Goal: Information Seeking & Learning: Check status

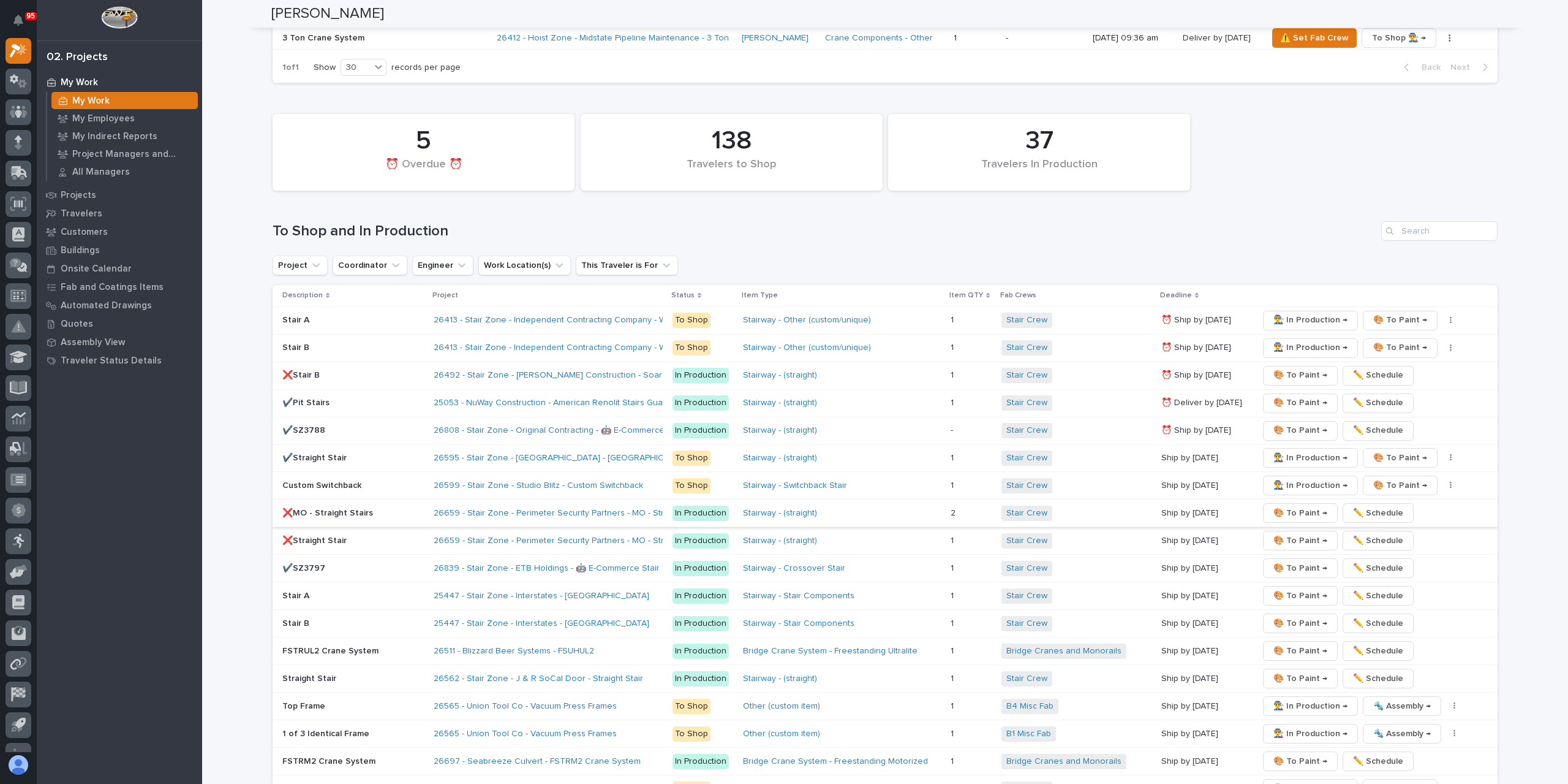
scroll to position [2156, 0]
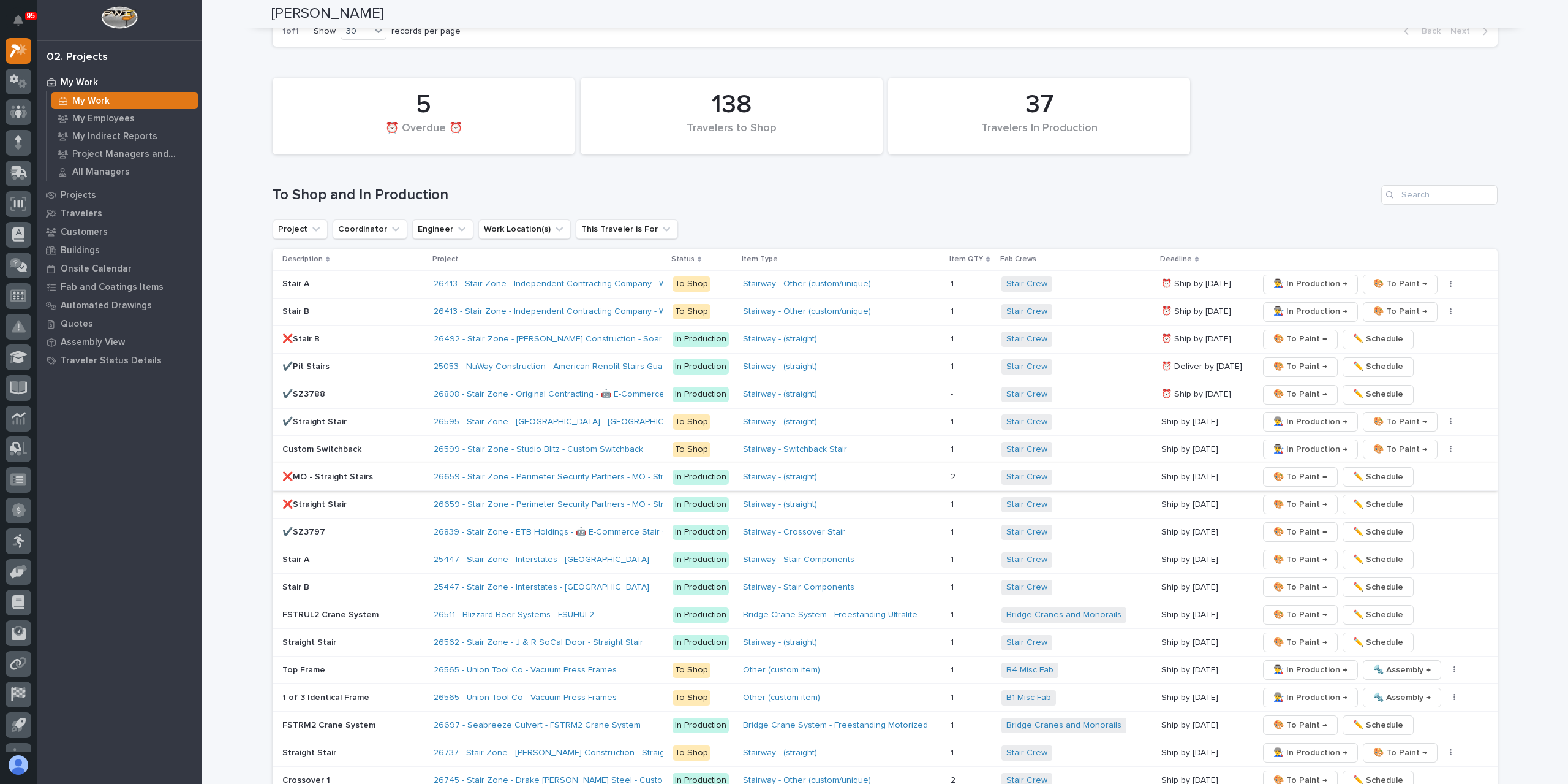
click at [1290, 470] on span "🎨 To Paint →" at bounding box center [1300, 477] width 54 height 15
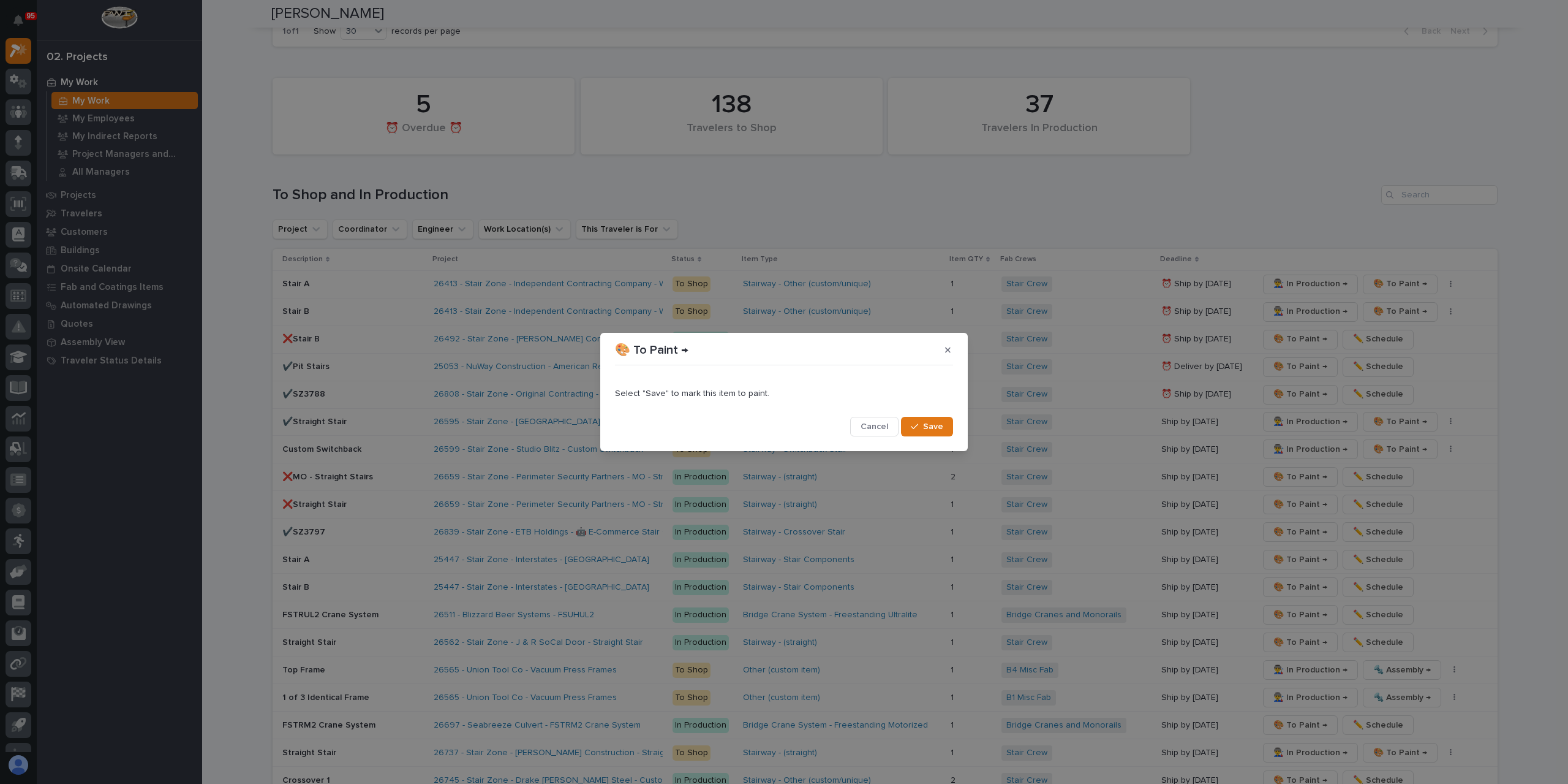
click at [922, 424] on div "button" at bounding box center [916, 427] width 12 height 8
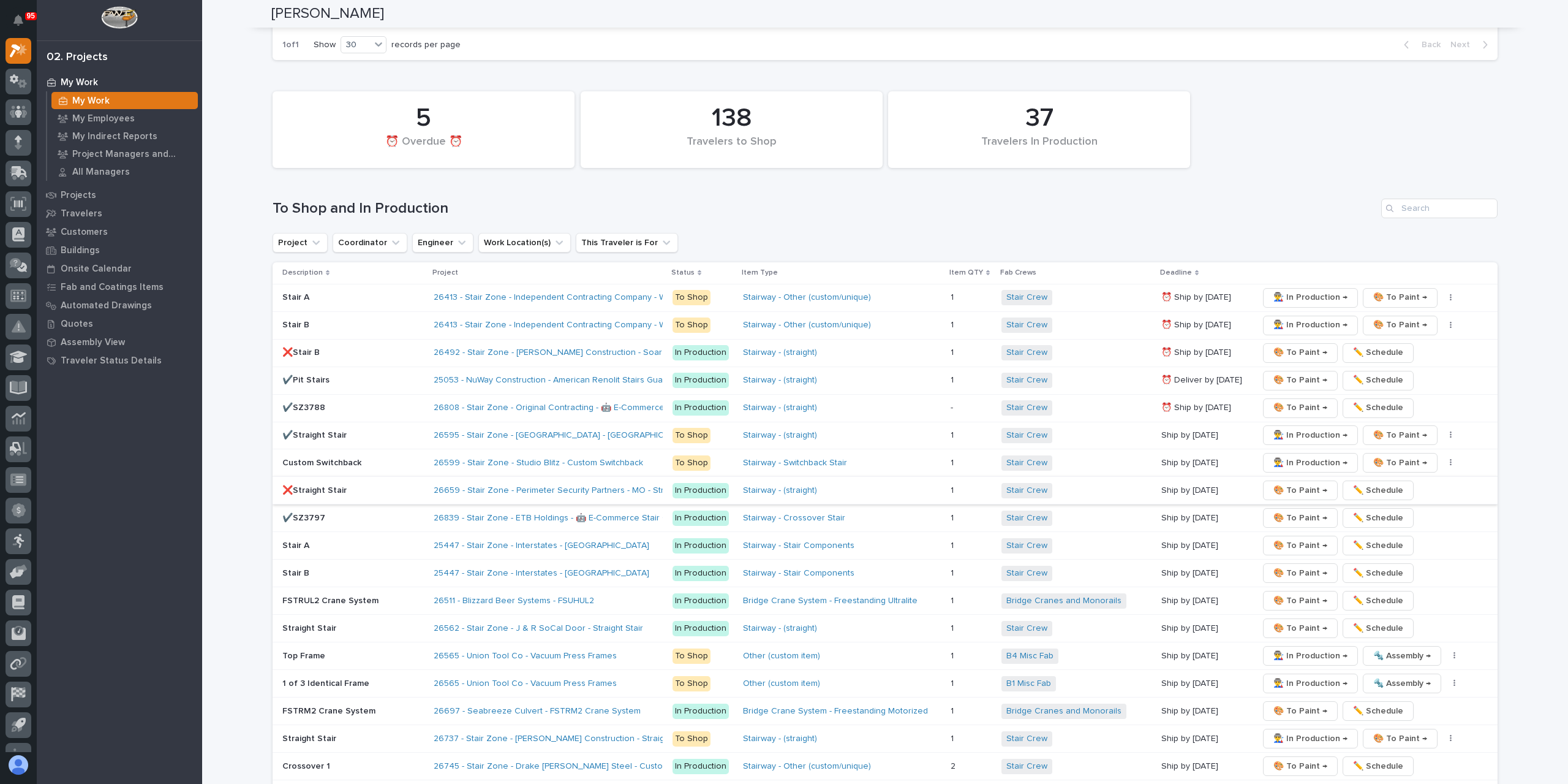
scroll to position [2172, 0]
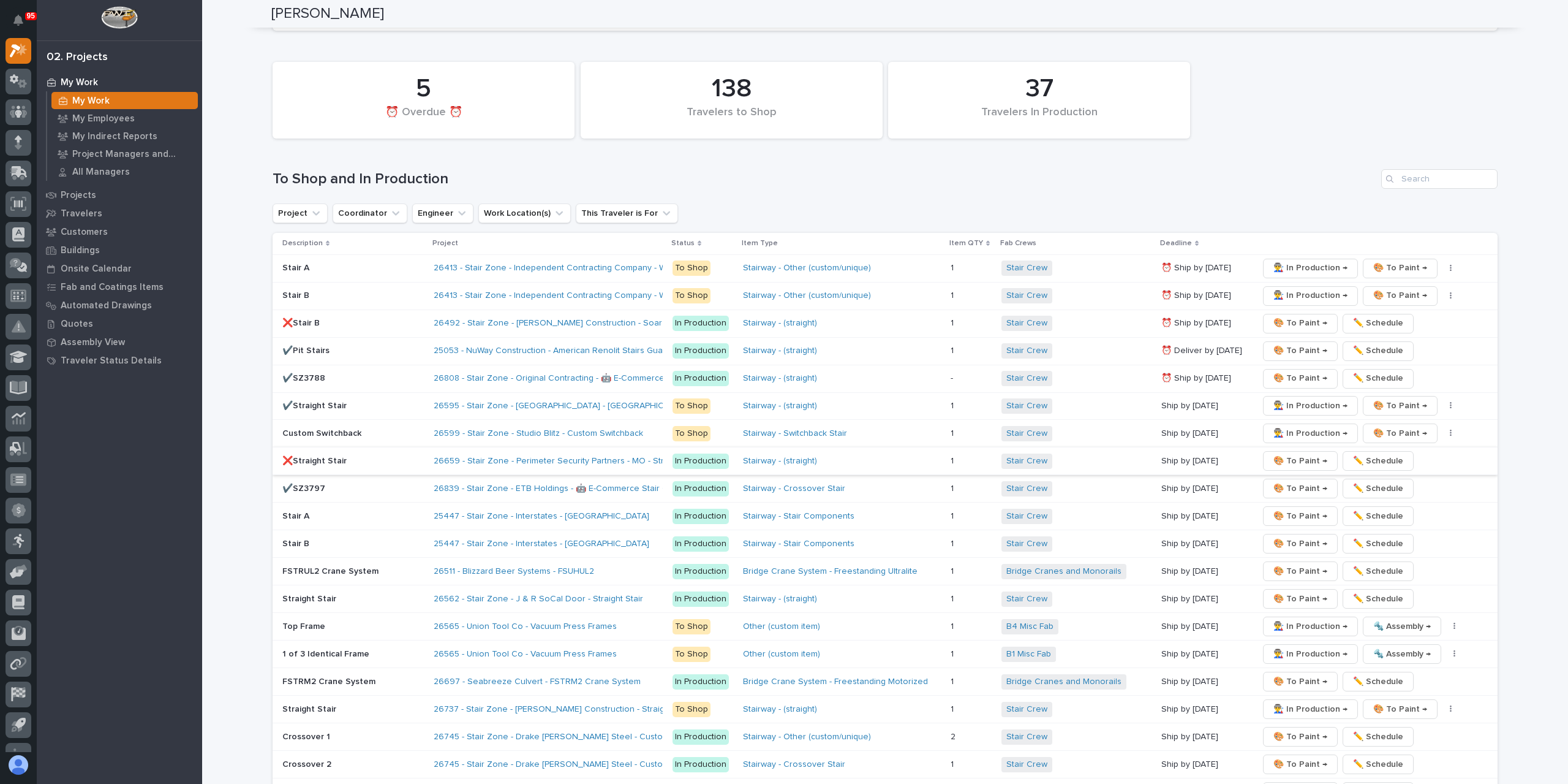
click at [1284, 453] on span "🎨 To Paint →" at bounding box center [1300, 461] width 54 height 15
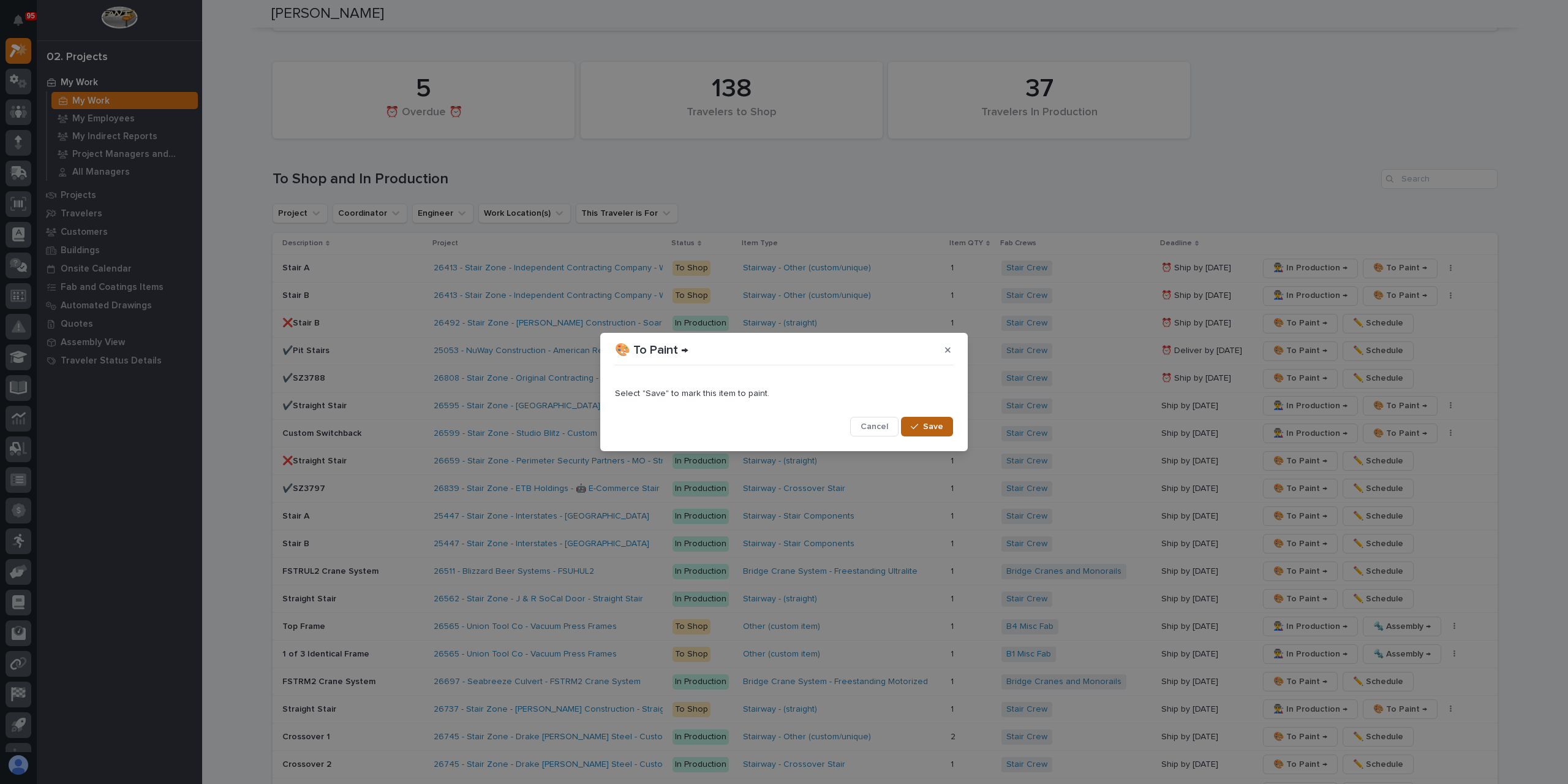
click at [937, 420] on button "Save" at bounding box center [927, 427] width 52 height 20
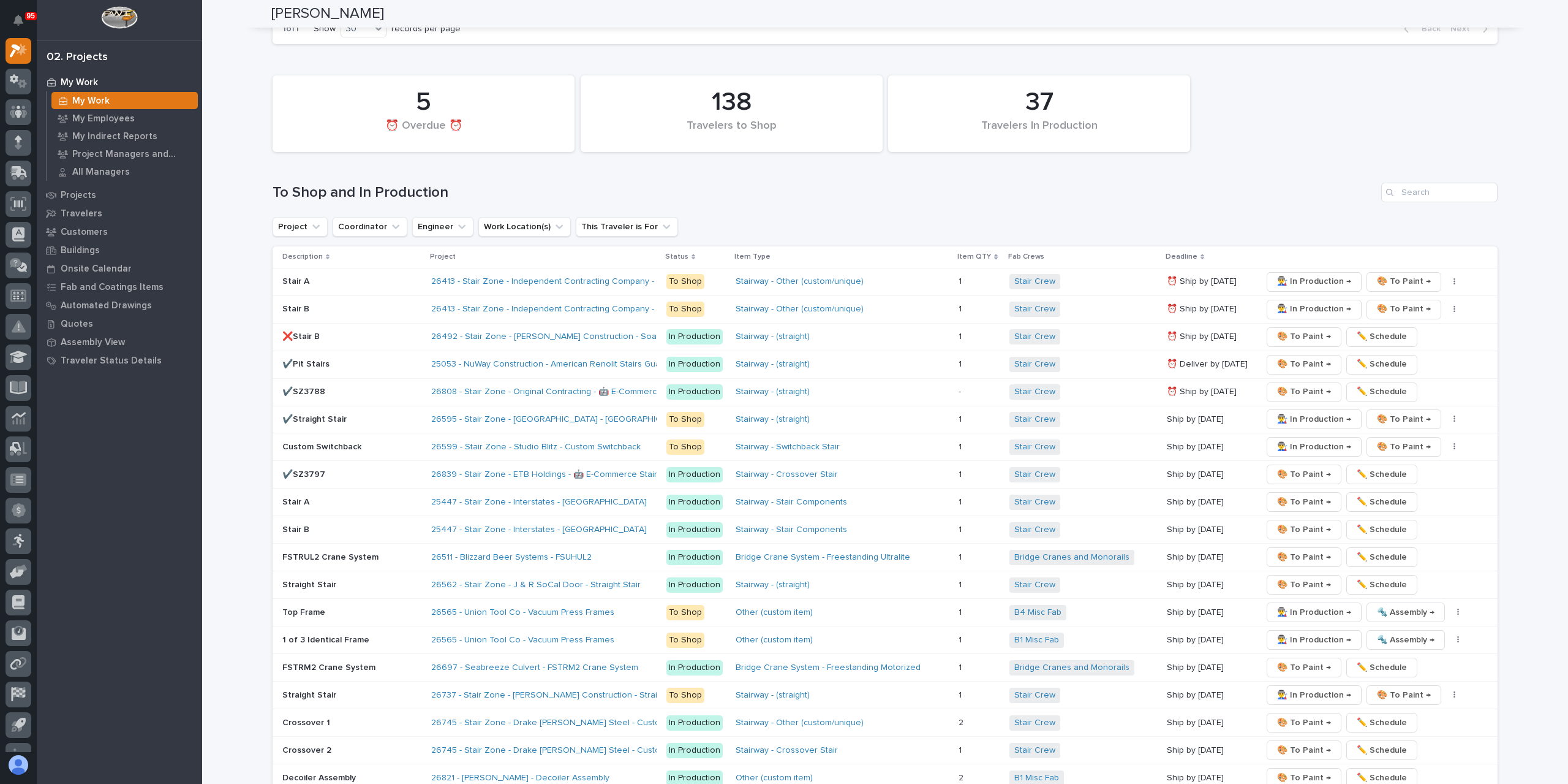
scroll to position [2188, 0]
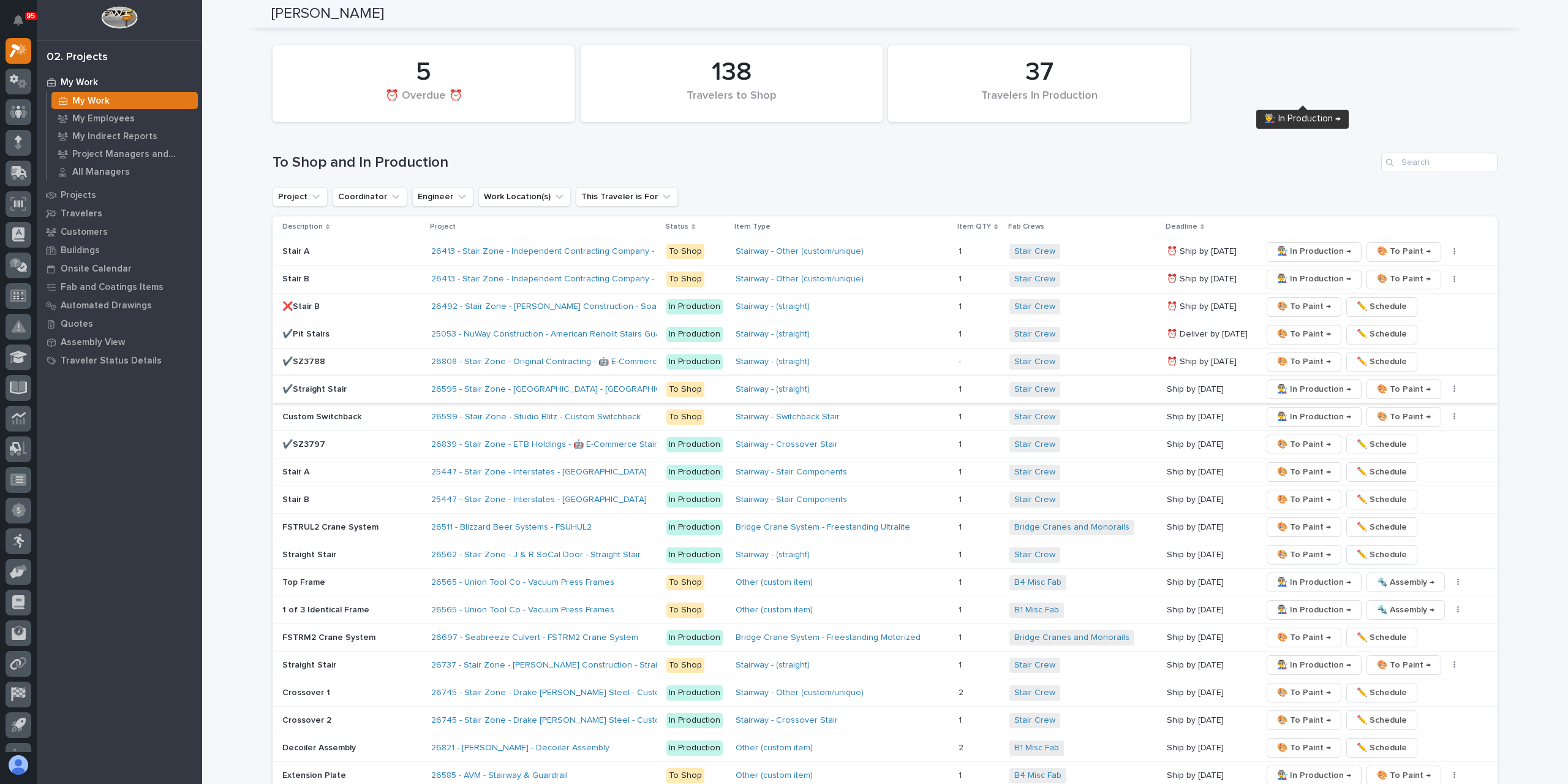
click at [1277, 382] on span "👨‍🏭 In Production →" at bounding box center [1314, 389] width 74 height 15
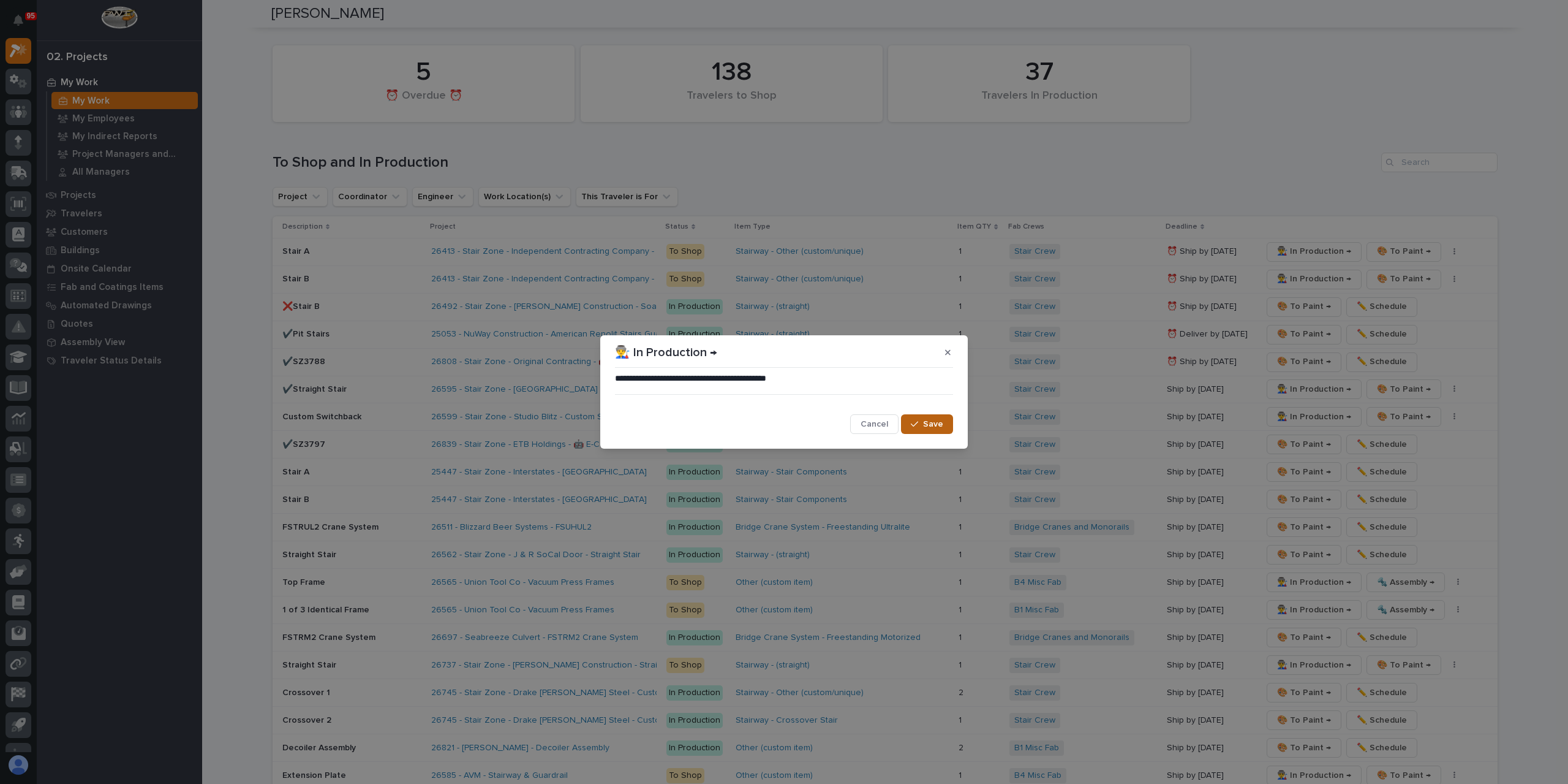
click at [932, 429] on span "Save" at bounding box center [933, 424] width 20 height 11
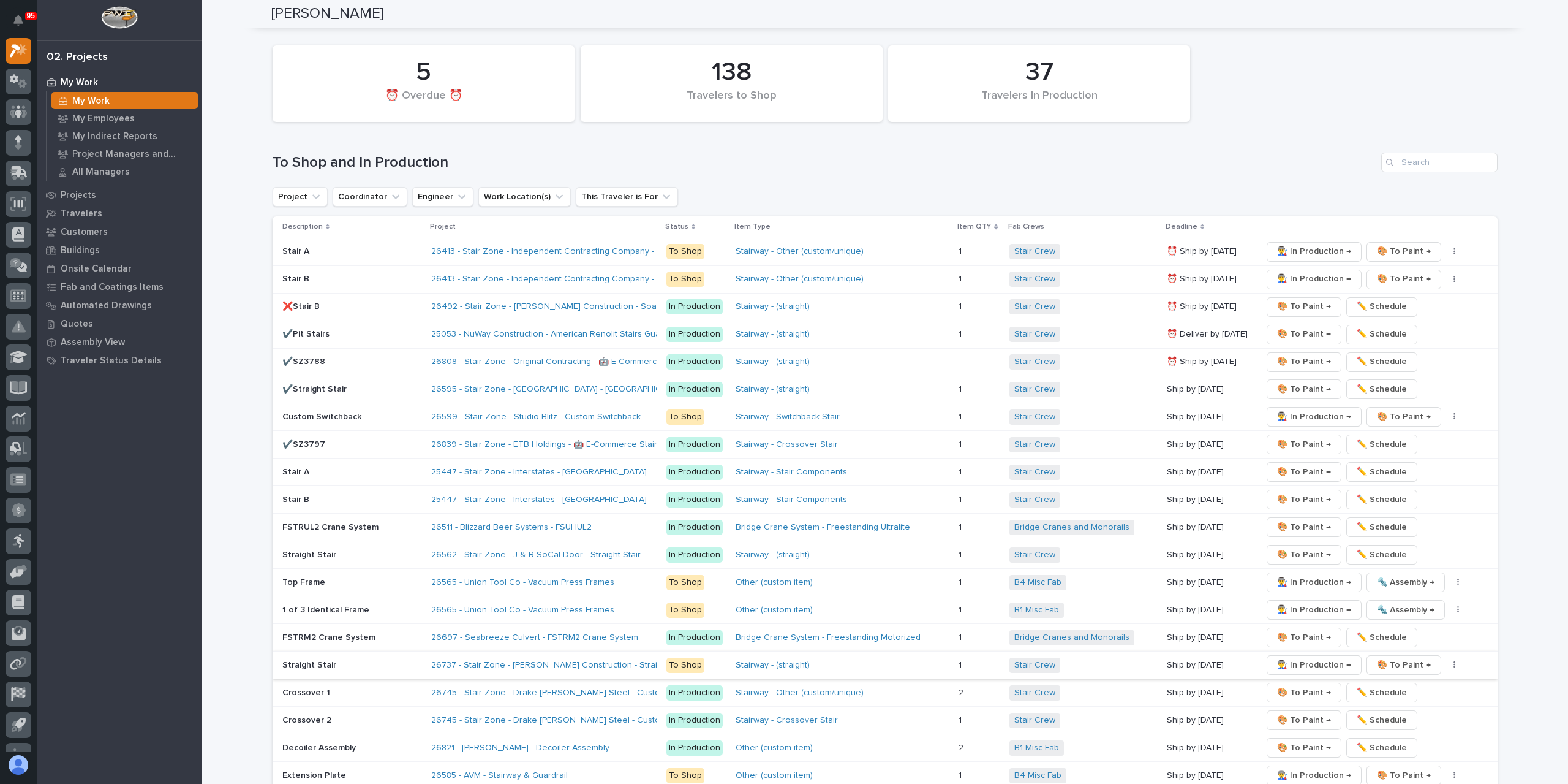
click at [1286, 658] on span "👨‍🏭 In Production →" at bounding box center [1314, 665] width 74 height 15
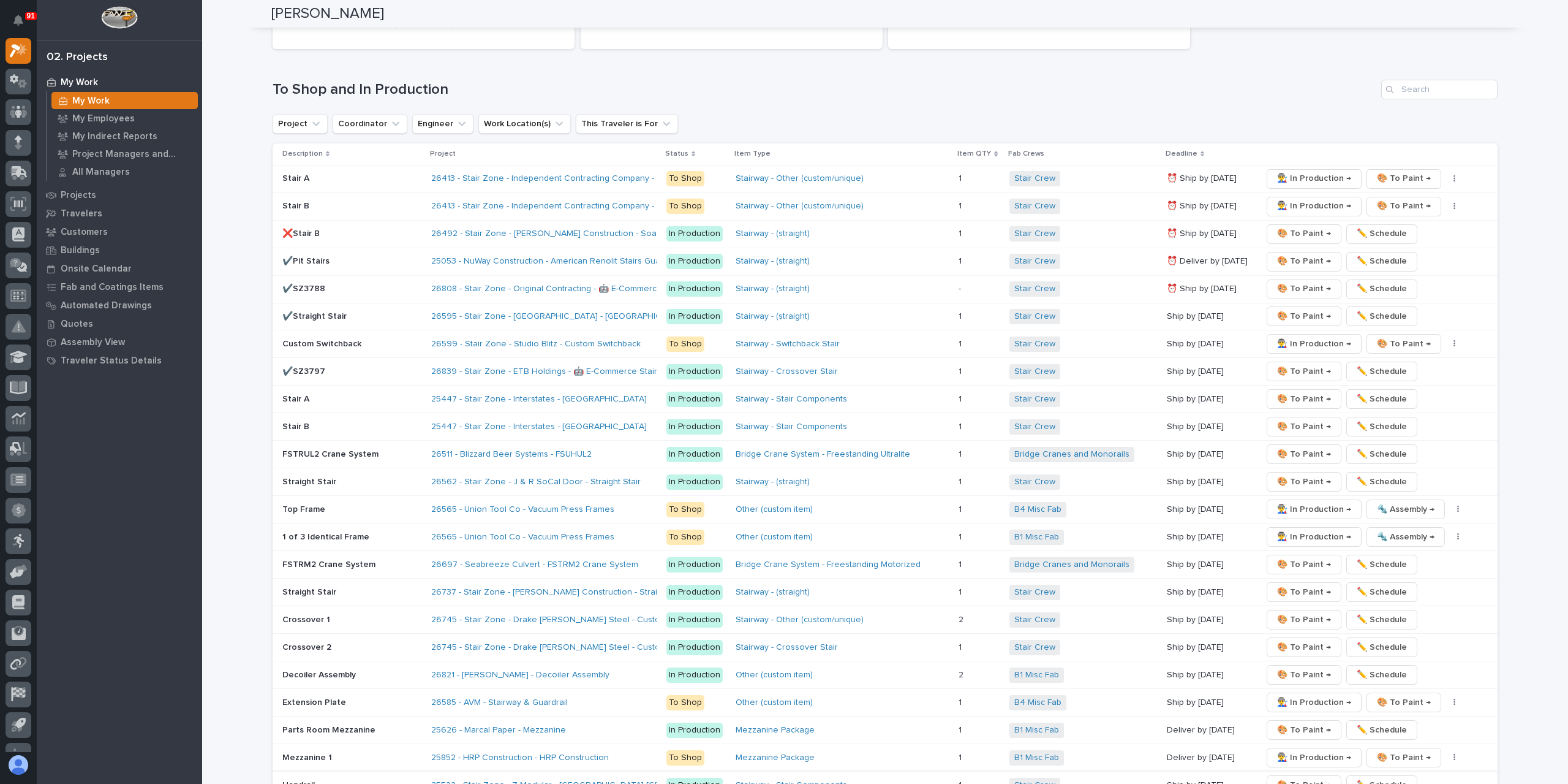
scroll to position [2390, 0]
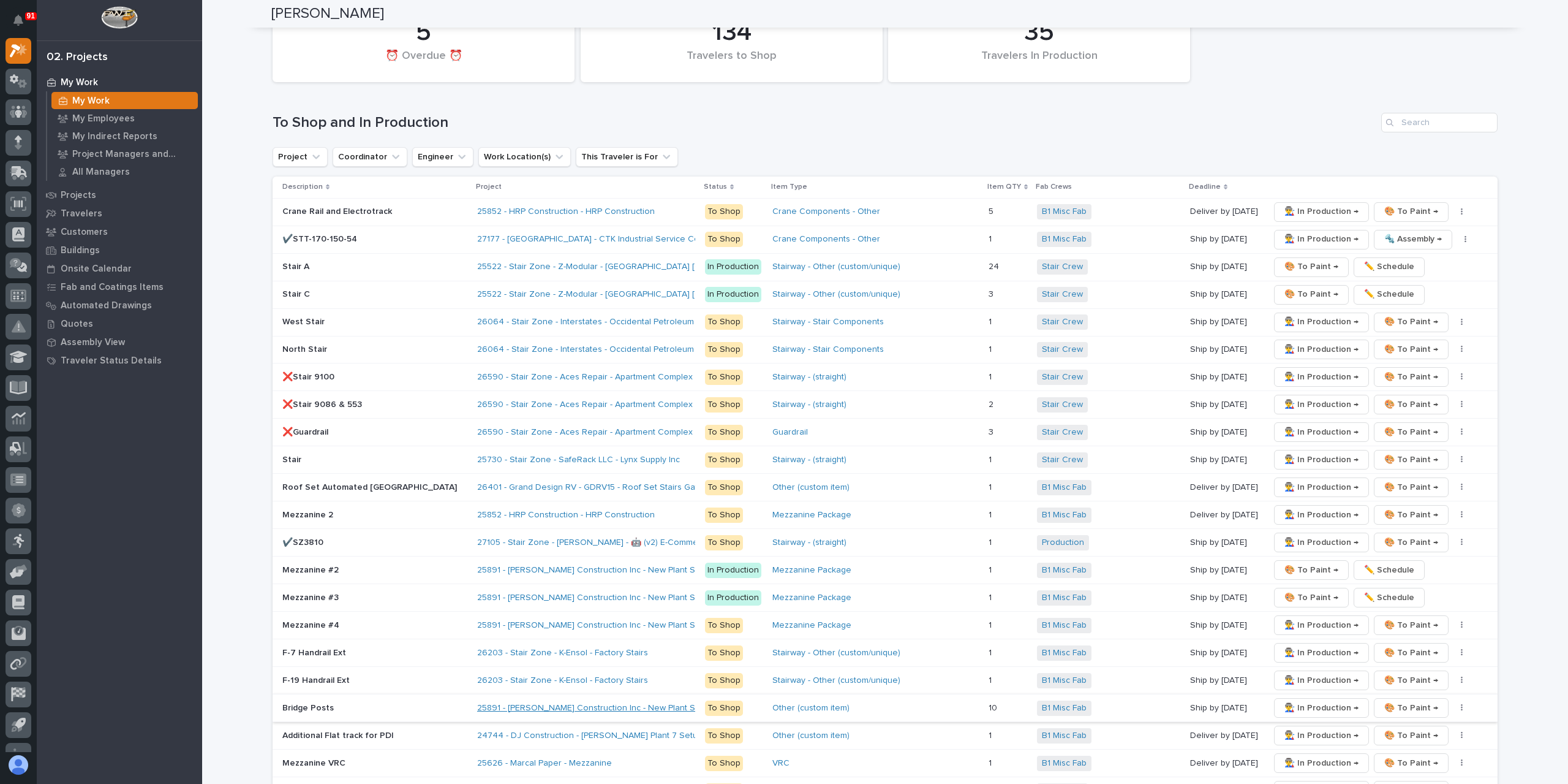
scroll to position [2022, 0]
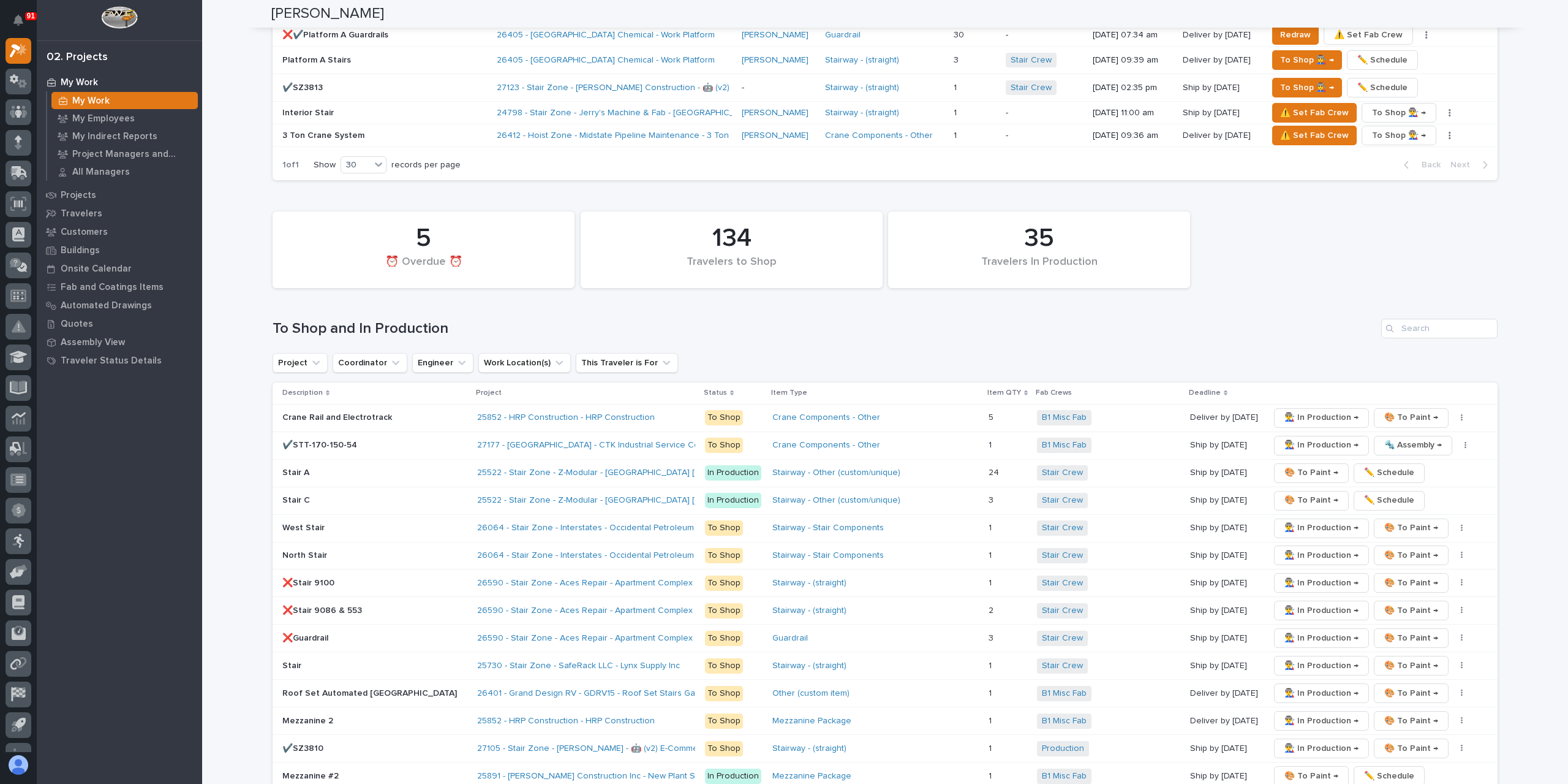
click at [305, 523] on p "West Stair" at bounding box center [375, 528] width 185 height 11
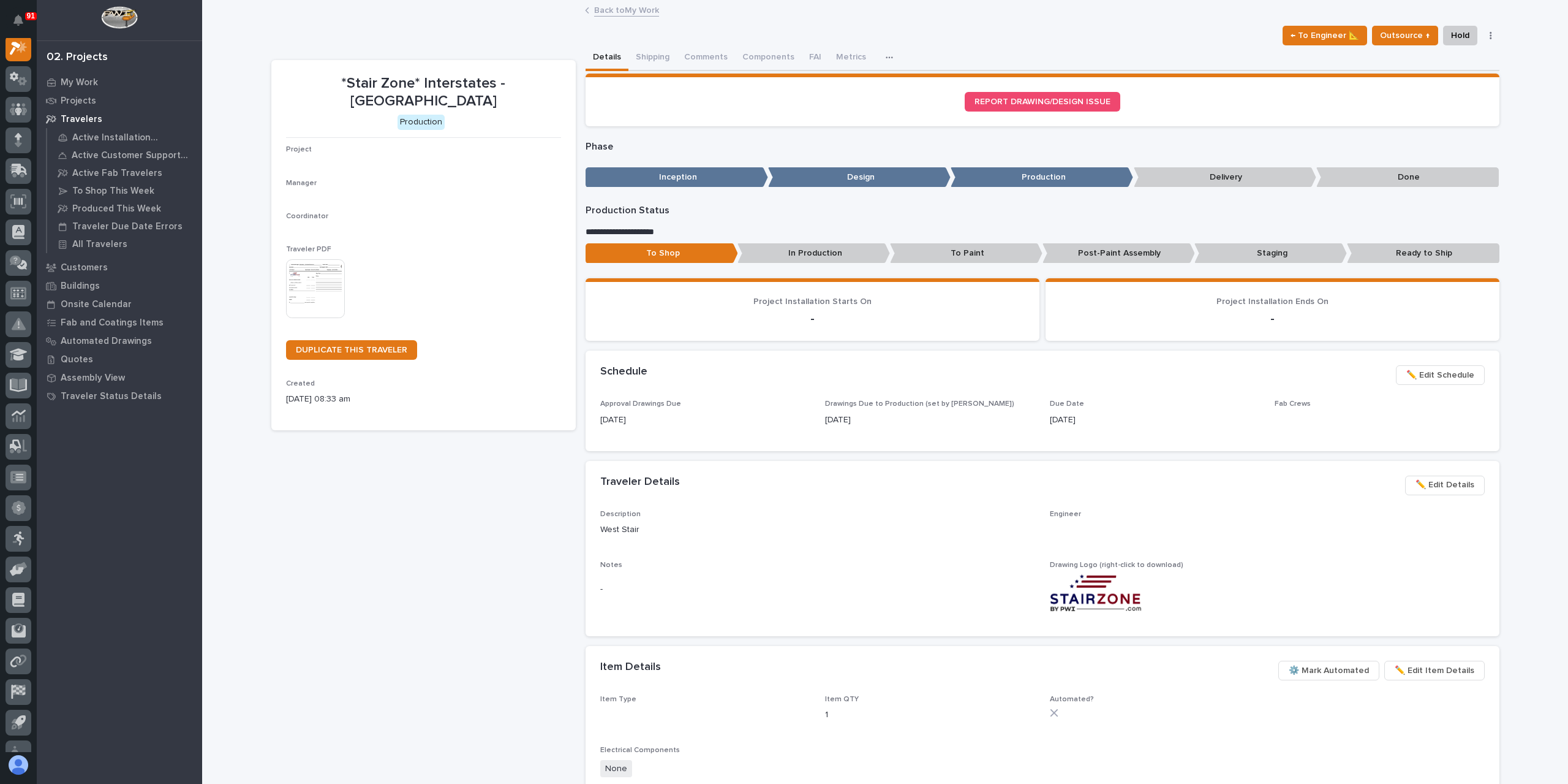
scroll to position [30, 0]
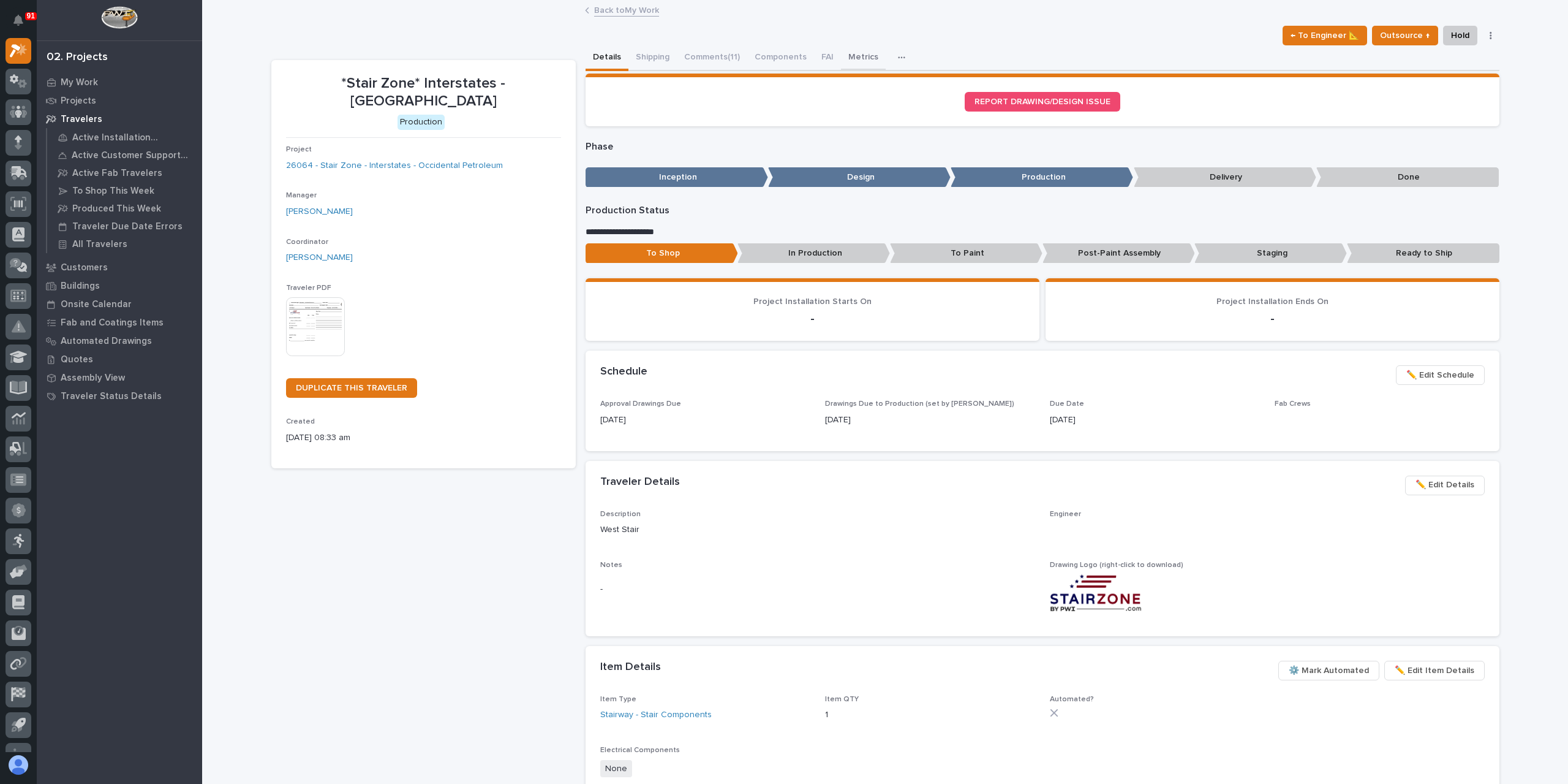
click at [844, 63] on button "Metrics" at bounding box center [863, 58] width 44 height 25
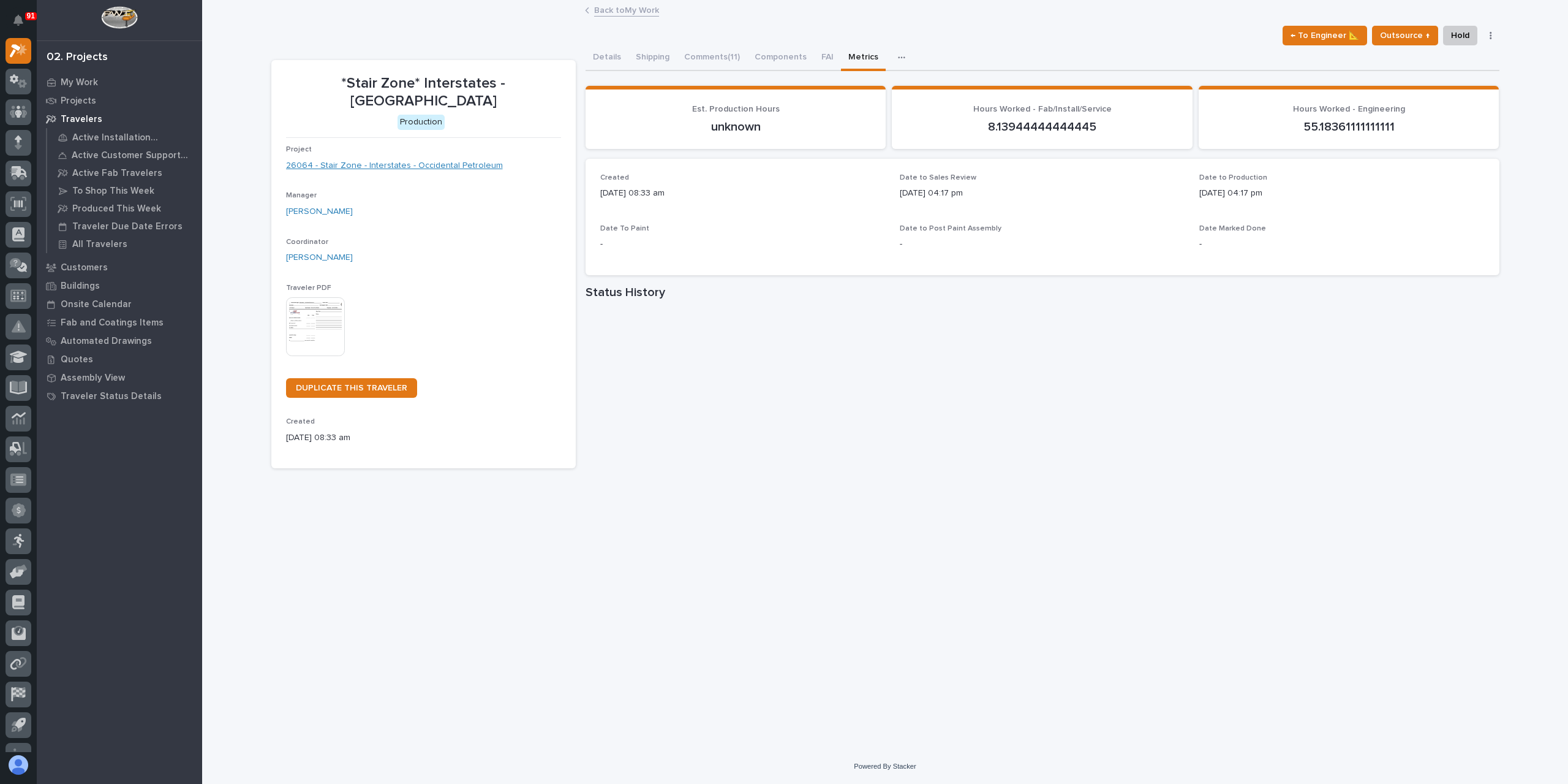
click at [392, 160] on link "26064 - Stair Zone - Interstates - Occidental Petroleum" at bounding box center [394, 166] width 217 height 13
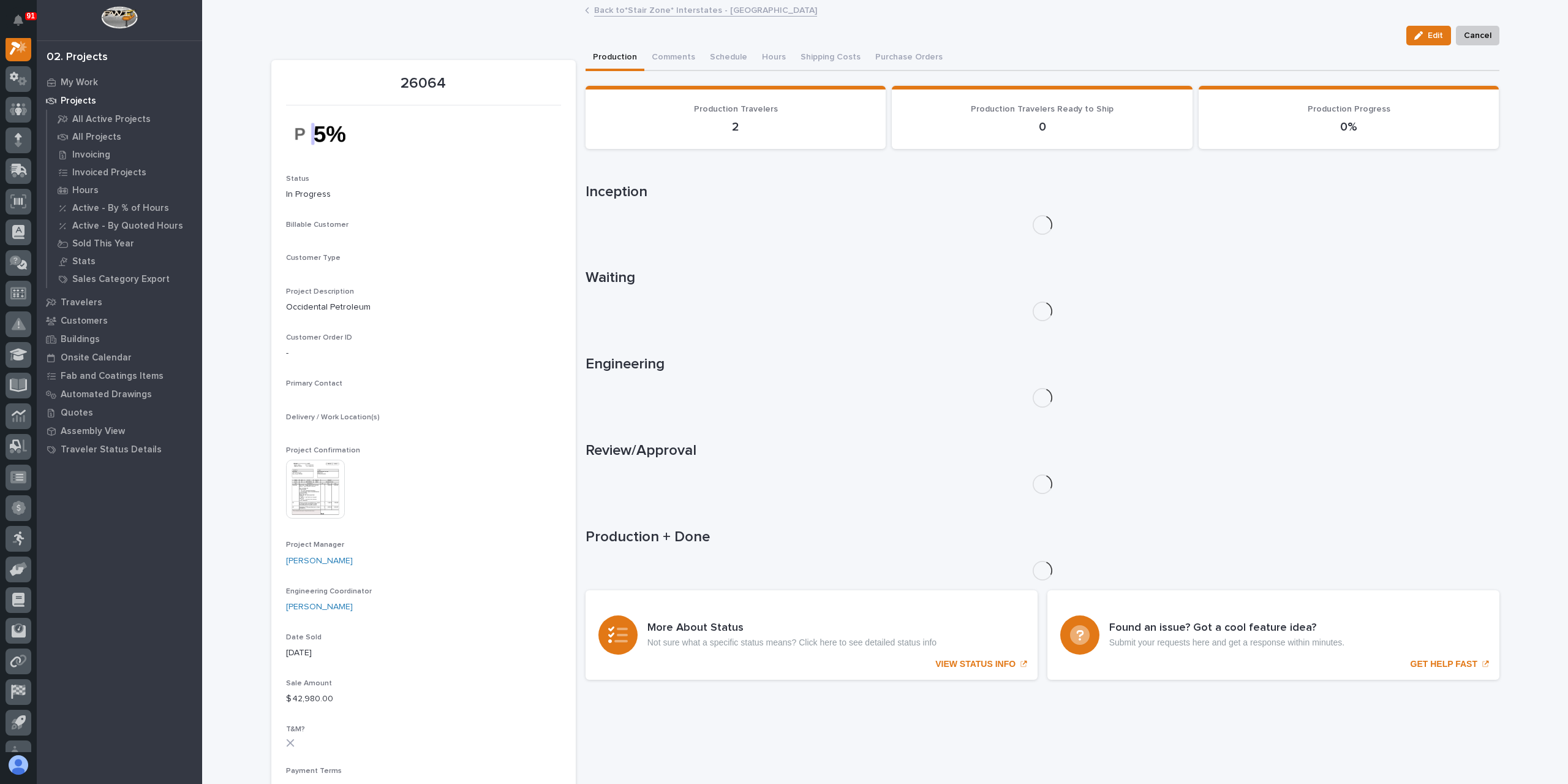
scroll to position [30, 0]
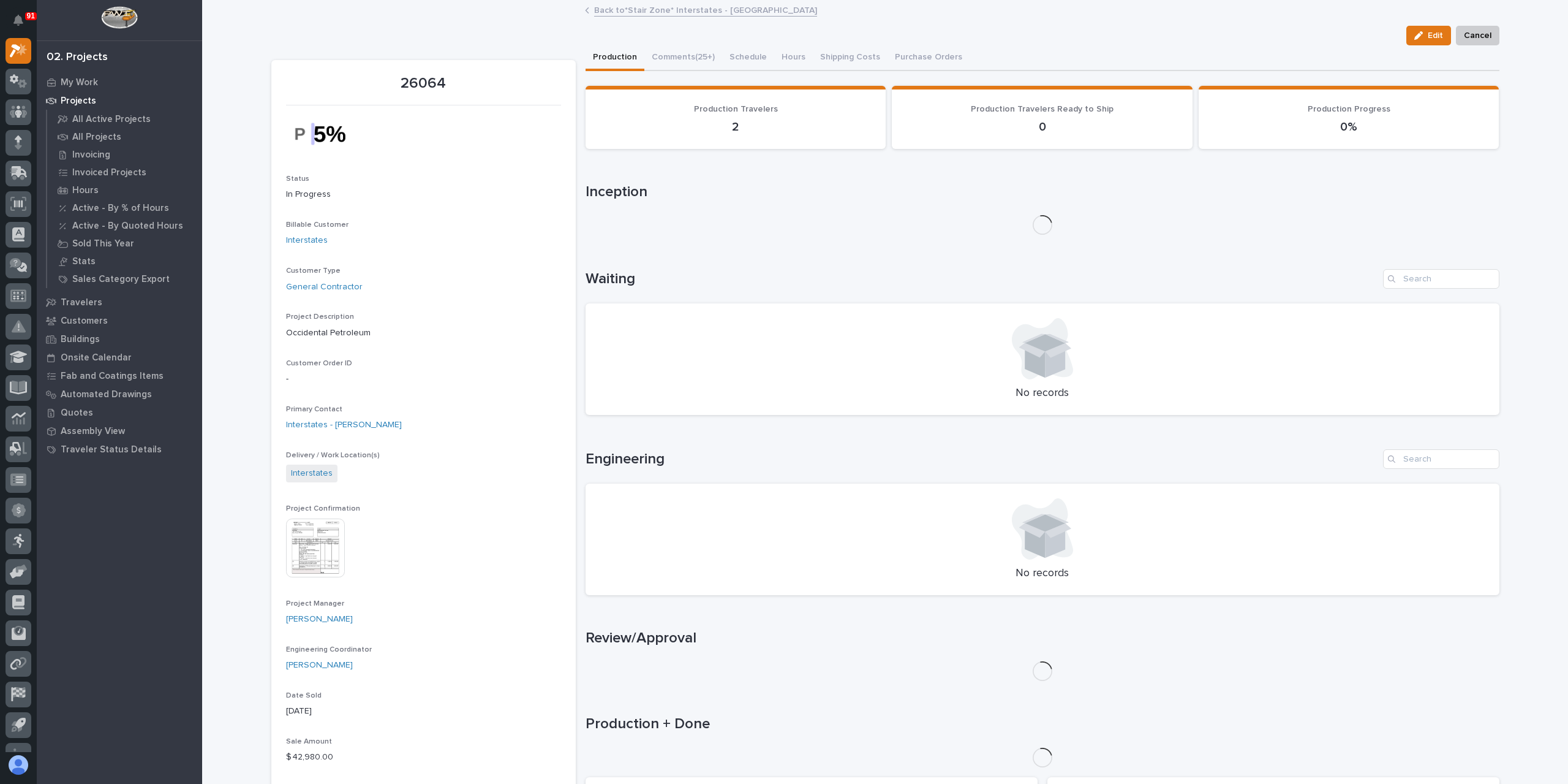
click at [316, 562] on img at bounding box center [315, 547] width 59 height 59
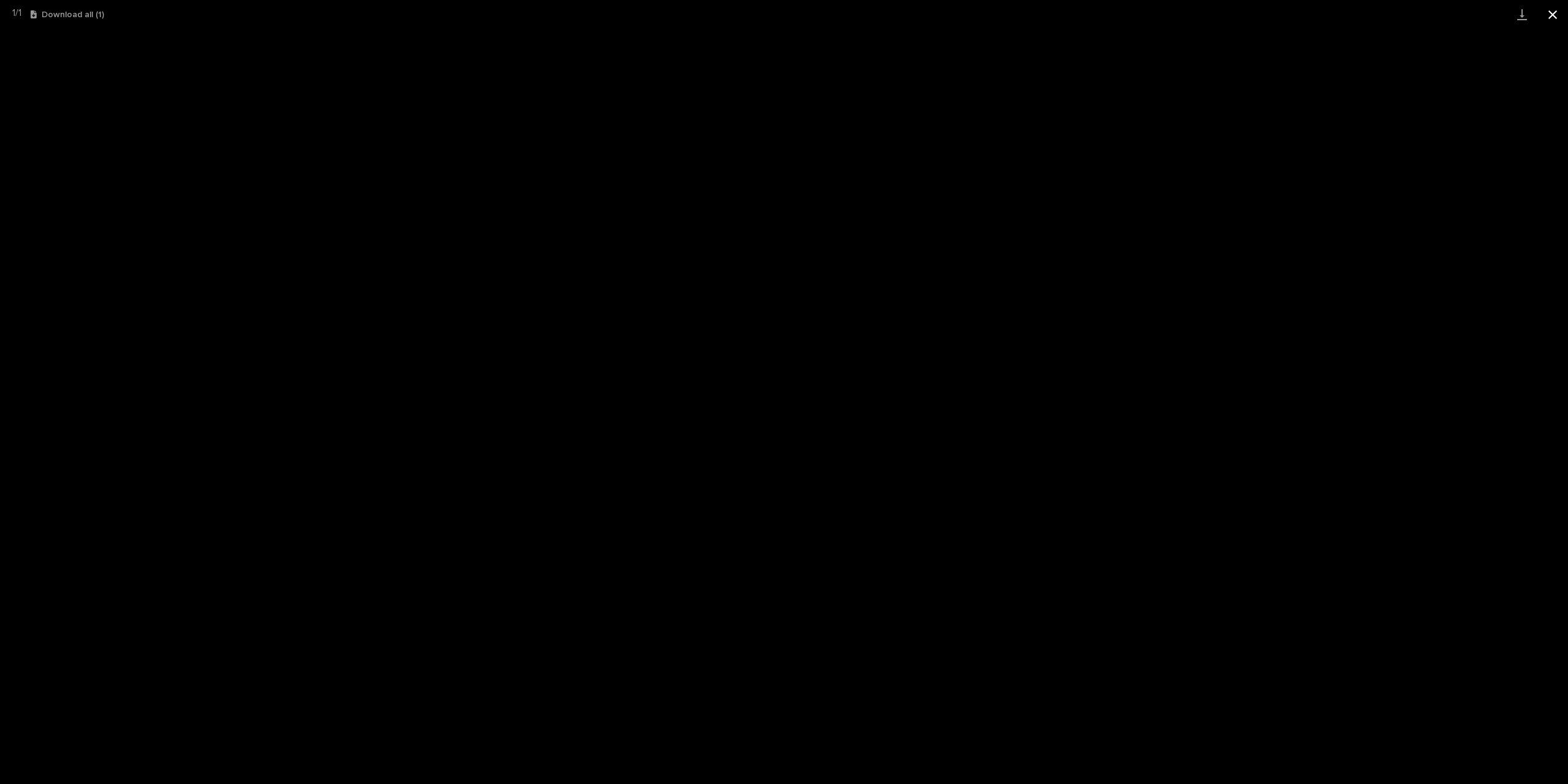
click at [1540, 11] on button "Close gallery" at bounding box center [1552, 14] width 30 height 29
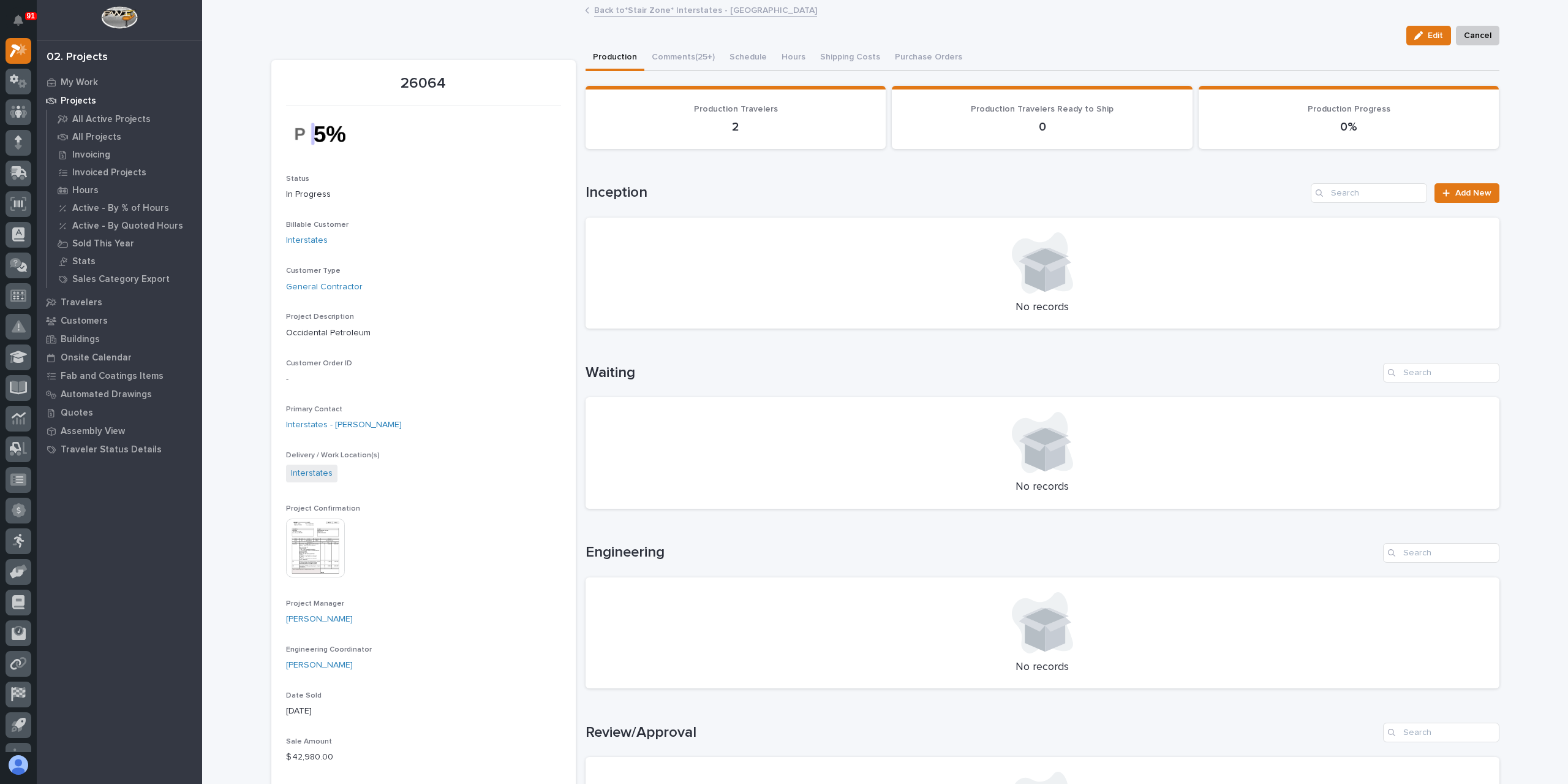
click at [664, 7] on link "Back to *Stair Zone* Interstates - [GEOGRAPHIC_DATA]" at bounding box center [706, 9] width 223 height 14
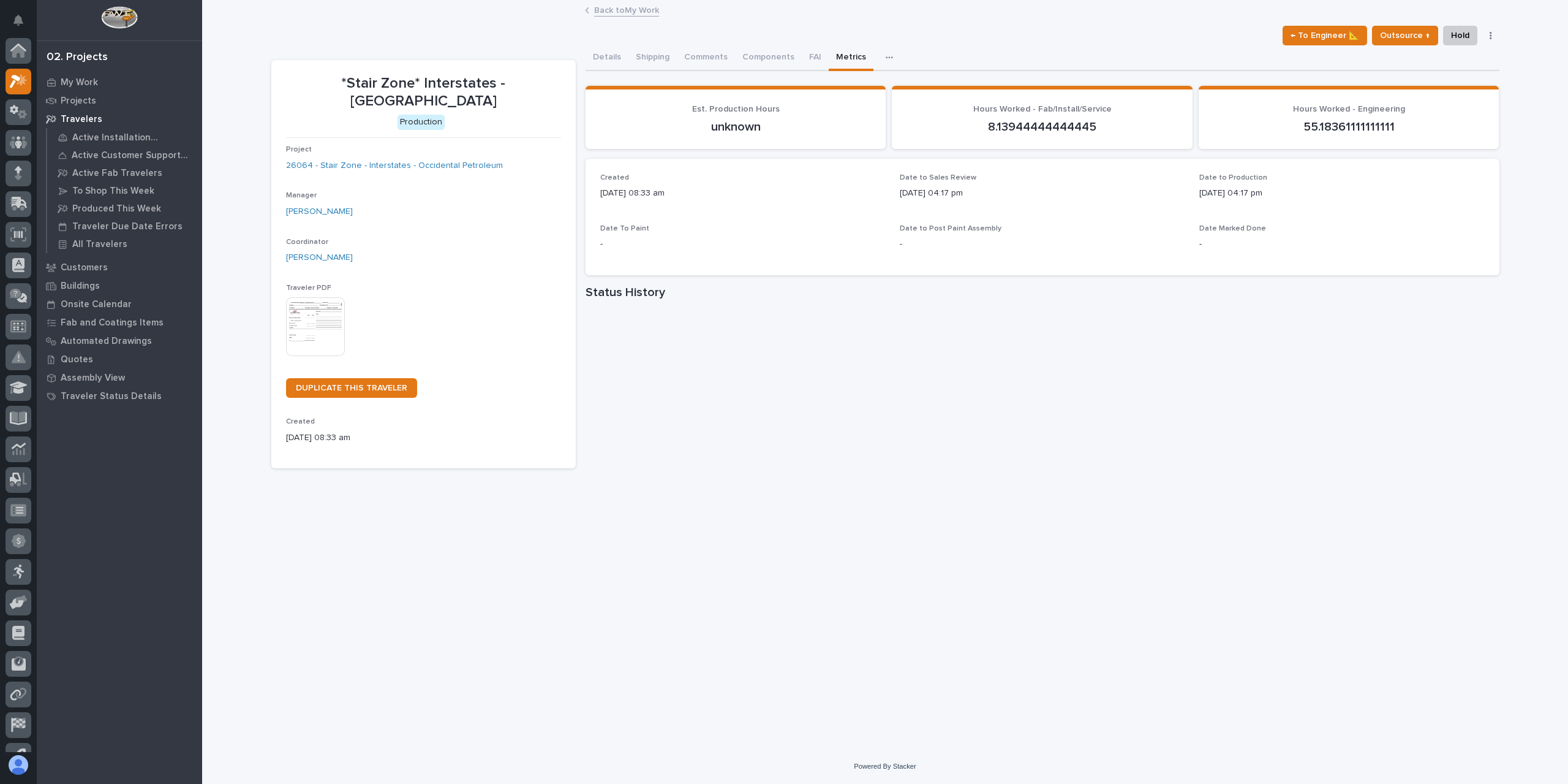
scroll to position [33, 0]
click at [706, 64] on button "Comments (11)" at bounding box center [712, 58] width 71 height 25
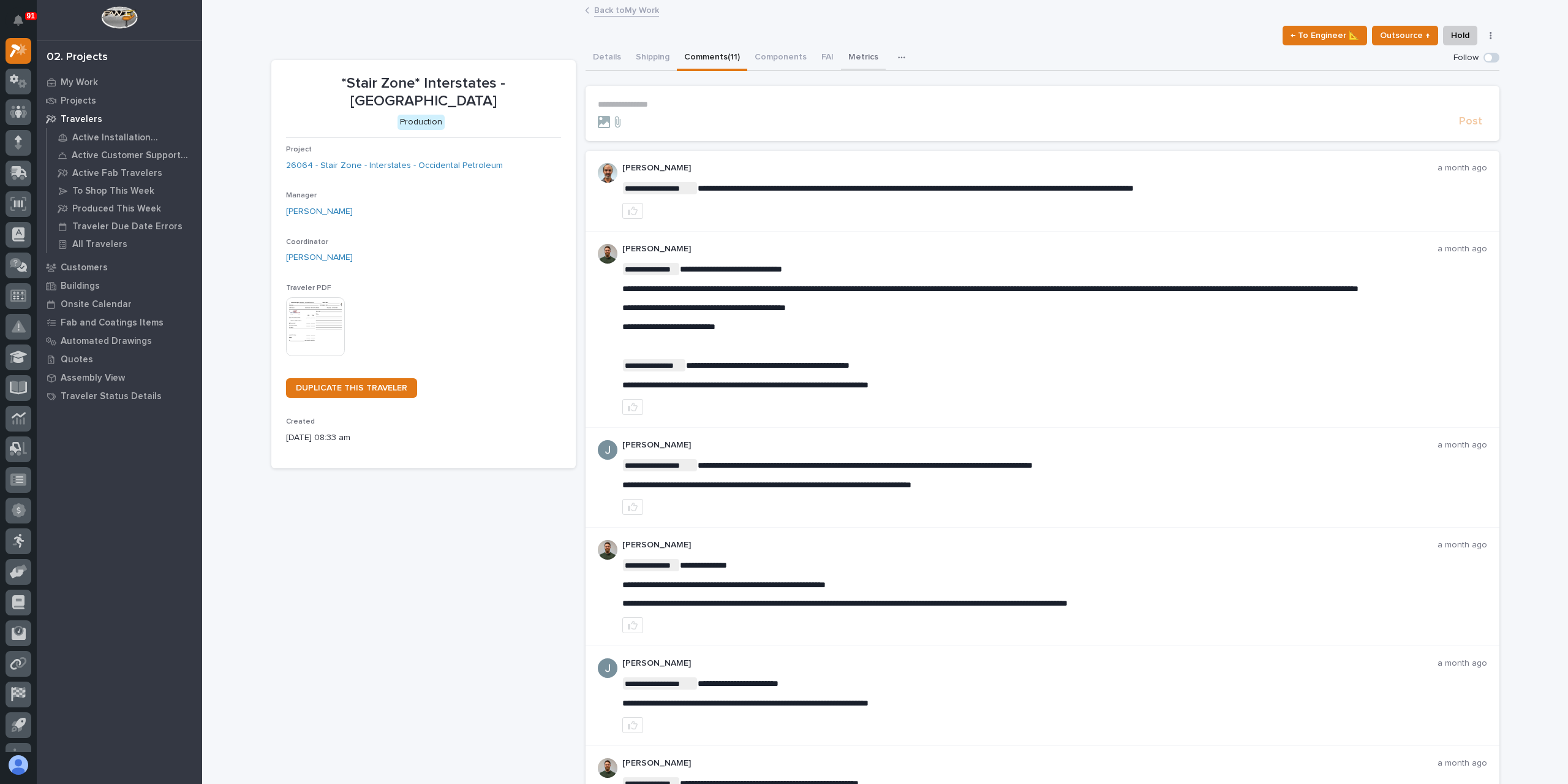
click at [841, 57] on button "Metrics" at bounding box center [863, 58] width 44 height 25
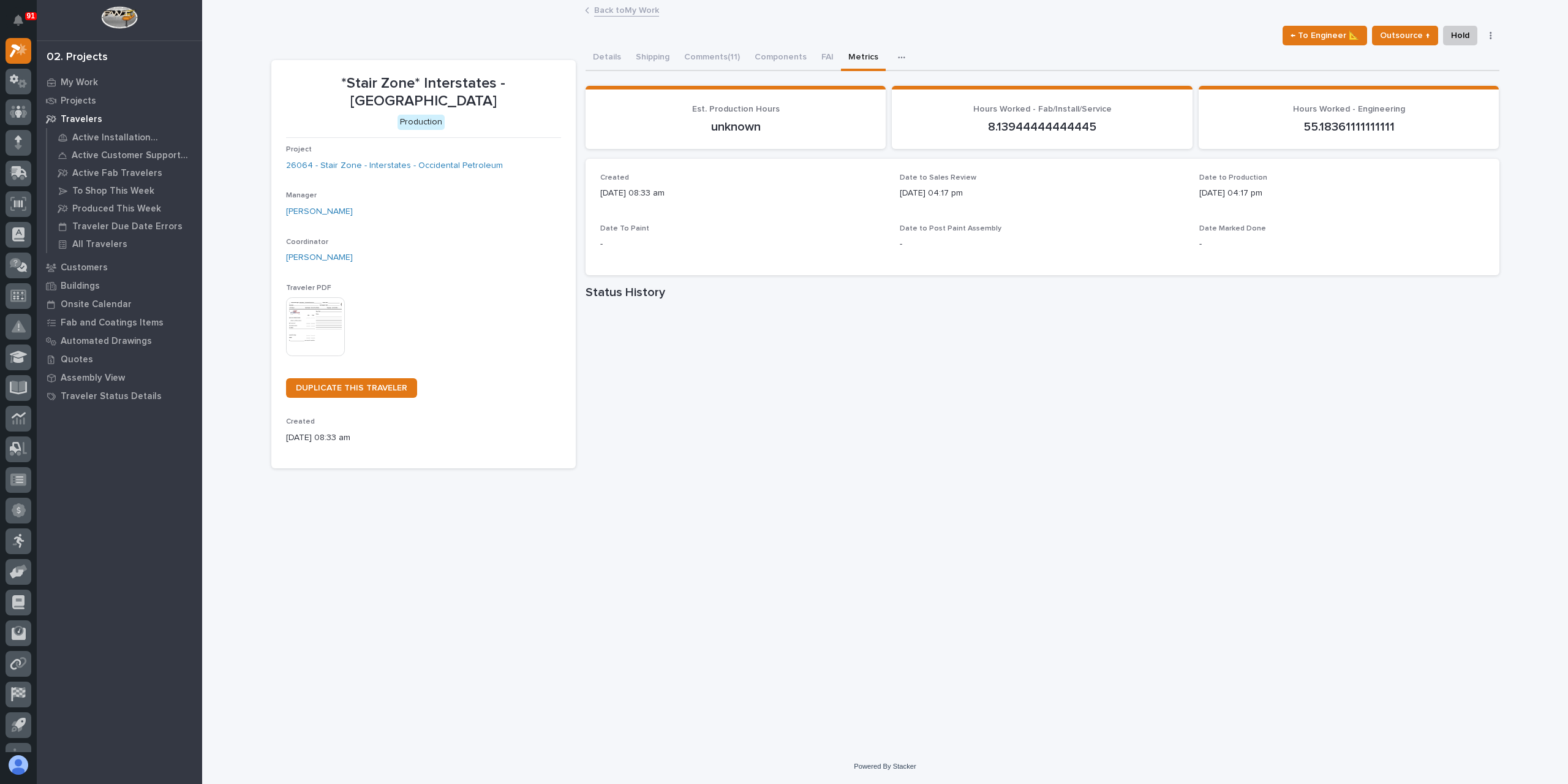
click at [604, 11] on link "Back to My Work" at bounding box center [627, 9] width 65 height 14
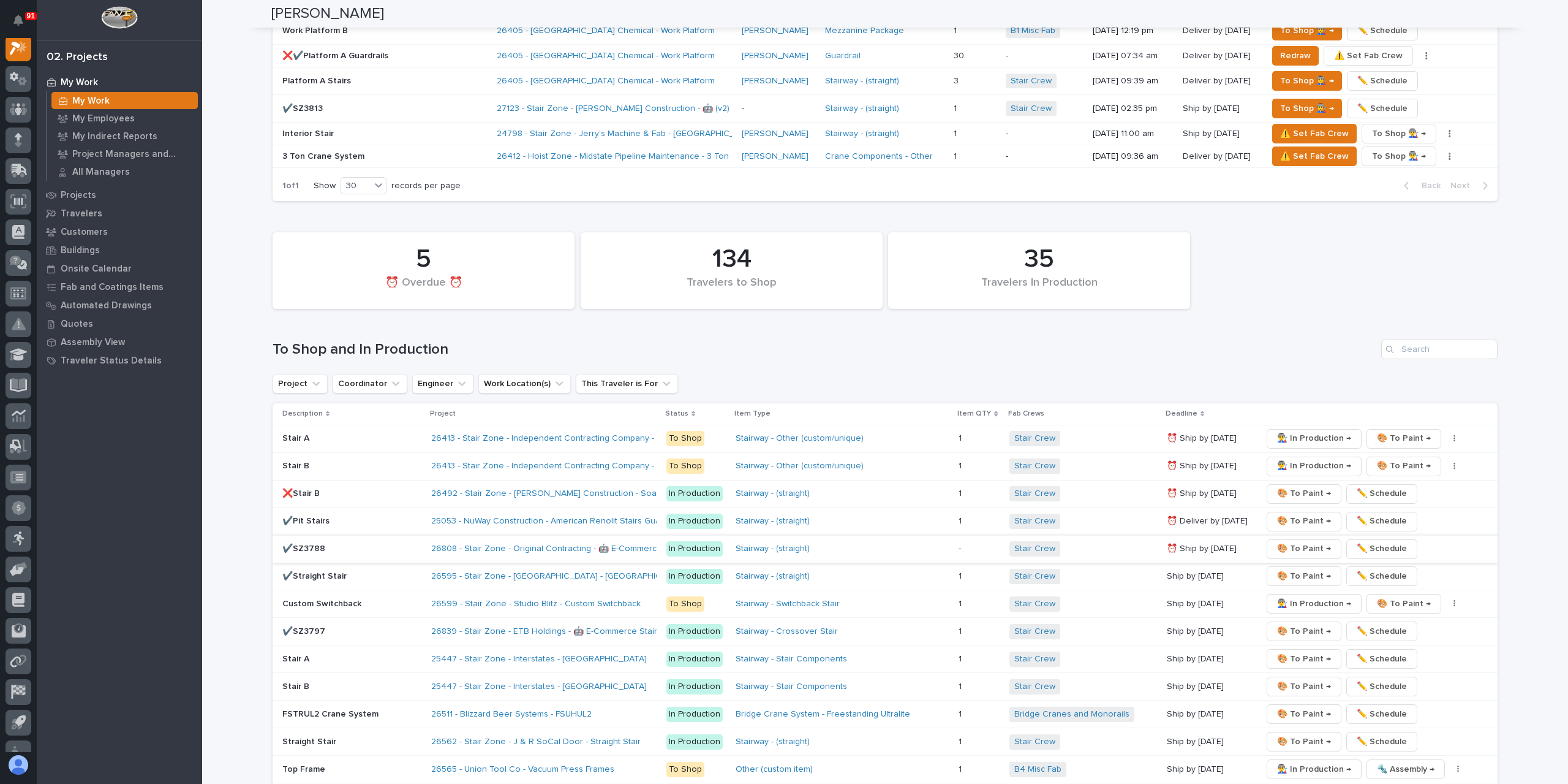
scroll to position [2022, 0]
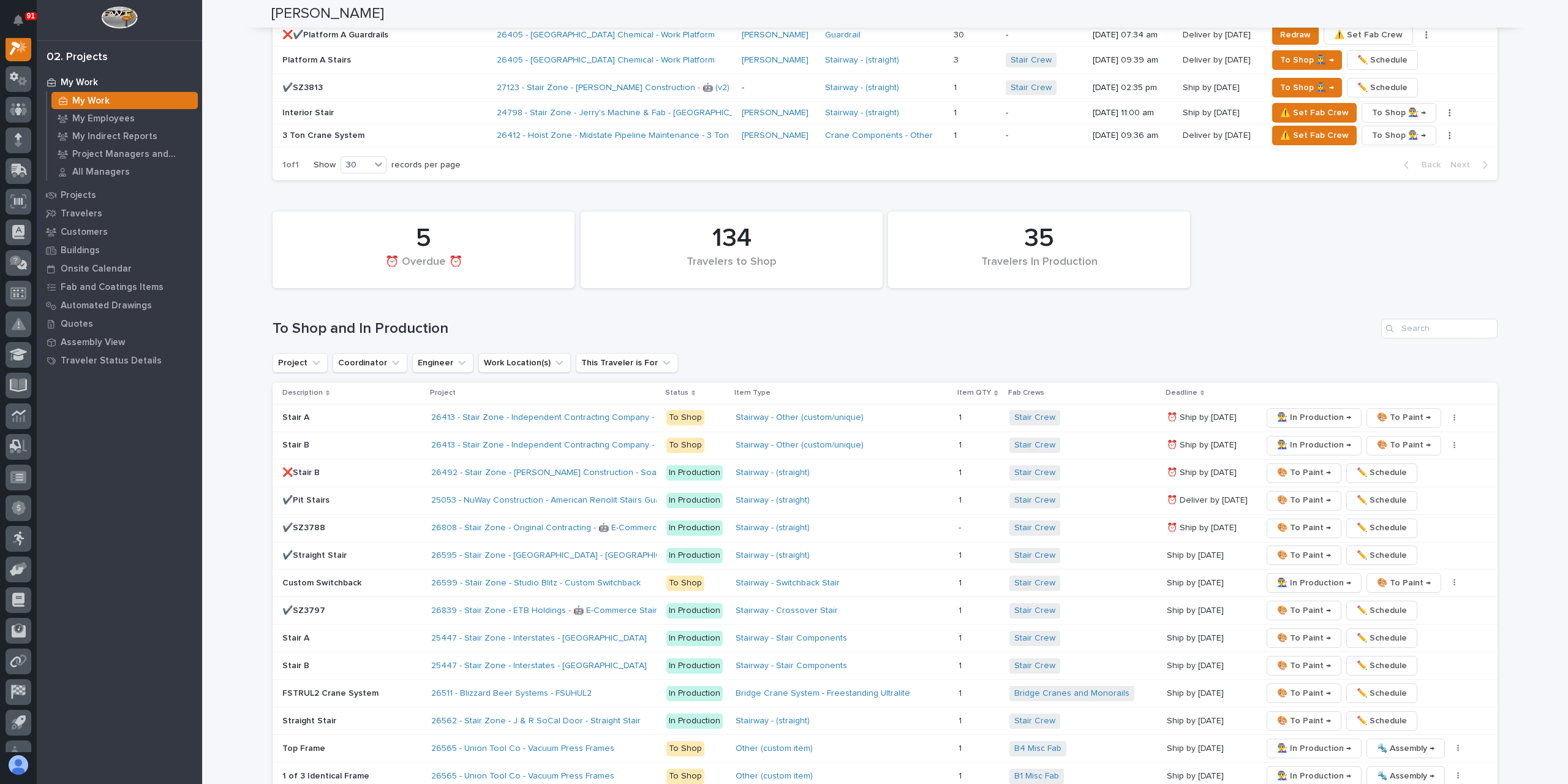
click at [322, 523] on p "✔️SZ3788" at bounding box center [352, 528] width 139 height 11
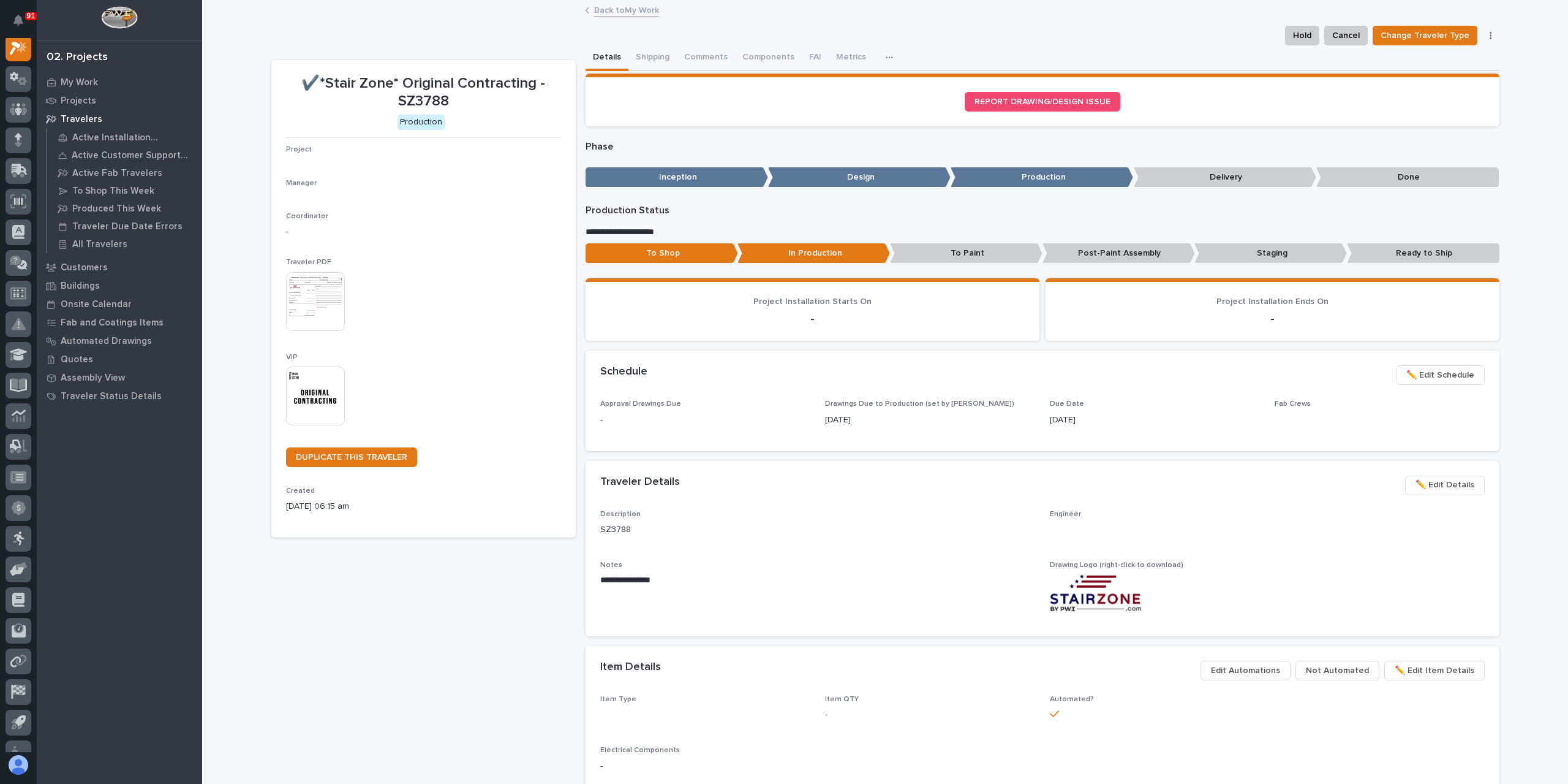
scroll to position [30, 0]
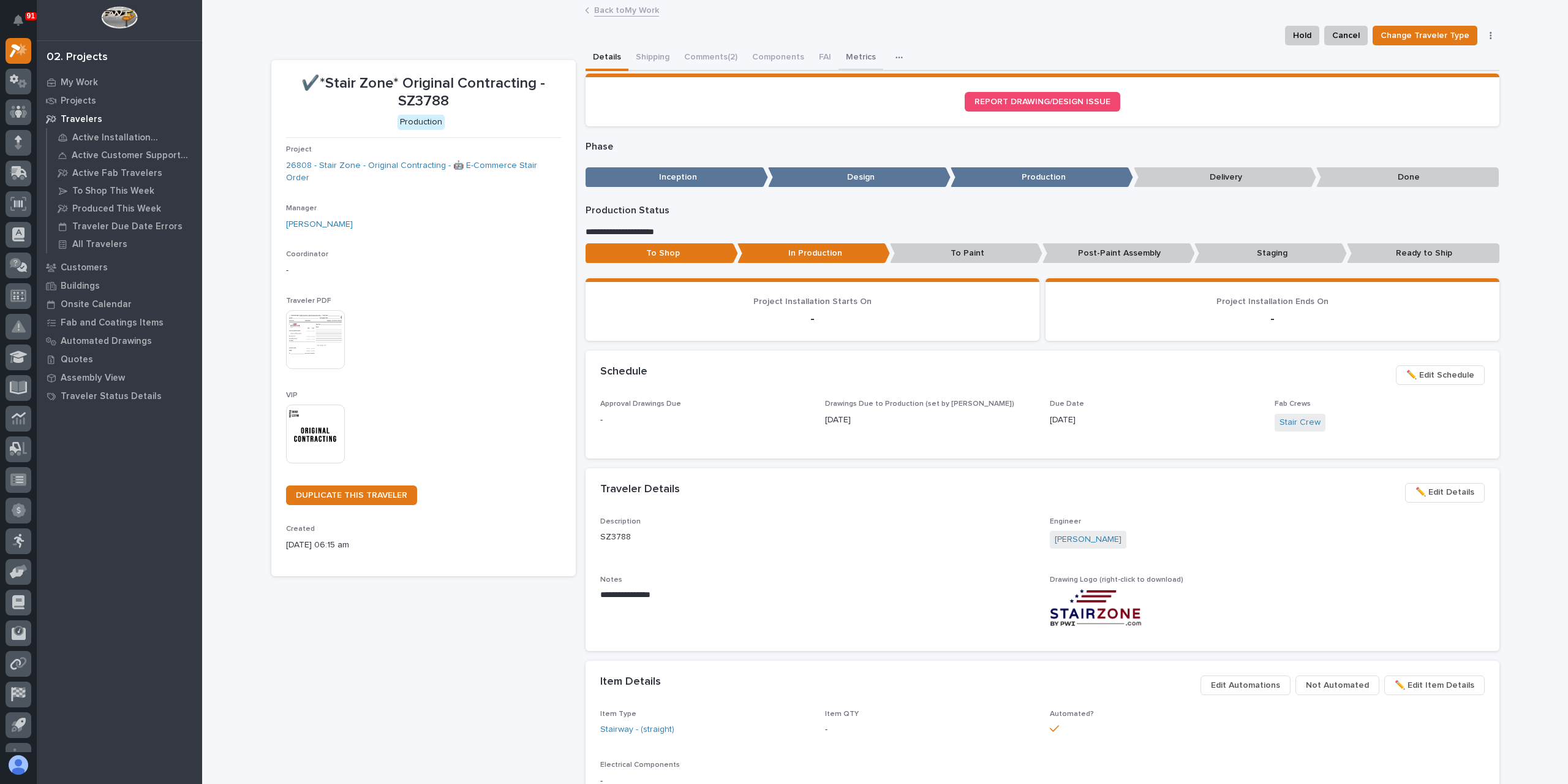
click at [845, 61] on button "Metrics" at bounding box center [861, 58] width 44 height 25
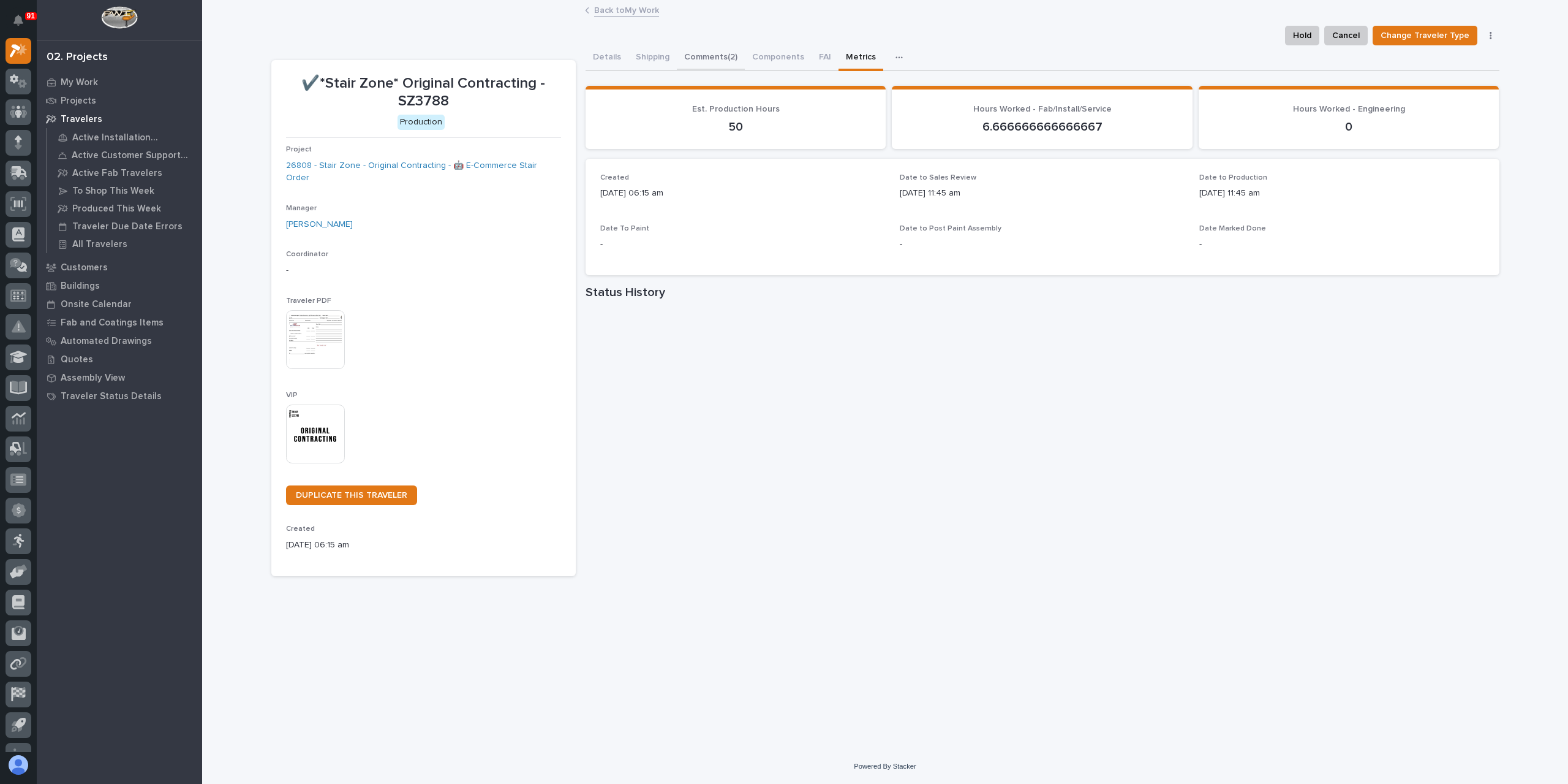
click at [716, 53] on button "Comments (2)" at bounding box center [711, 58] width 68 height 25
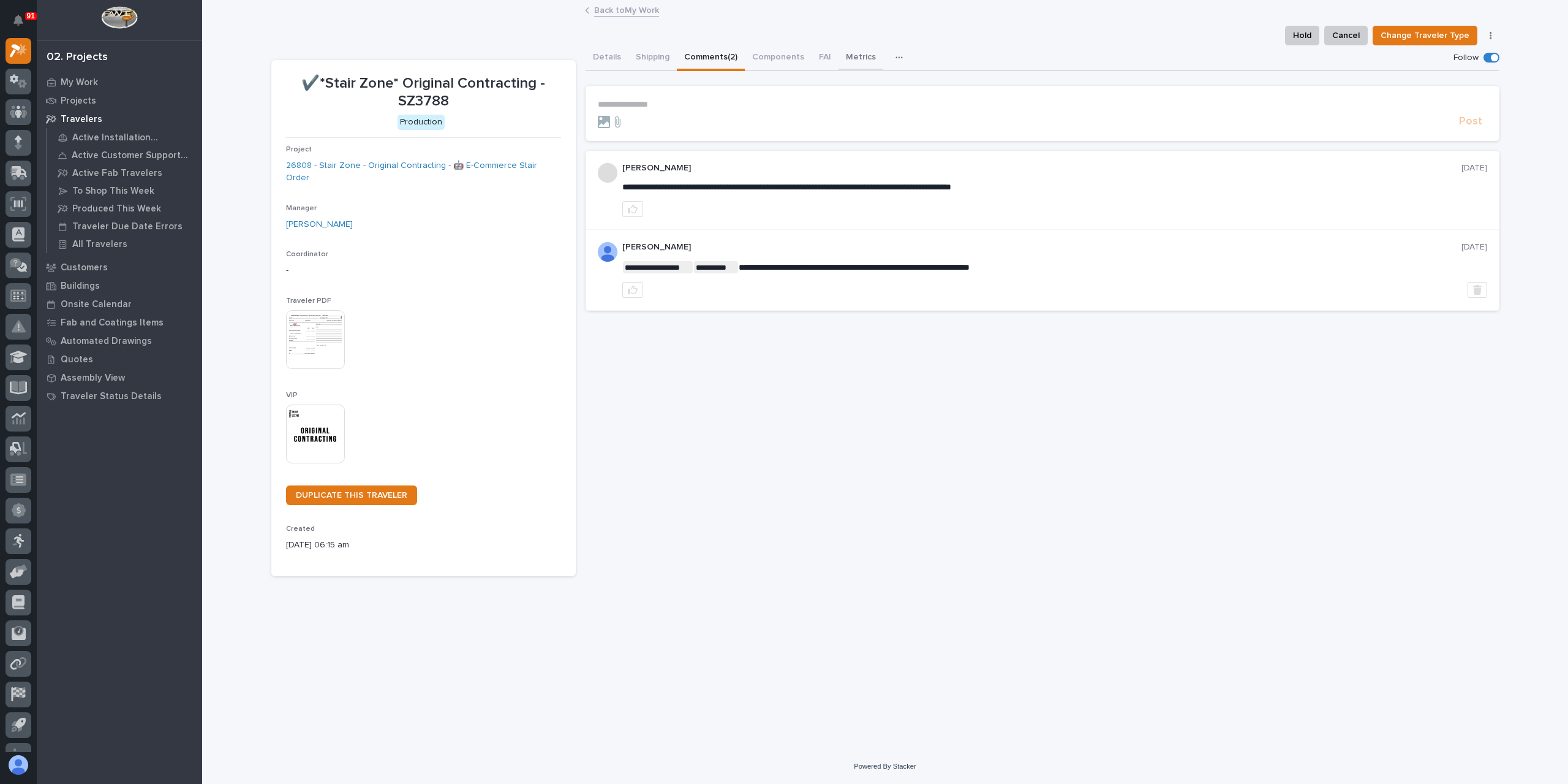
click at [866, 61] on button "Metrics" at bounding box center [861, 58] width 44 height 25
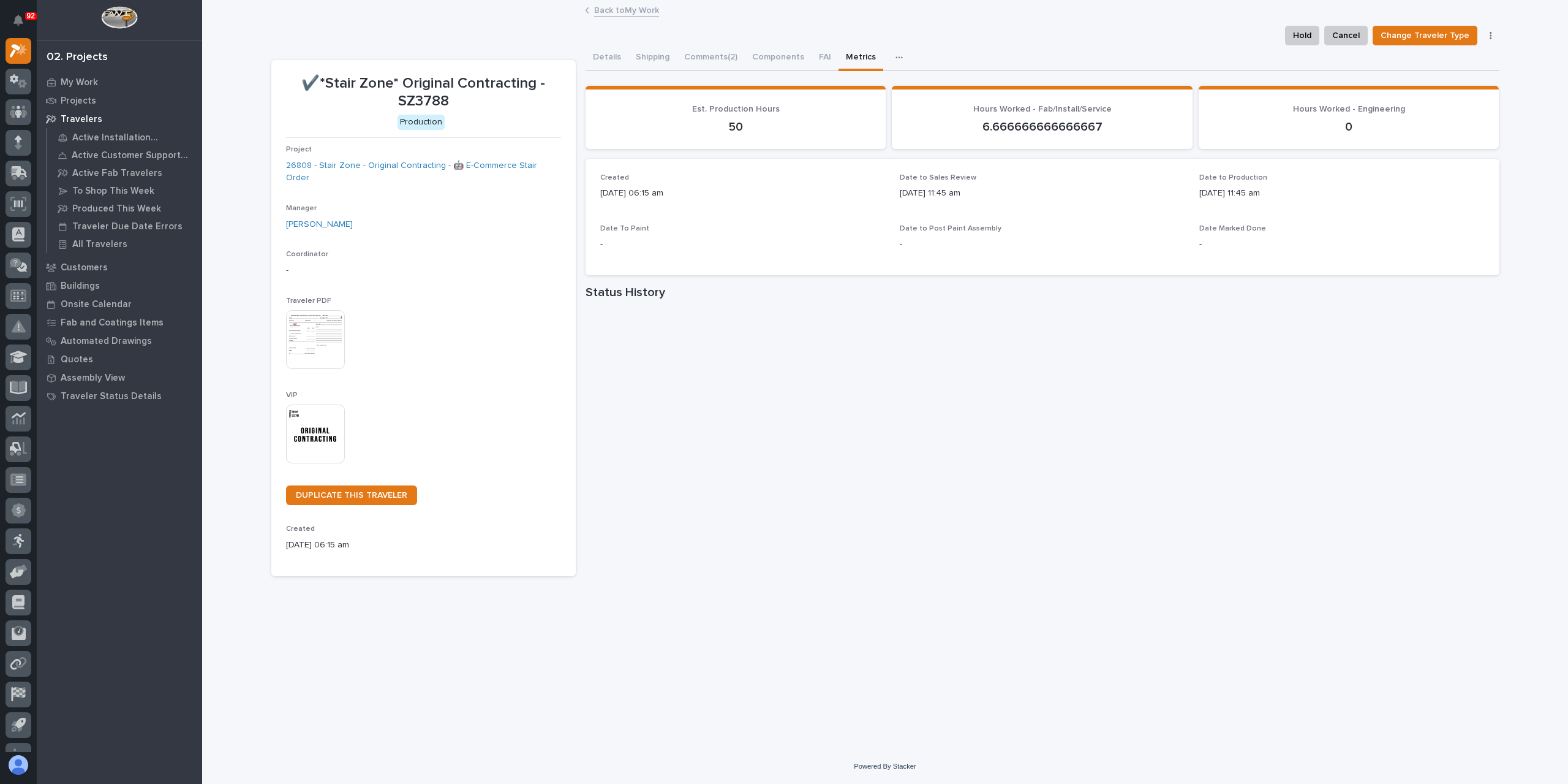
click at [636, 16] on link "Back to My Work" at bounding box center [627, 9] width 65 height 14
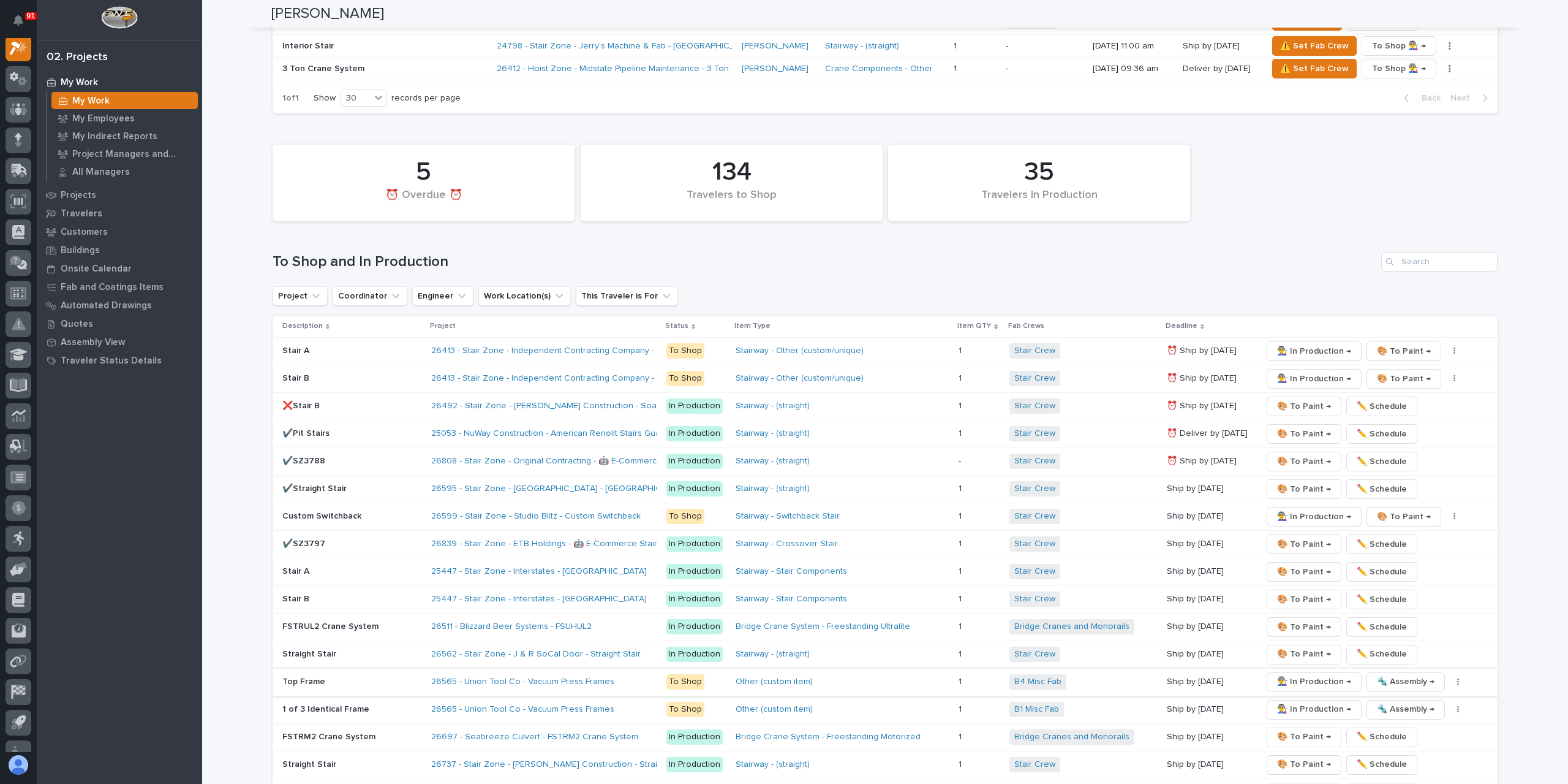
scroll to position [2145, 0]
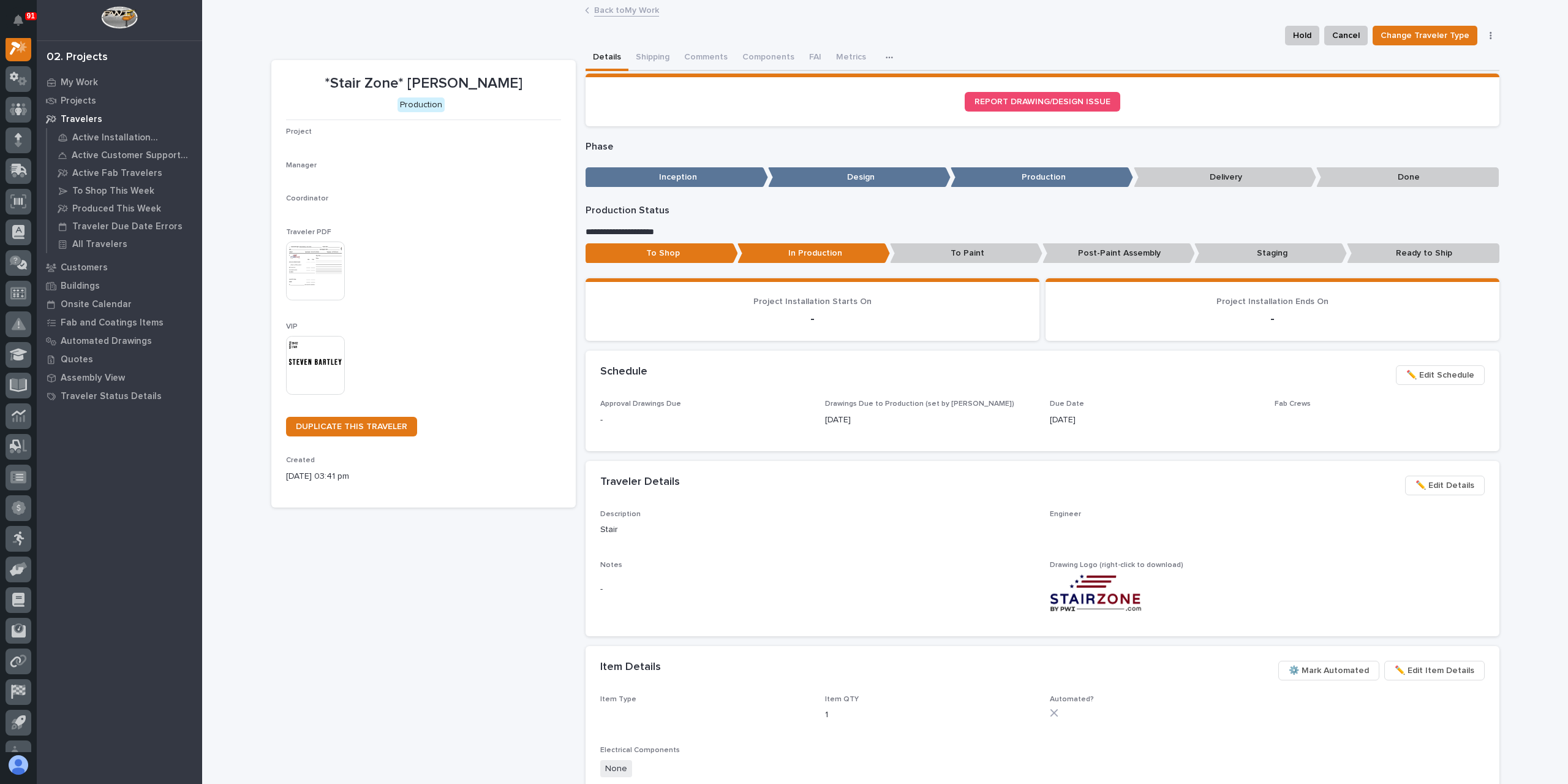
scroll to position [30, 0]
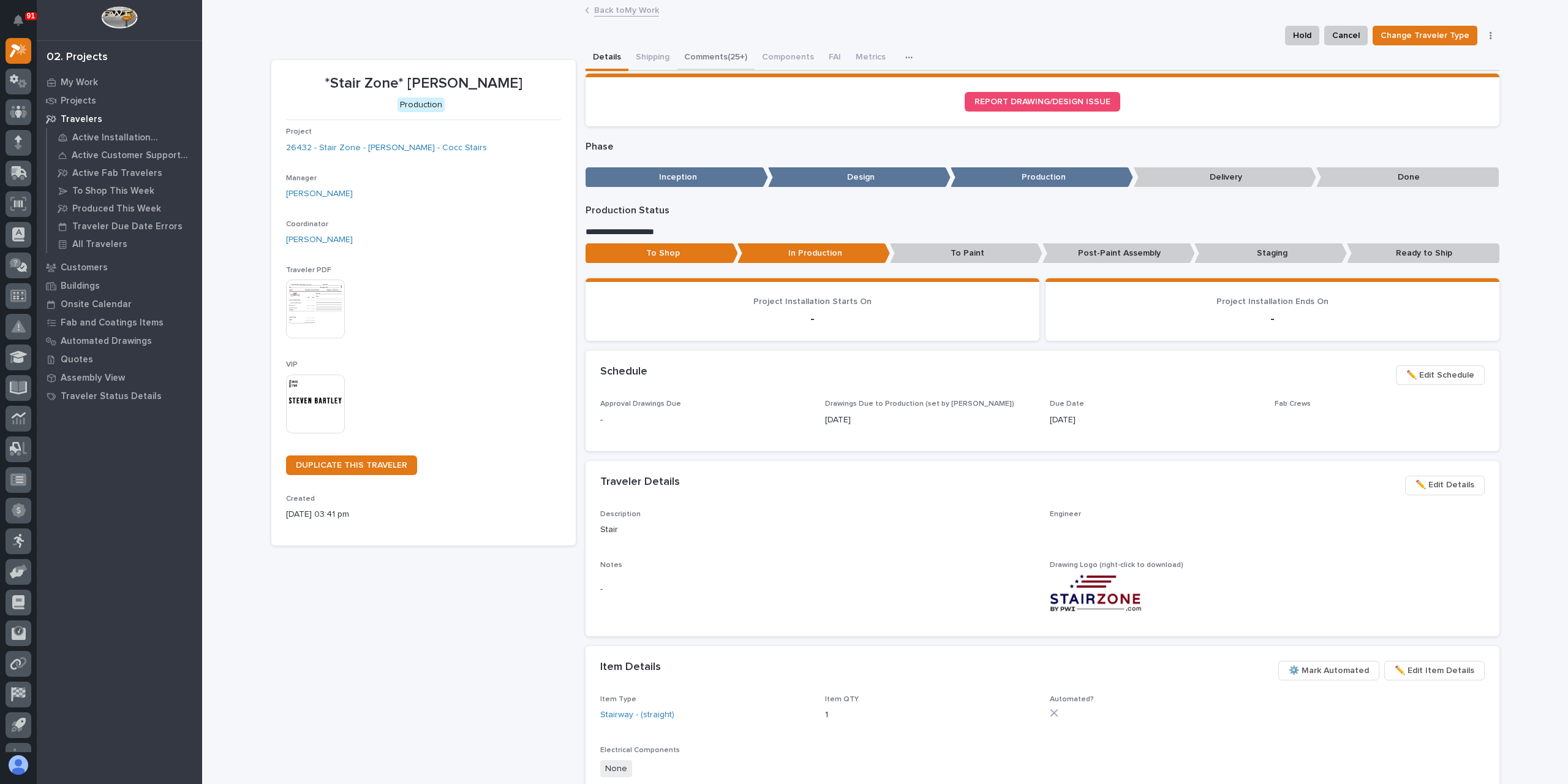
click at [697, 62] on button "Comments (25+)" at bounding box center [716, 58] width 78 height 25
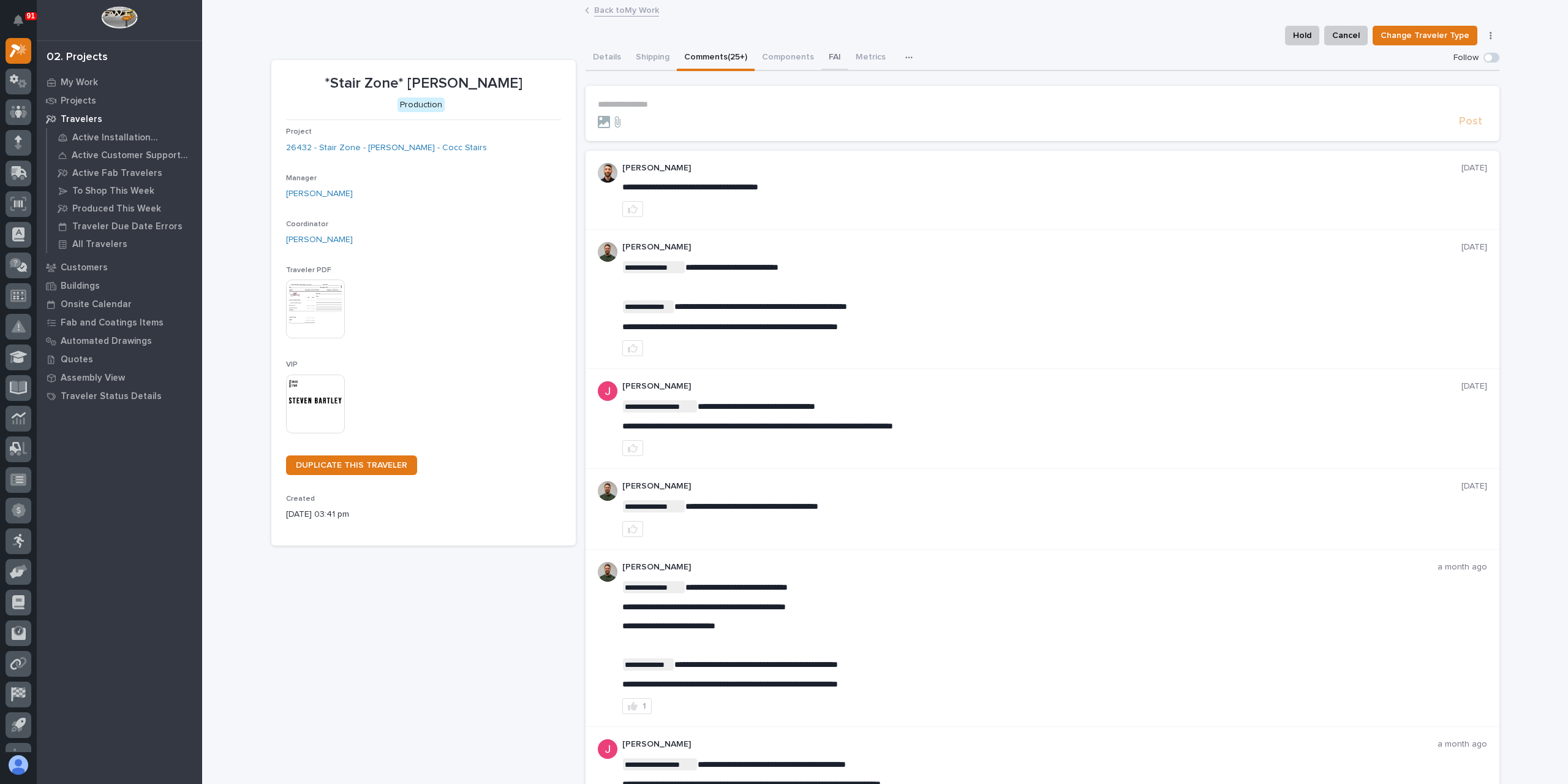
click at [838, 55] on button "FAI" at bounding box center [834, 58] width 27 height 25
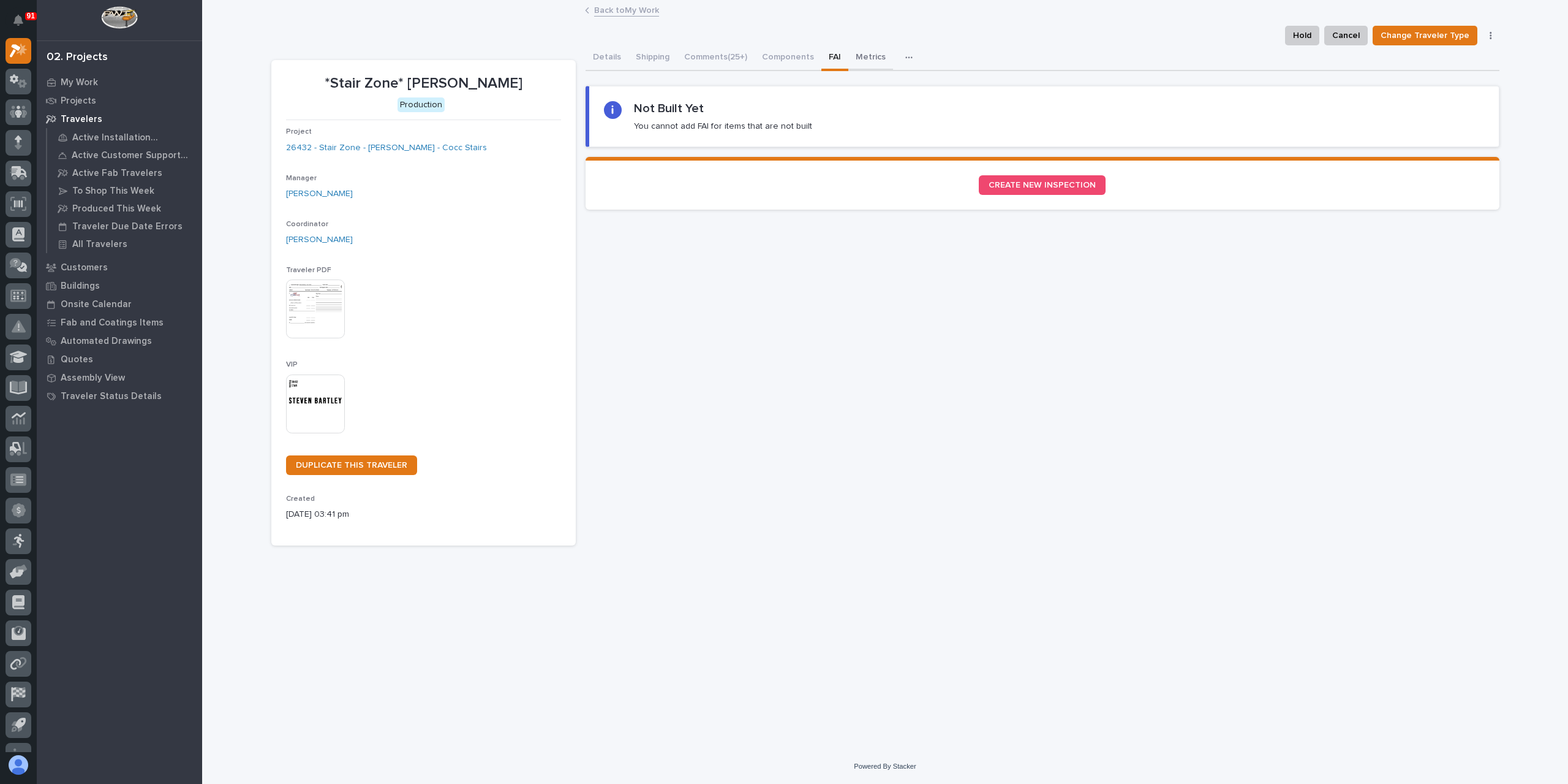
click at [857, 60] on button "Metrics" at bounding box center [870, 58] width 44 height 25
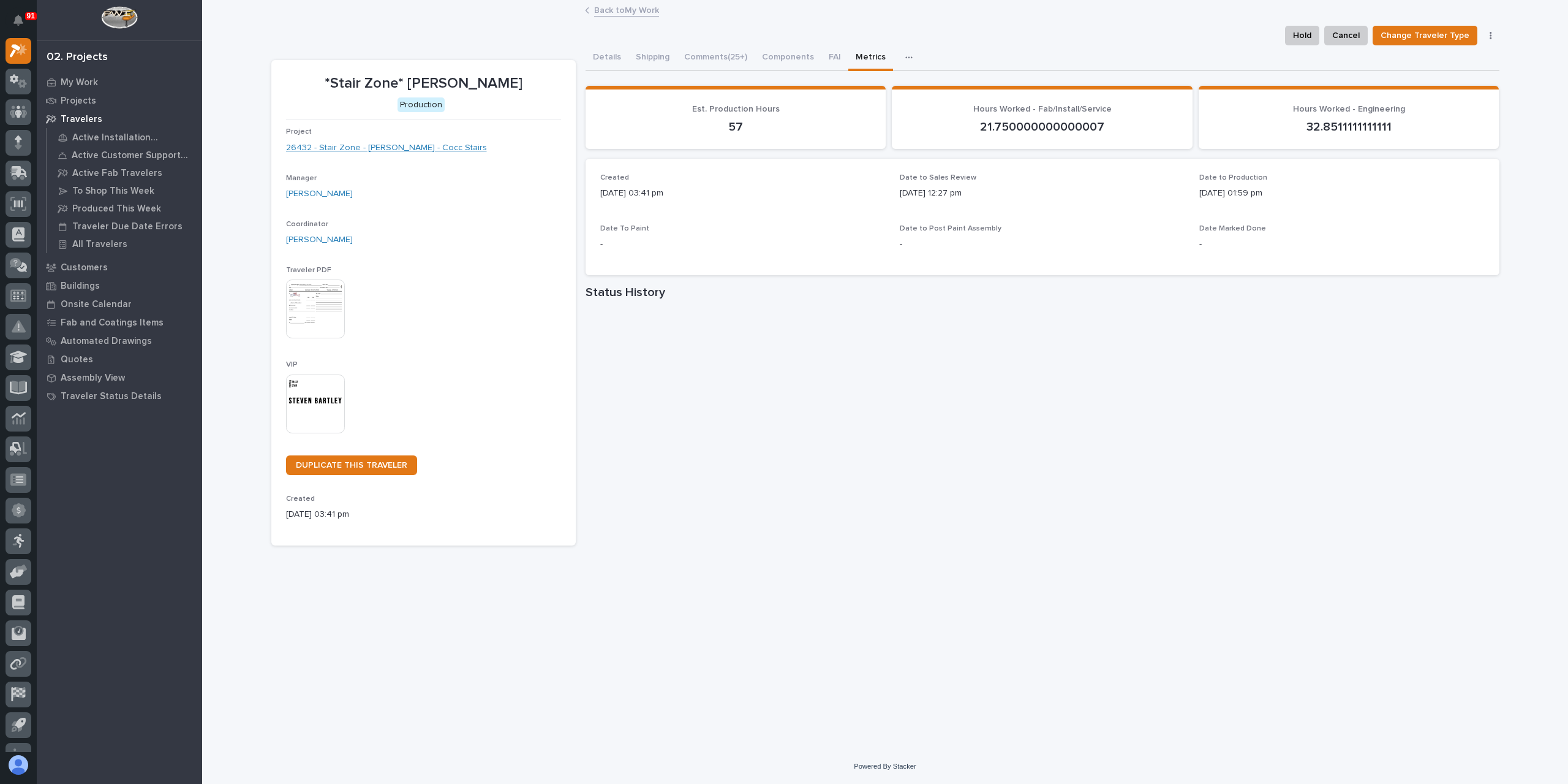
click at [388, 146] on link "26432 - Stair Zone - [PERSON_NAME] - Cocc Stairs" at bounding box center [386, 148] width 201 height 13
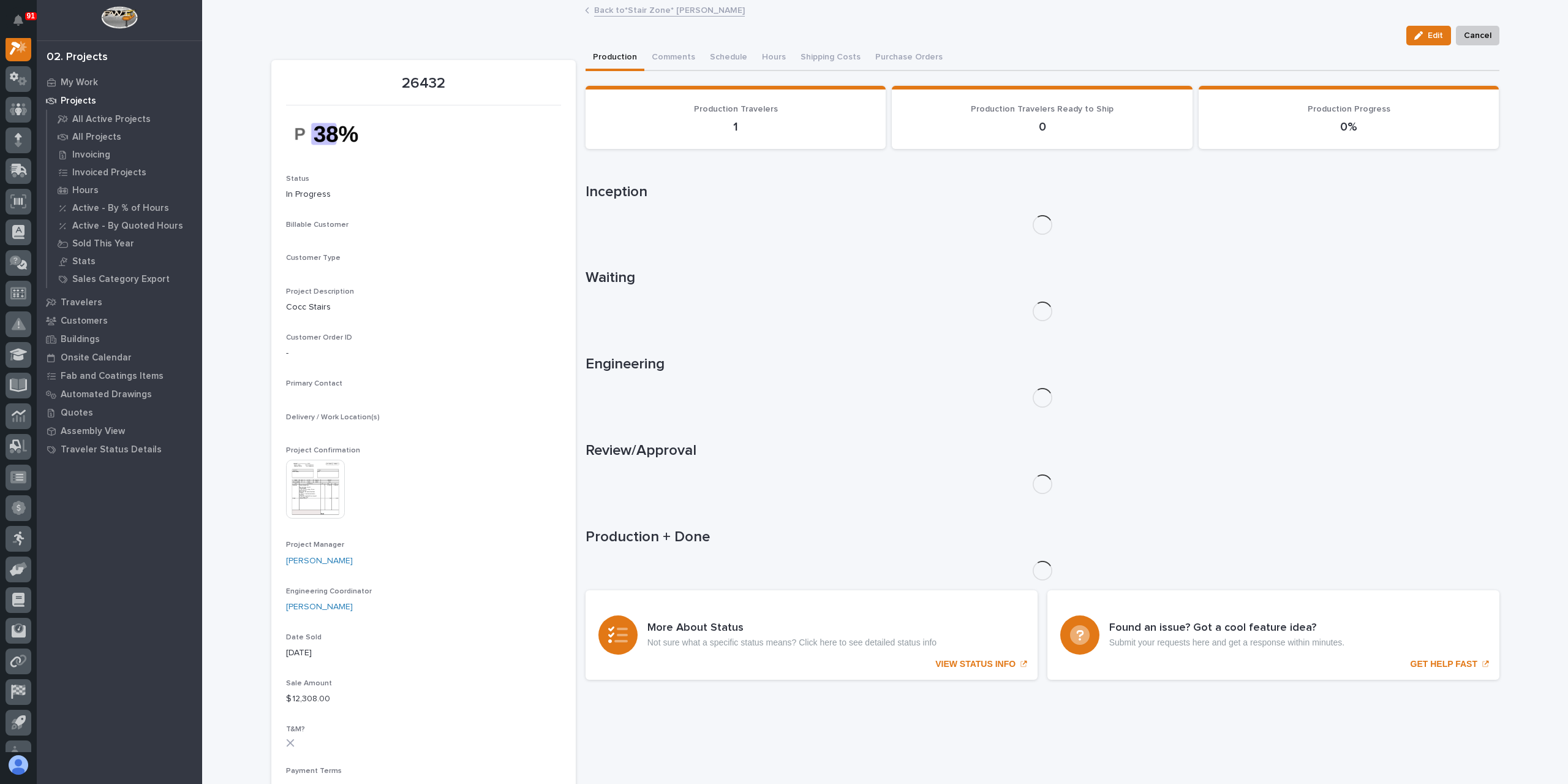
scroll to position [30, 0]
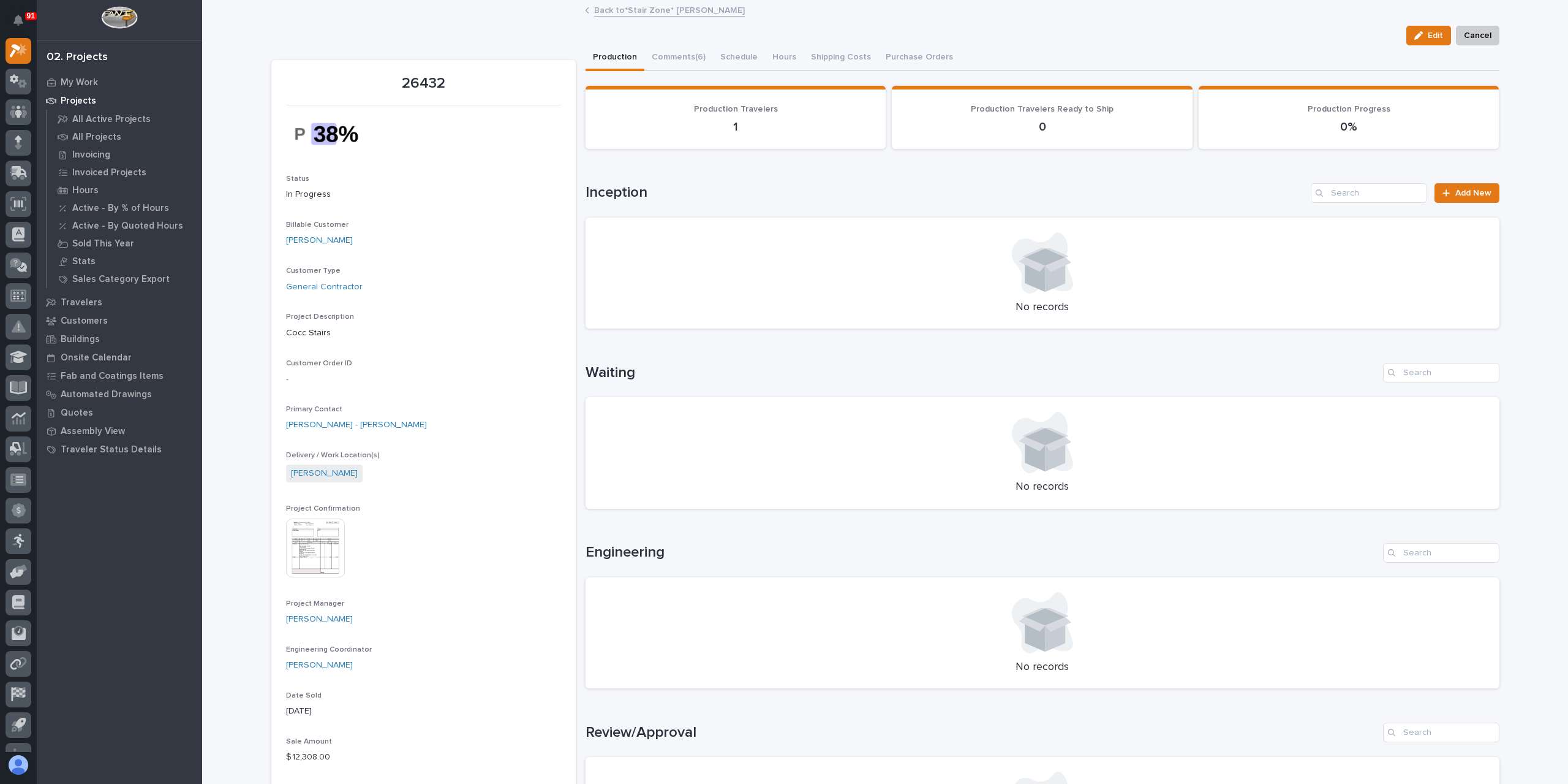
click at [287, 556] on img at bounding box center [315, 547] width 59 height 59
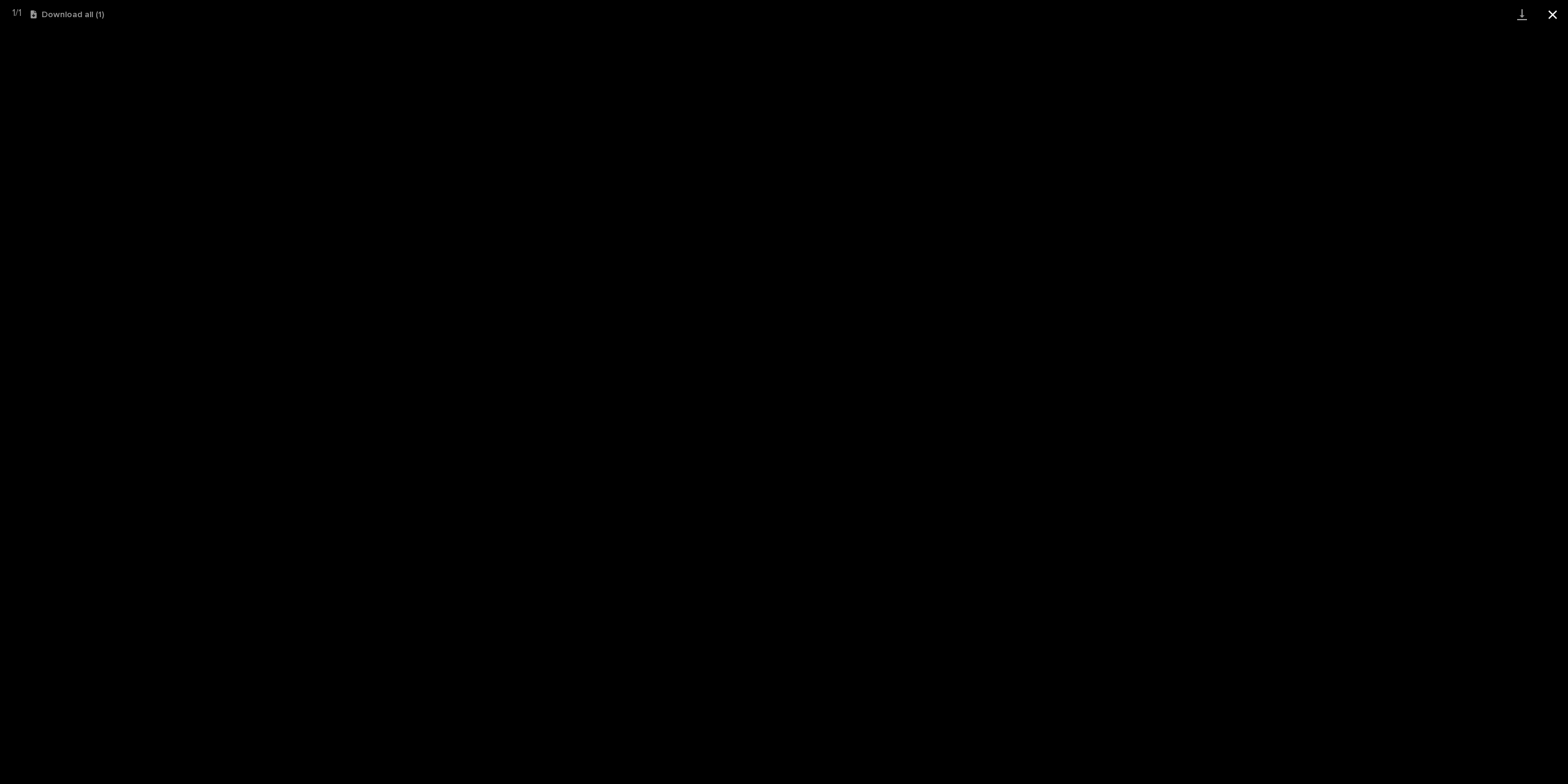
click at [1550, 16] on button "Close gallery" at bounding box center [1552, 14] width 30 height 29
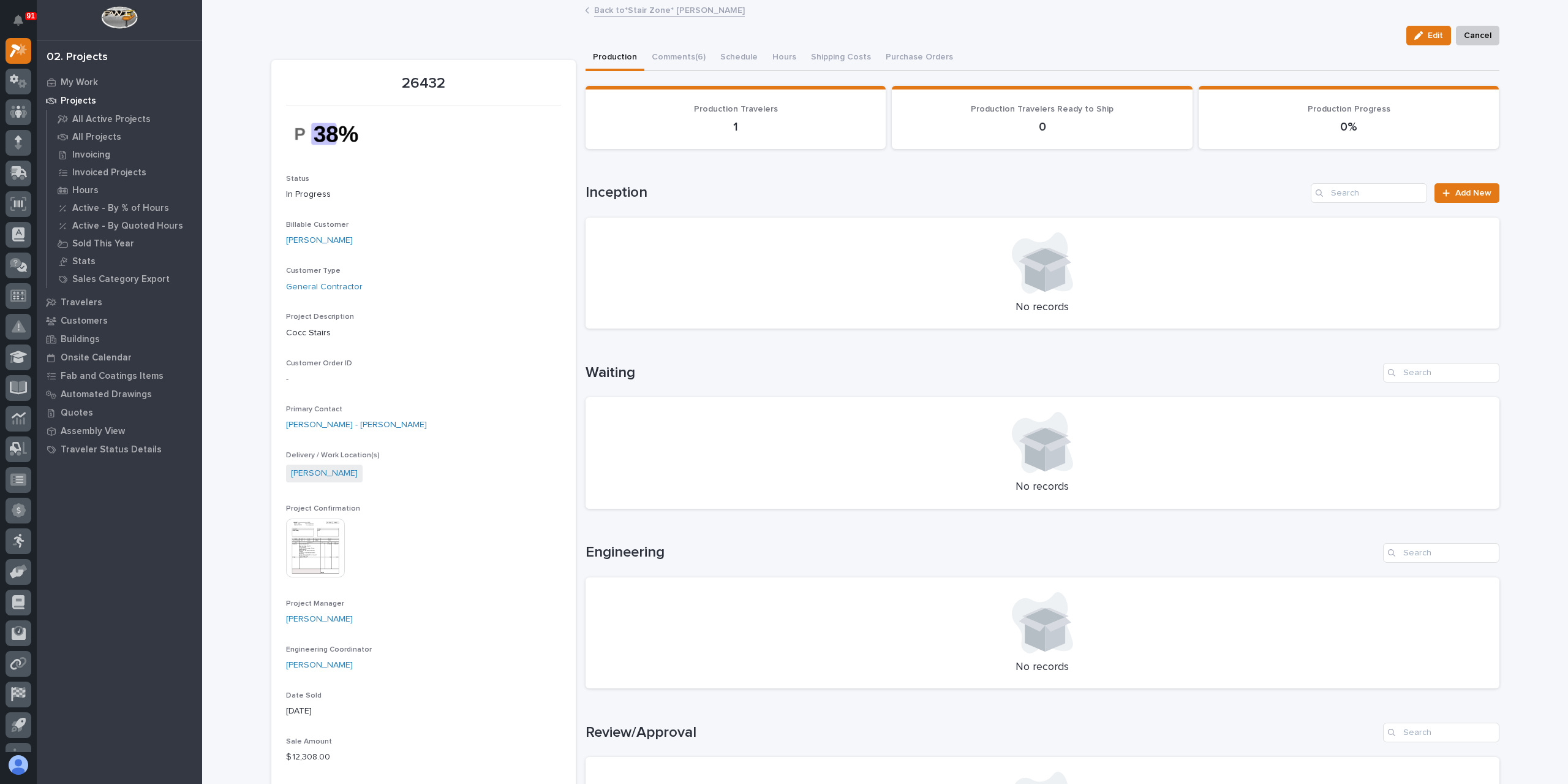
click at [661, 8] on link "Back to *Stair Zone* [PERSON_NAME]" at bounding box center [669, 9] width 150 height 14
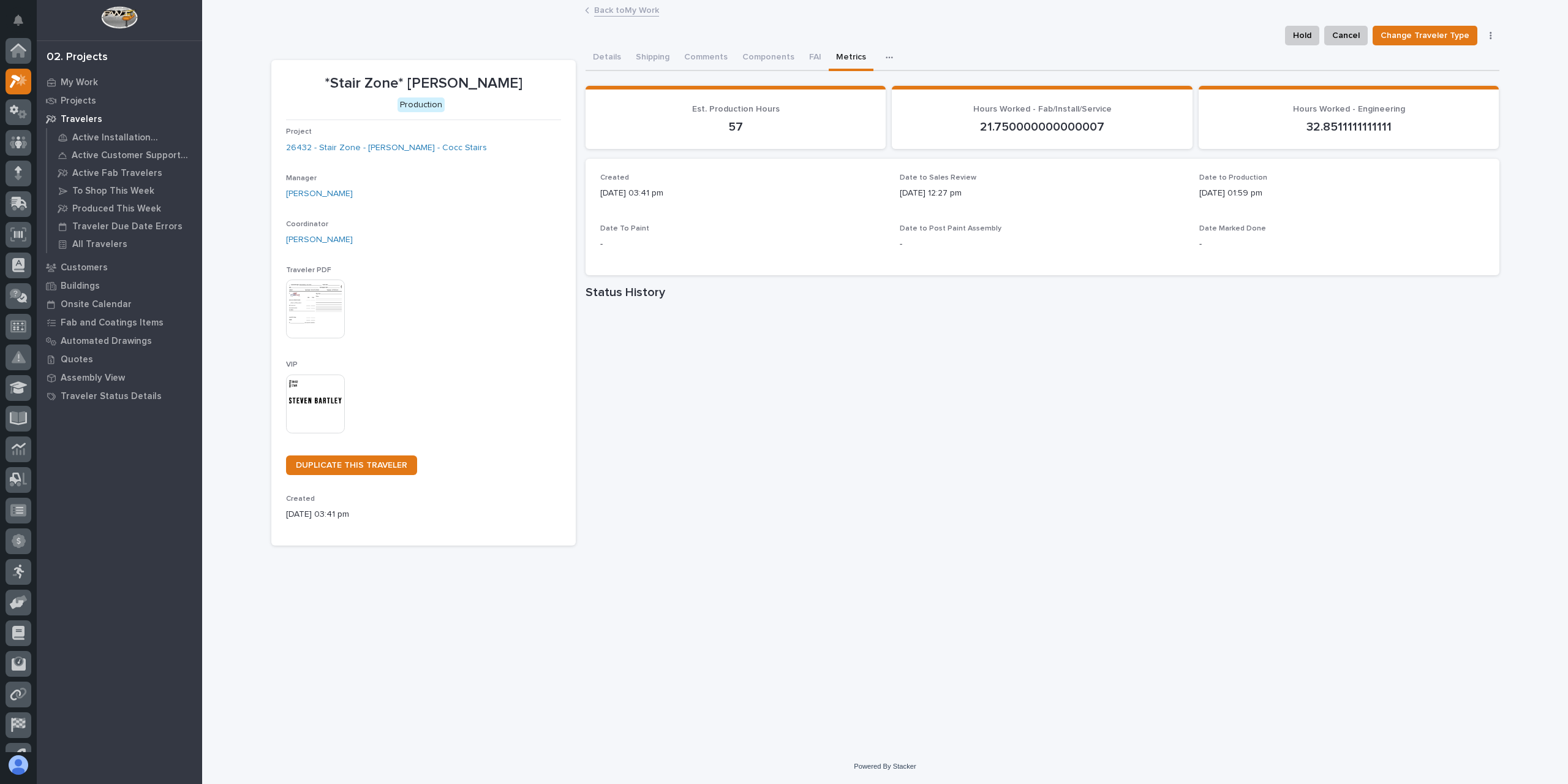
scroll to position [33, 0]
click at [374, 151] on link "26432 - Stair Zone - [PERSON_NAME] - Cocc Stairs" at bounding box center [386, 148] width 201 height 13
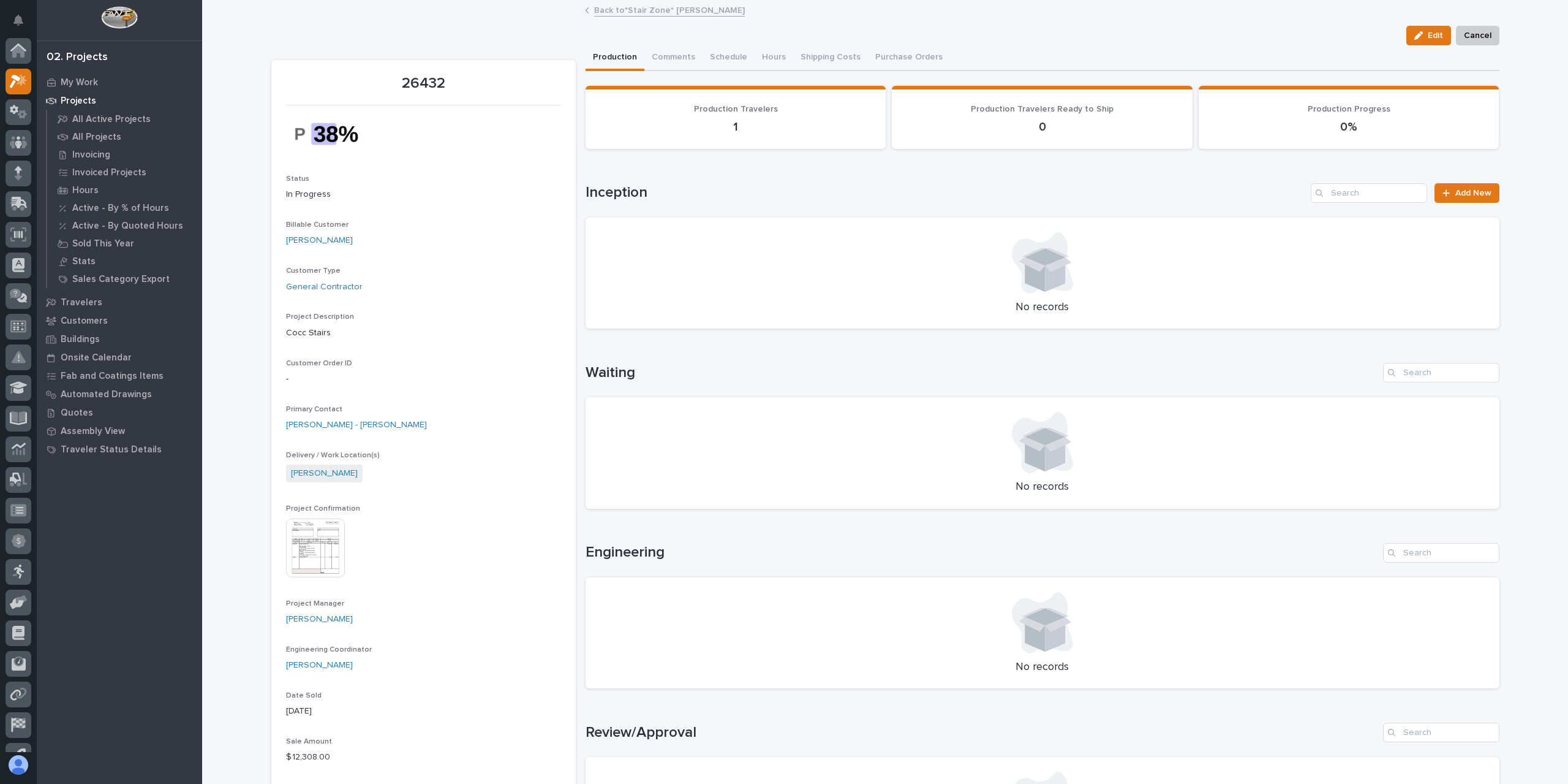
scroll to position [30, 0]
click at [688, 58] on button "Comments (6)" at bounding box center [678, 58] width 68 height 25
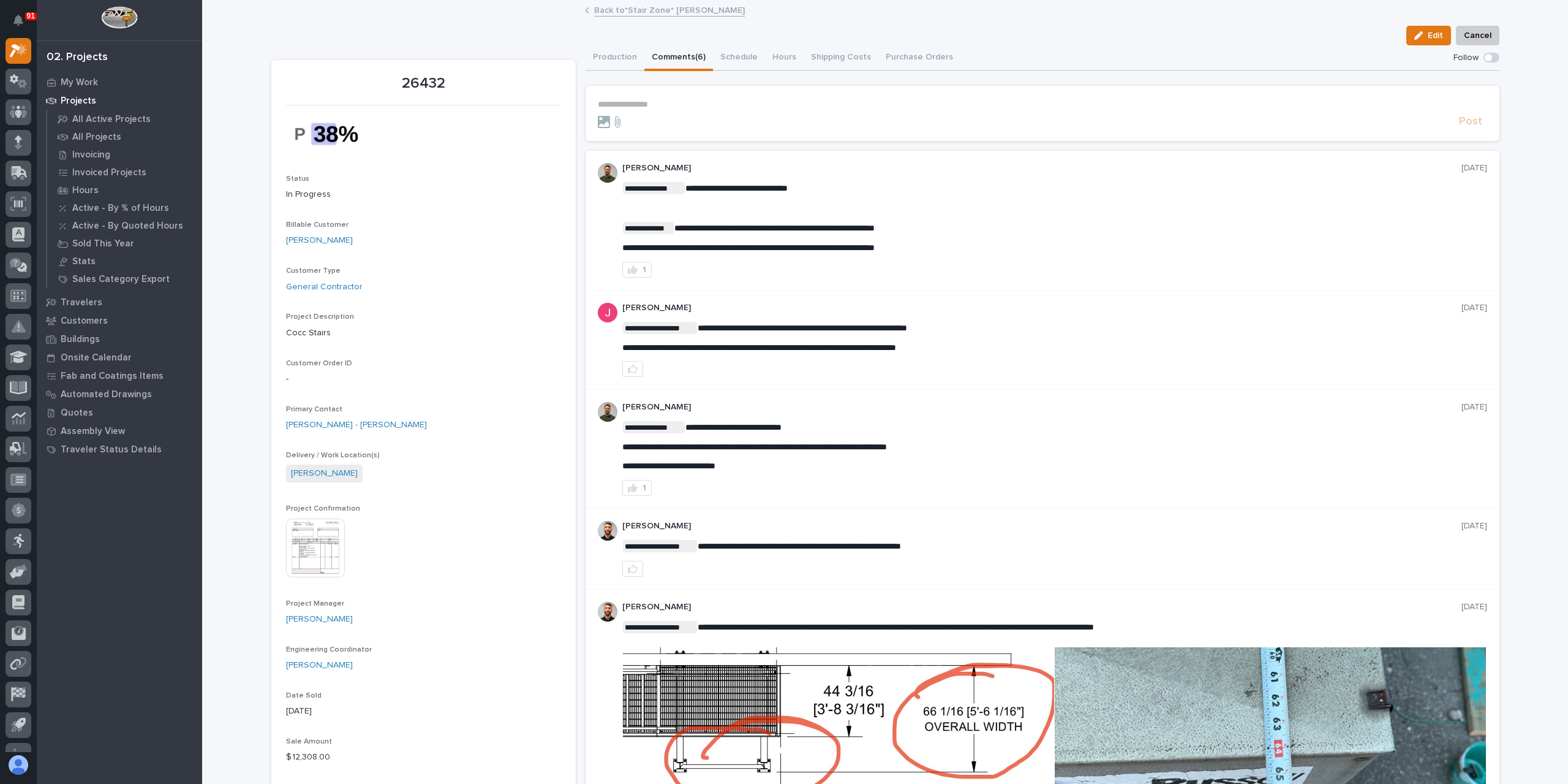
click at [677, 10] on link "Back to *Stair Zone* [PERSON_NAME]" at bounding box center [669, 9] width 150 height 14
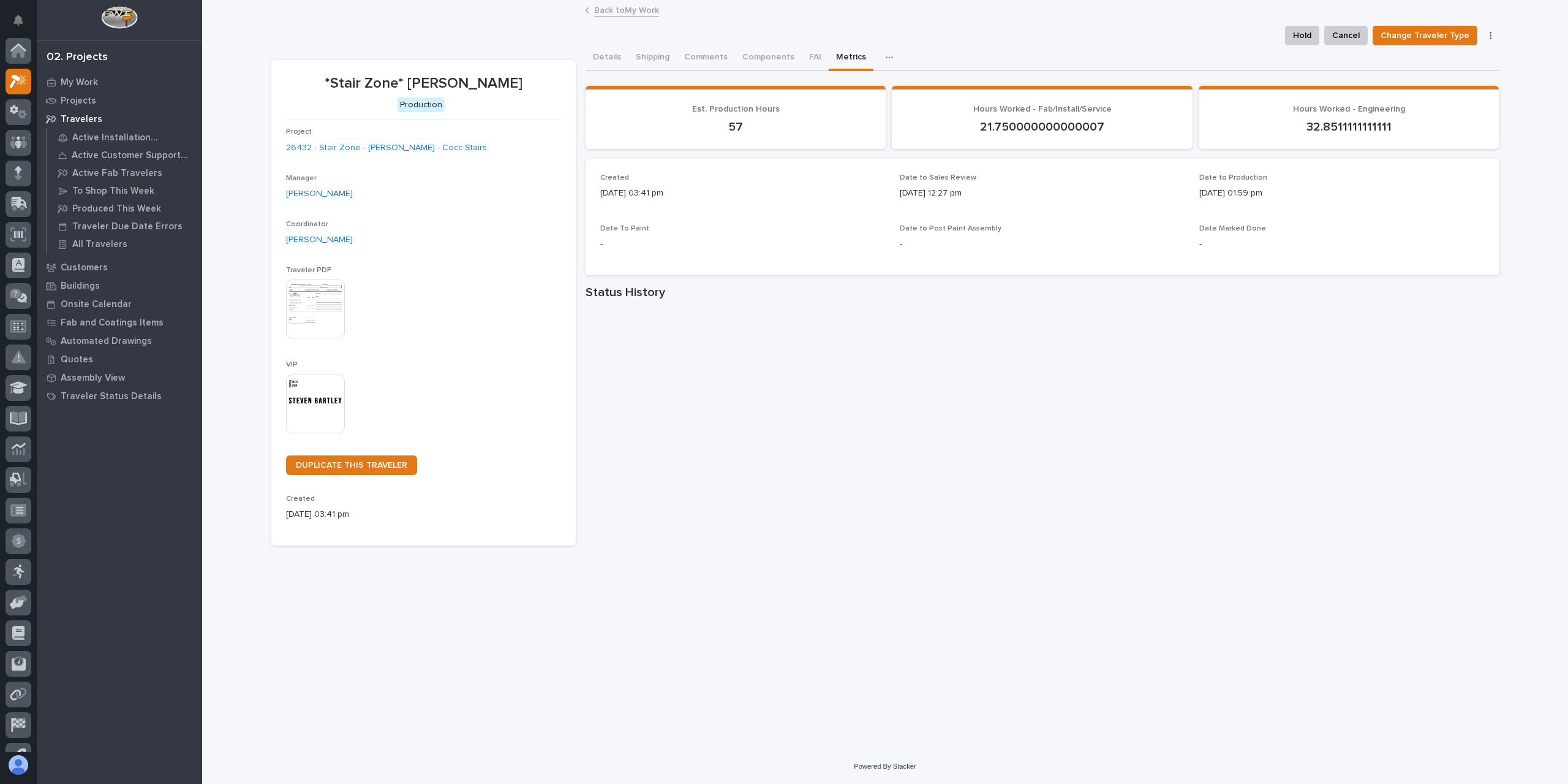
scroll to position [33, 0]
click at [696, 61] on button "Comments (25+)" at bounding box center [716, 58] width 78 height 25
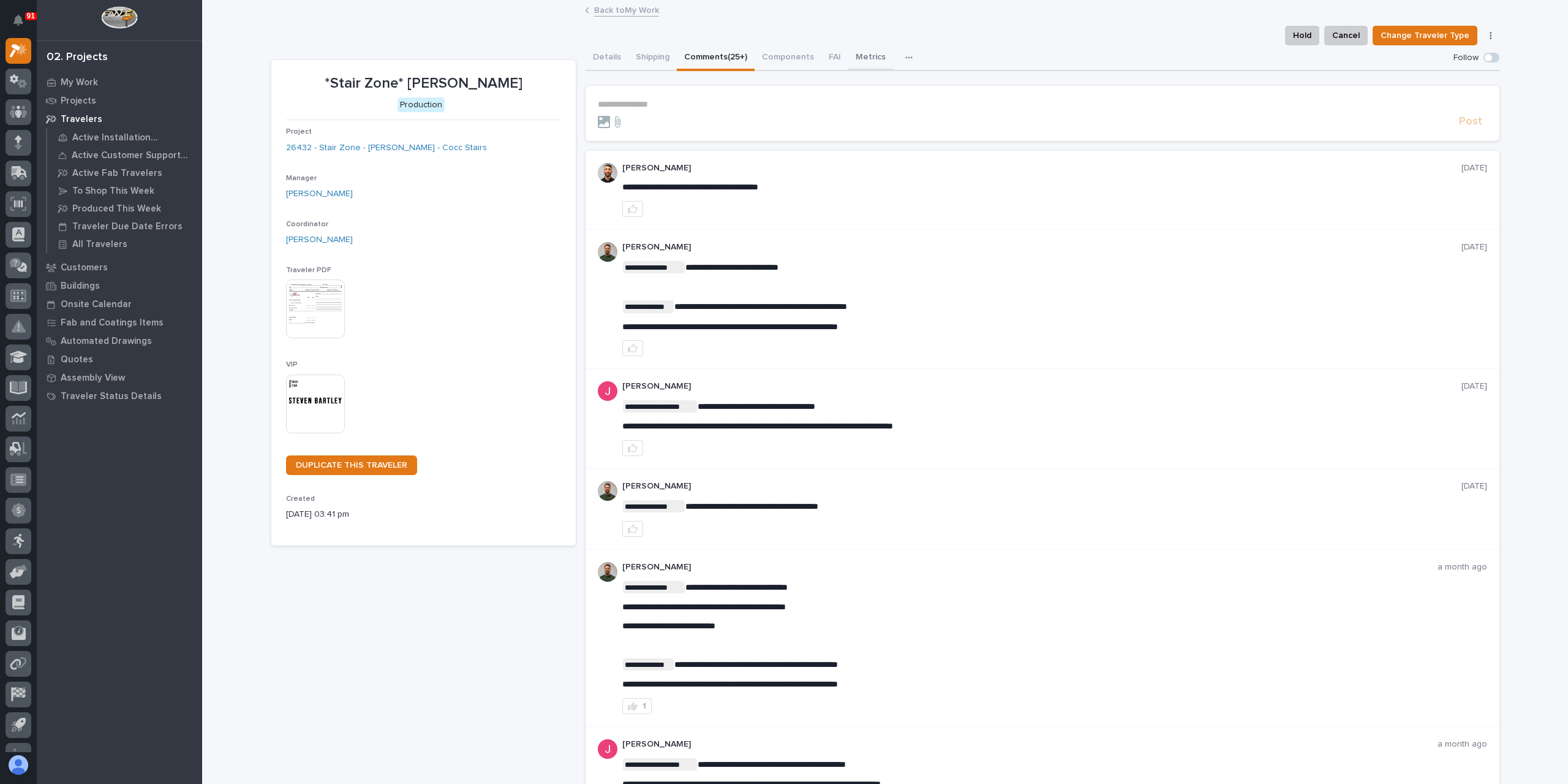
click at [861, 61] on button "Metrics" at bounding box center [870, 58] width 44 height 25
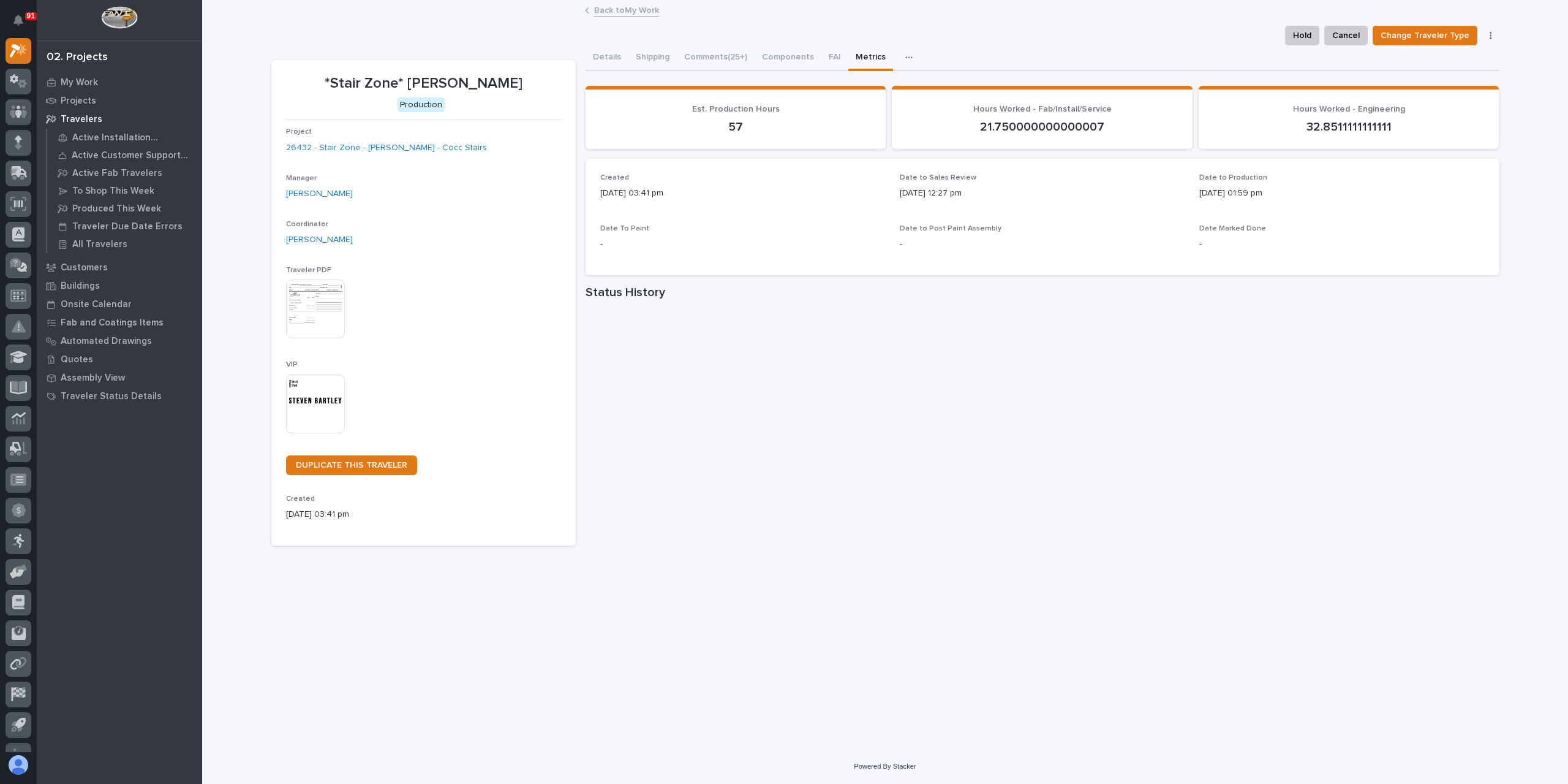
click at [602, 13] on link "Back to My Work" at bounding box center [627, 9] width 65 height 14
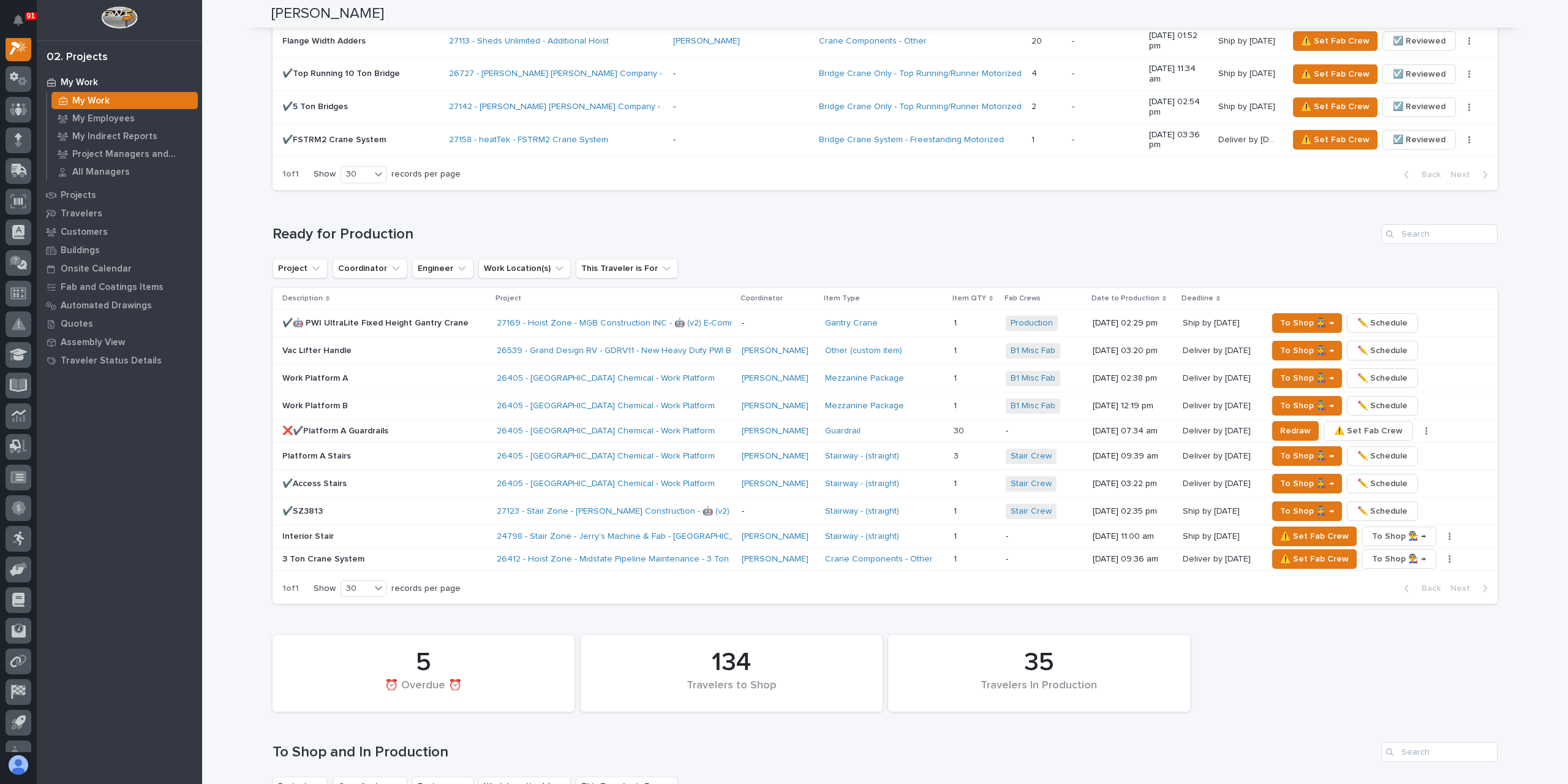
scroll to position [1900, 0]
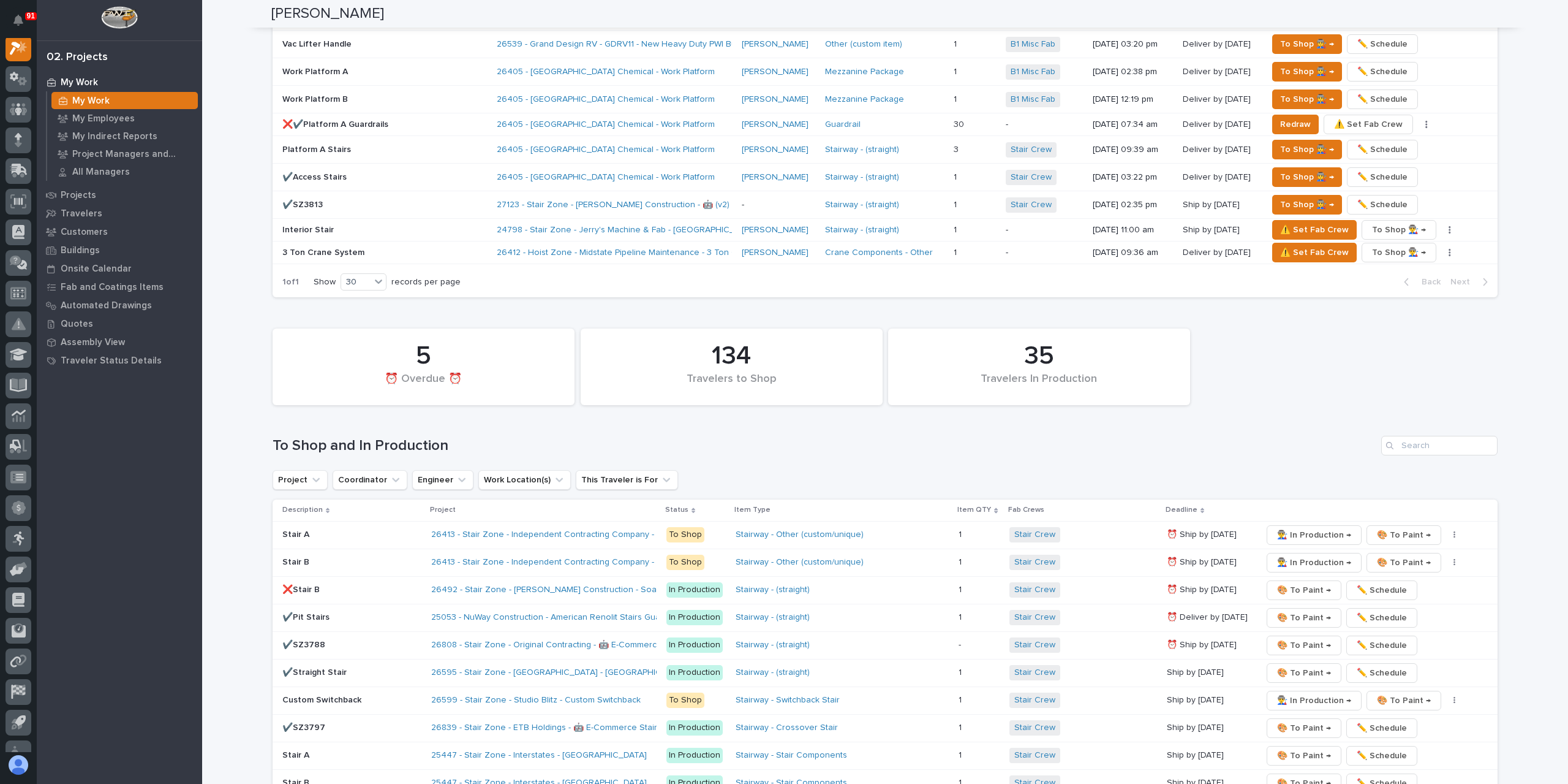
click at [323, 635] on div "✔️SZ3788" at bounding box center [352, 645] width 139 height 20
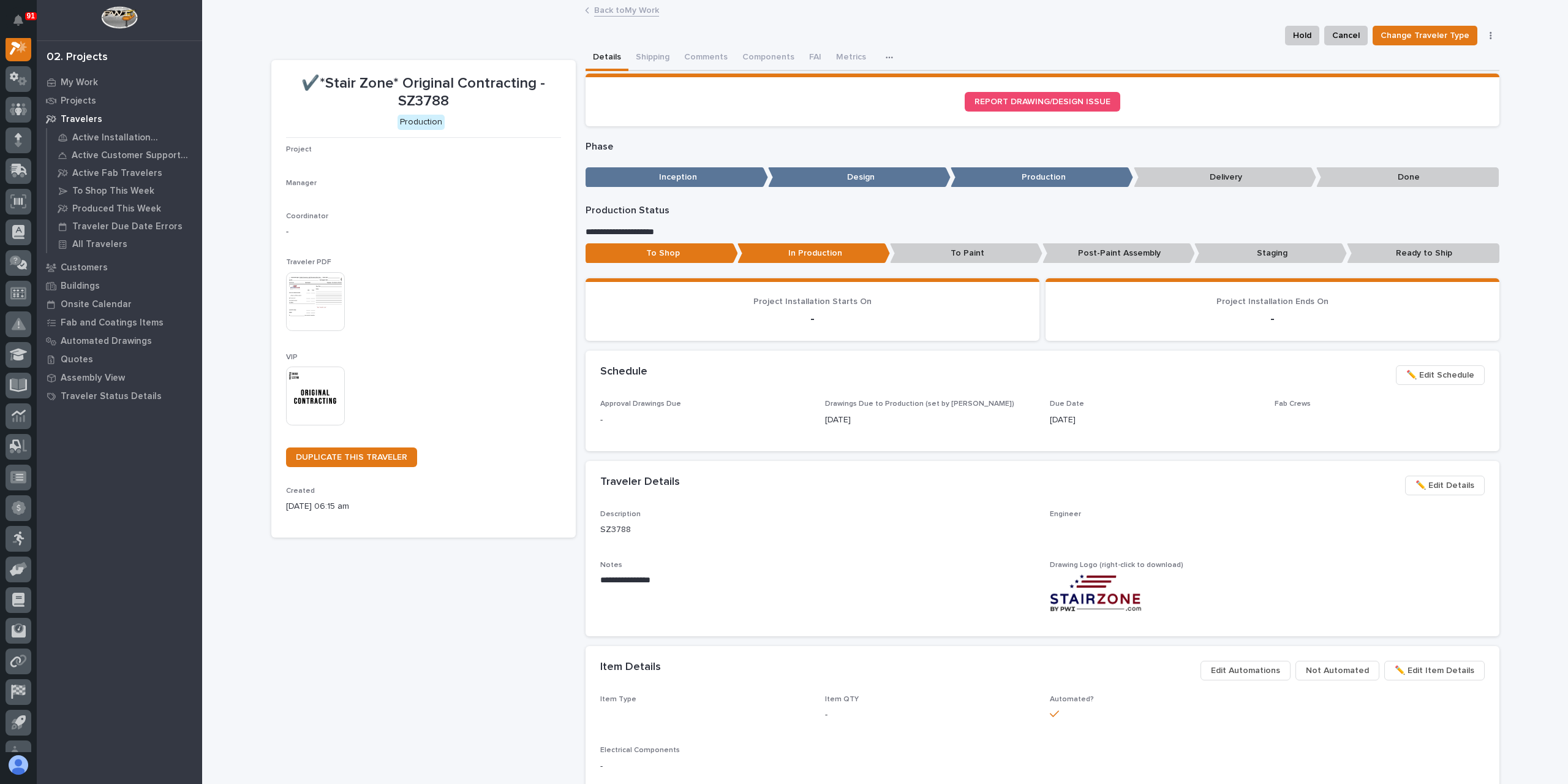
scroll to position [30, 0]
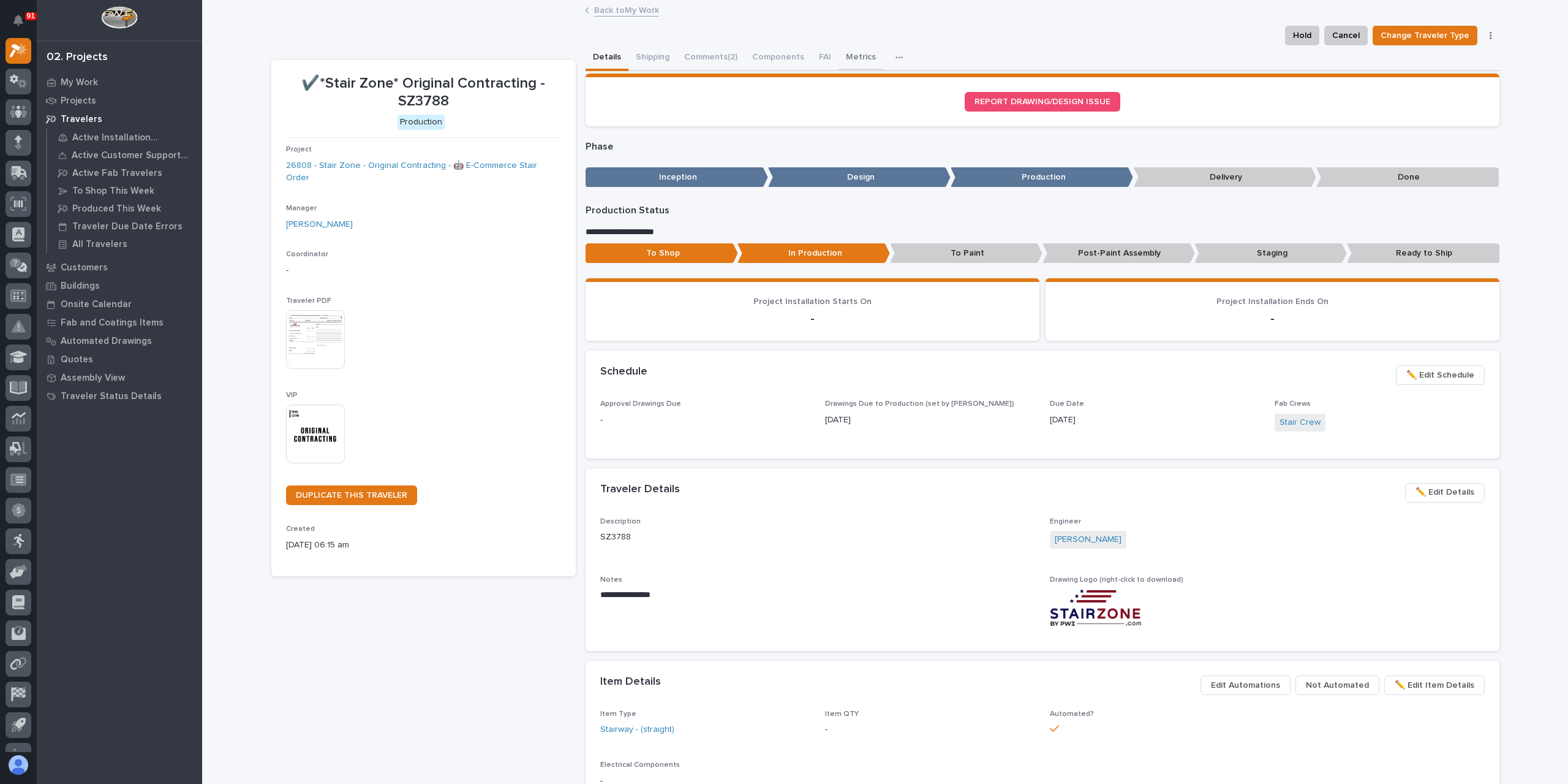
click at [856, 57] on button "Metrics" at bounding box center [861, 58] width 44 height 25
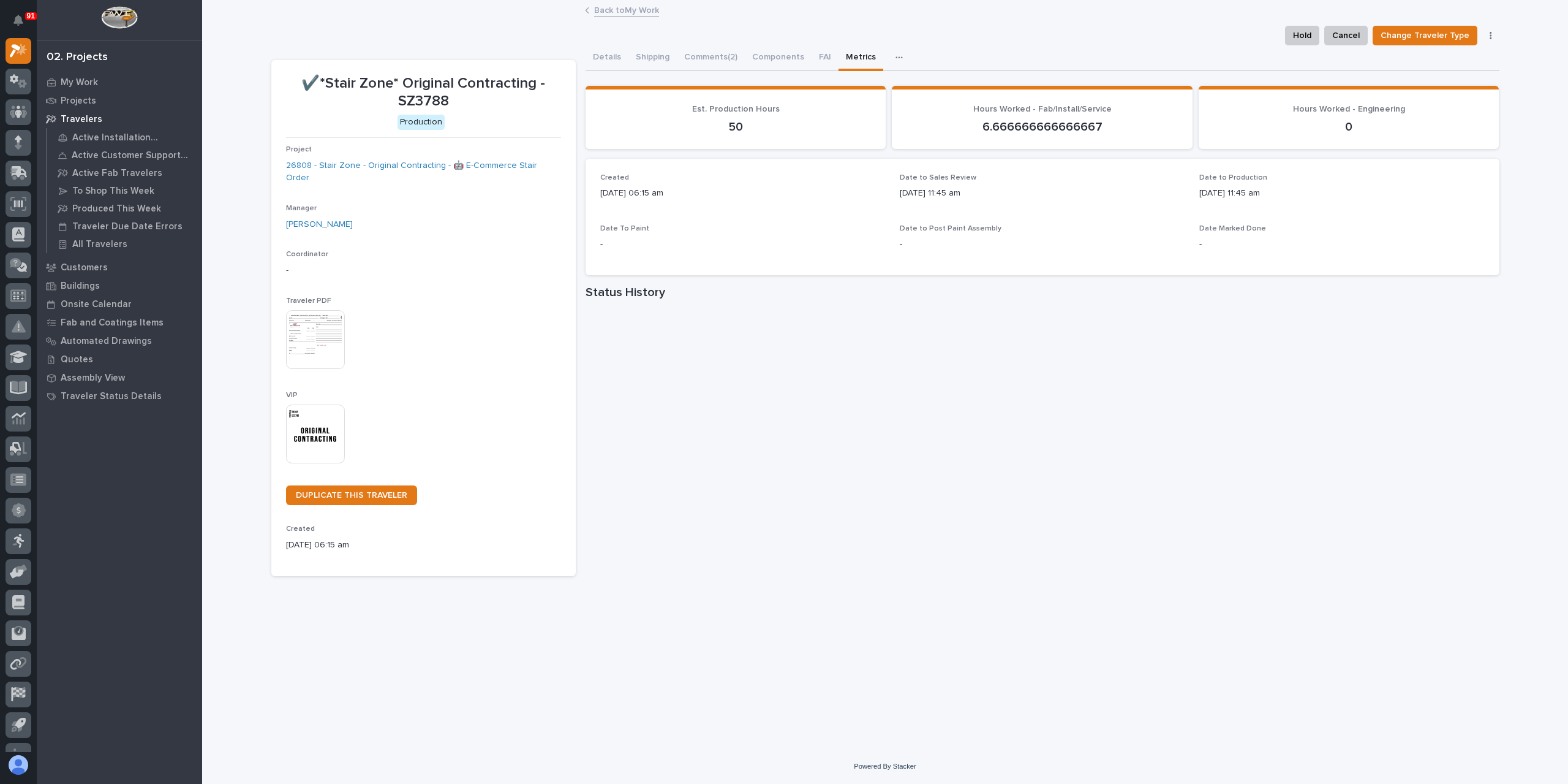
click at [433, 157] on div "Project 26808 - Stair Zone - Original Contracting - 🤖 E-Commerce Stair Order" at bounding box center [424, 170] width 275 height 49
click at [429, 162] on link "26808 - Stair Zone - Original Contracting - 🤖 E-Commerce Stair Order" at bounding box center [424, 172] width 275 height 25
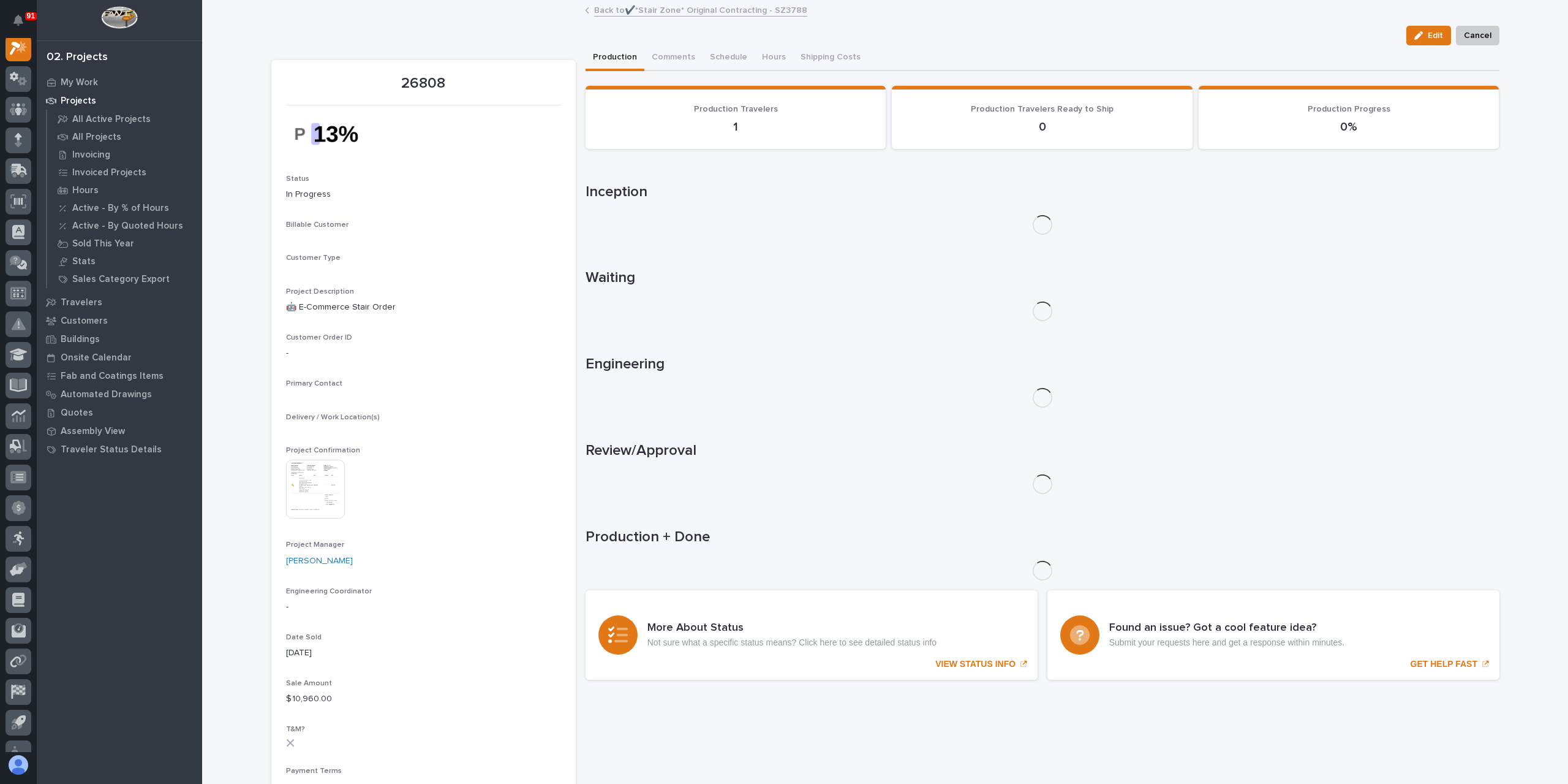
scroll to position [30, 0]
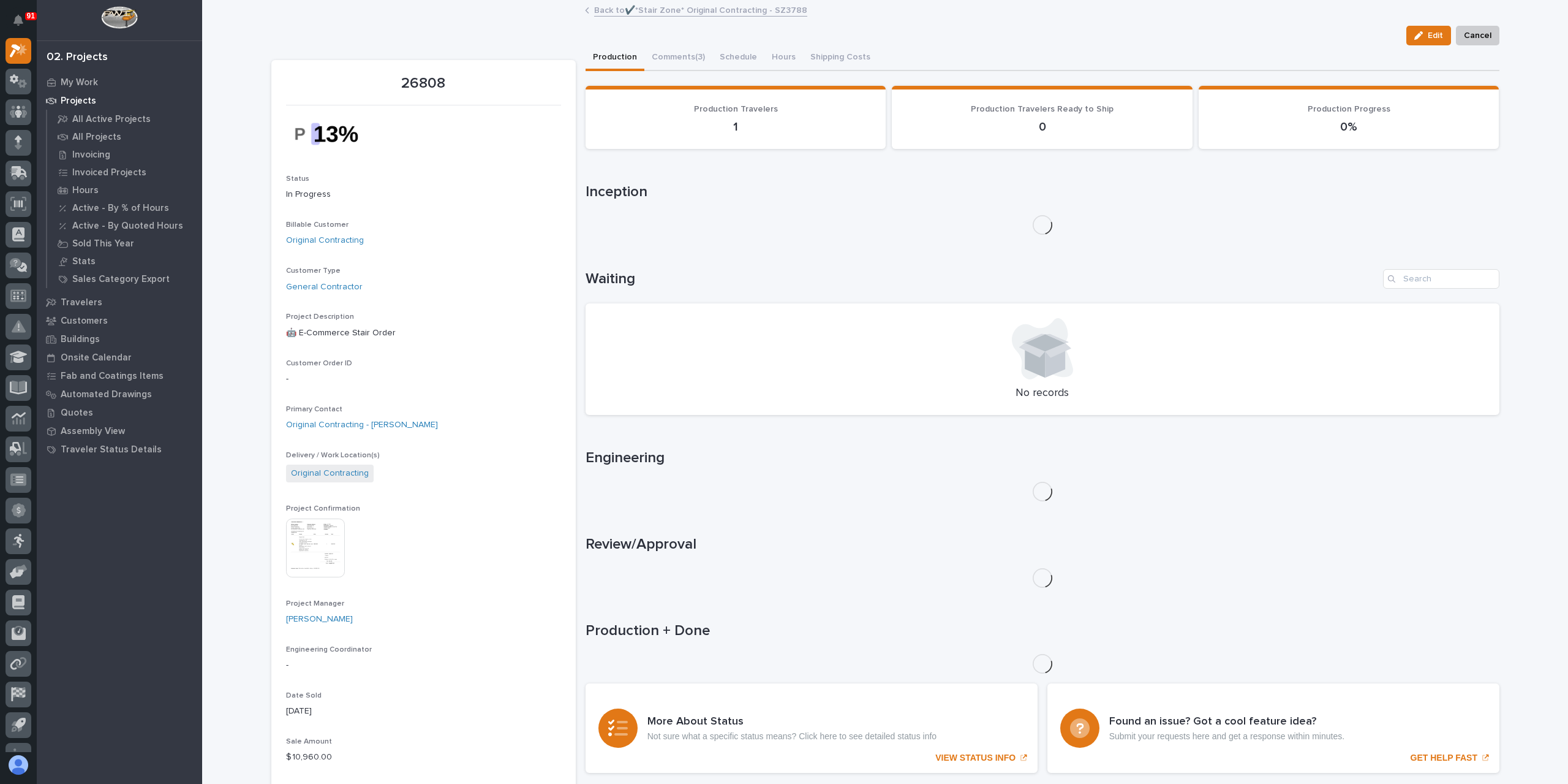
click at [321, 528] on img at bounding box center [315, 547] width 59 height 59
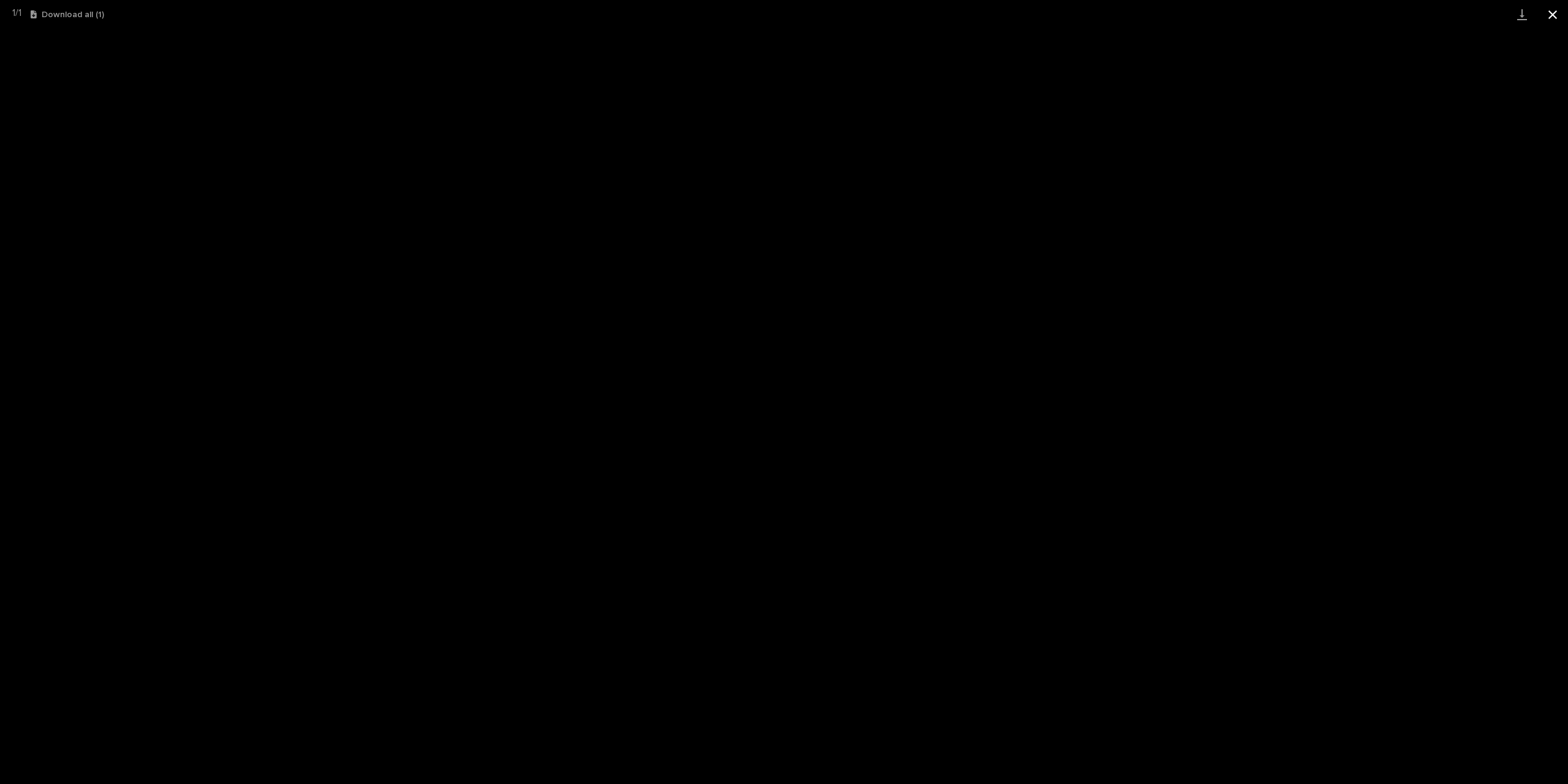
click at [1558, 23] on button "Close gallery" at bounding box center [1552, 14] width 30 height 29
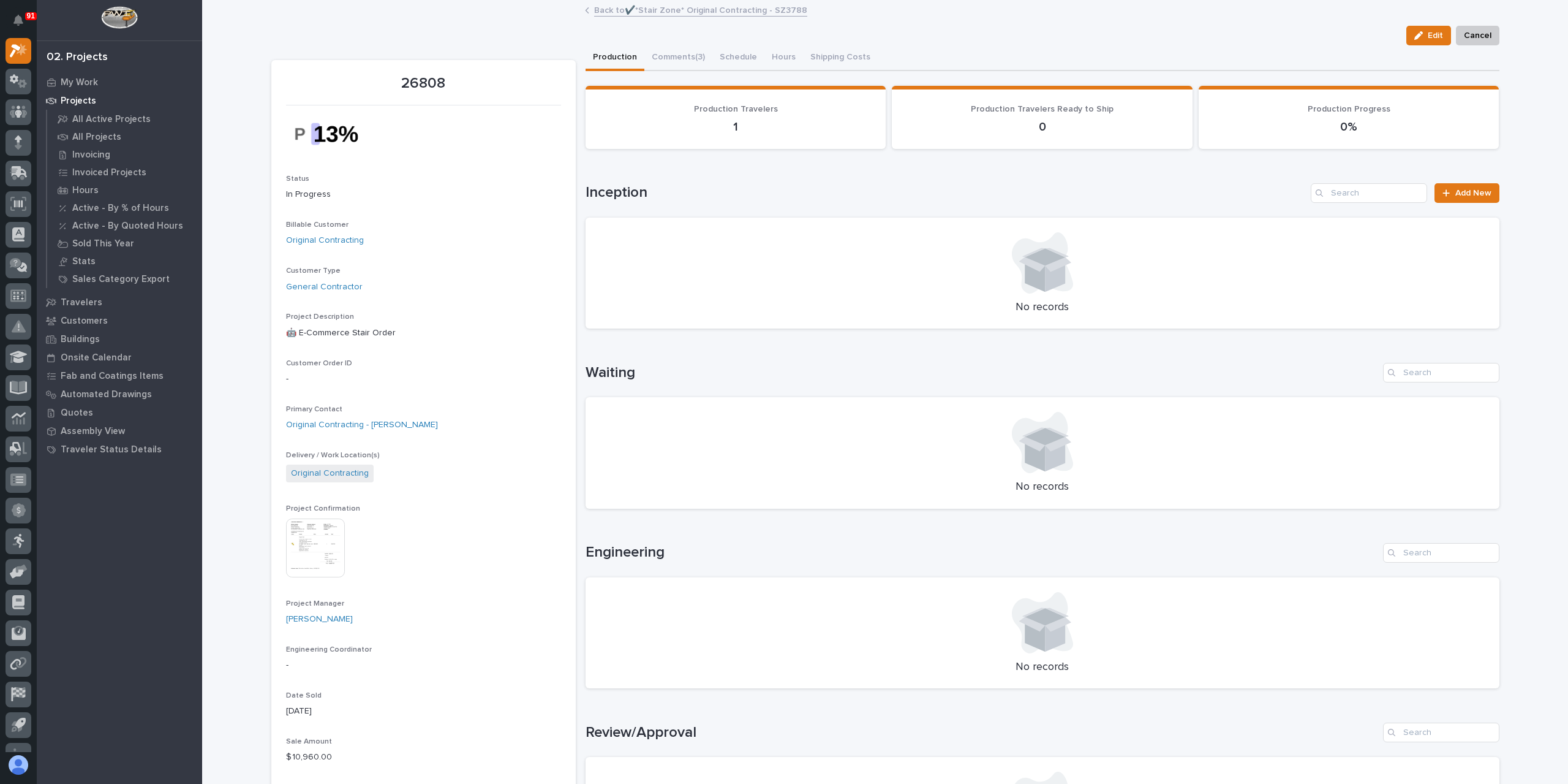
click at [688, 11] on link "Back to ✔️*Stair Zone* Original Contracting - SZ3788" at bounding box center [701, 9] width 213 height 14
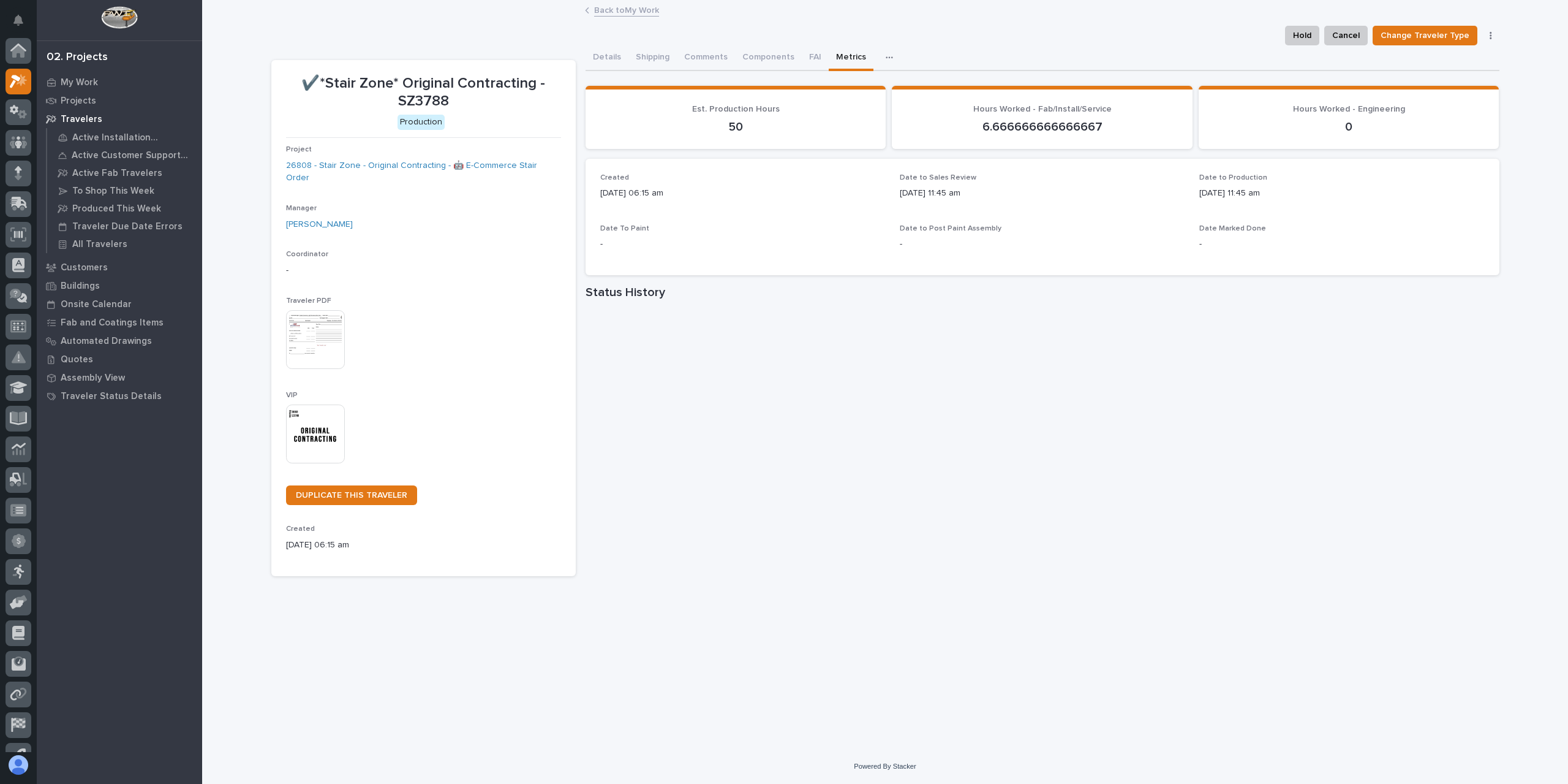
scroll to position [33, 0]
click at [611, 58] on button "Details" at bounding box center [606, 58] width 43 height 25
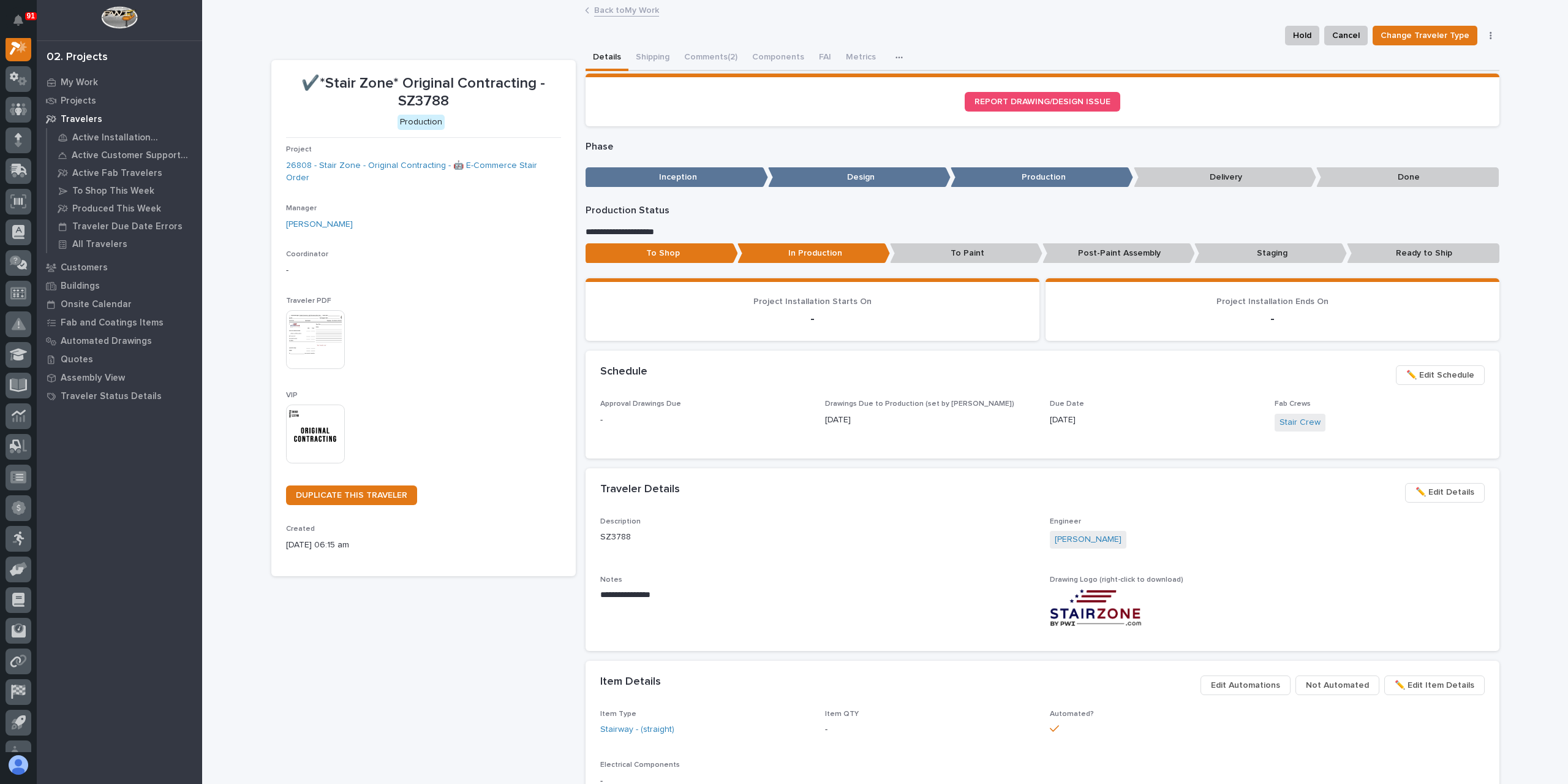
scroll to position [30, 0]
click at [603, 11] on link "Back to My Work" at bounding box center [627, 9] width 65 height 14
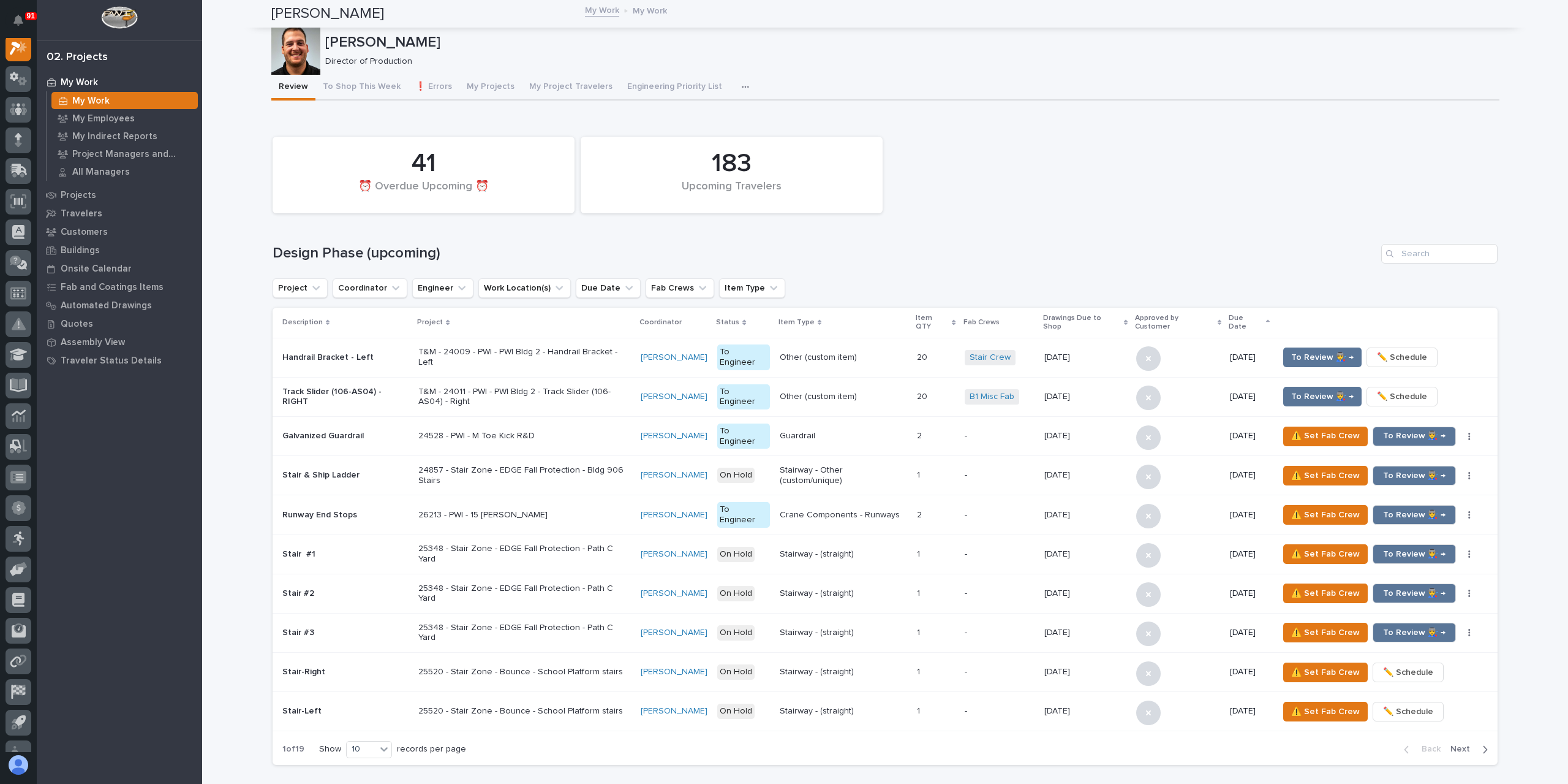
scroll to position [1900, 0]
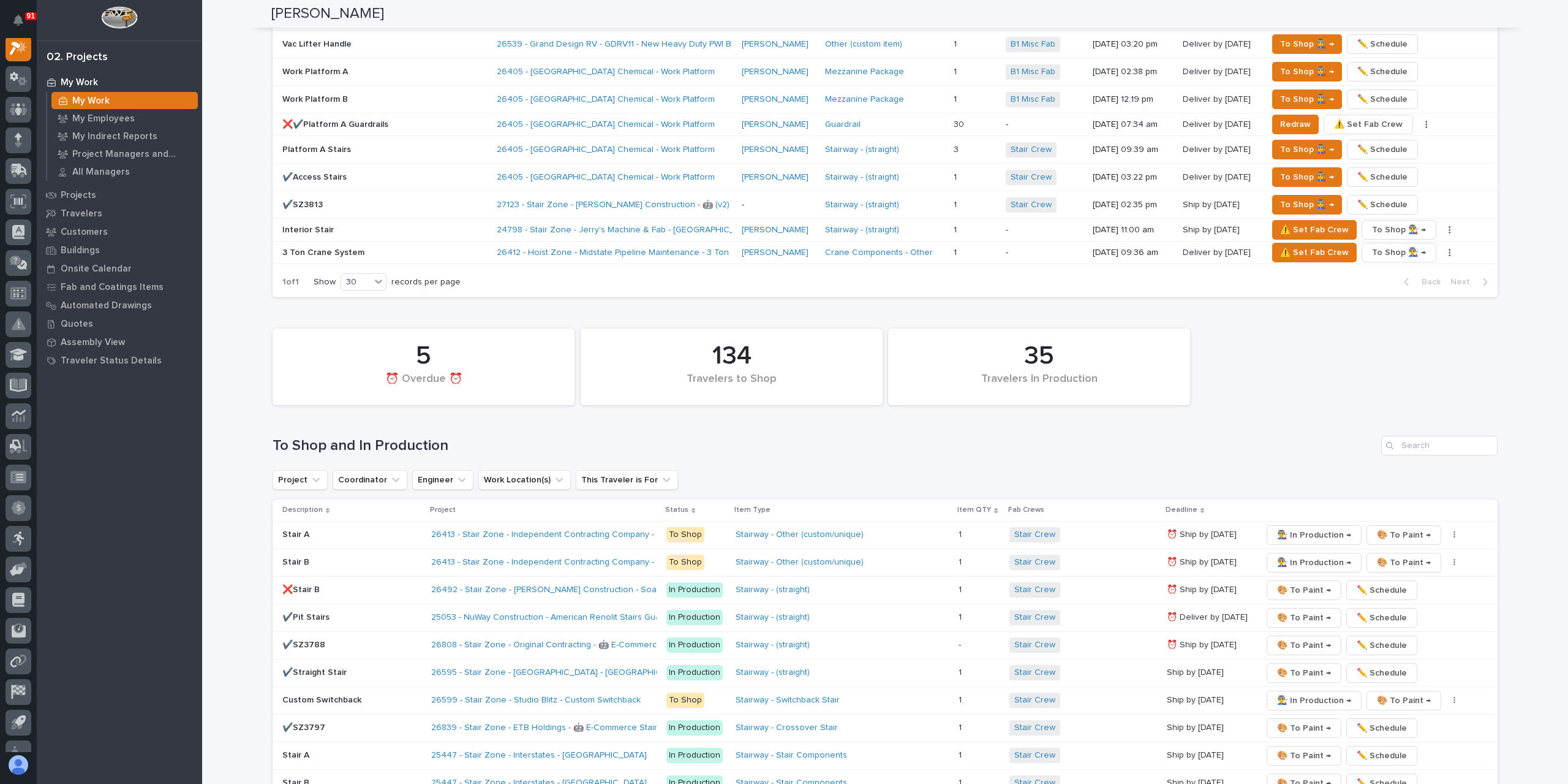
click at [331, 640] on p "✔️SZ3788" at bounding box center [352, 645] width 139 height 11
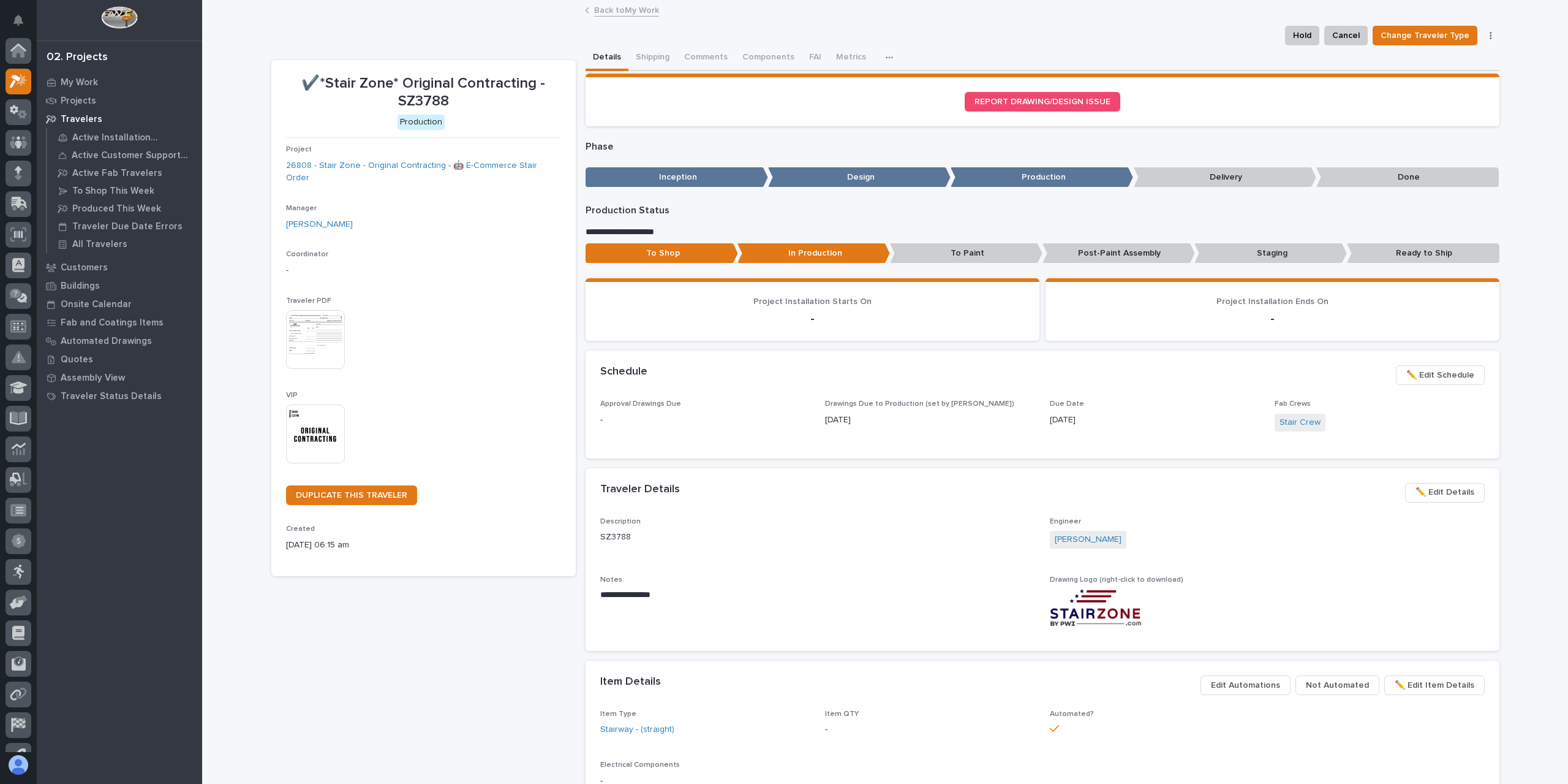
scroll to position [30, 0]
click at [701, 64] on button "Comments (2)" at bounding box center [711, 58] width 68 height 25
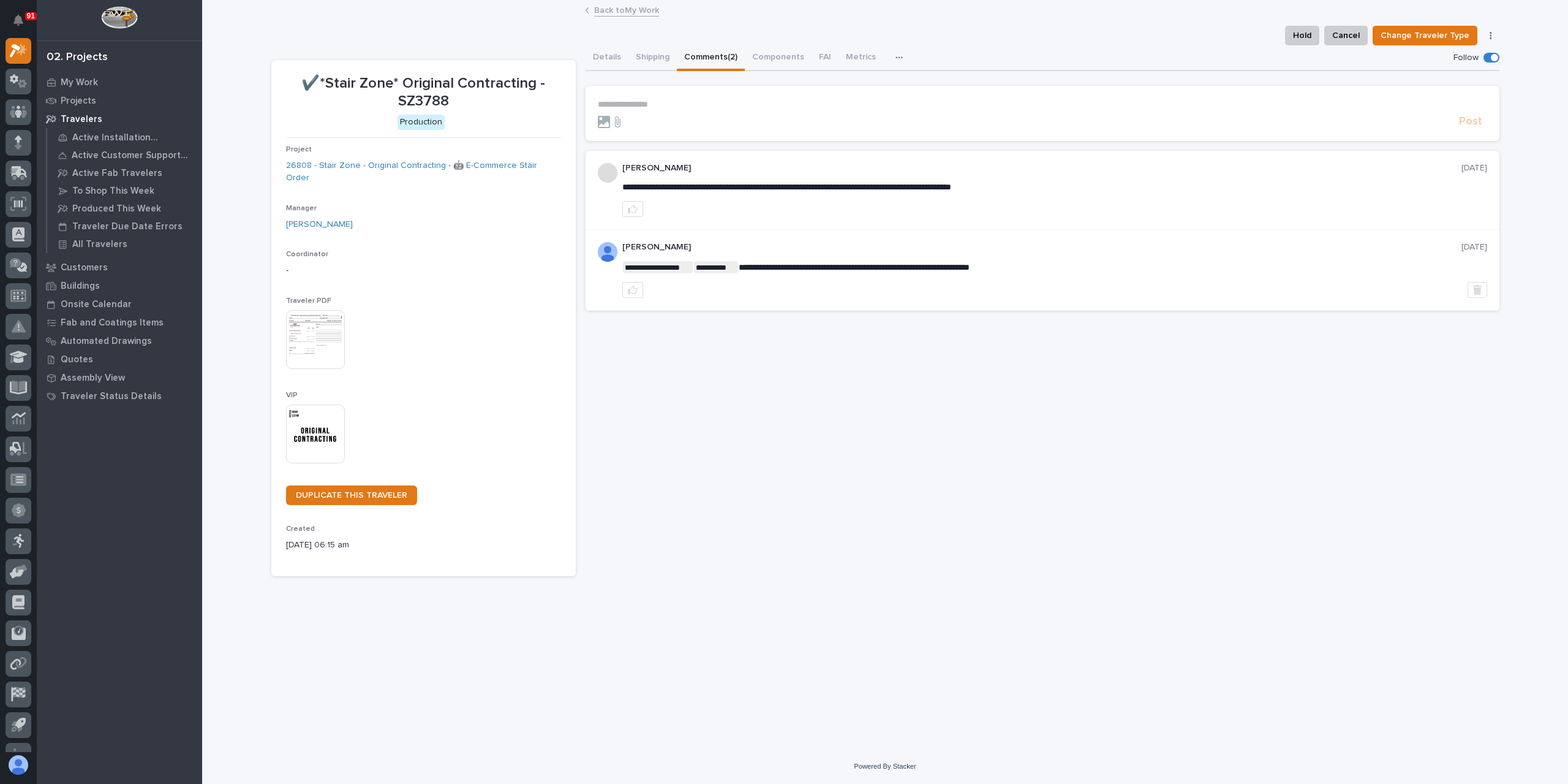
drag, startPoint x: 605, startPoint y: 16, endPoint x: 606, endPoint y: 31, distance: 15.0
click at [606, 30] on div "91 My Settings Log Out 02. Projects My Work Projects Travelers Active Installat…" at bounding box center [885, 392] width 1366 height 784
click at [608, 7] on link "Back to My Work" at bounding box center [627, 9] width 65 height 14
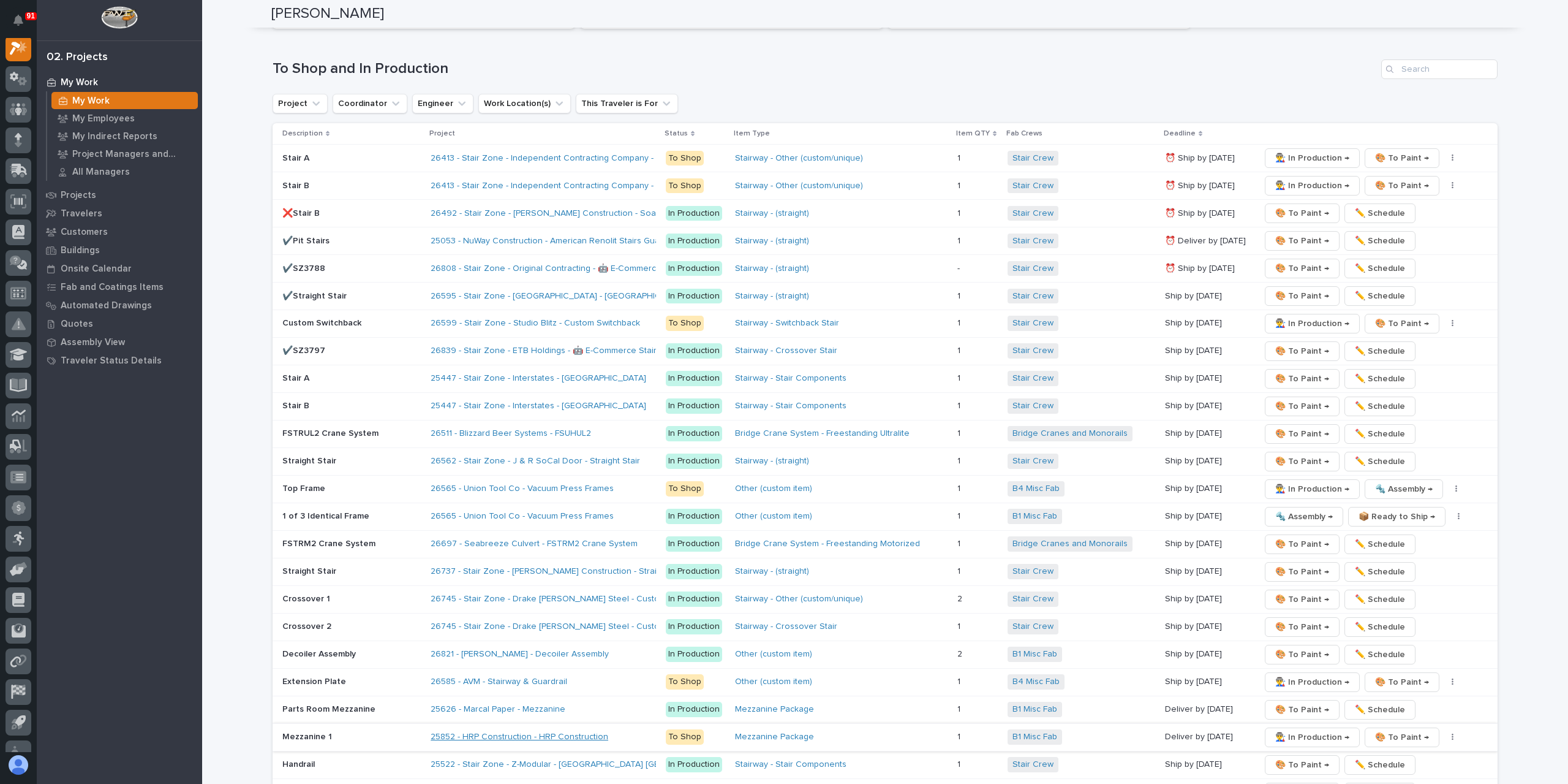
scroll to position [2267, 0]
click at [322, 780] on div "Stair" at bounding box center [352, 790] width 138 height 20
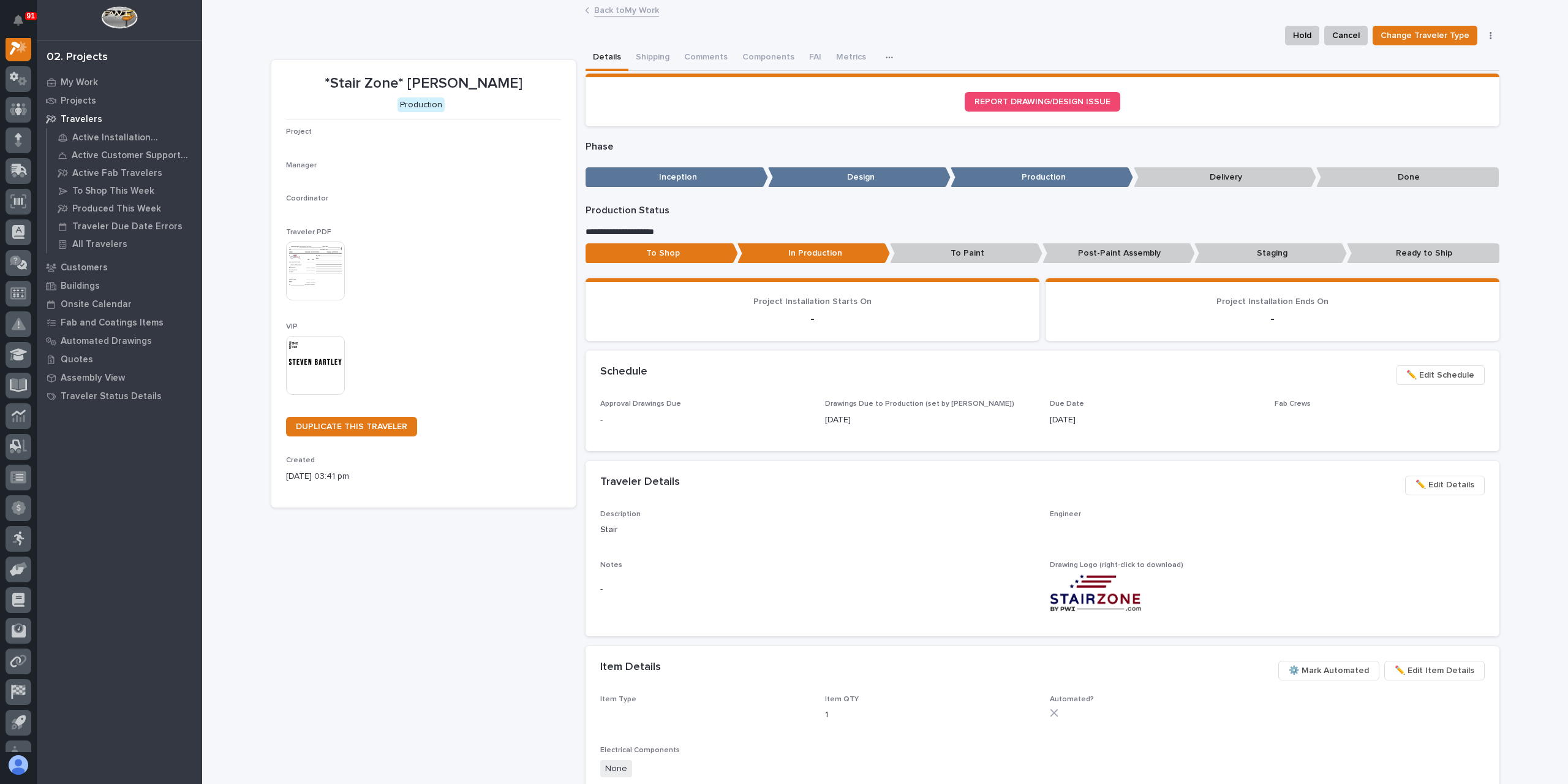
scroll to position [30, 0]
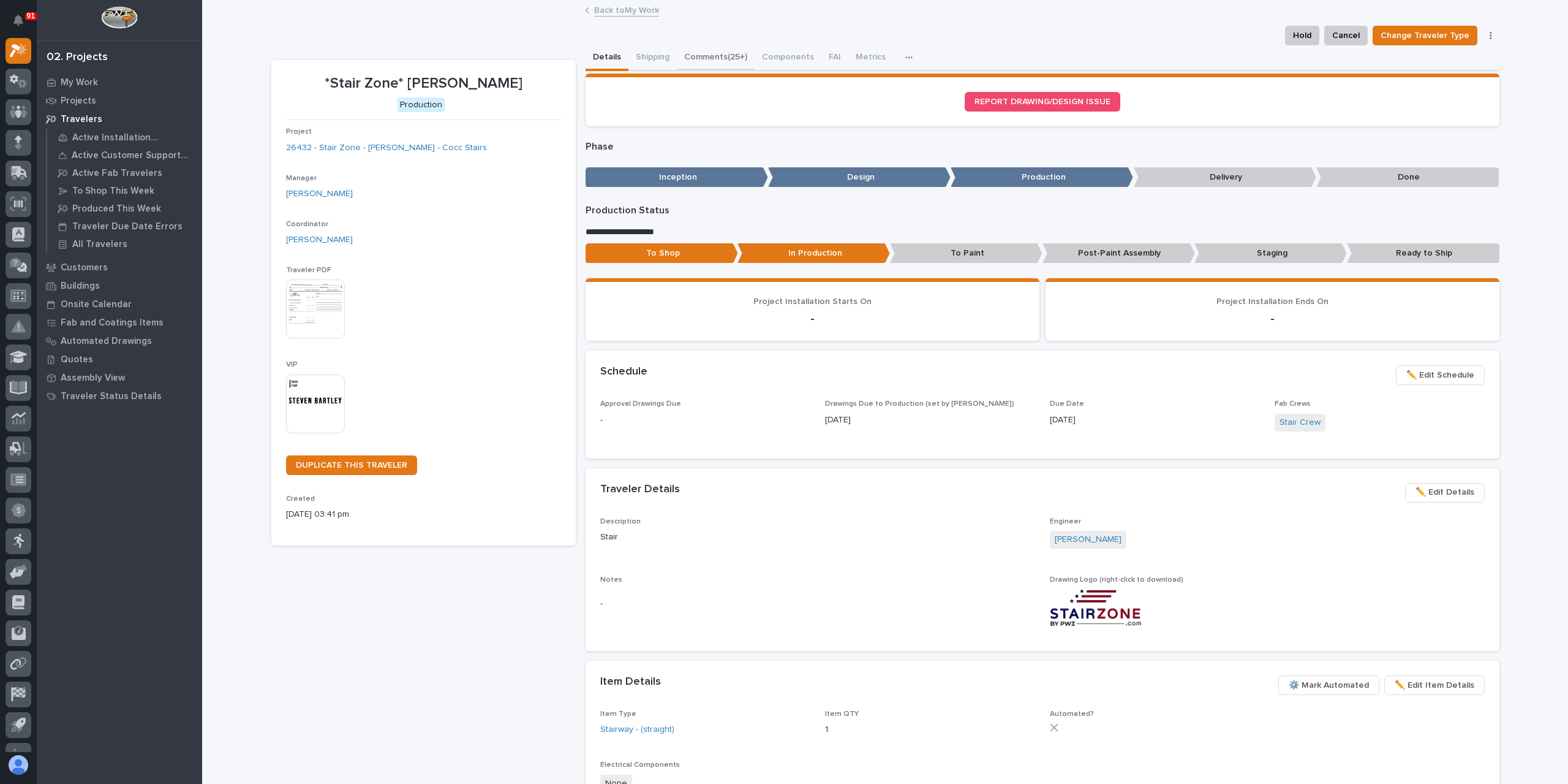
click at [708, 49] on button "Comments (25+)" at bounding box center [716, 58] width 78 height 25
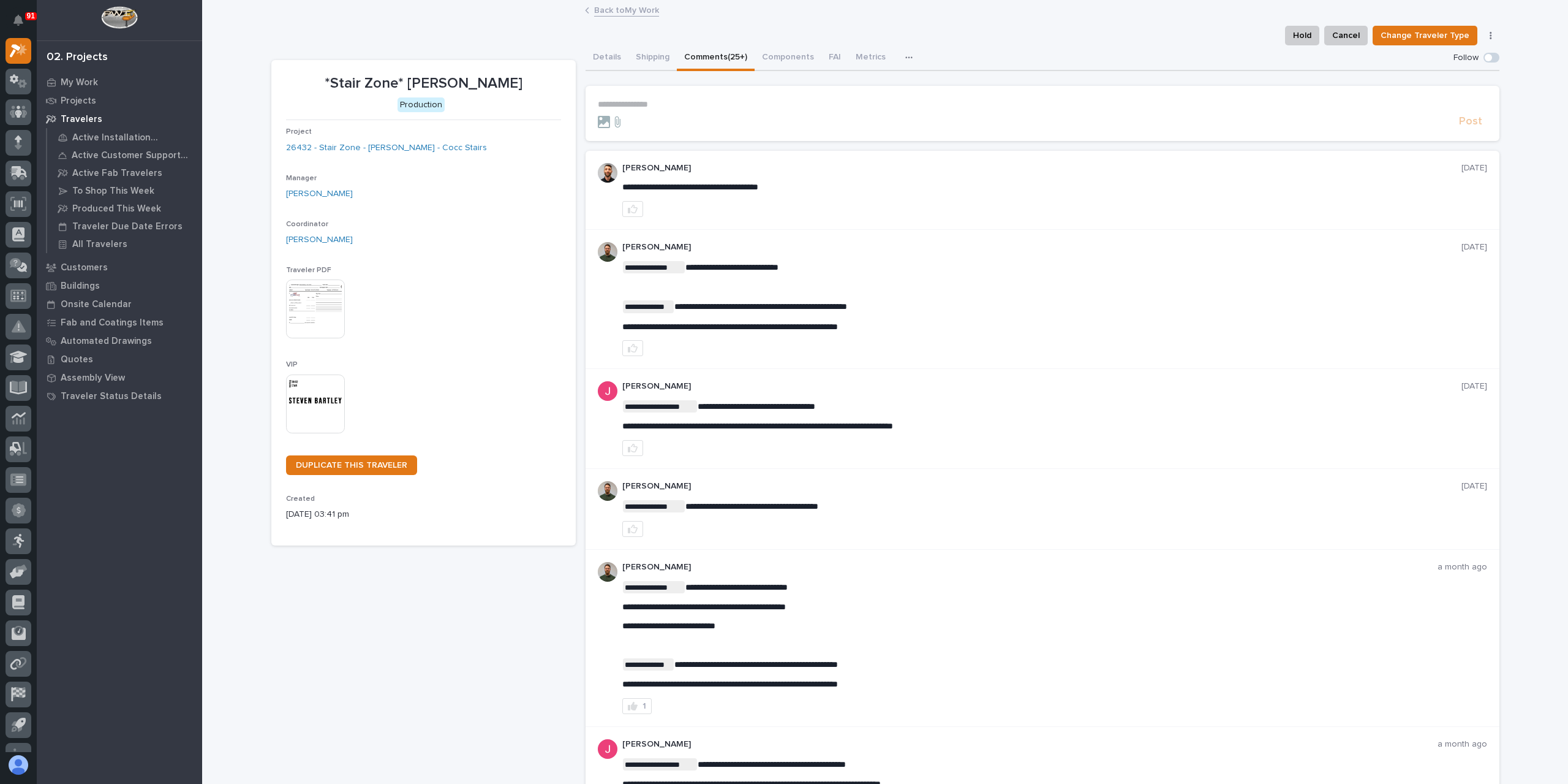
click at [616, 9] on link "Back to My Work" at bounding box center [627, 9] width 65 height 14
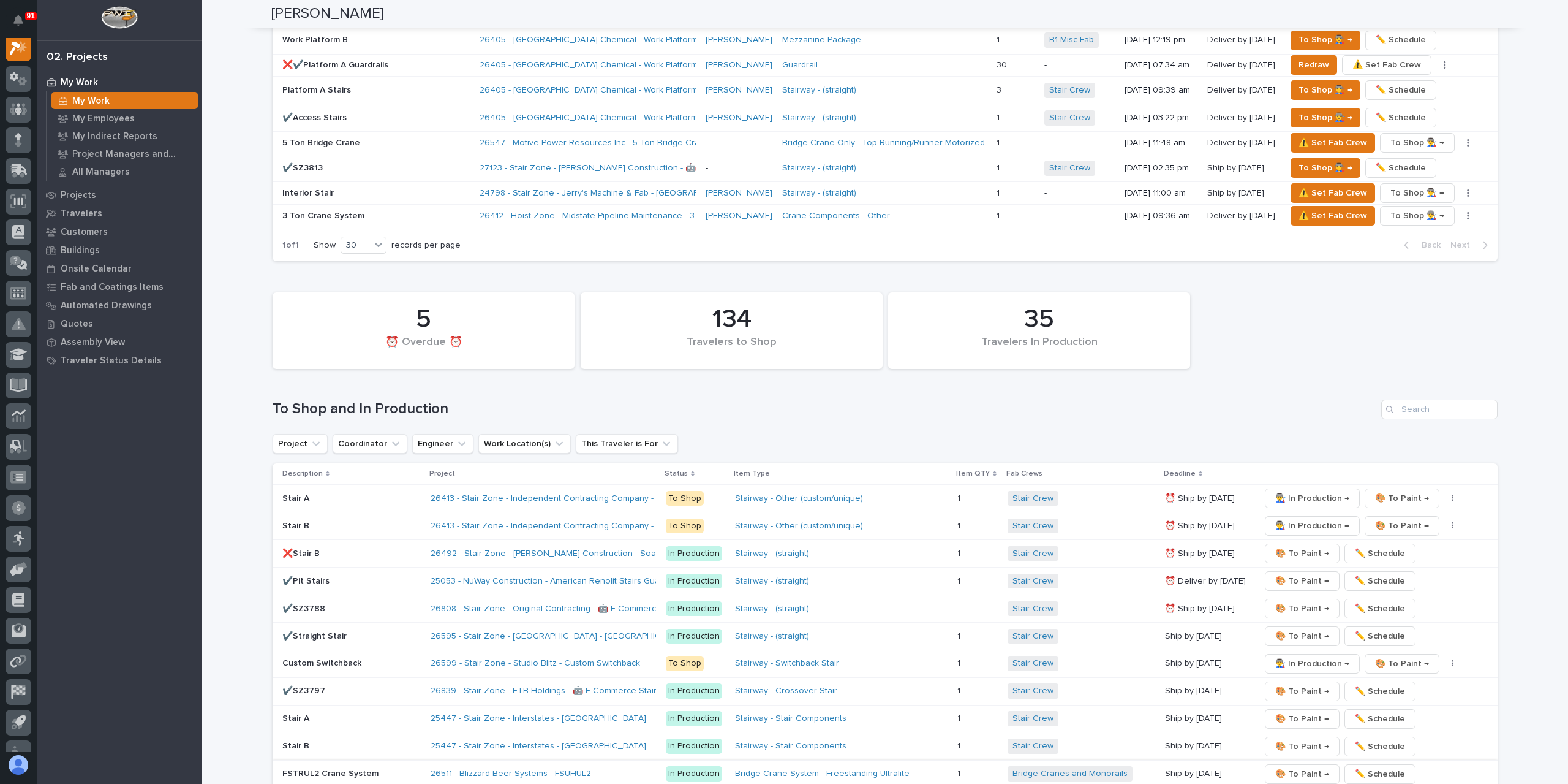
scroll to position [2022, 0]
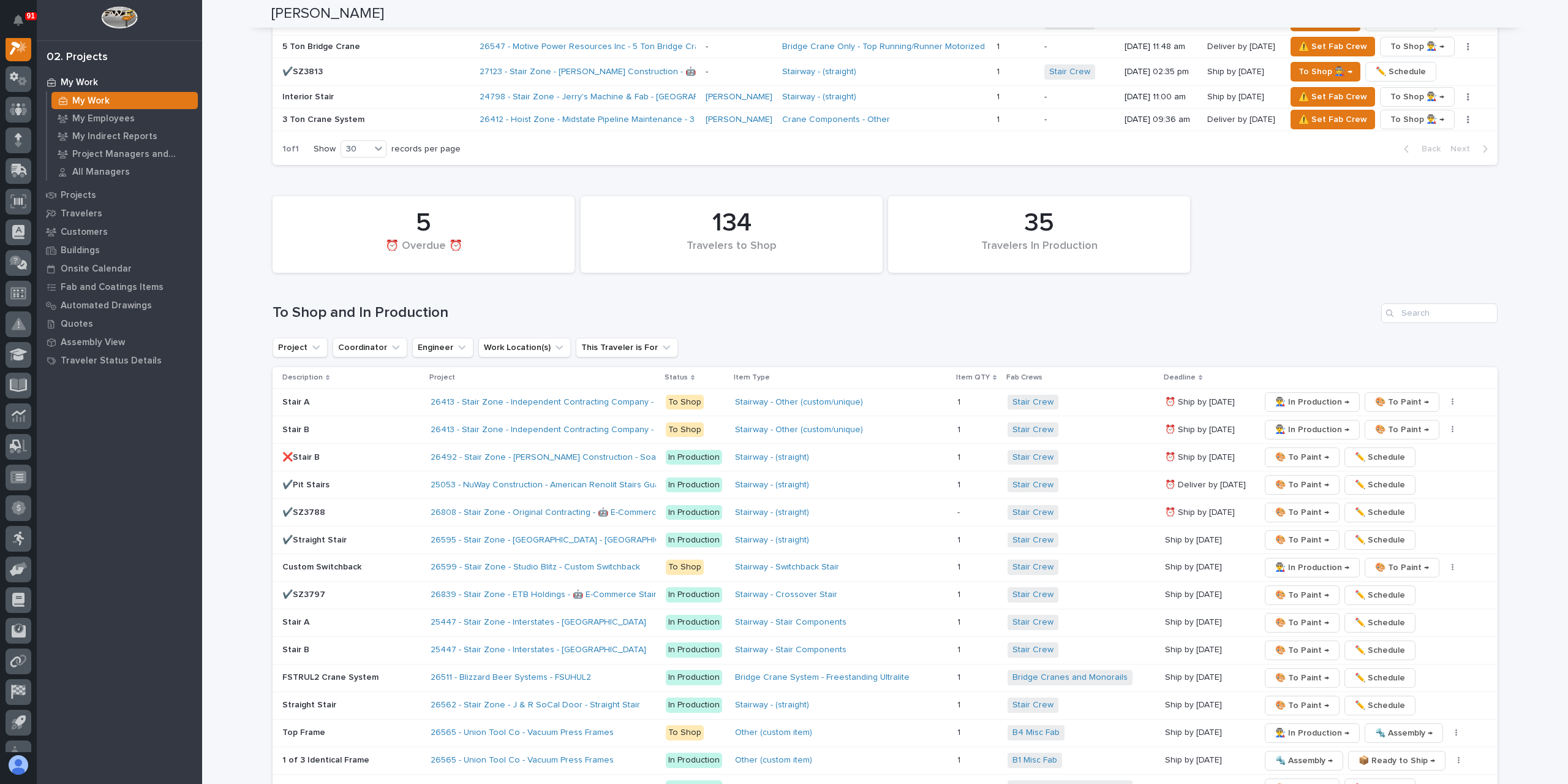
click at [328, 535] on p "✔️Straight Stair" at bounding box center [352, 540] width 138 height 11
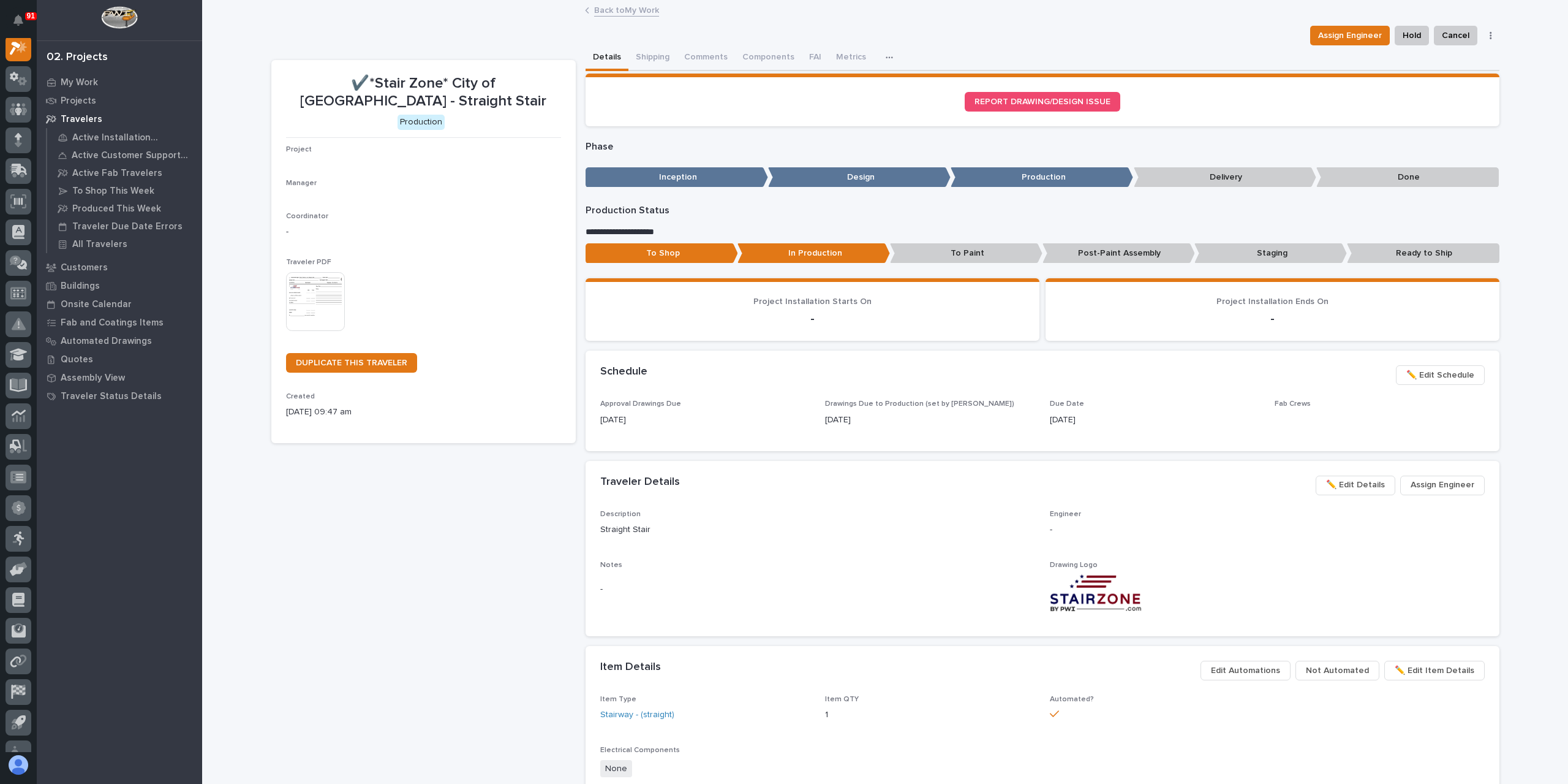
scroll to position [30, 0]
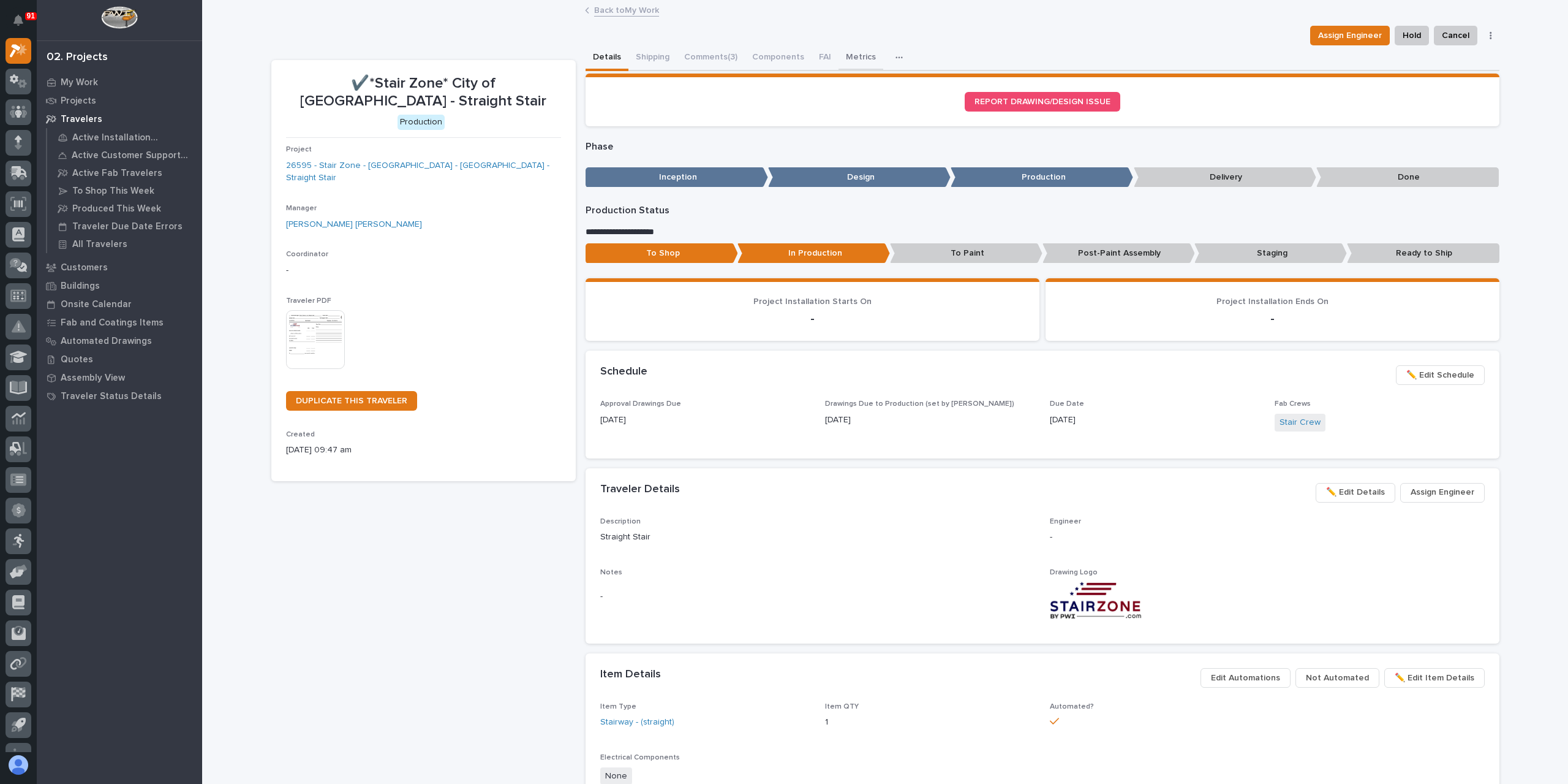
click at [849, 66] on button "Metrics" at bounding box center [861, 58] width 44 height 25
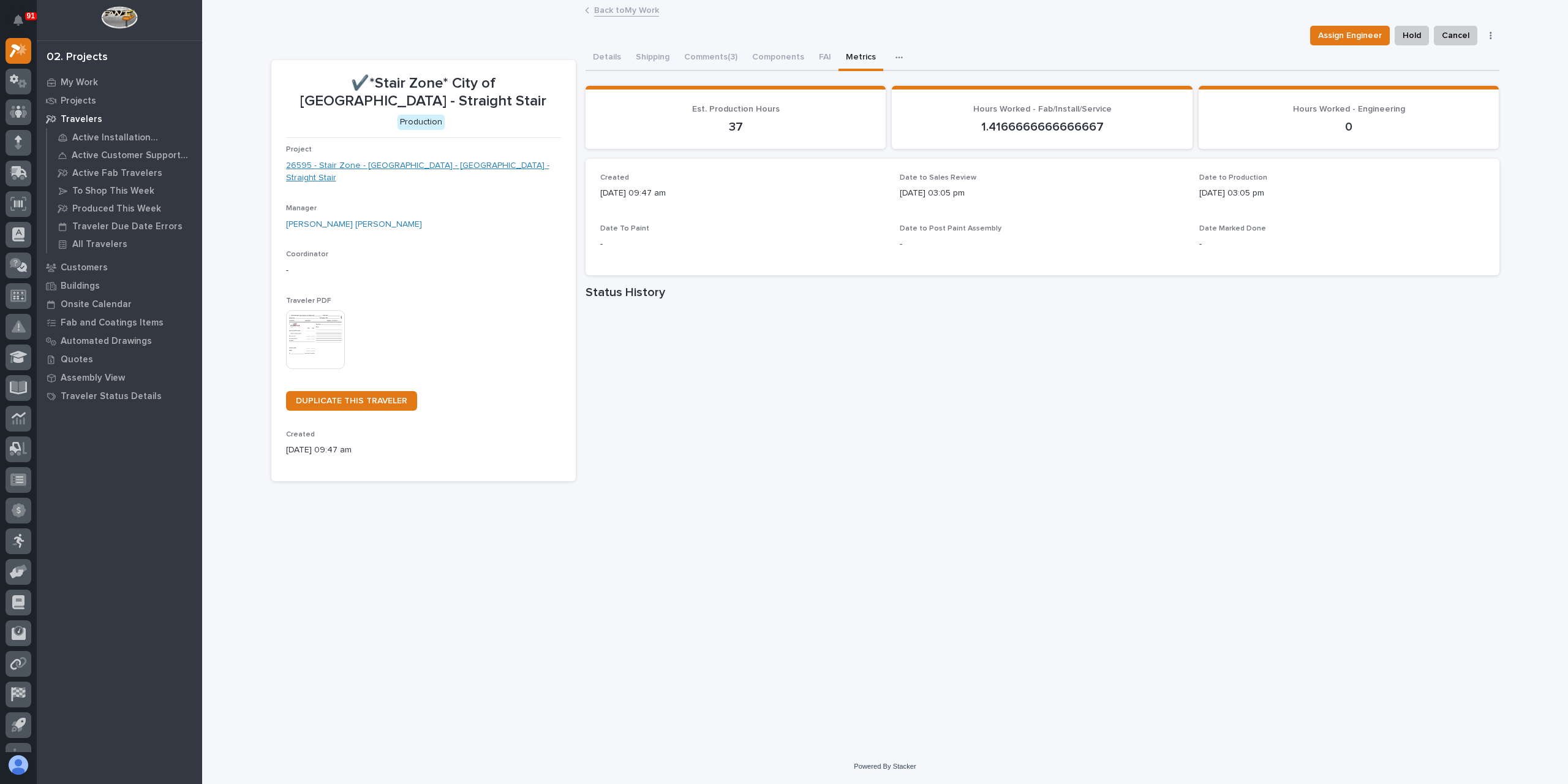
click at [383, 161] on link "26595 - Stair Zone - [GEOGRAPHIC_DATA] - [GEOGRAPHIC_DATA] - Straight Stair" at bounding box center [424, 172] width 275 height 25
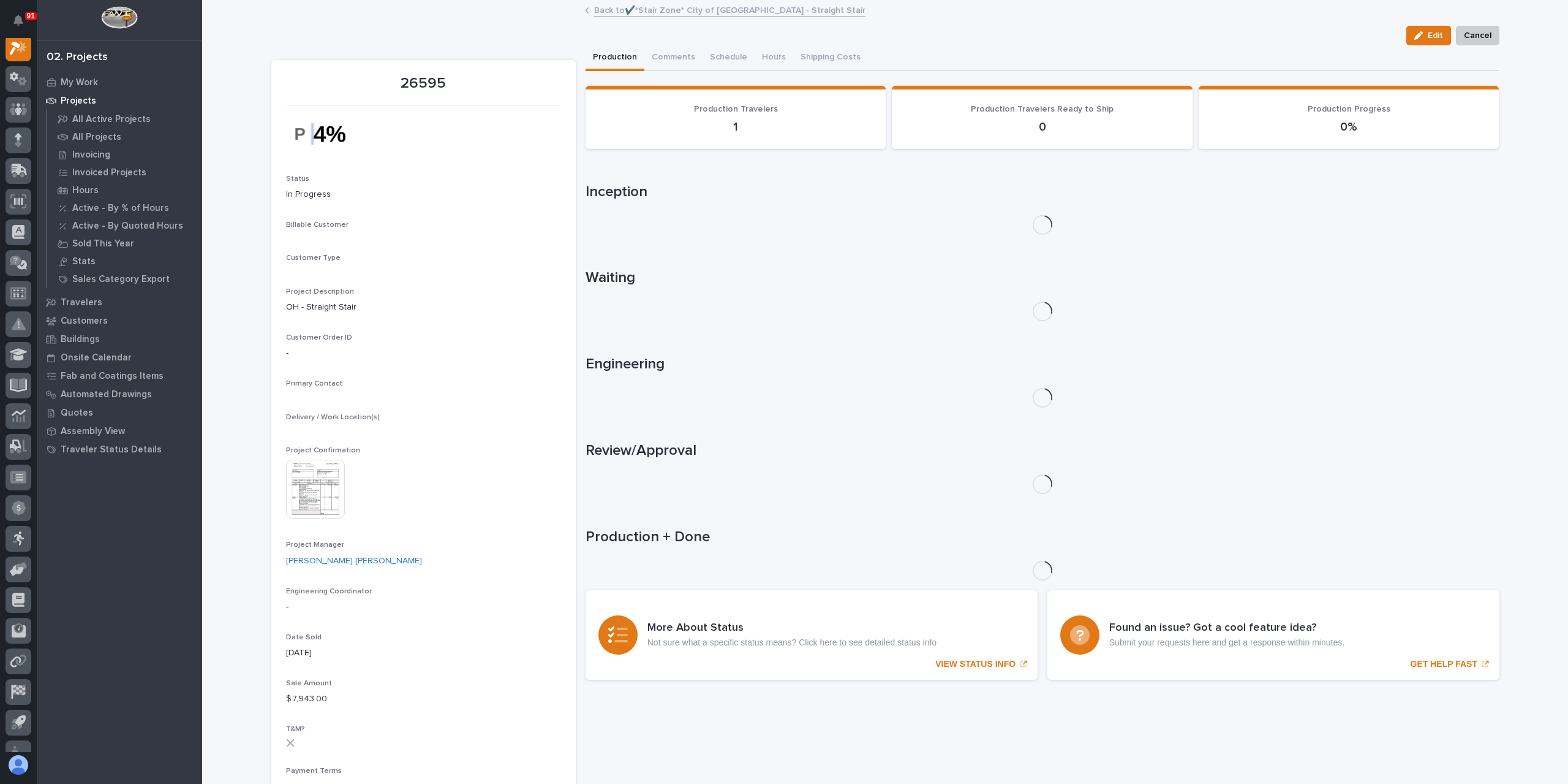
scroll to position [30, 0]
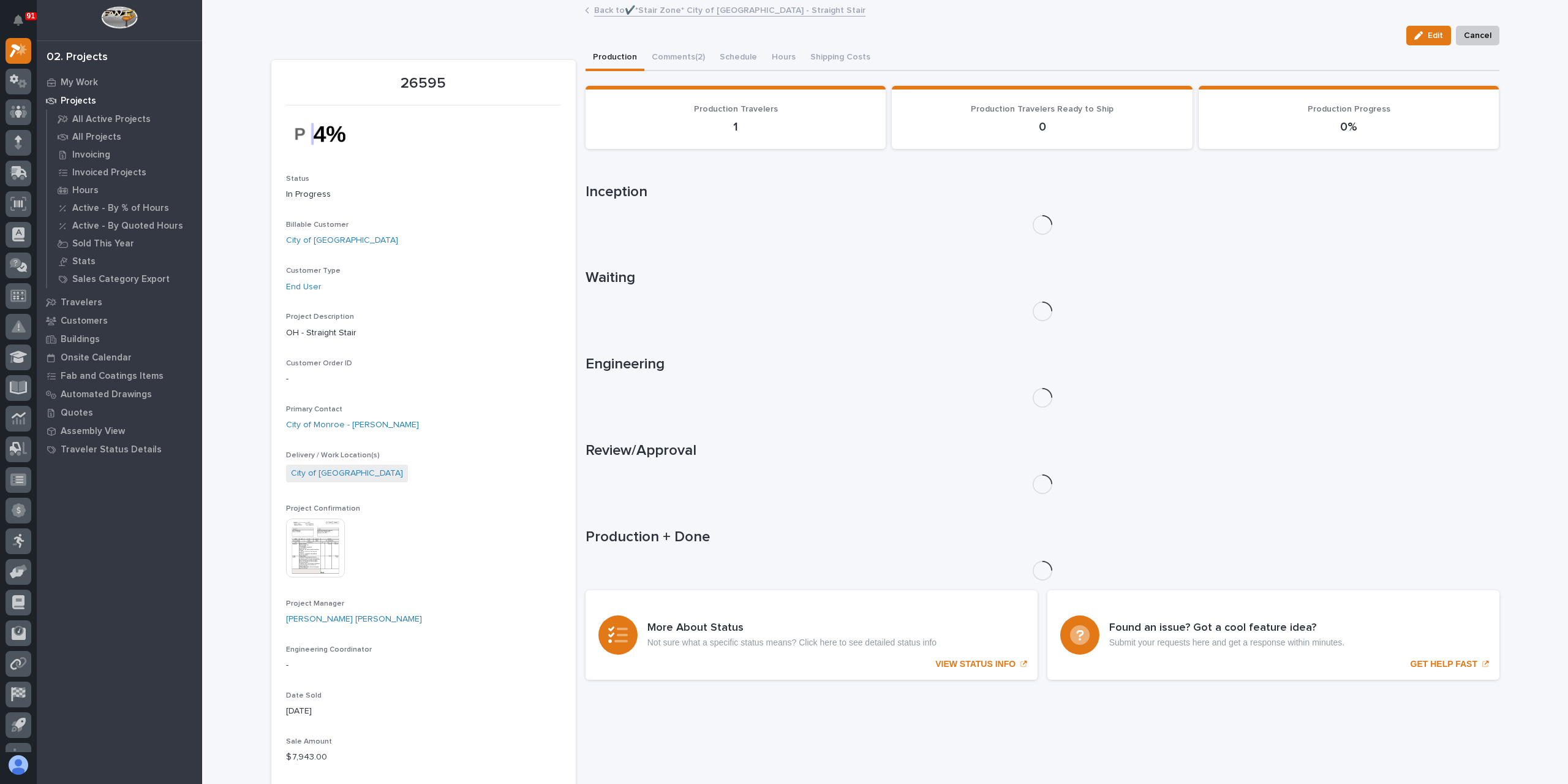
click at [317, 537] on img at bounding box center [315, 547] width 59 height 59
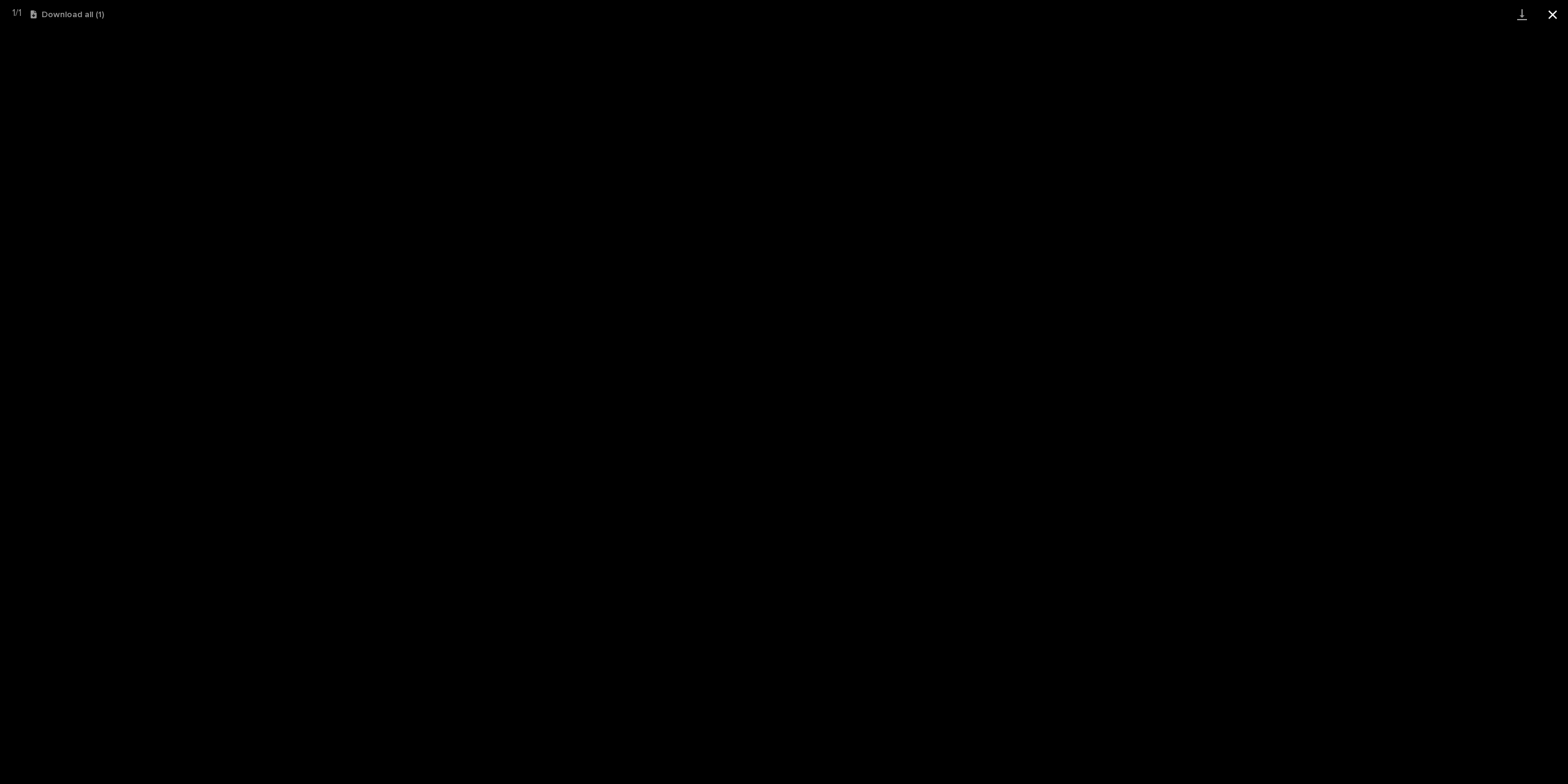
click at [1554, 26] on button "Close gallery" at bounding box center [1552, 14] width 30 height 29
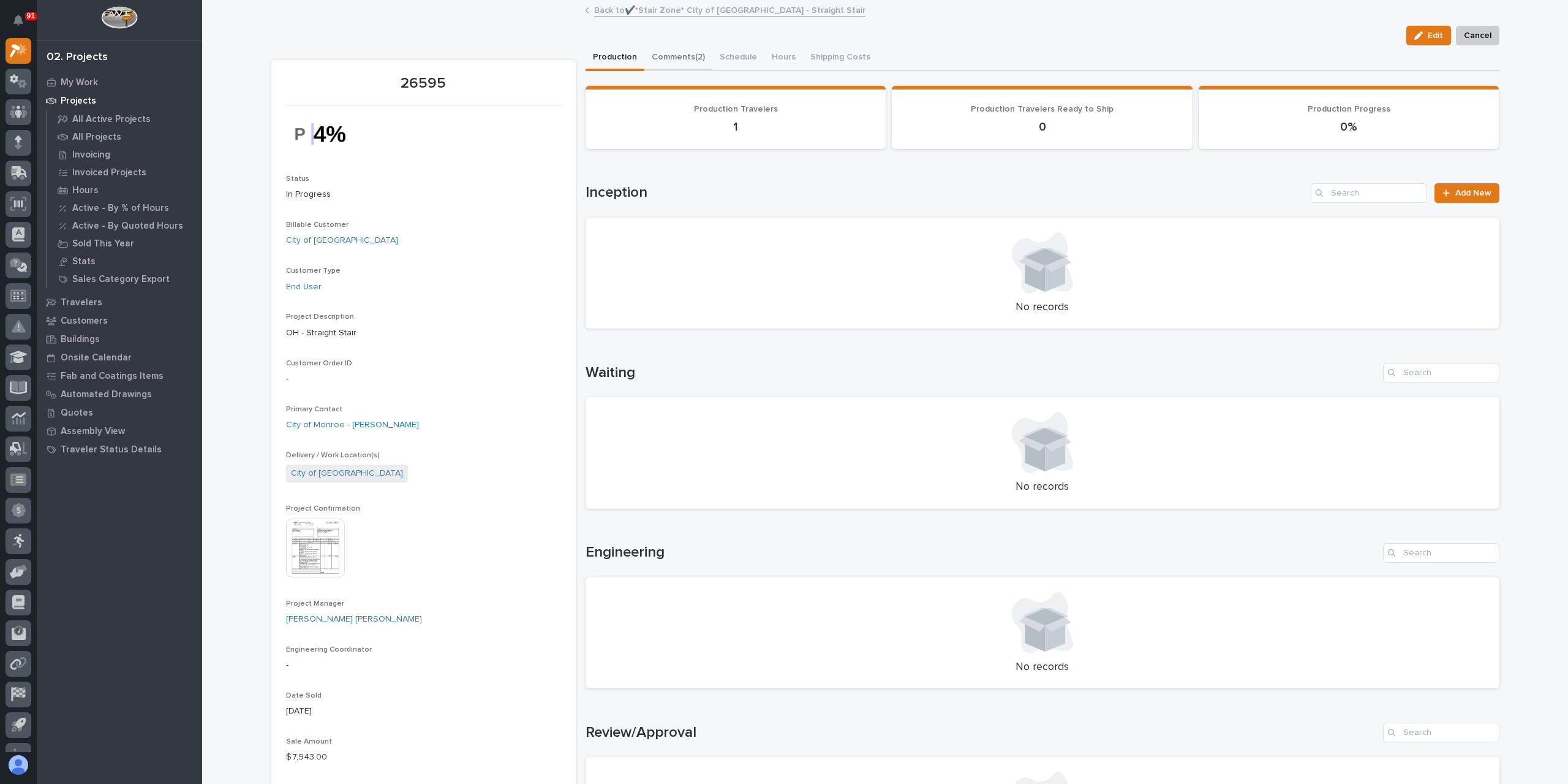
click at [674, 51] on button "Comments (2)" at bounding box center [678, 58] width 68 height 25
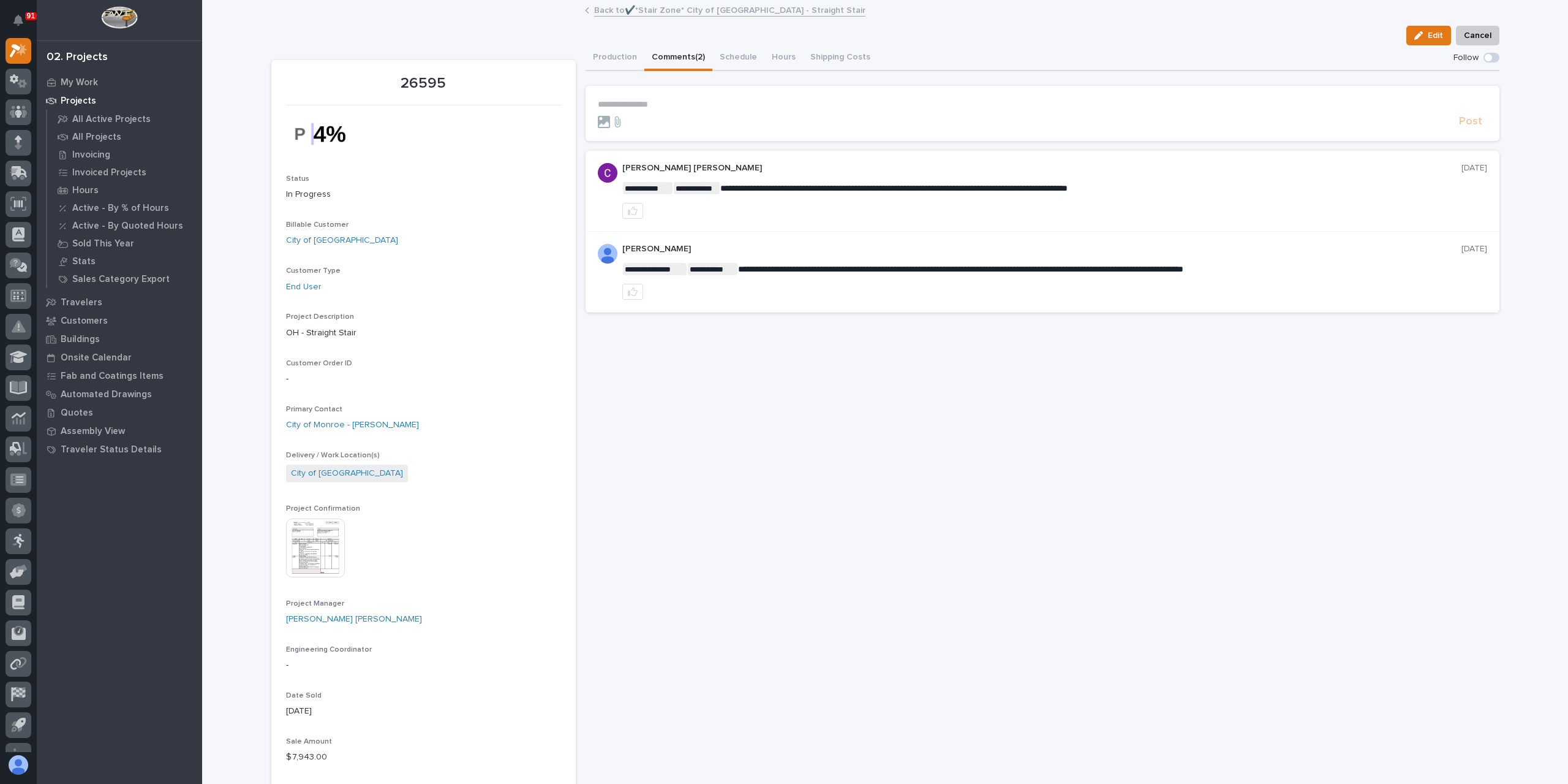
click at [664, 11] on link "Back to ✔️*Stair Zone* City of Monroe - Straight Stair" at bounding box center [730, 9] width 271 height 14
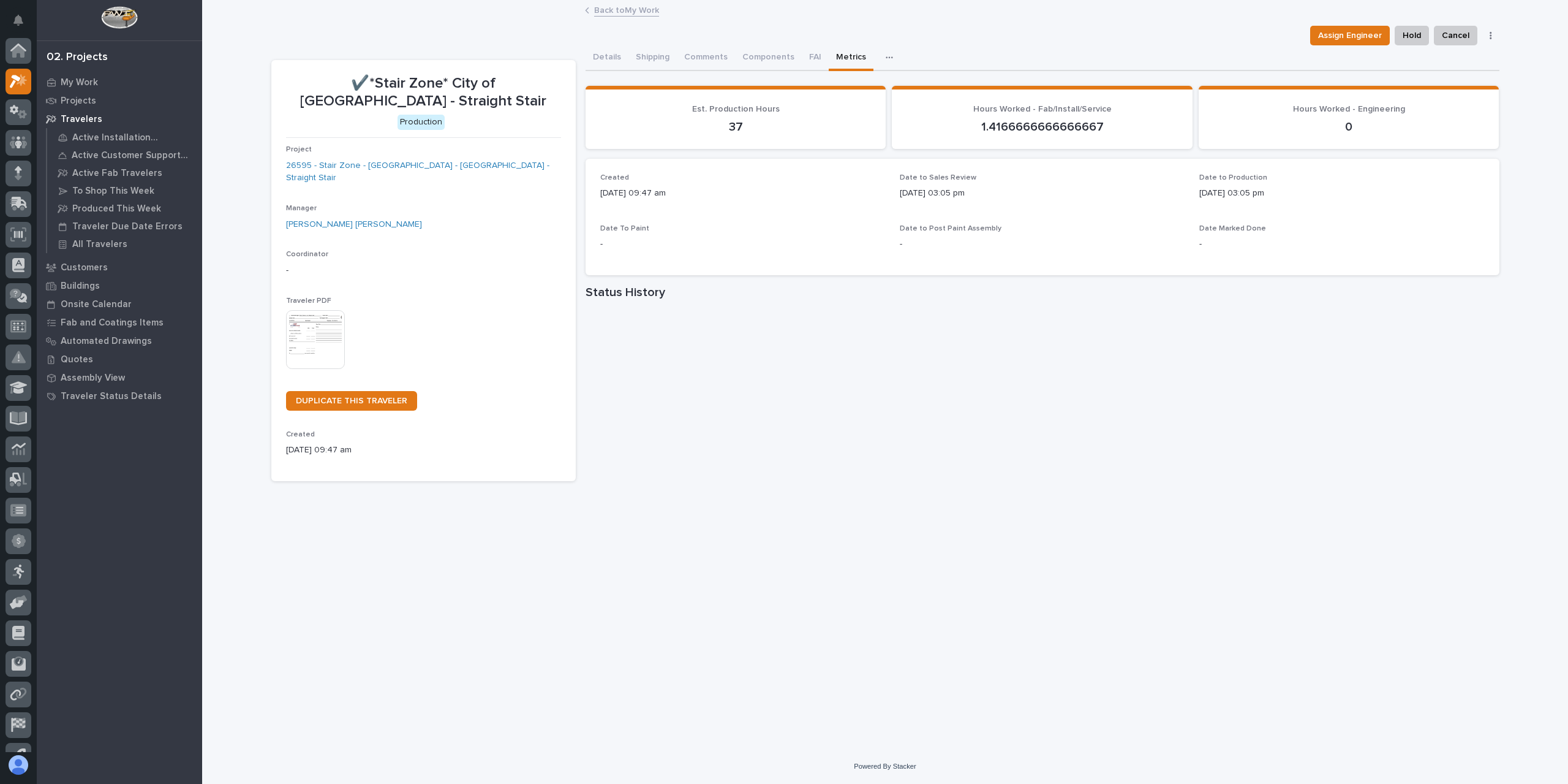
scroll to position [33, 0]
click at [692, 58] on button "Comments (3)" at bounding box center [711, 58] width 68 height 25
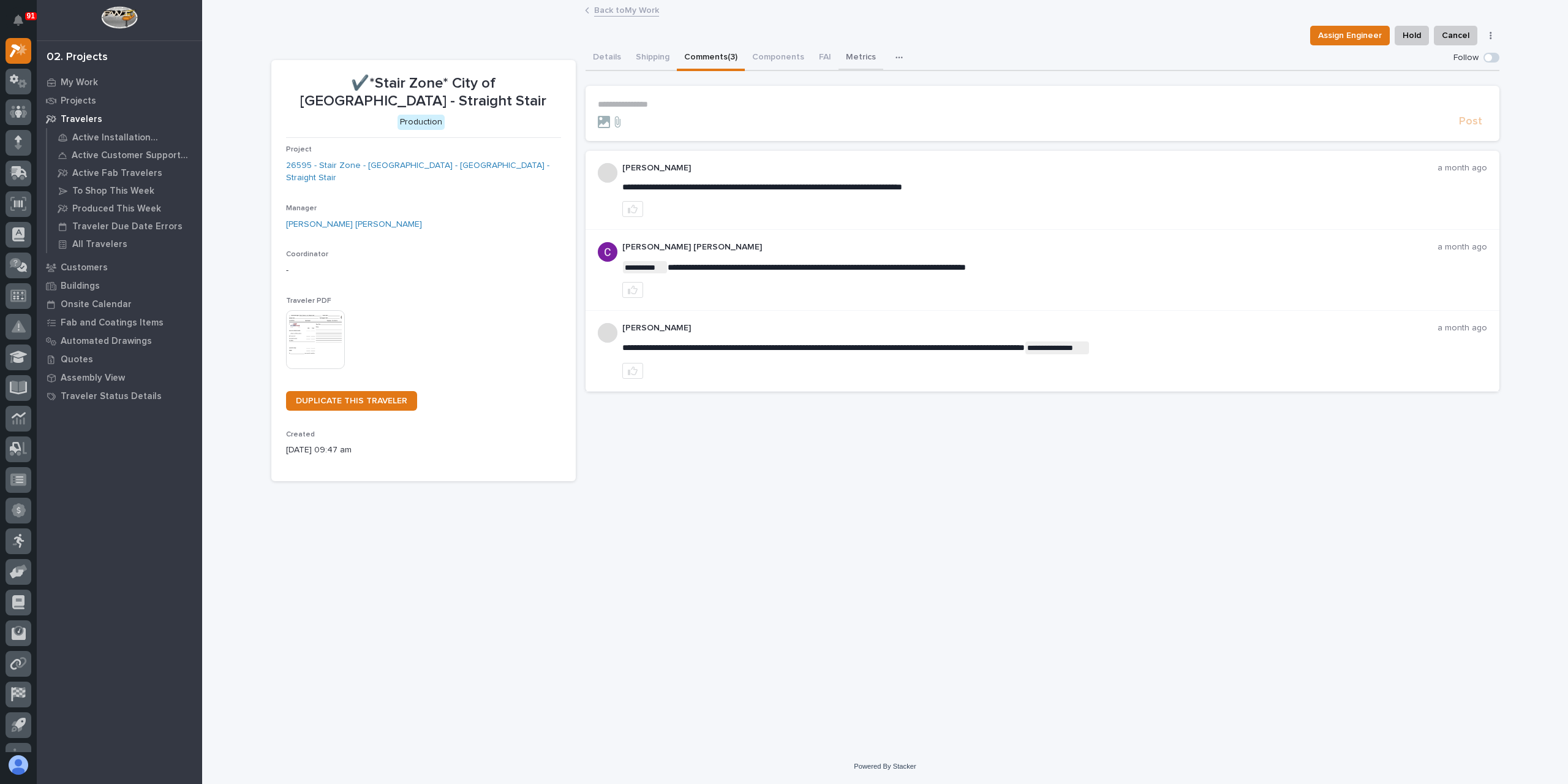
click at [842, 55] on button "Metrics" at bounding box center [861, 58] width 44 height 25
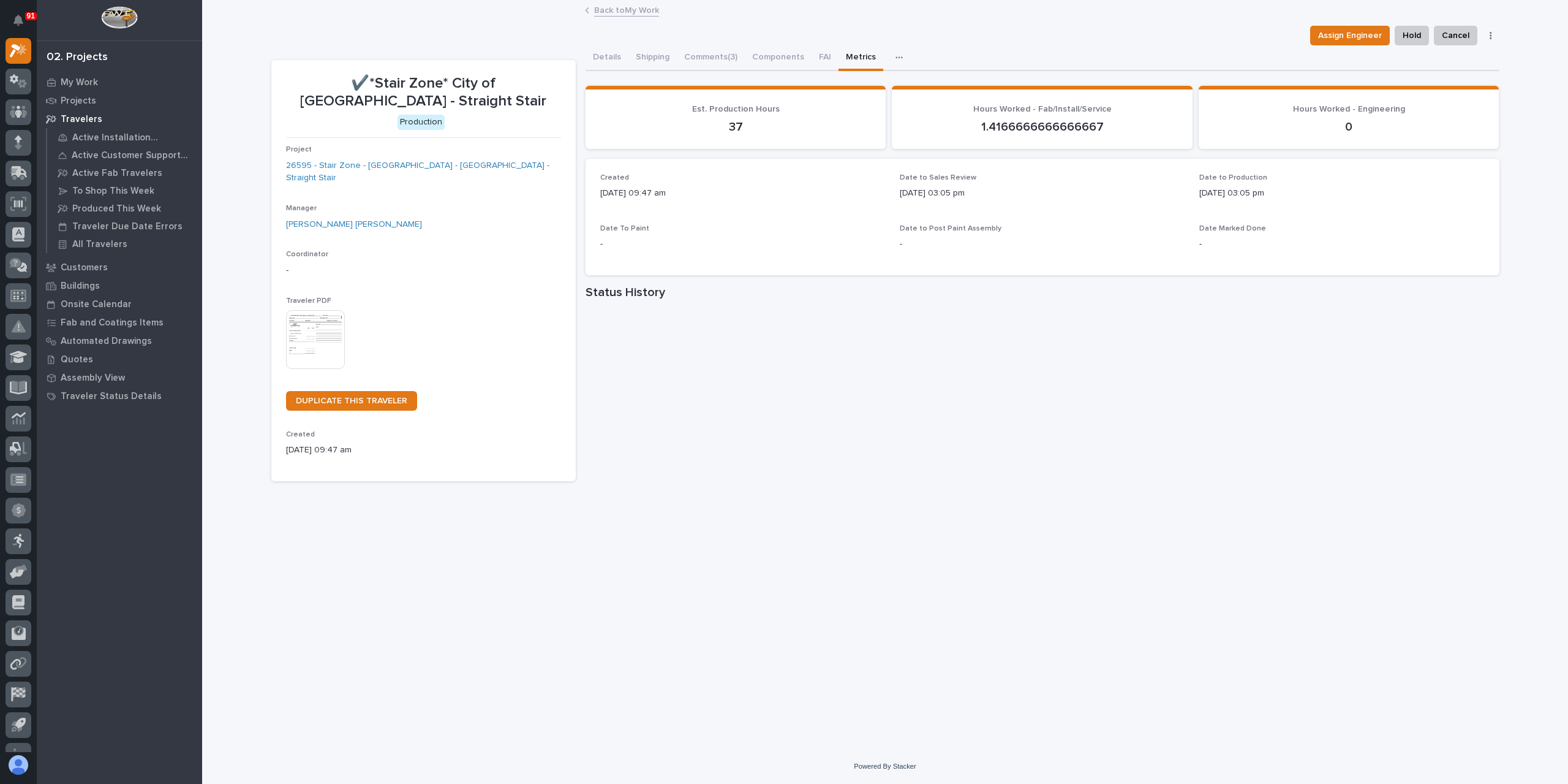
click at [614, 16] on link "Back to My Work" at bounding box center [627, 9] width 65 height 14
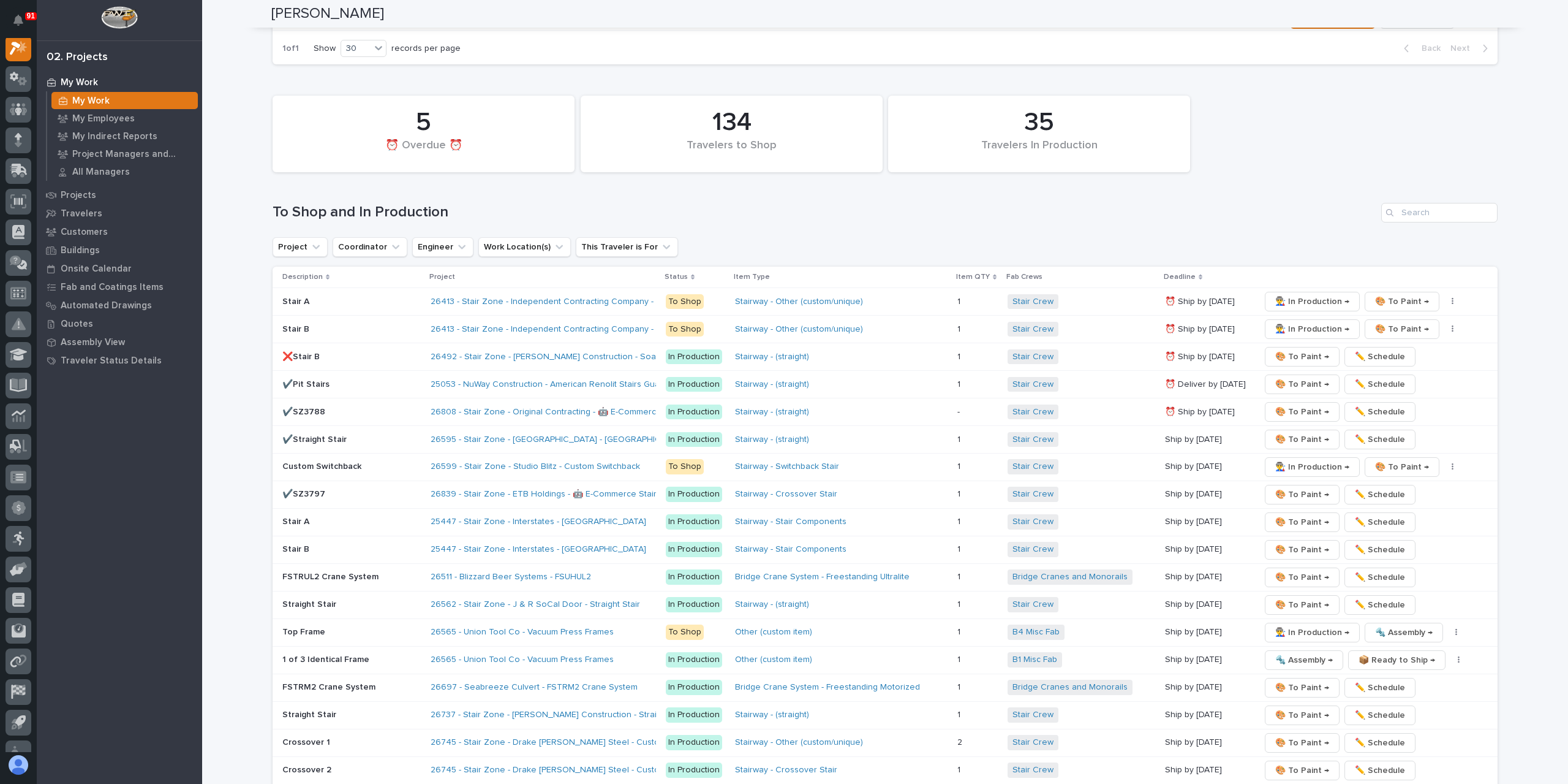
scroll to position [2084, 0]
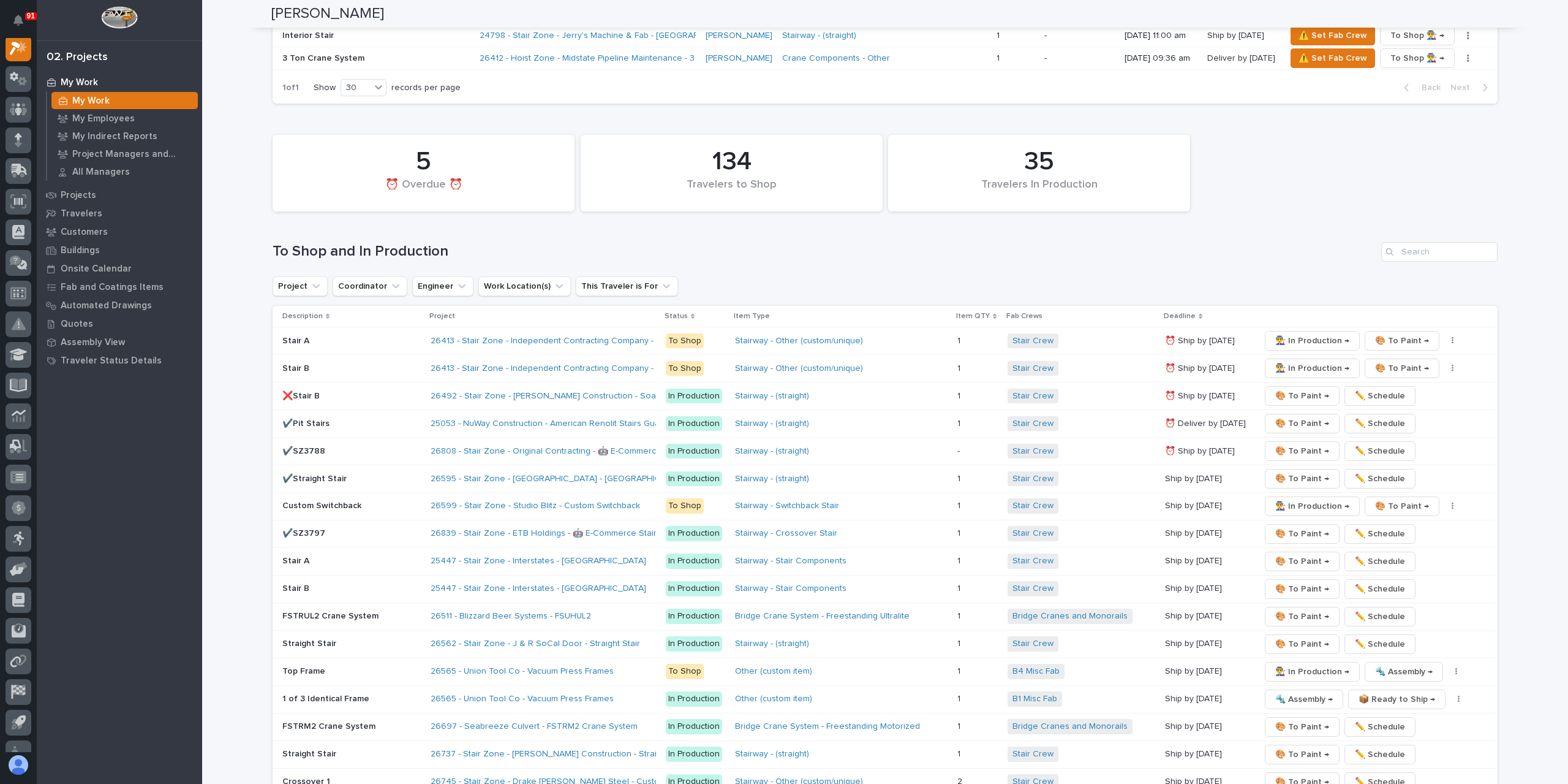
click at [342, 528] on p "✔️SZ3797" at bounding box center [352, 533] width 138 height 11
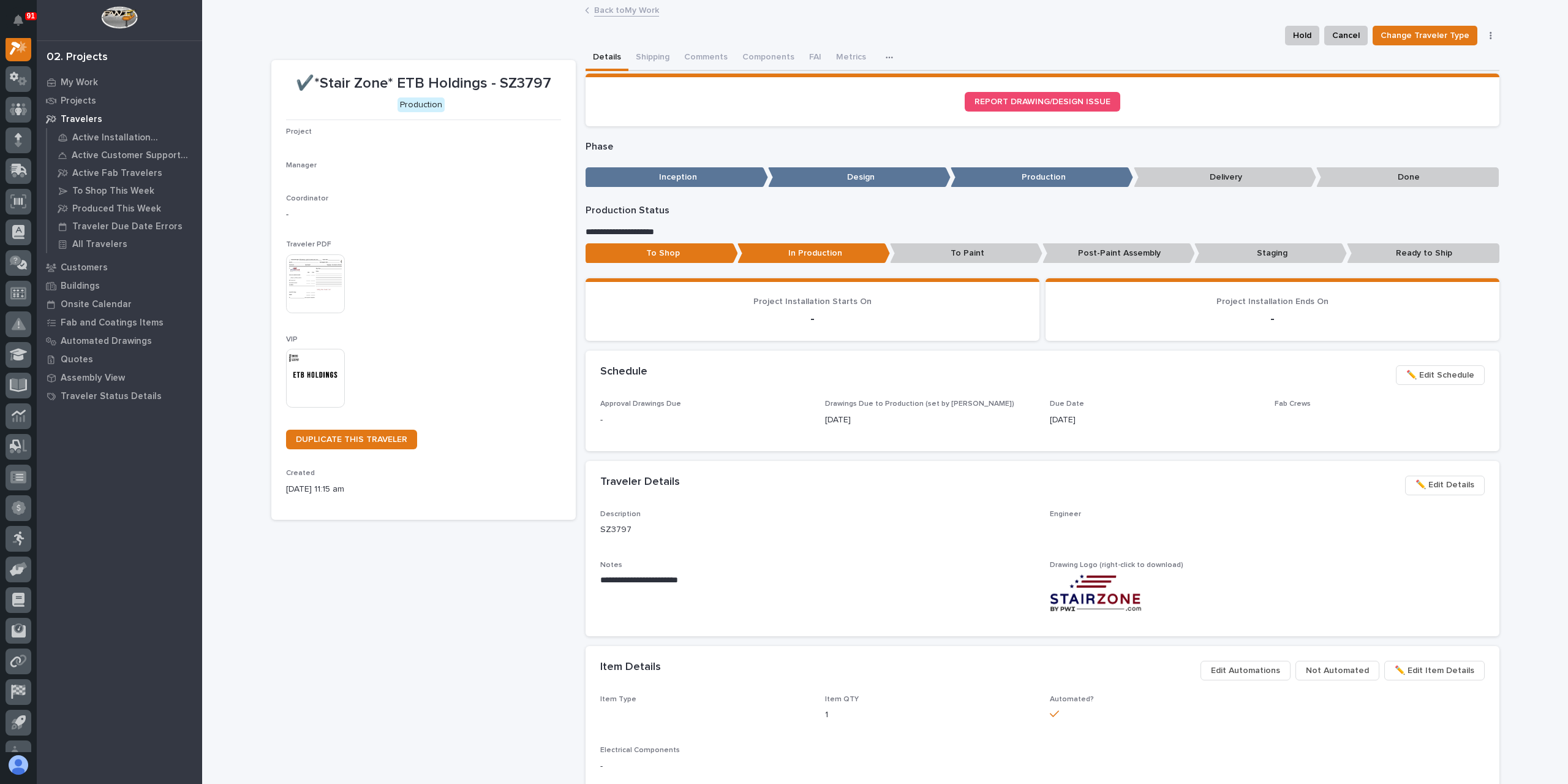
scroll to position [30, 0]
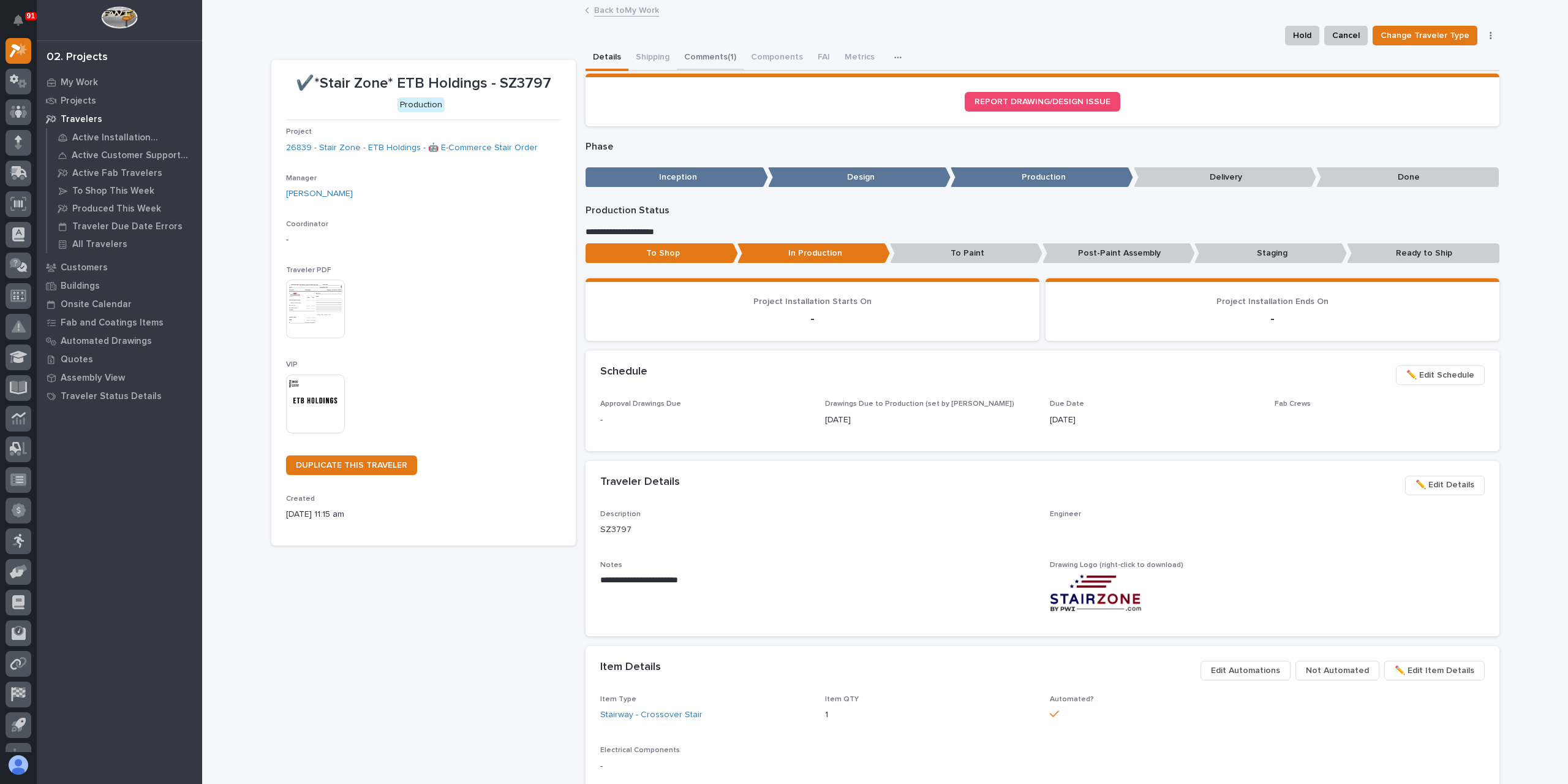
click at [722, 56] on button "Comments (1)" at bounding box center [710, 58] width 67 height 25
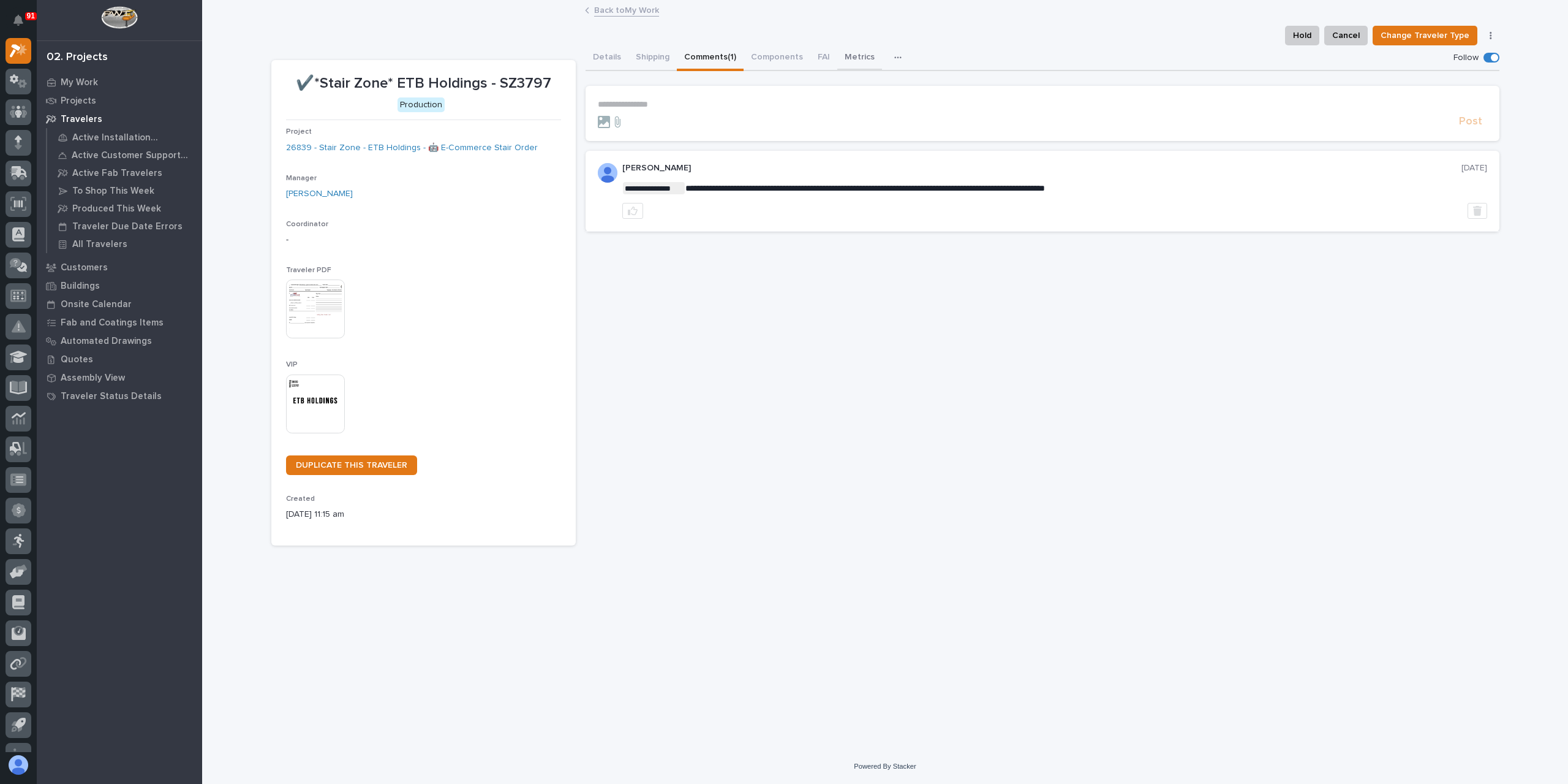
click at [851, 57] on button "Metrics" at bounding box center [859, 58] width 44 height 25
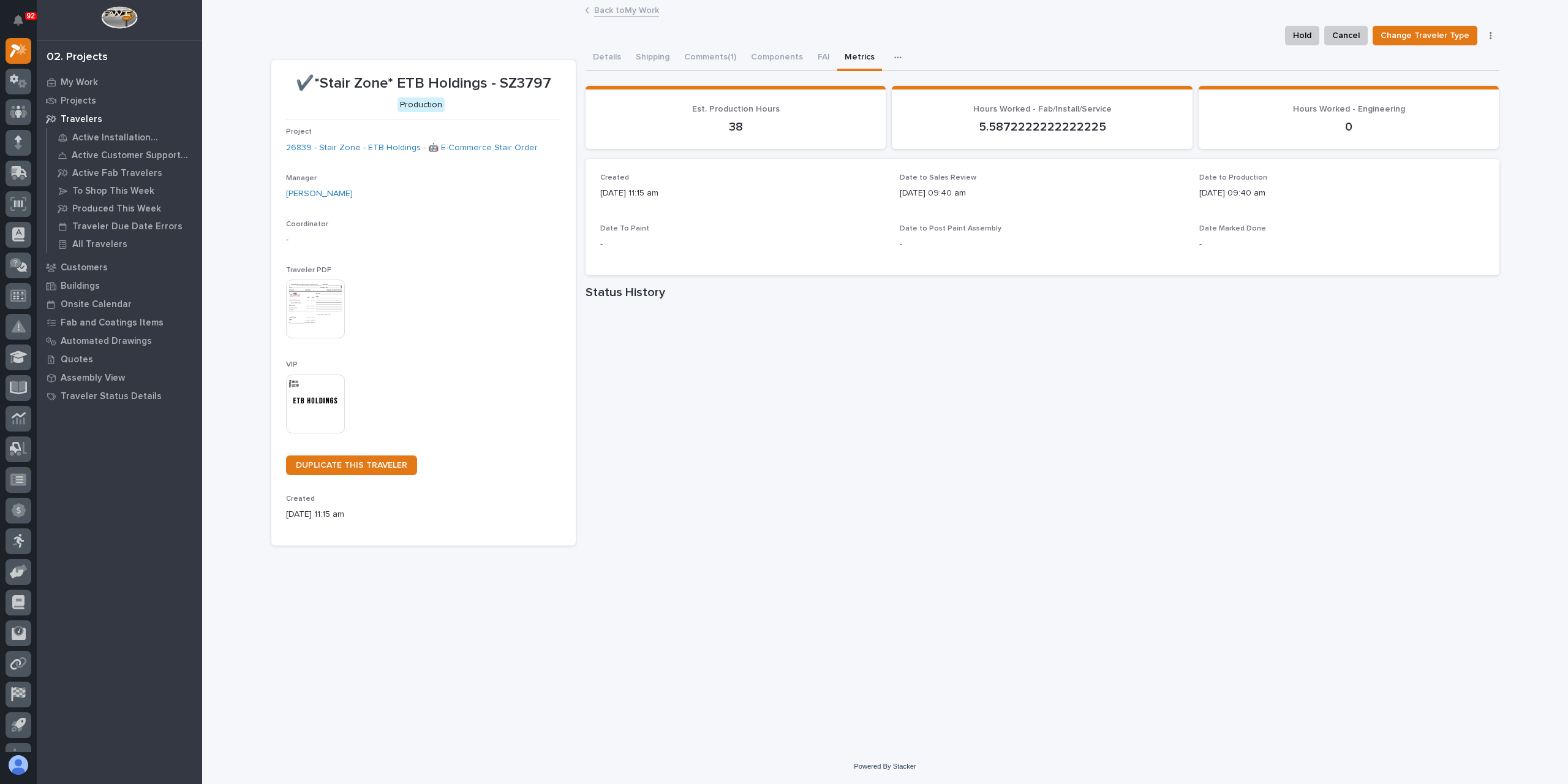
click at [623, 16] on div "Back to My Work" at bounding box center [885, 11] width 613 height 17
click at [616, 14] on link "Back to My Work" at bounding box center [627, 9] width 65 height 14
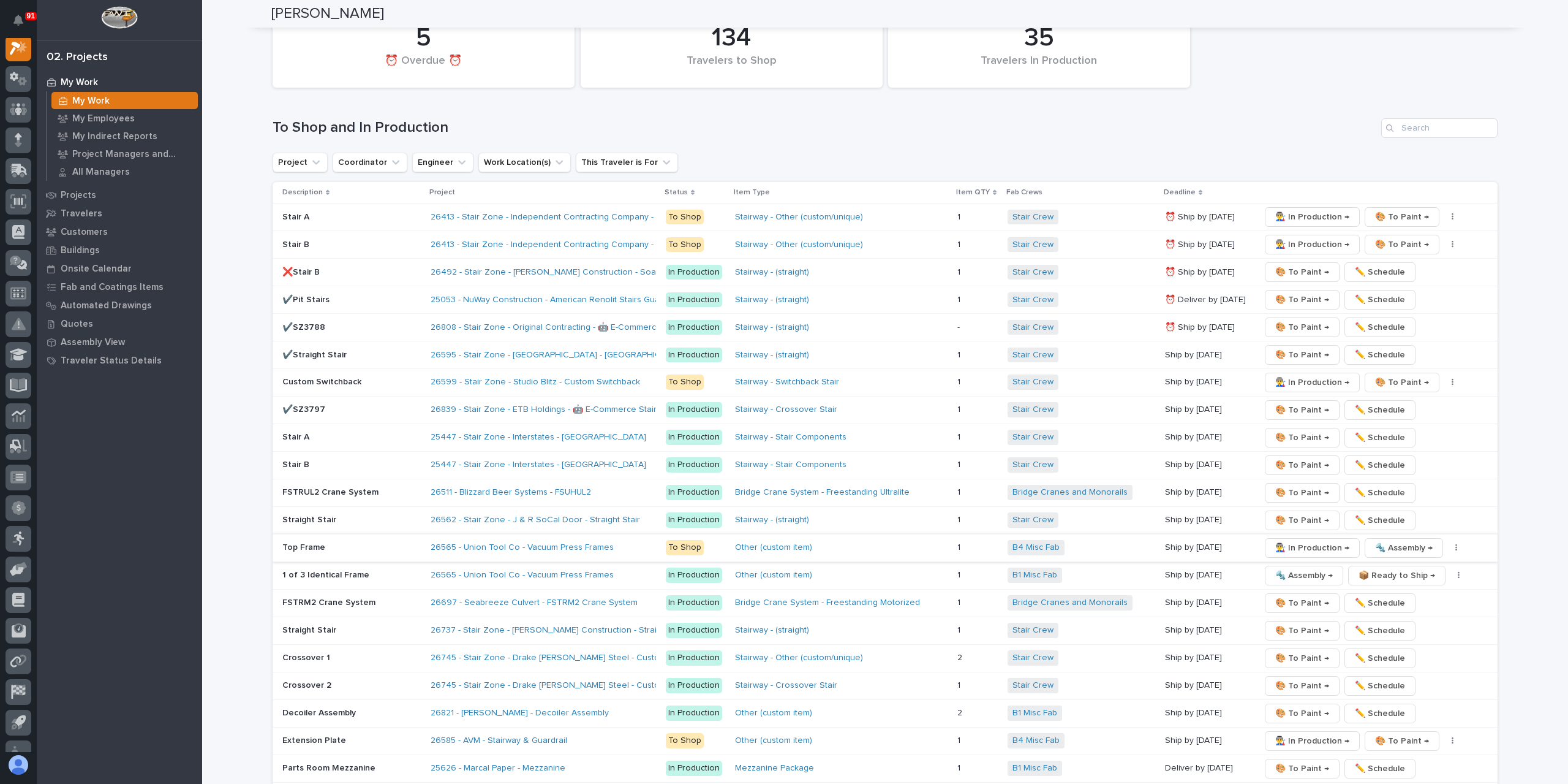
scroll to position [2145, 0]
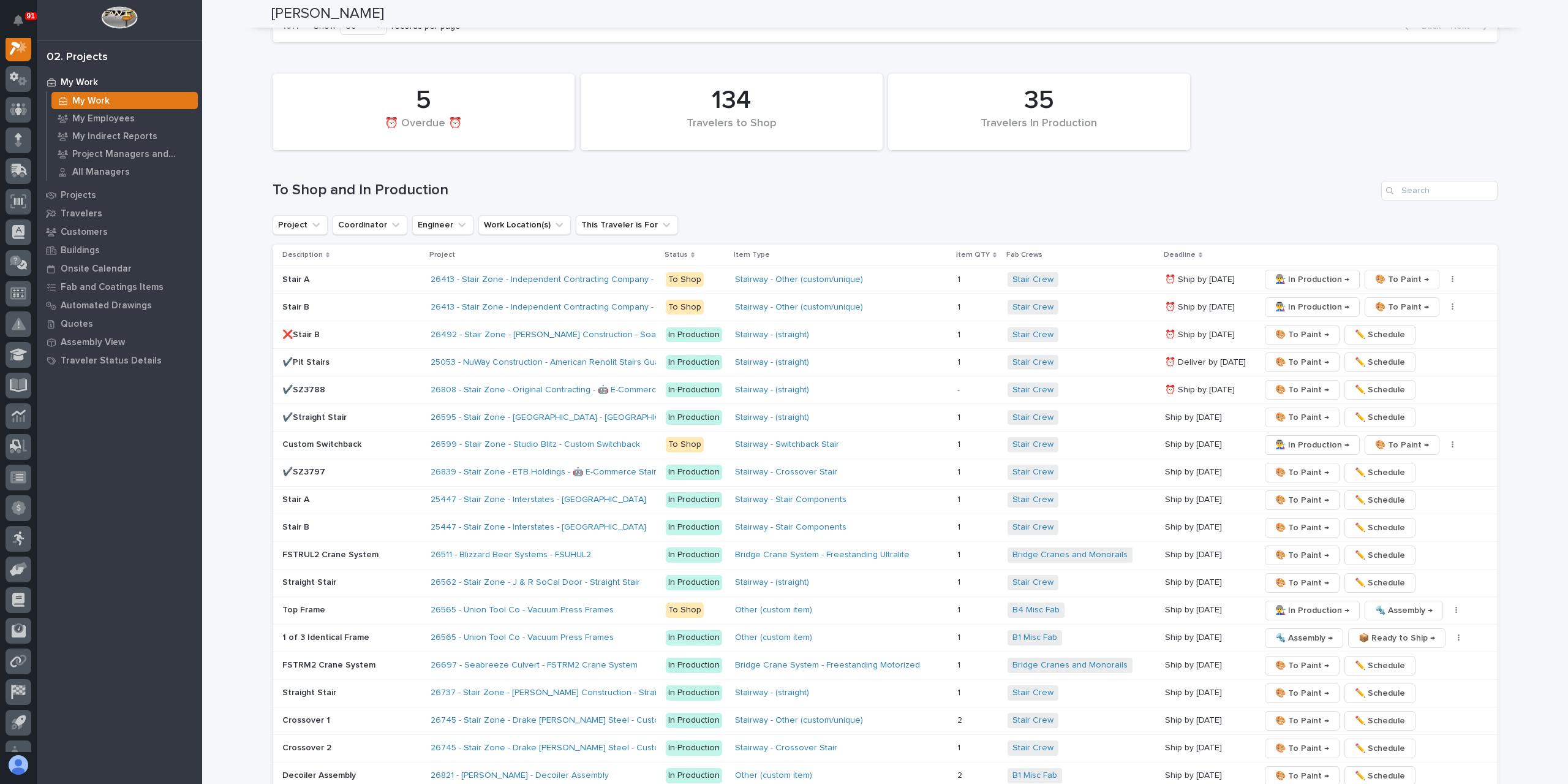
click at [325, 439] on p "Custom Switchback" at bounding box center [352, 444] width 138 height 11
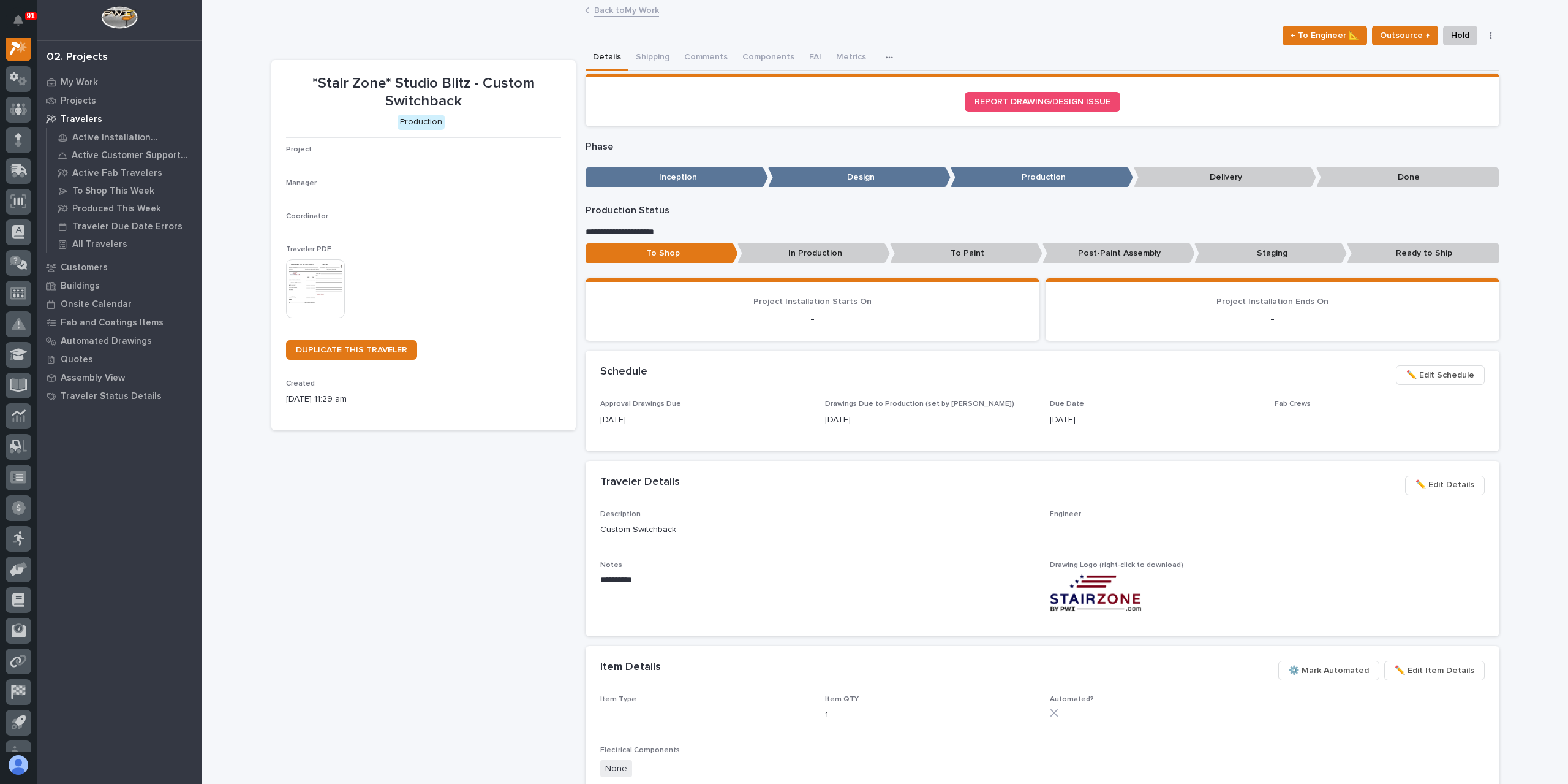
scroll to position [30, 0]
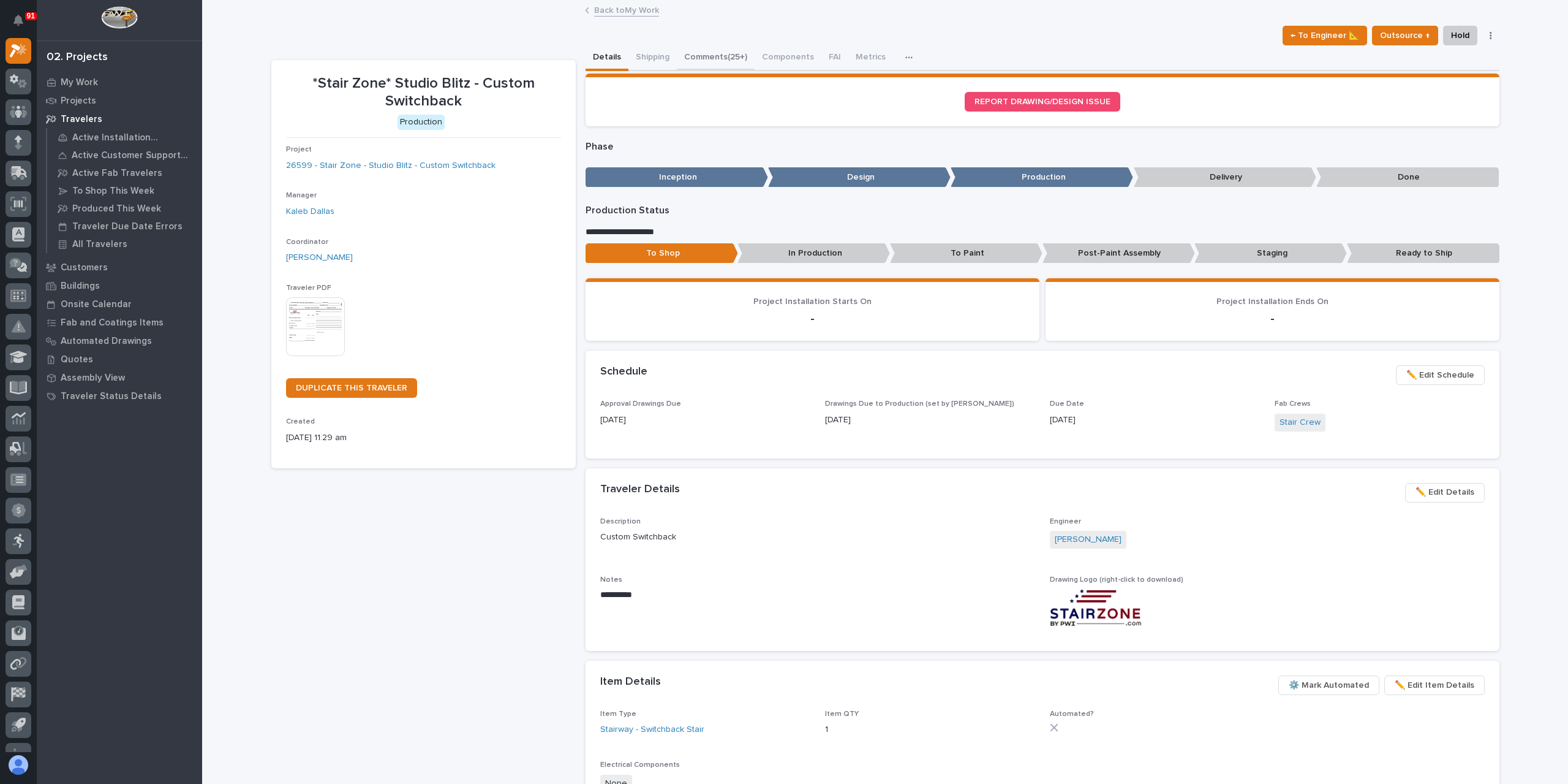
click at [702, 62] on button "Comments (25+)" at bounding box center [716, 58] width 78 height 25
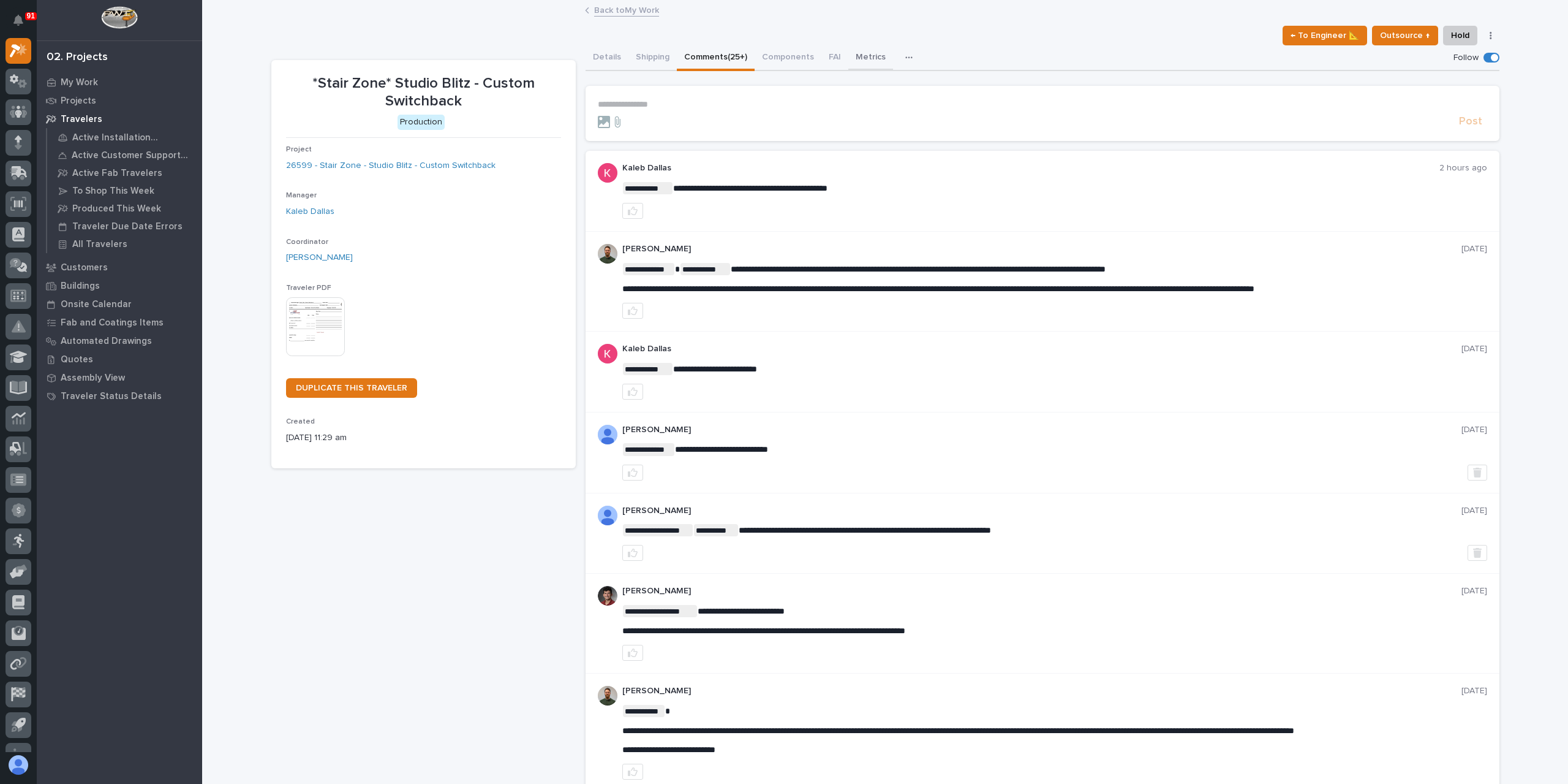
click at [849, 59] on button "Metrics" at bounding box center [870, 58] width 44 height 25
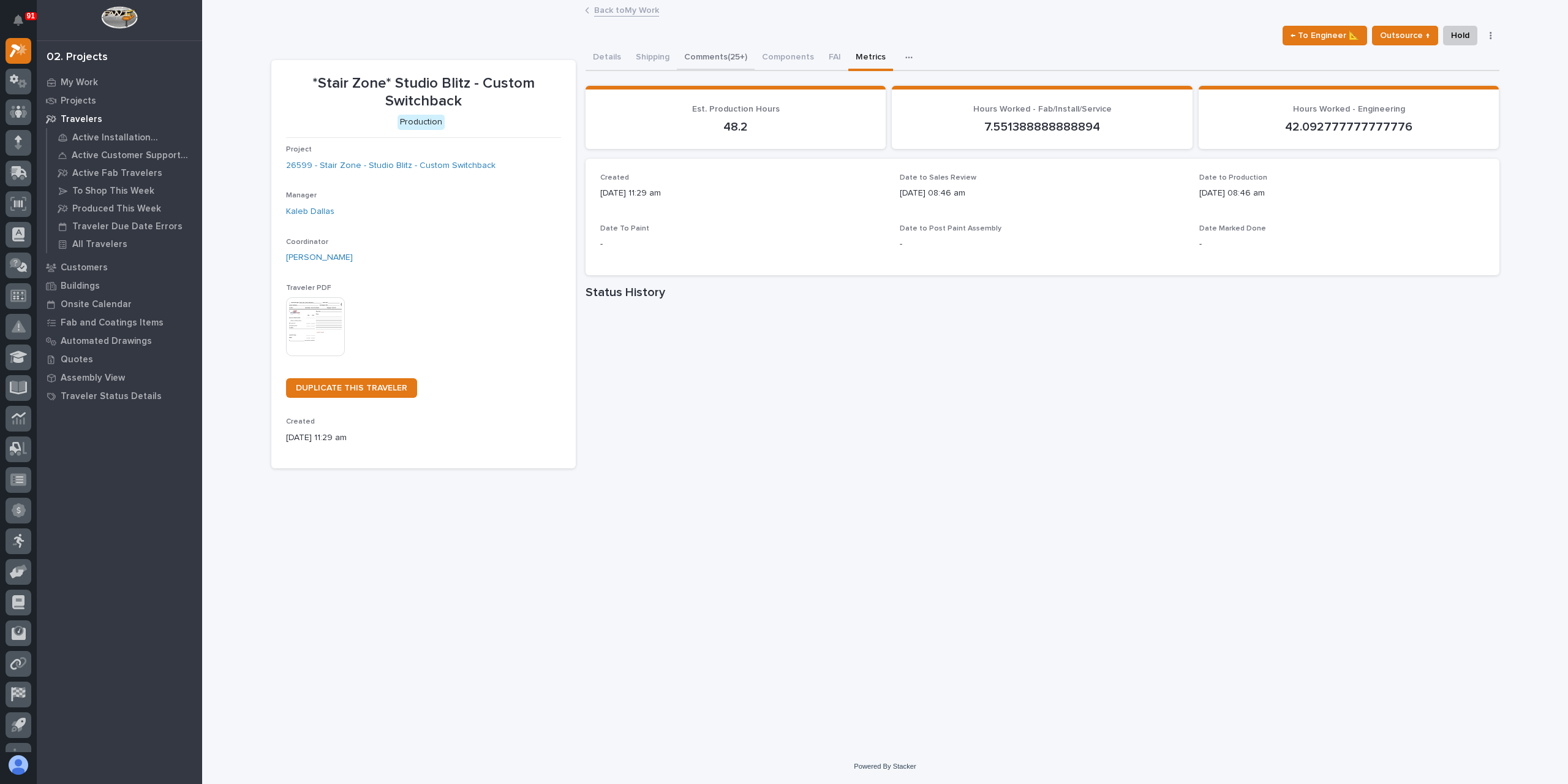
click at [698, 62] on button "Comments (25+)" at bounding box center [716, 58] width 78 height 25
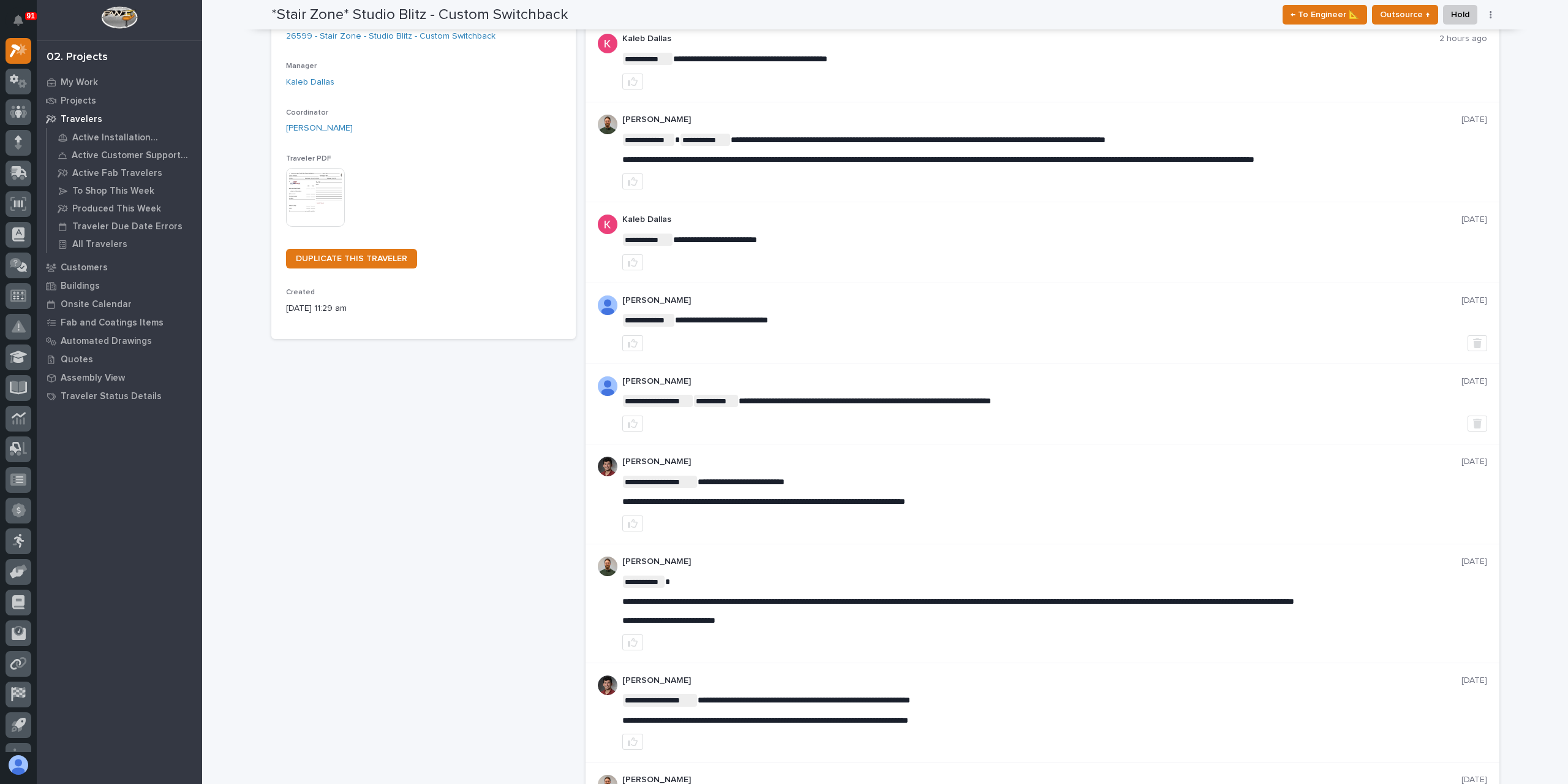
scroll to position [61, 0]
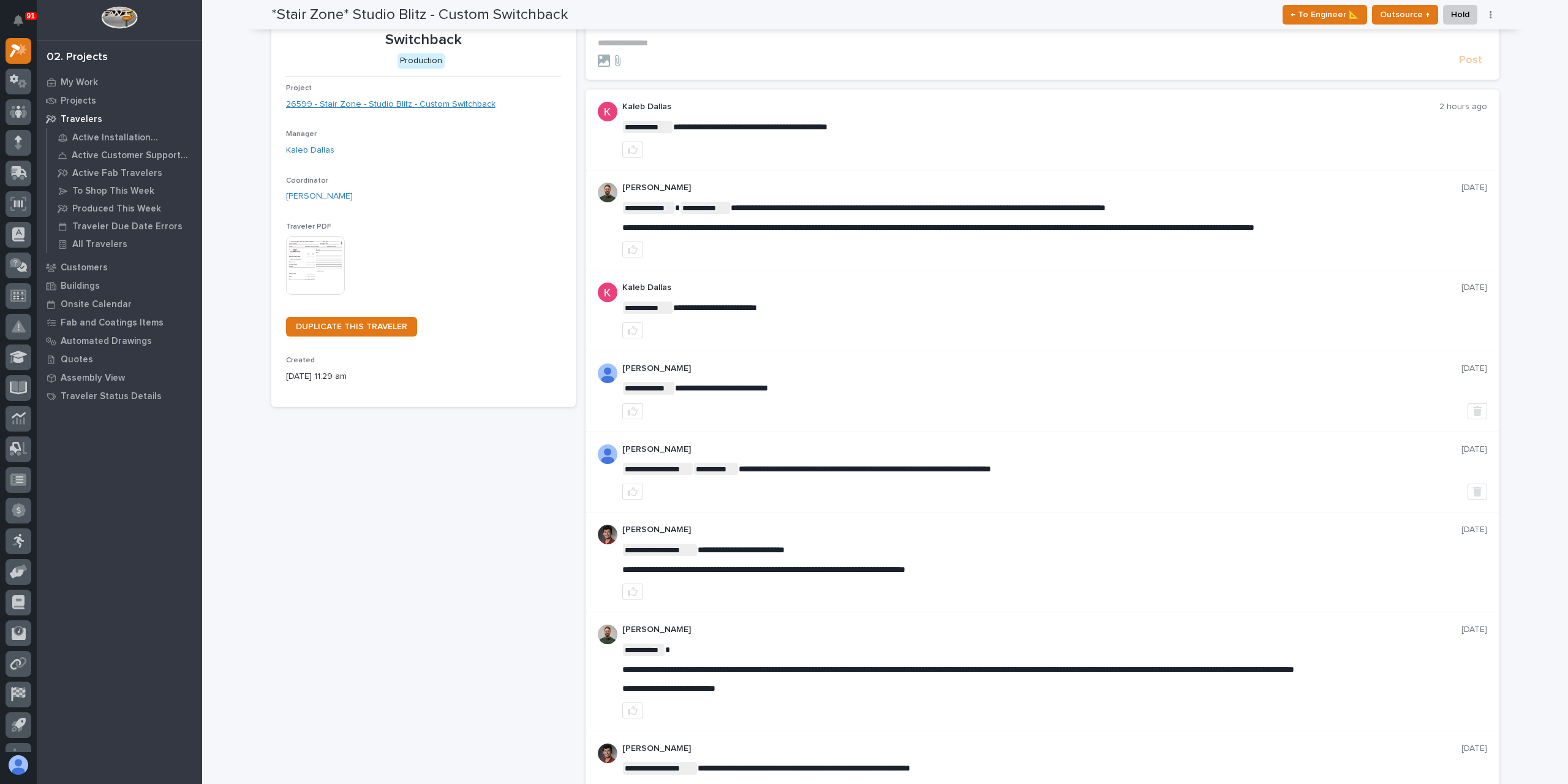
click at [388, 104] on link "26599 - Stair Zone - Studio Blitz - Custom Switchback" at bounding box center [390, 105] width 210 height 13
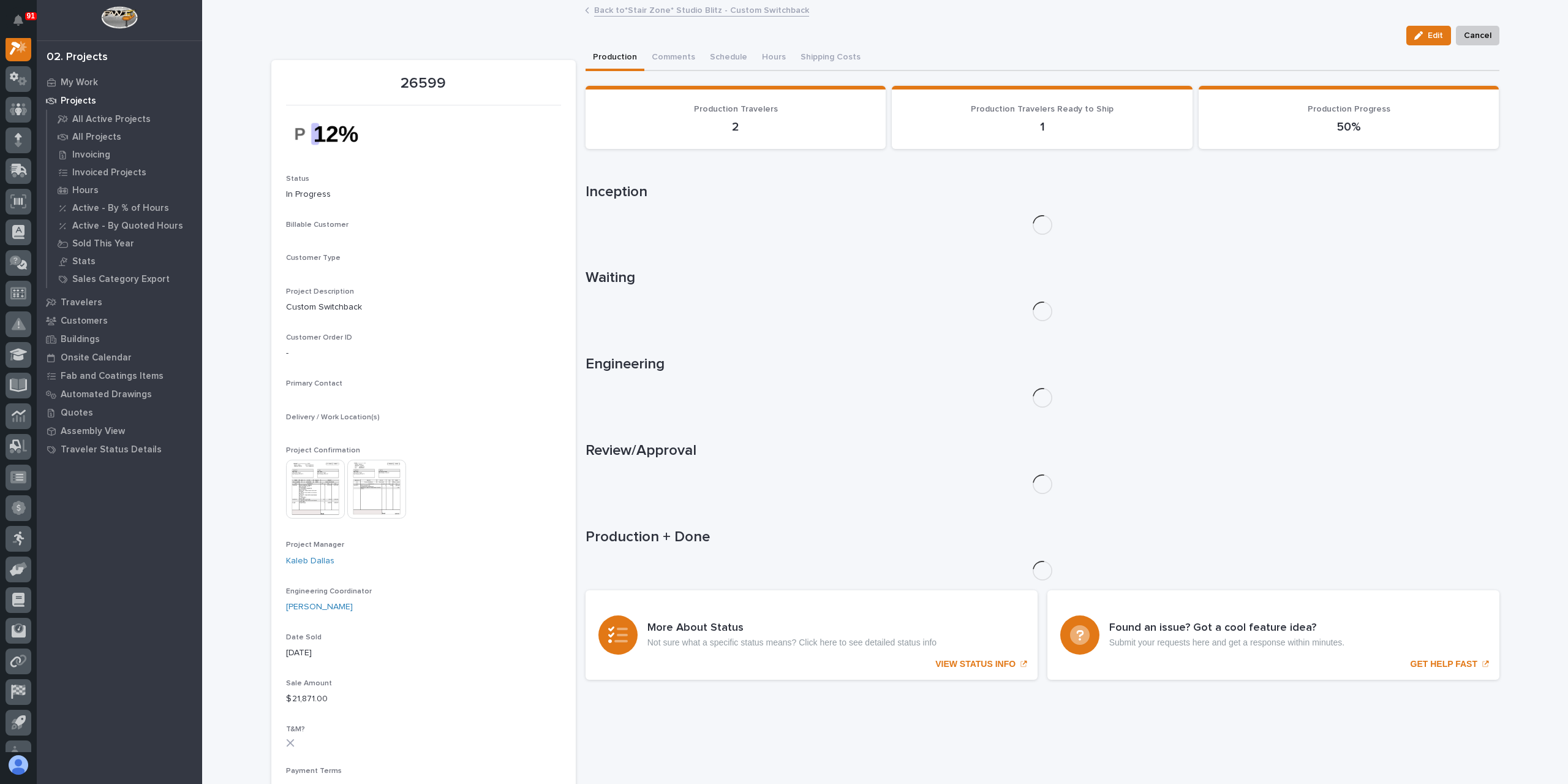
scroll to position [30, 0]
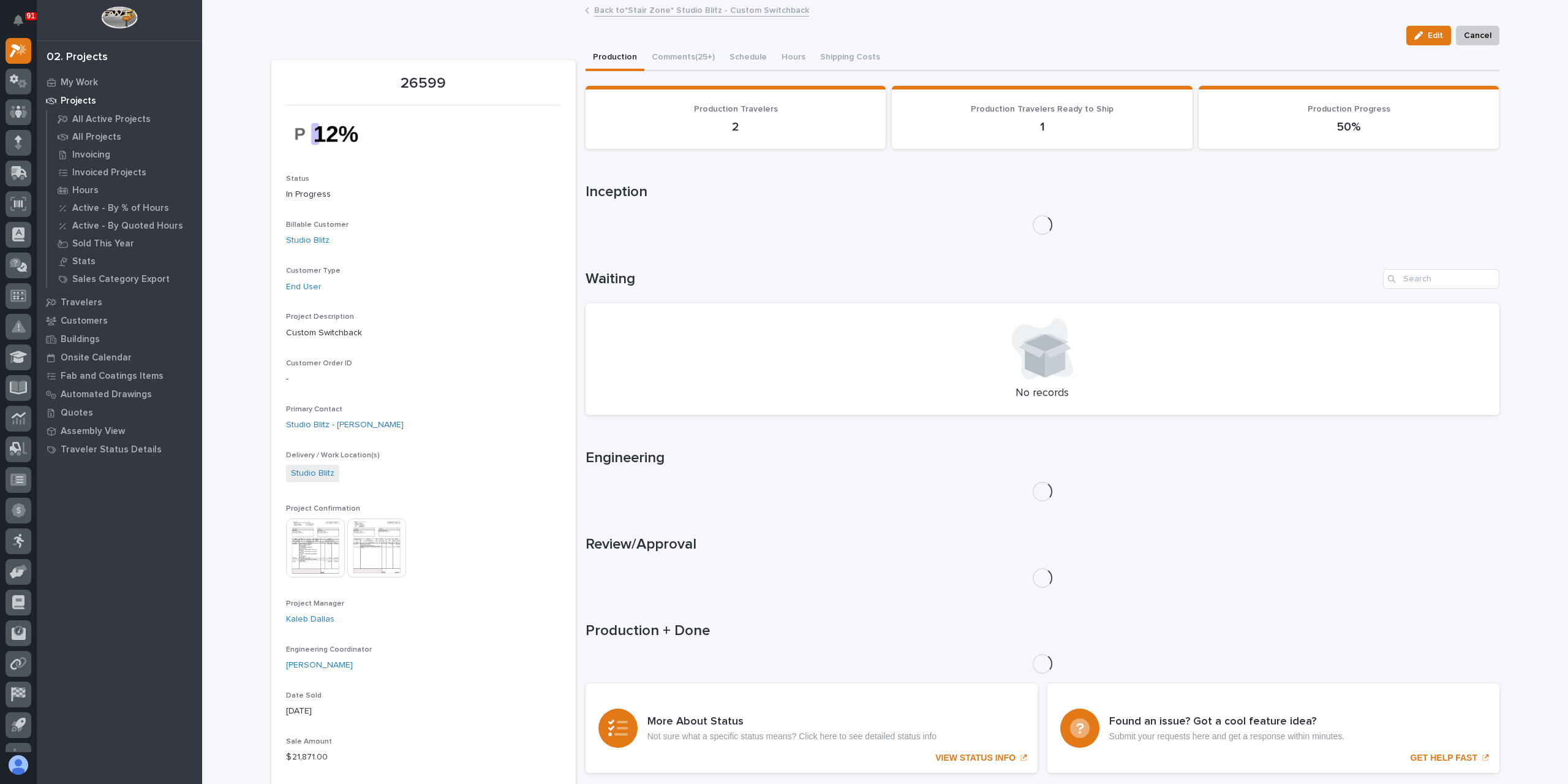
click at [316, 525] on img at bounding box center [315, 547] width 59 height 59
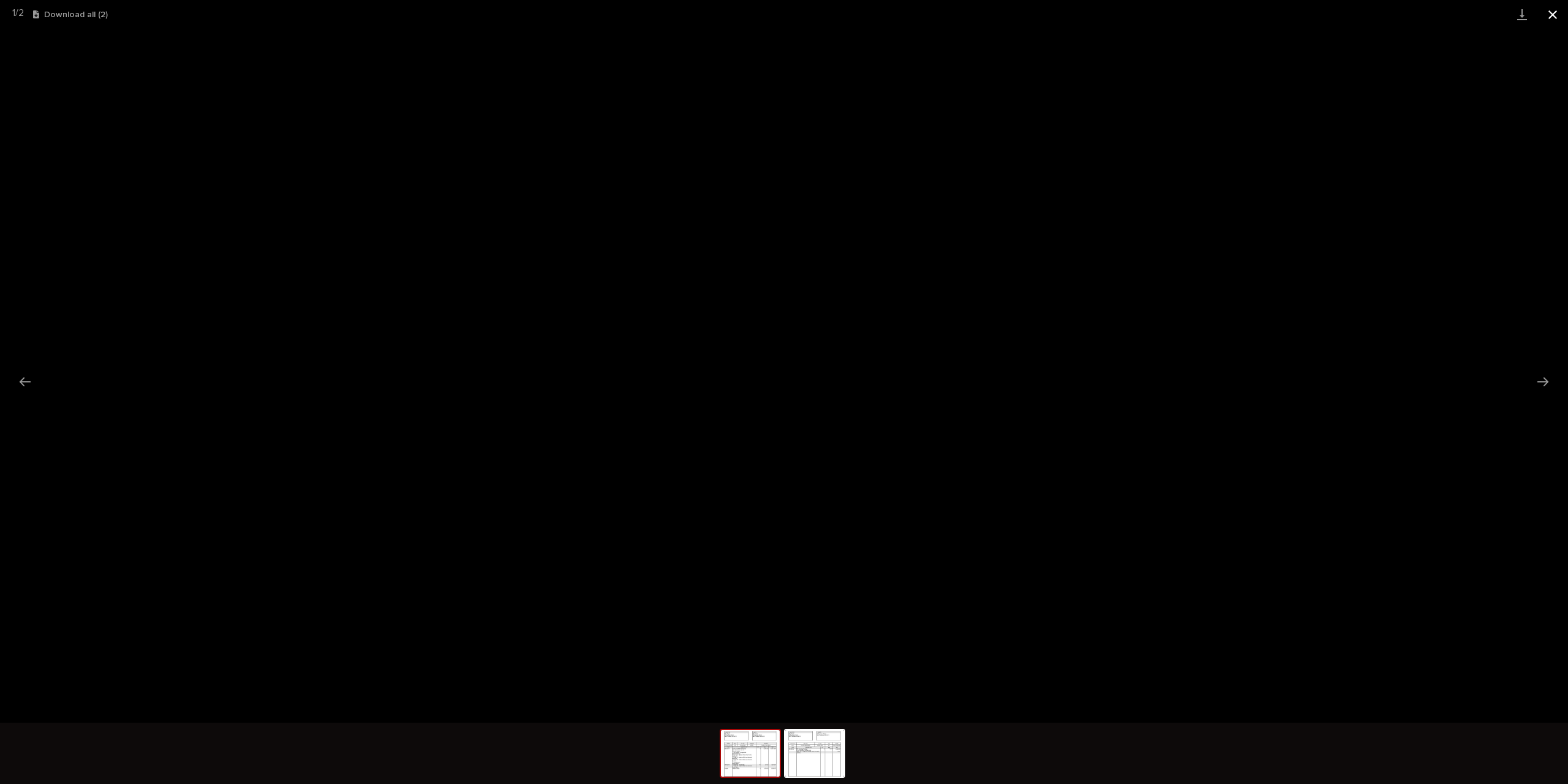
click at [1565, 15] on button "Close gallery" at bounding box center [1552, 14] width 30 height 29
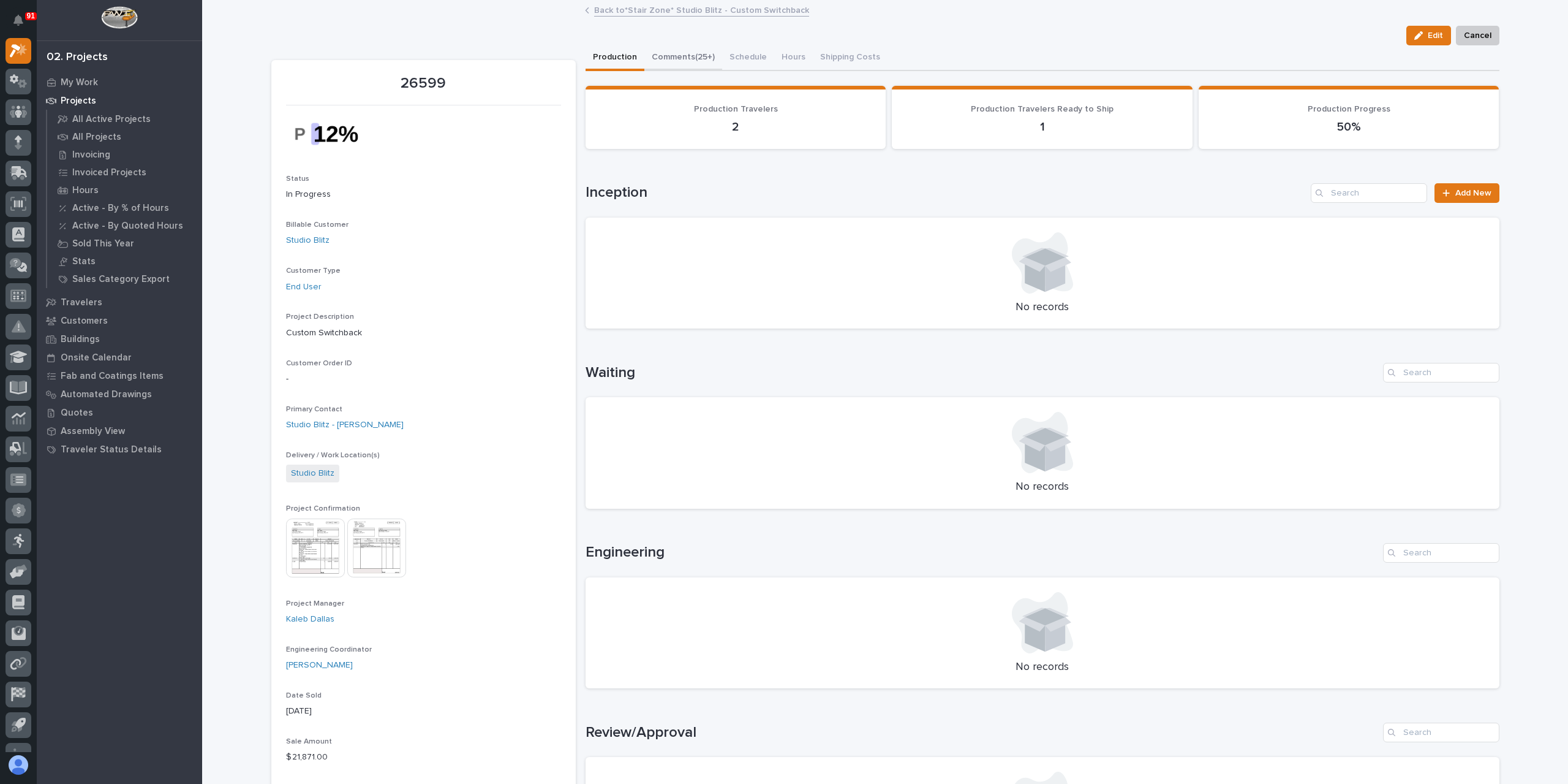
click at [676, 54] on button "Comments (25+)" at bounding box center [683, 58] width 78 height 25
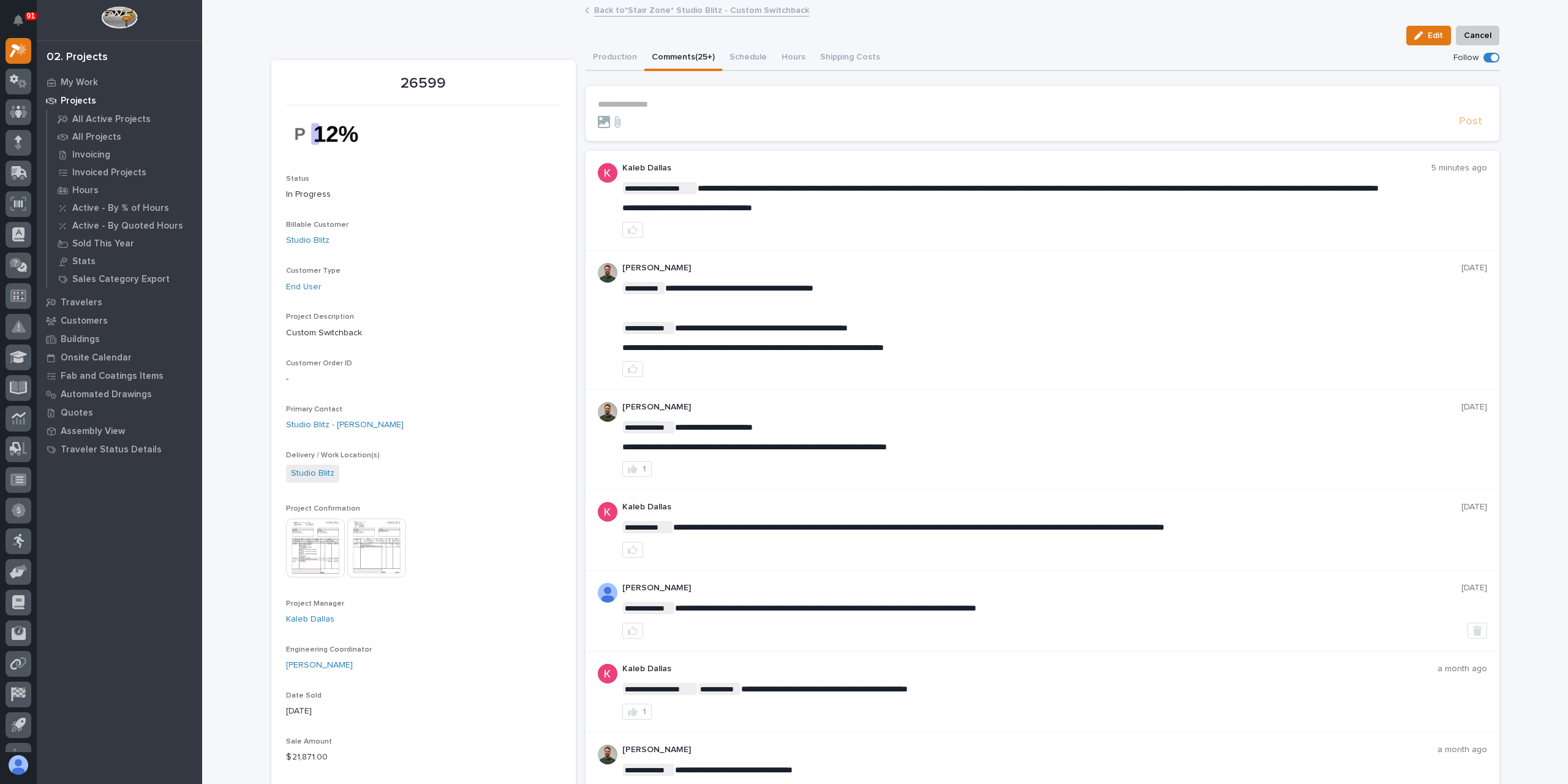
click at [669, 12] on link "Back to *Stair Zone* Studio Blitz - Custom Switchback" at bounding box center [702, 9] width 215 height 14
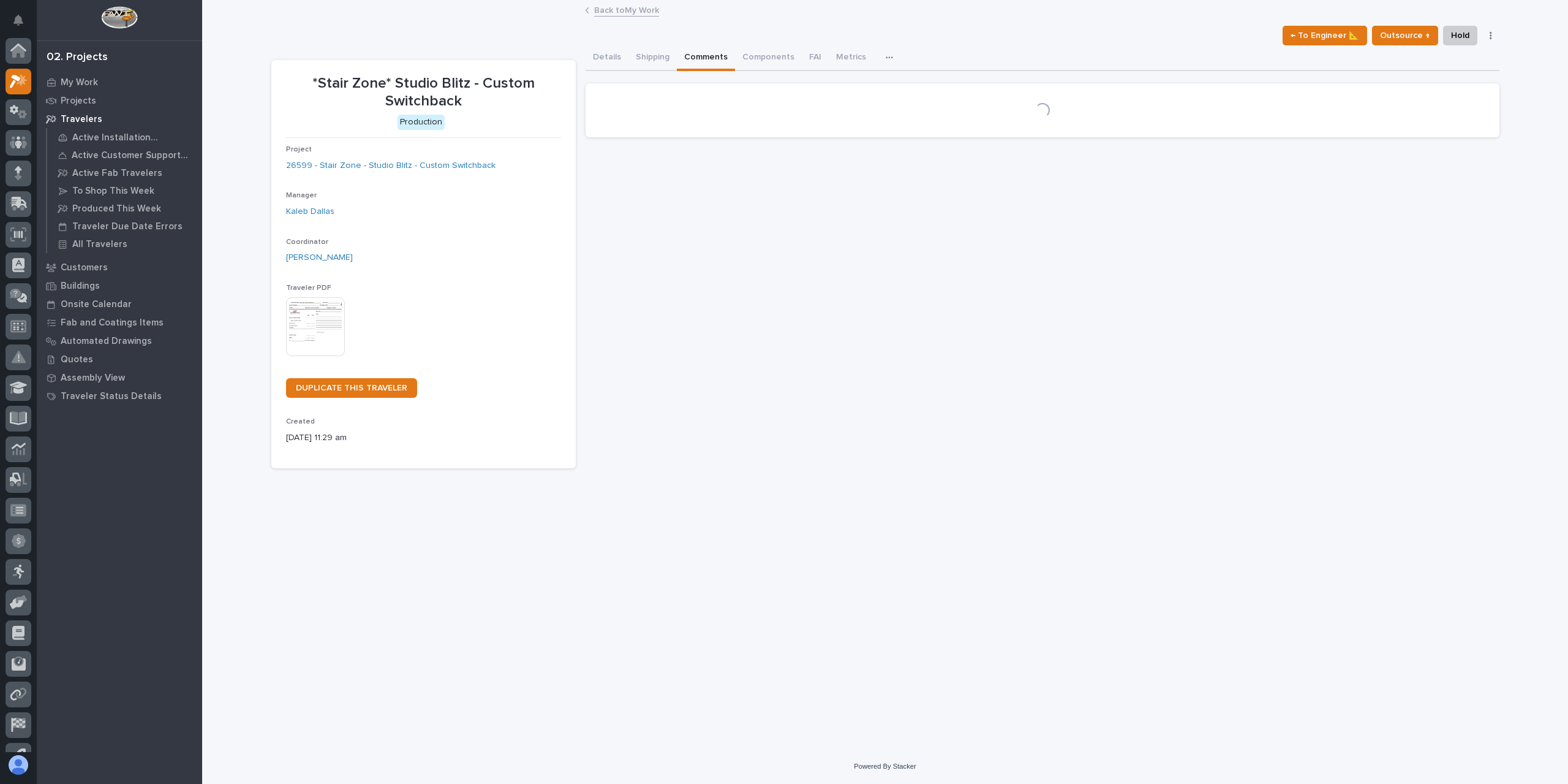
scroll to position [33, 0]
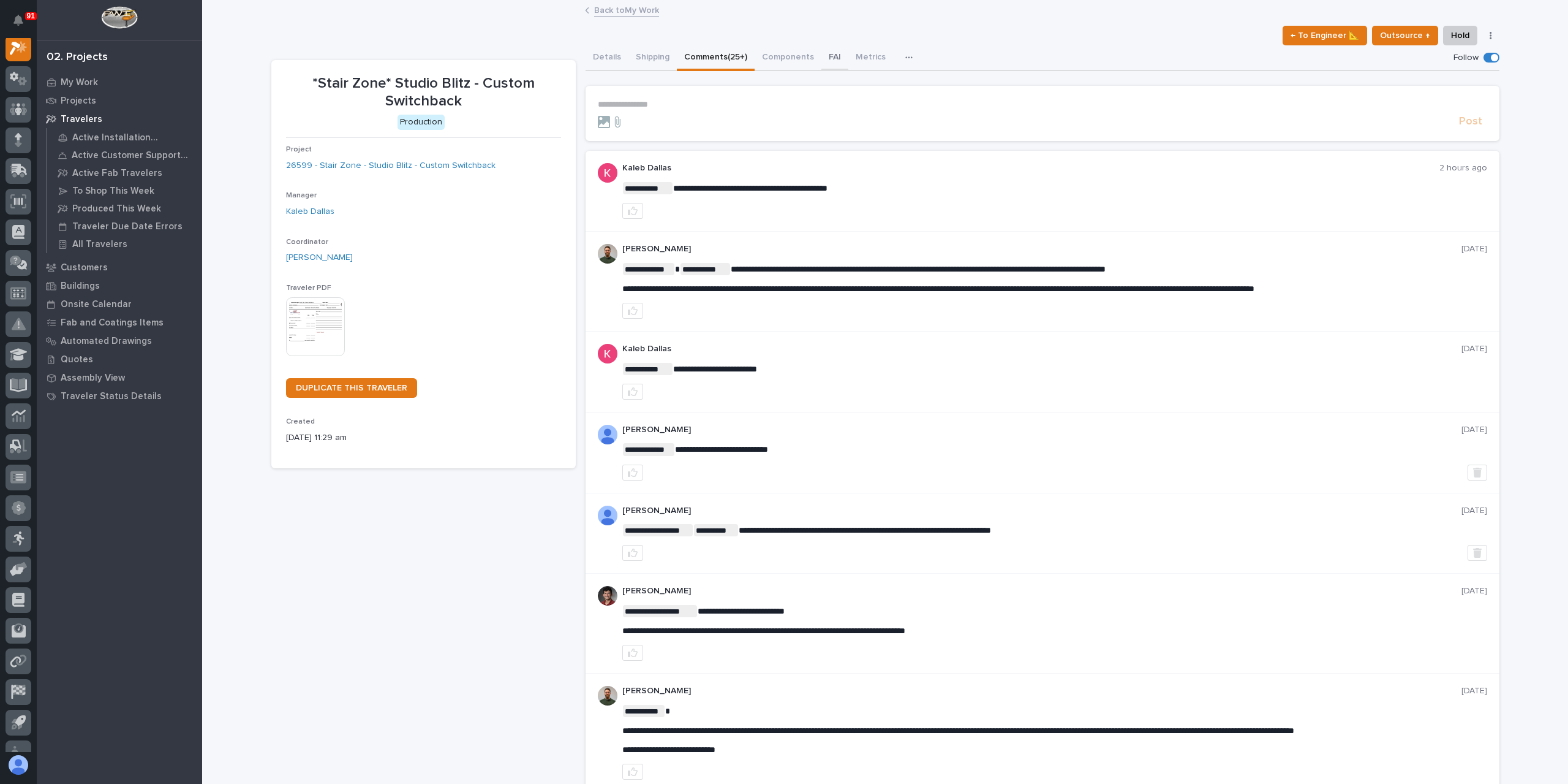
click at [830, 57] on button "FAI" at bounding box center [834, 58] width 27 height 25
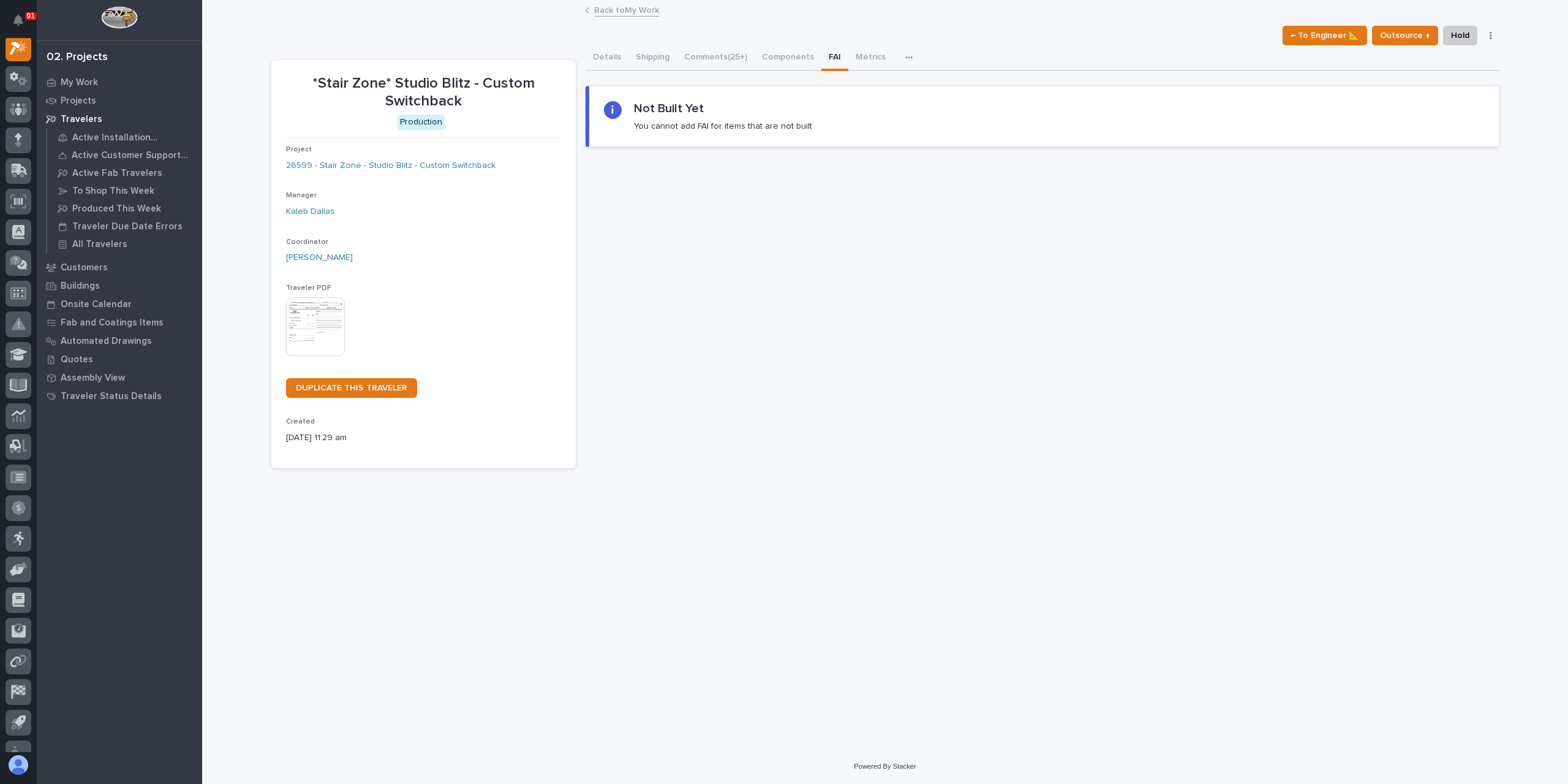
scroll to position [30, 0]
click at [856, 57] on button "Metrics" at bounding box center [870, 58] width 44 height 25
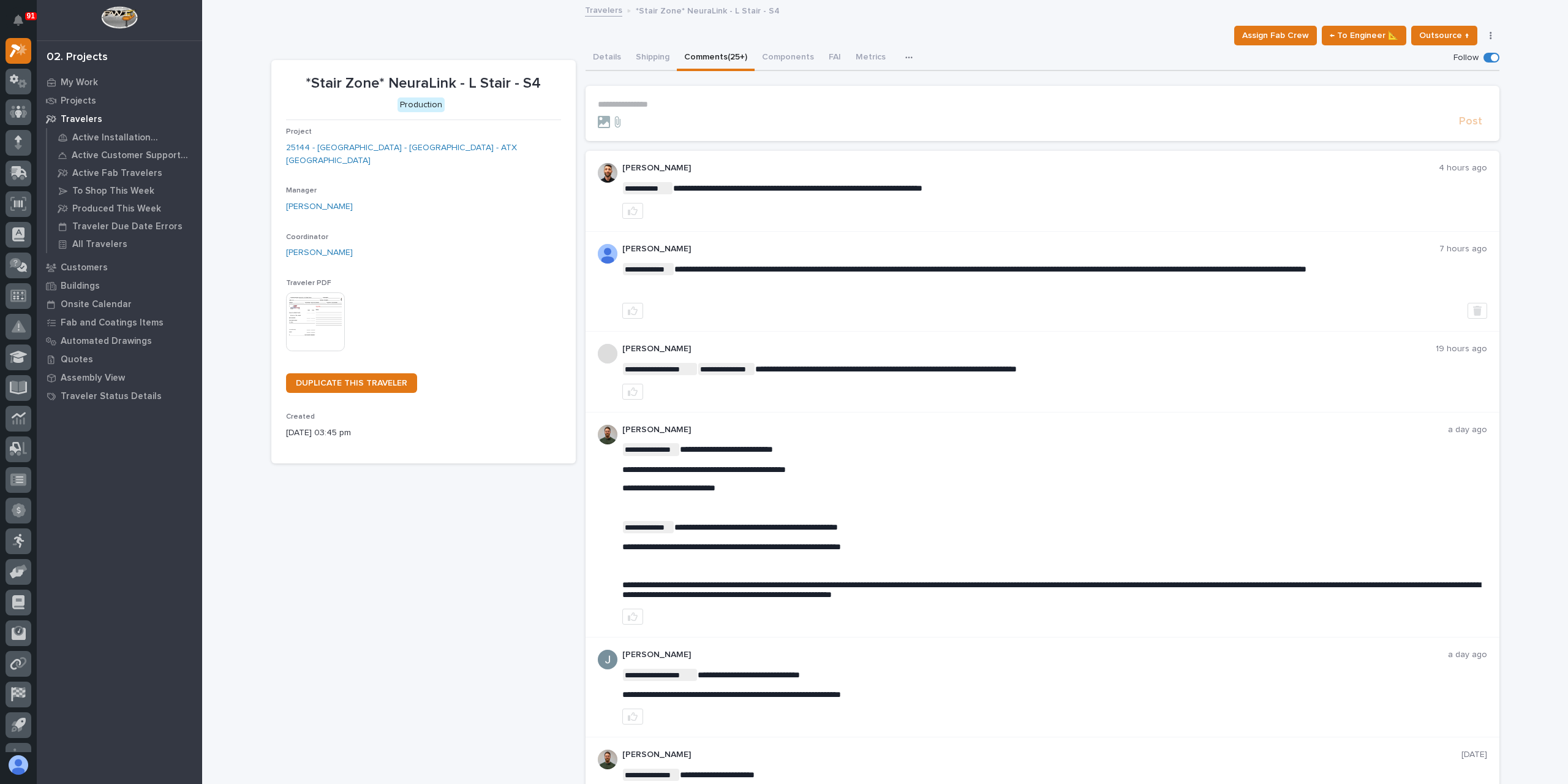
click at [710, 111] on form "**********" at bounding box center [1043, 114] width 890 height 30
click at [708, 111] on form "**********" at bounding box center [1043, 114] width 890 height 30
click at [707, 105] on p "**********" at bounding box center [1043, 105] width 890 height 11
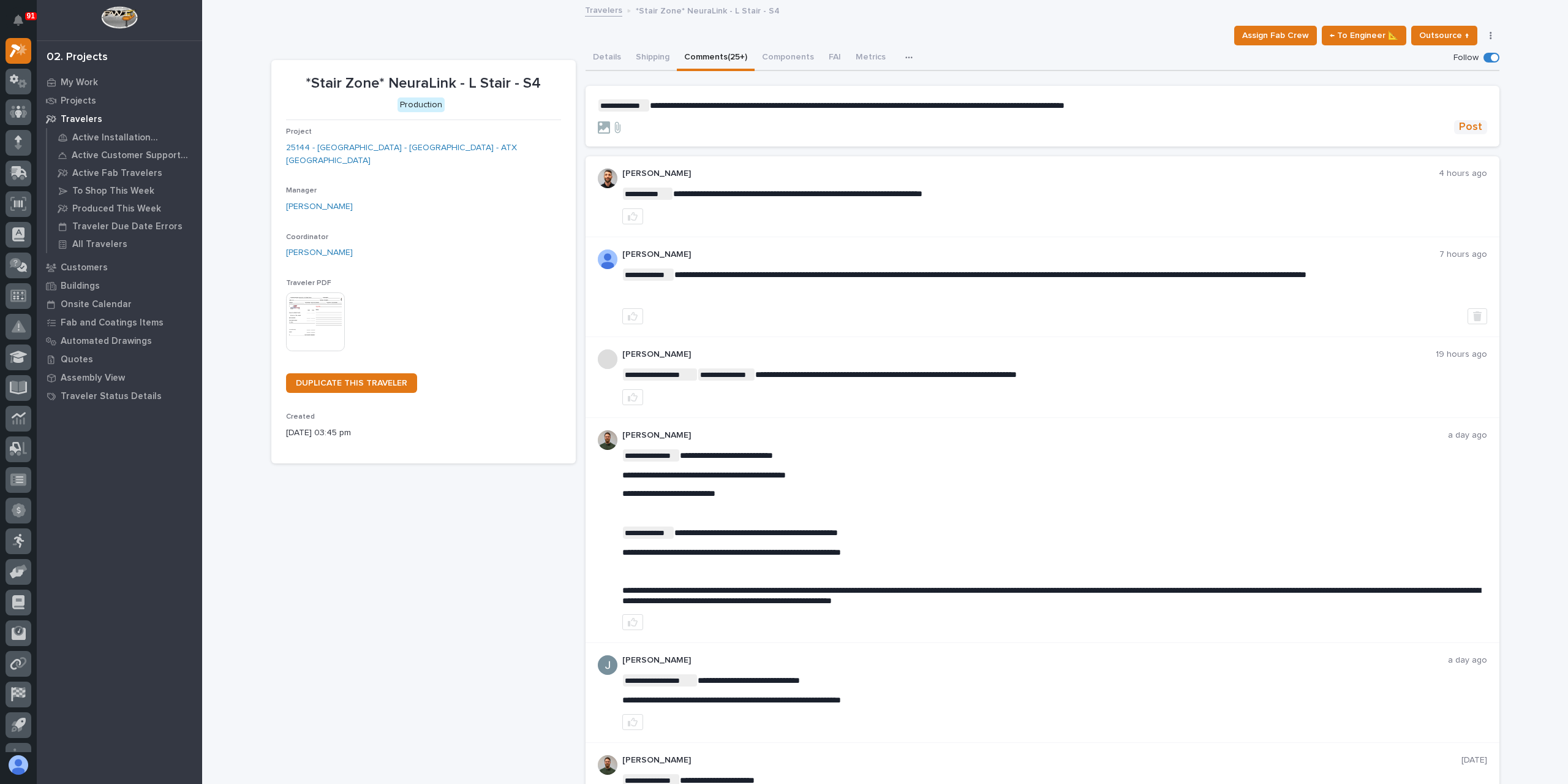
click at [1459, 123] on span "Post" at bounding box center [1471, 127] width 23 height 14
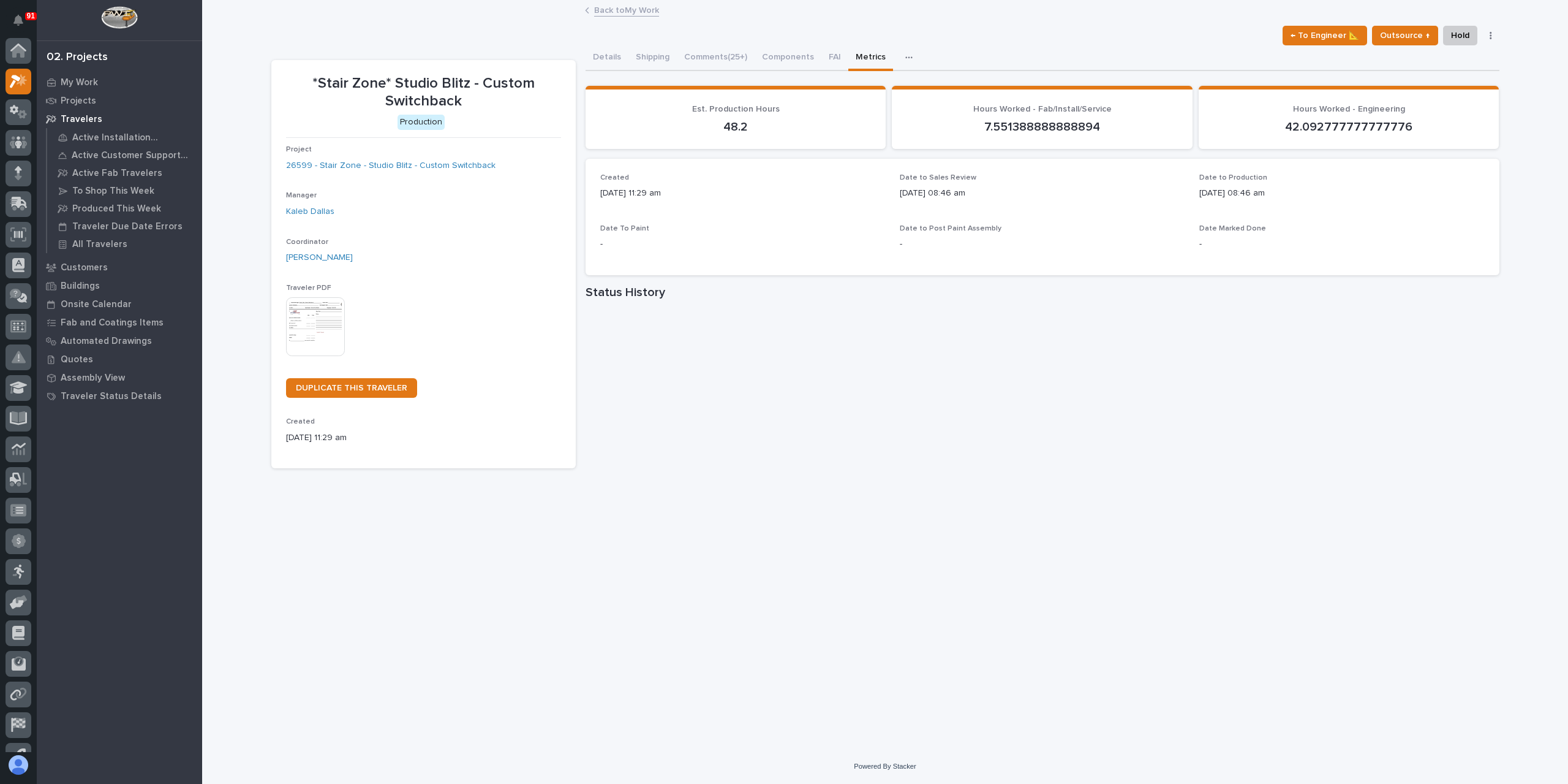
scroll to position [30, 0]
click at [626, 9] on link "Back to My Work" at bounding box center [627, 9] width 65 height 14
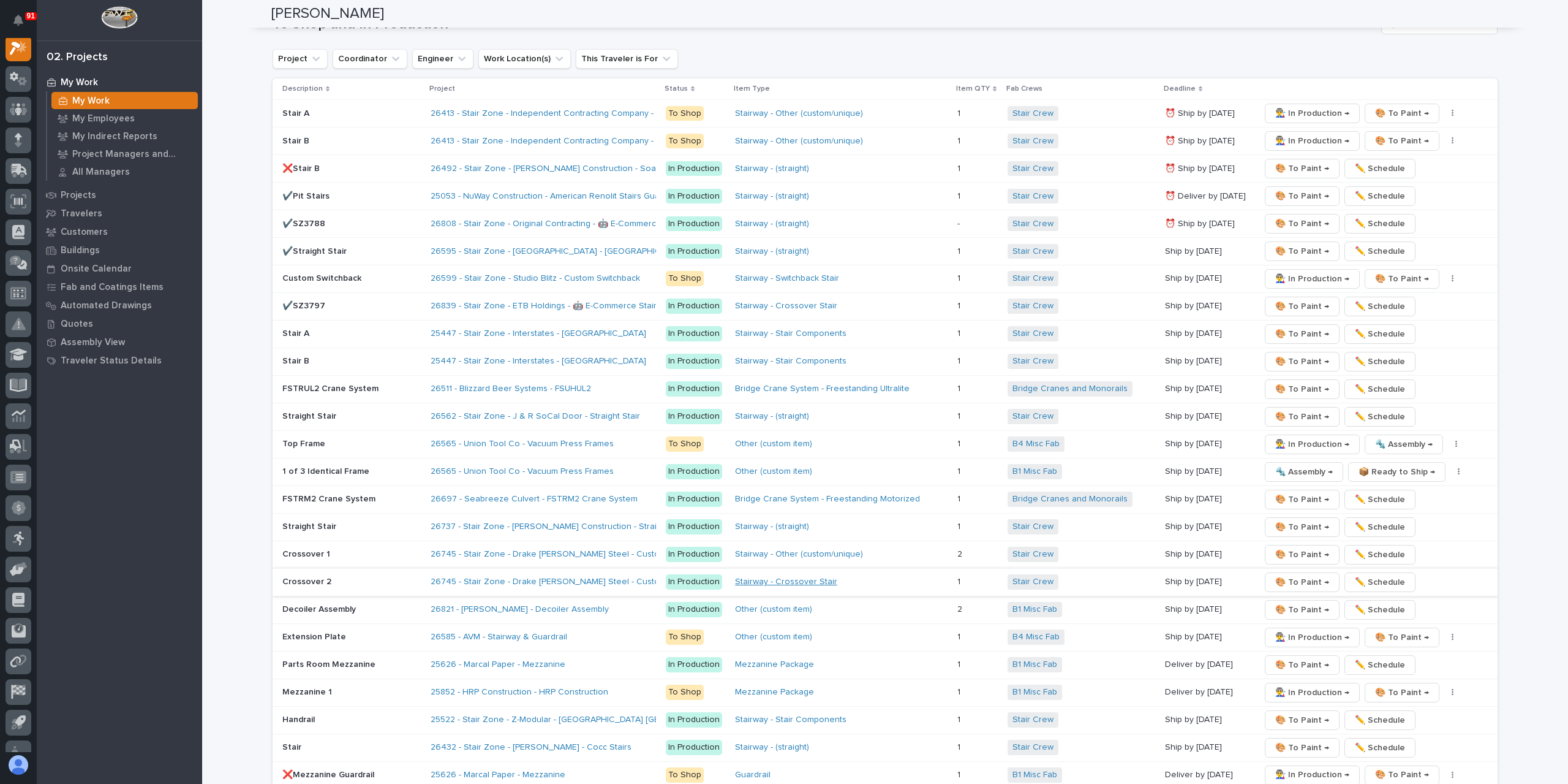
scroll to position [2329, 0]
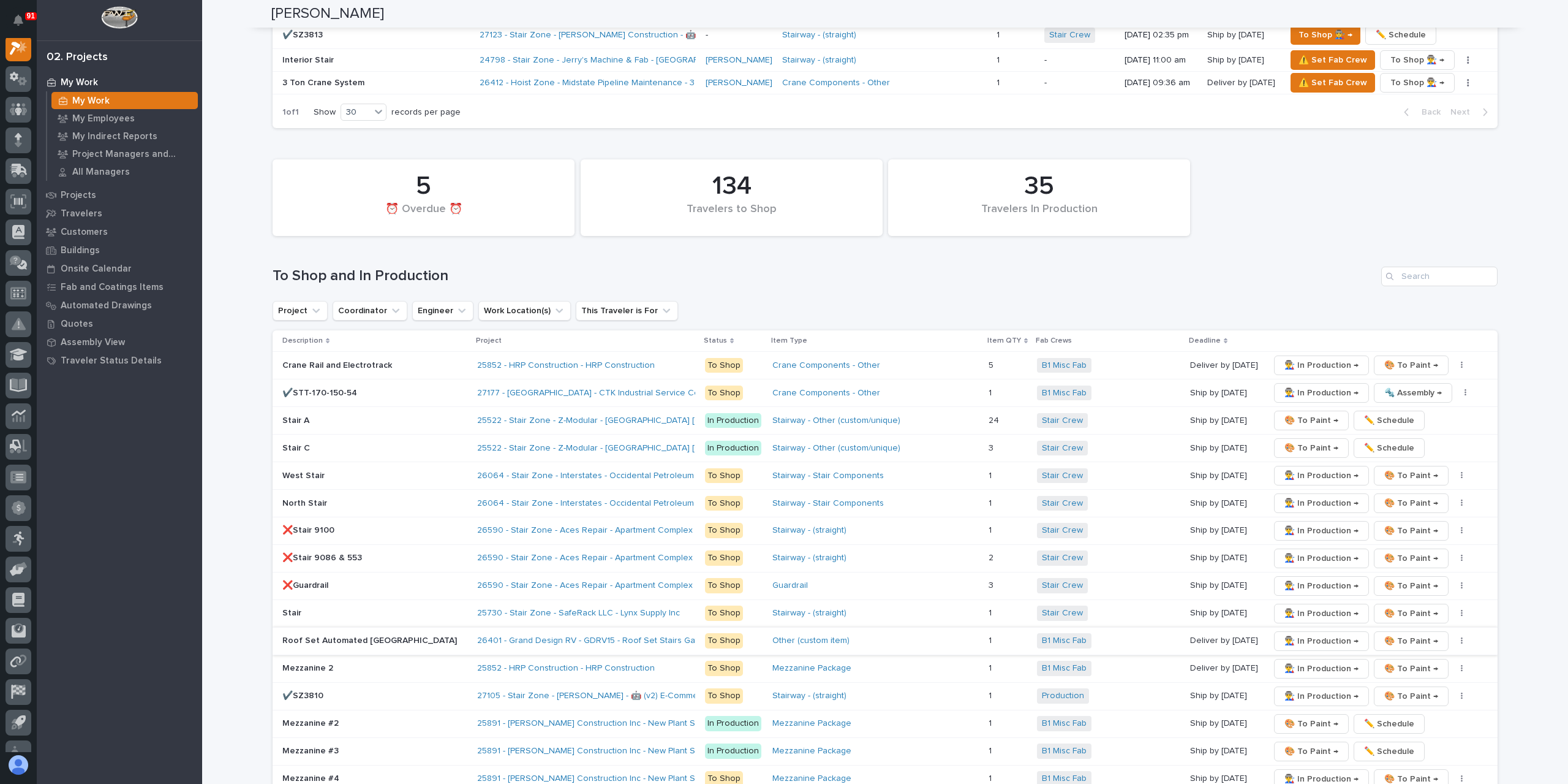
scroll to position [2022, 0]
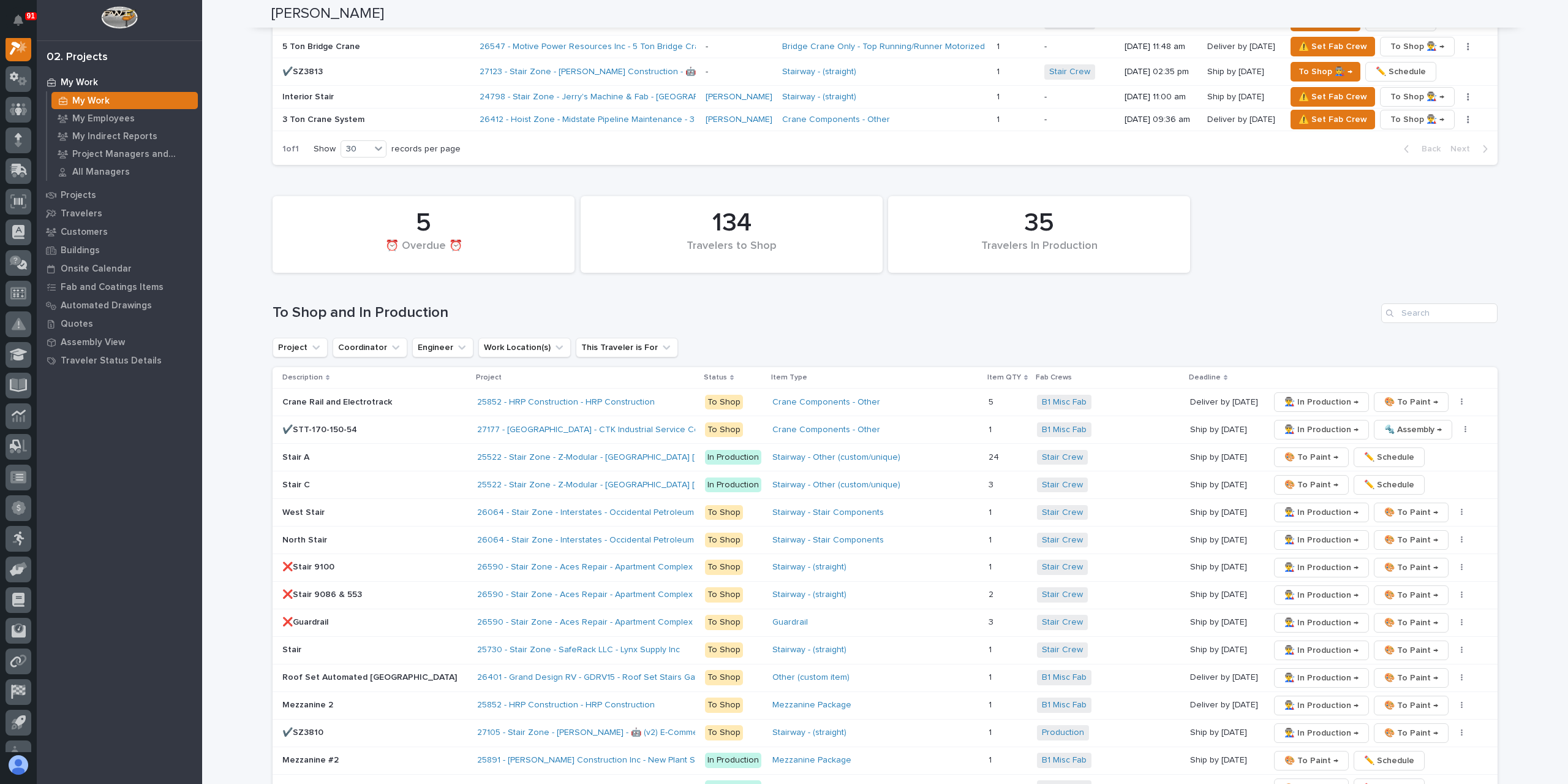
click at [309, 590] on p "❌Stair 9086 & 553" at bounding box center [375, 595] width 185 height 11
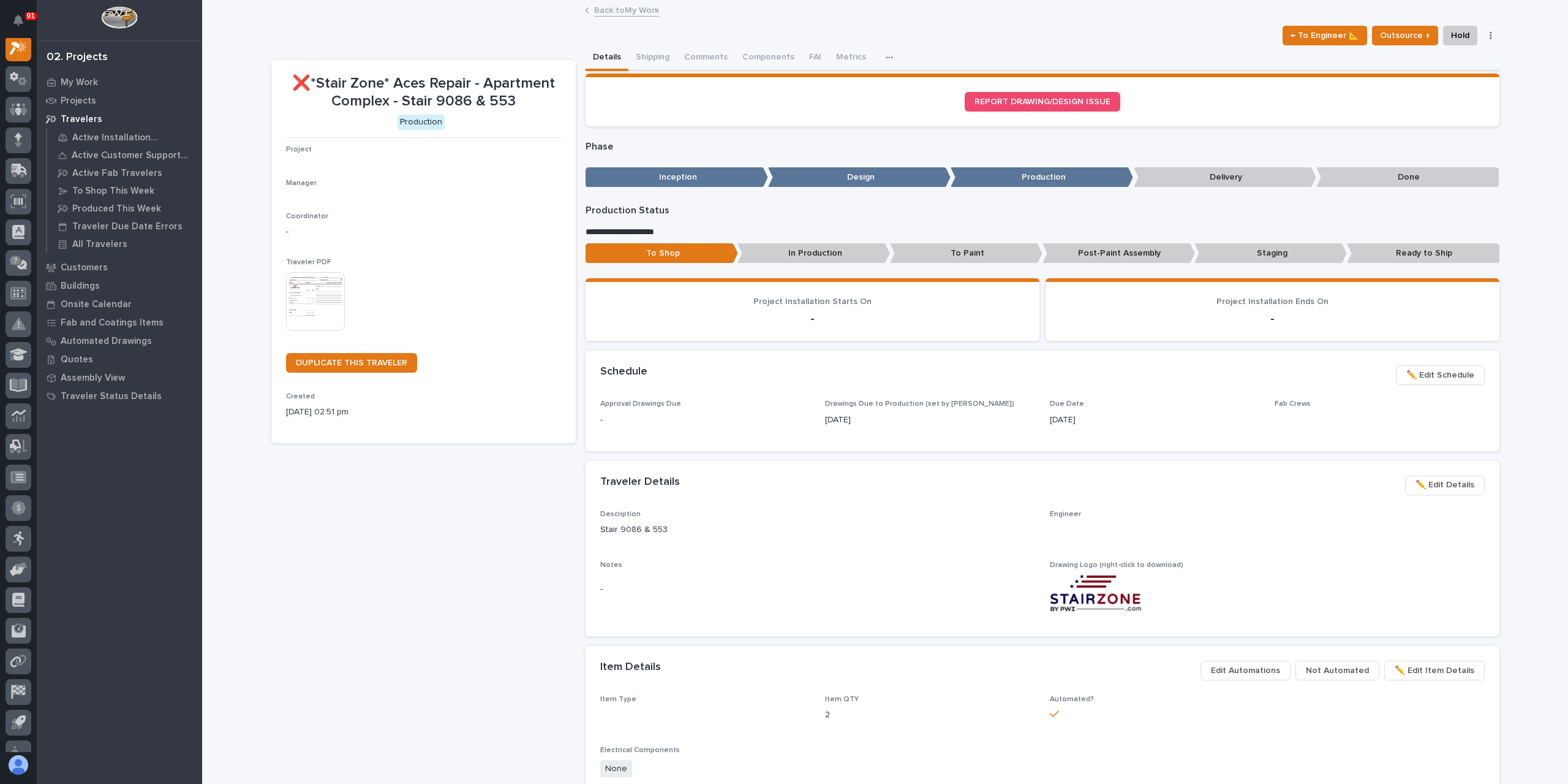
scroll to position [30, 0]
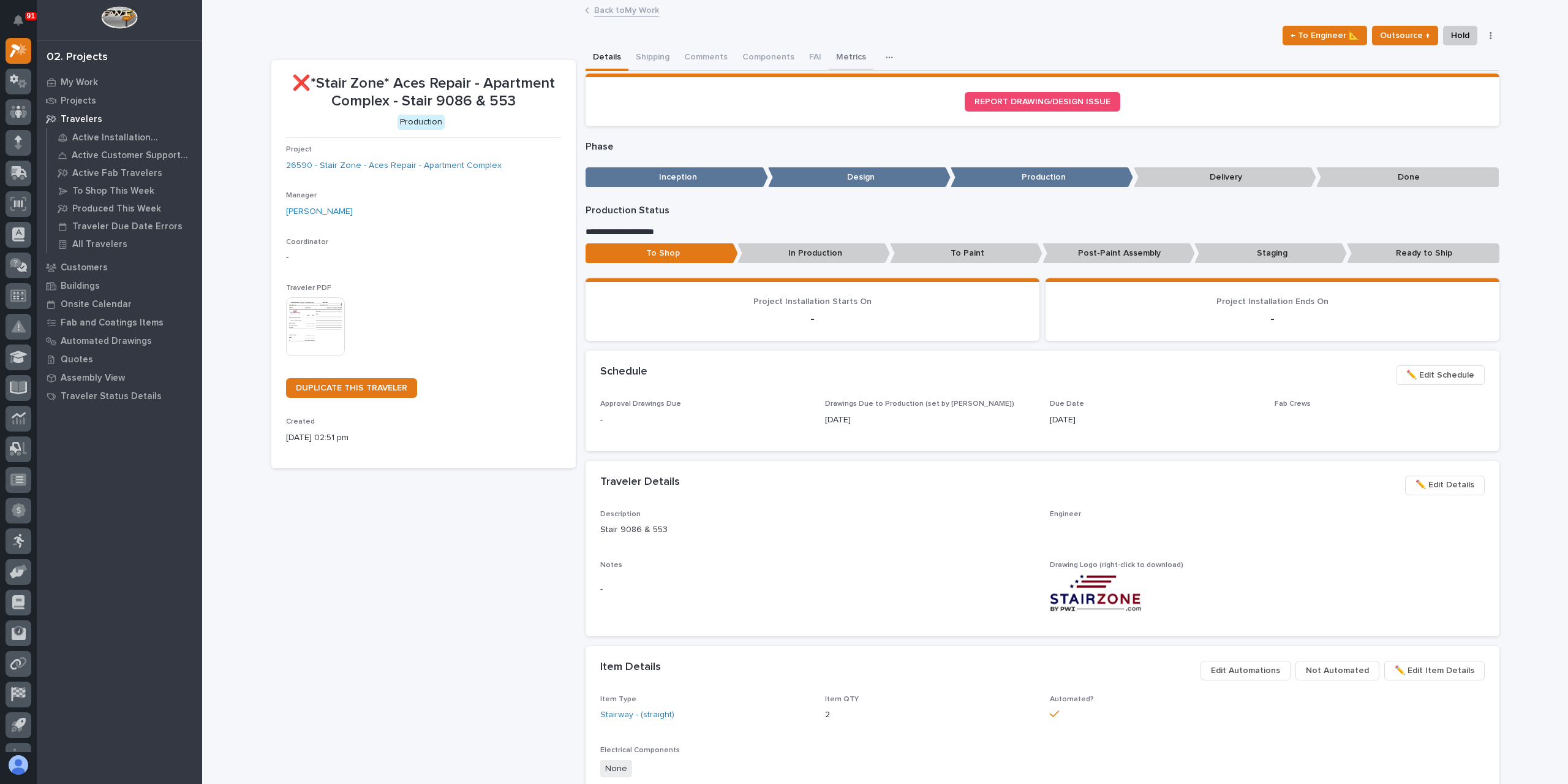
click at [854, 54] on button "Metrics" at bounding box center [851, 58] width 44 height 25
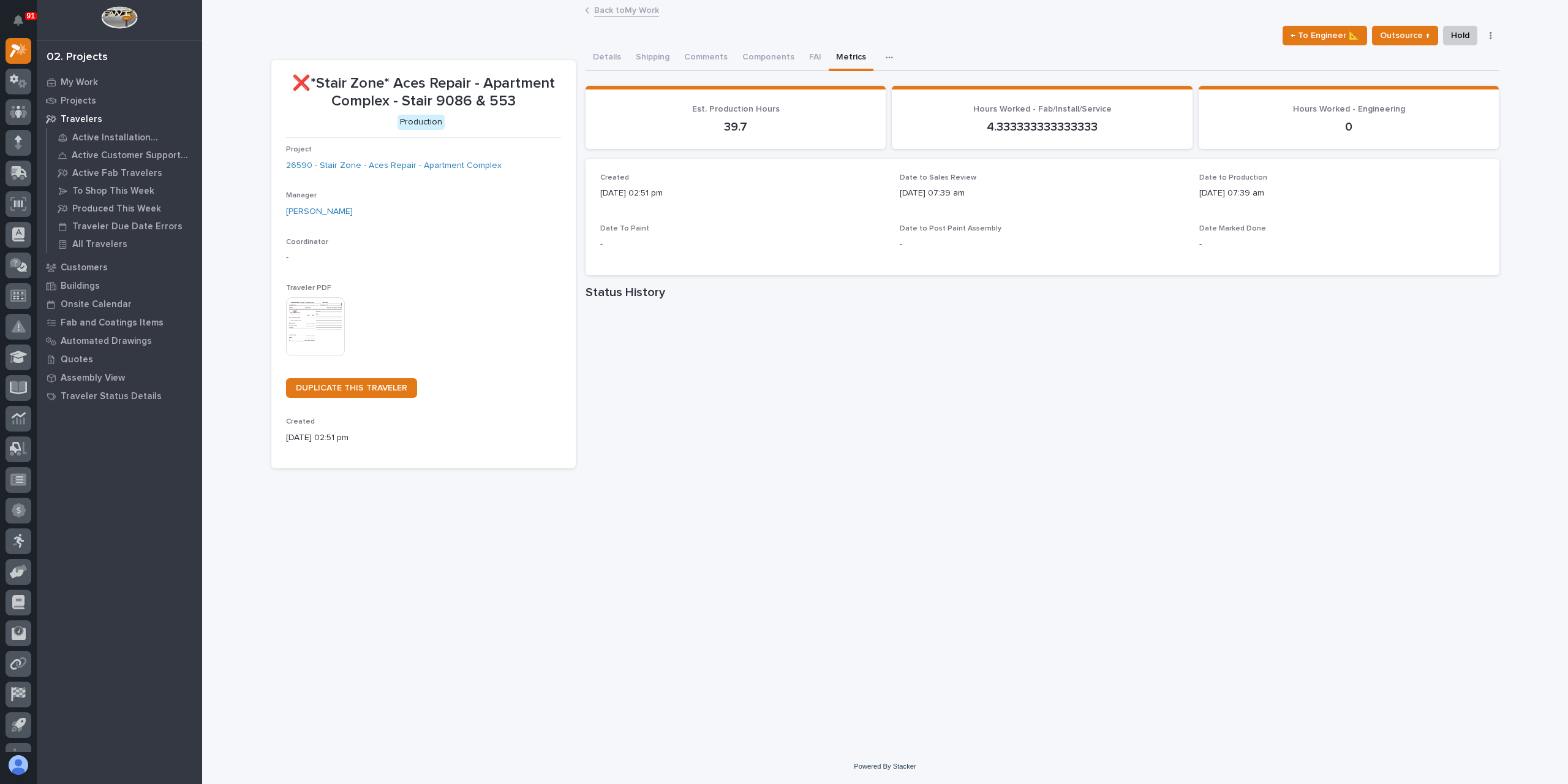
click at [602, 11] on link "Back to My Work" at bounding box center [627, 9] width 65 height 14
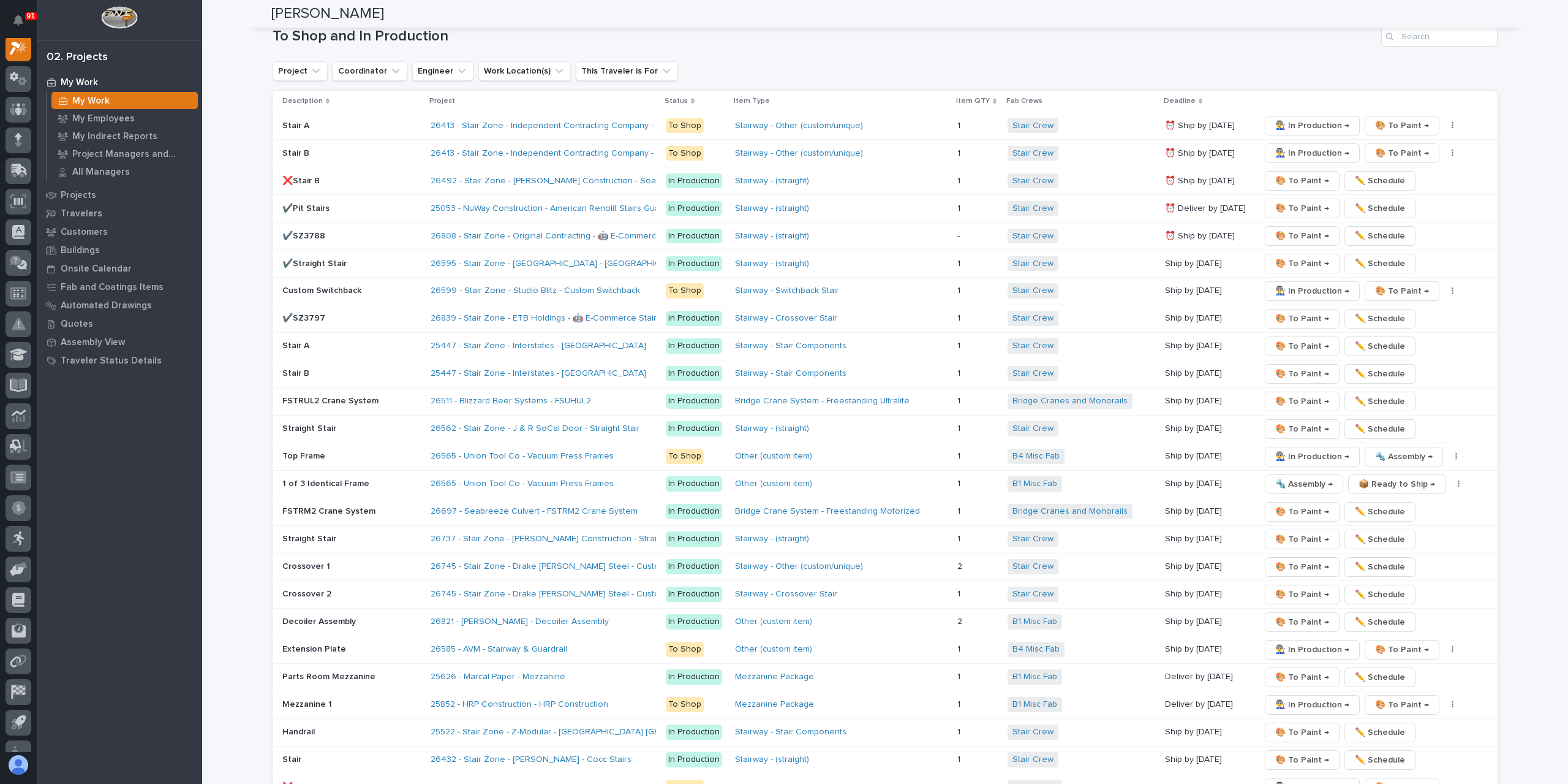
scroll to position [2329, 0]
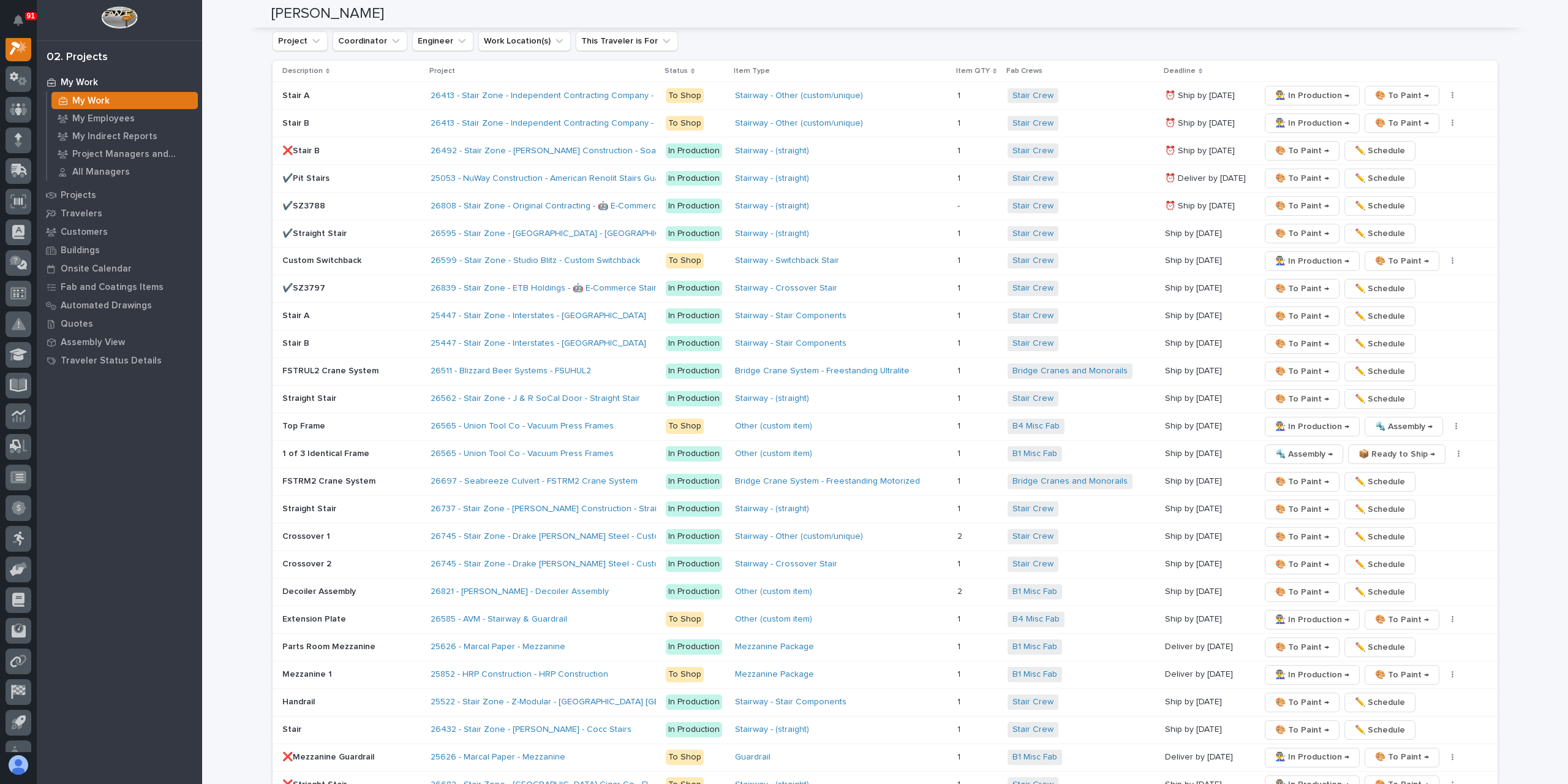
click at [301, 780] on p "❌Striaght Stair" at bounding box center [352, 785] width 138 height 11
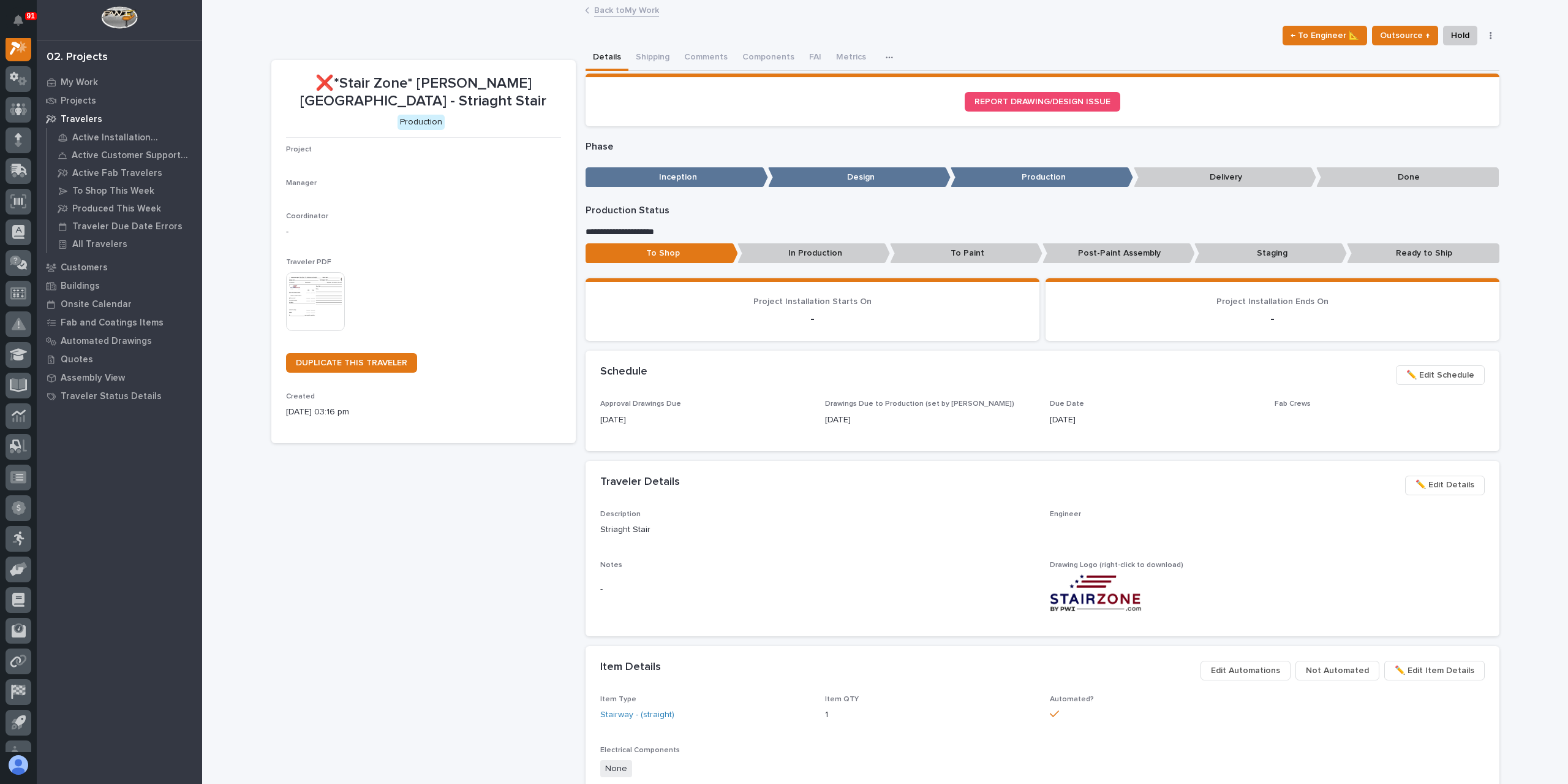
scroll to position [30, 0]
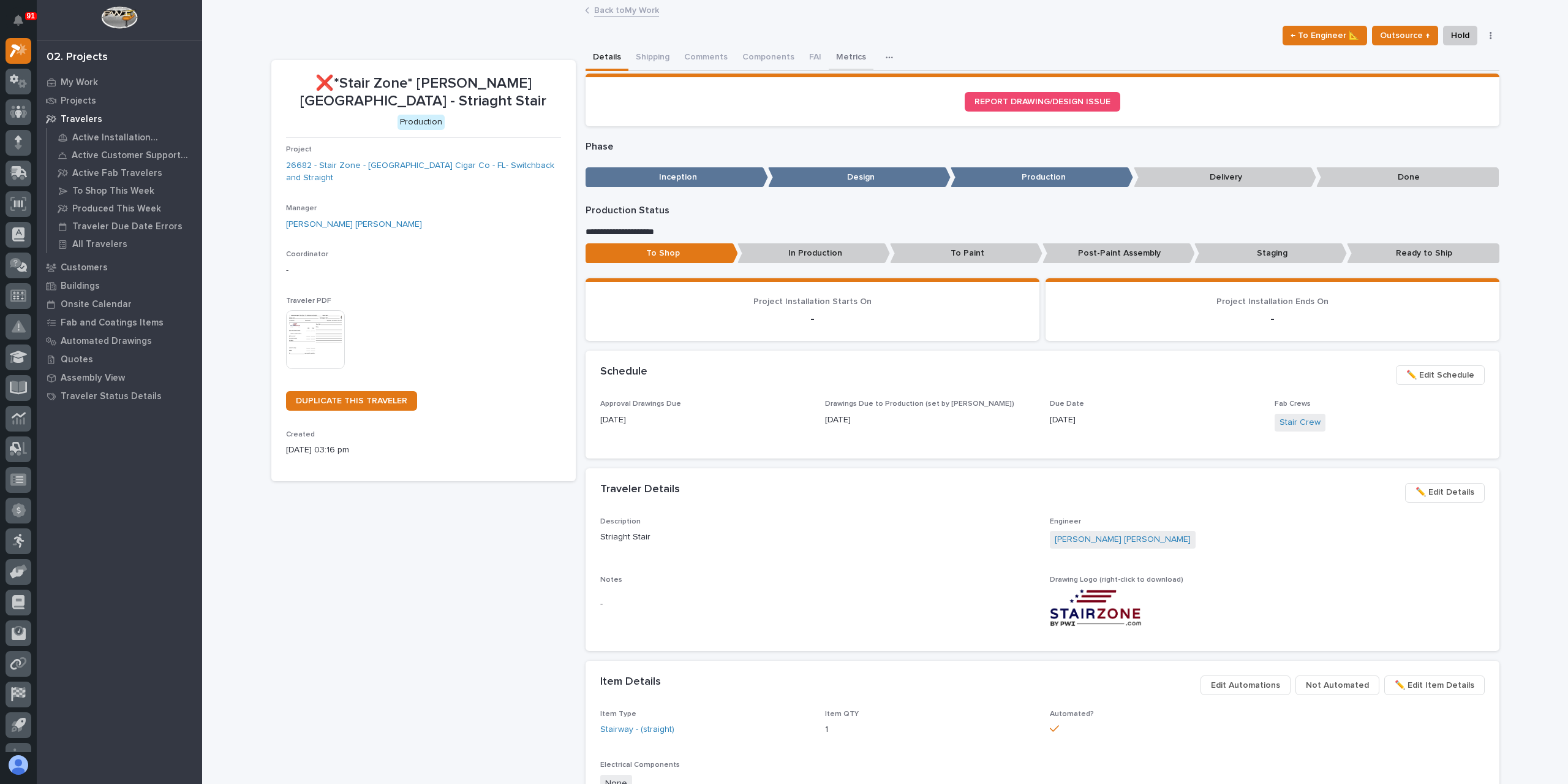
click at [839, 68] on button "Metrics" at bounding box center [851, 58] width 44 height 25
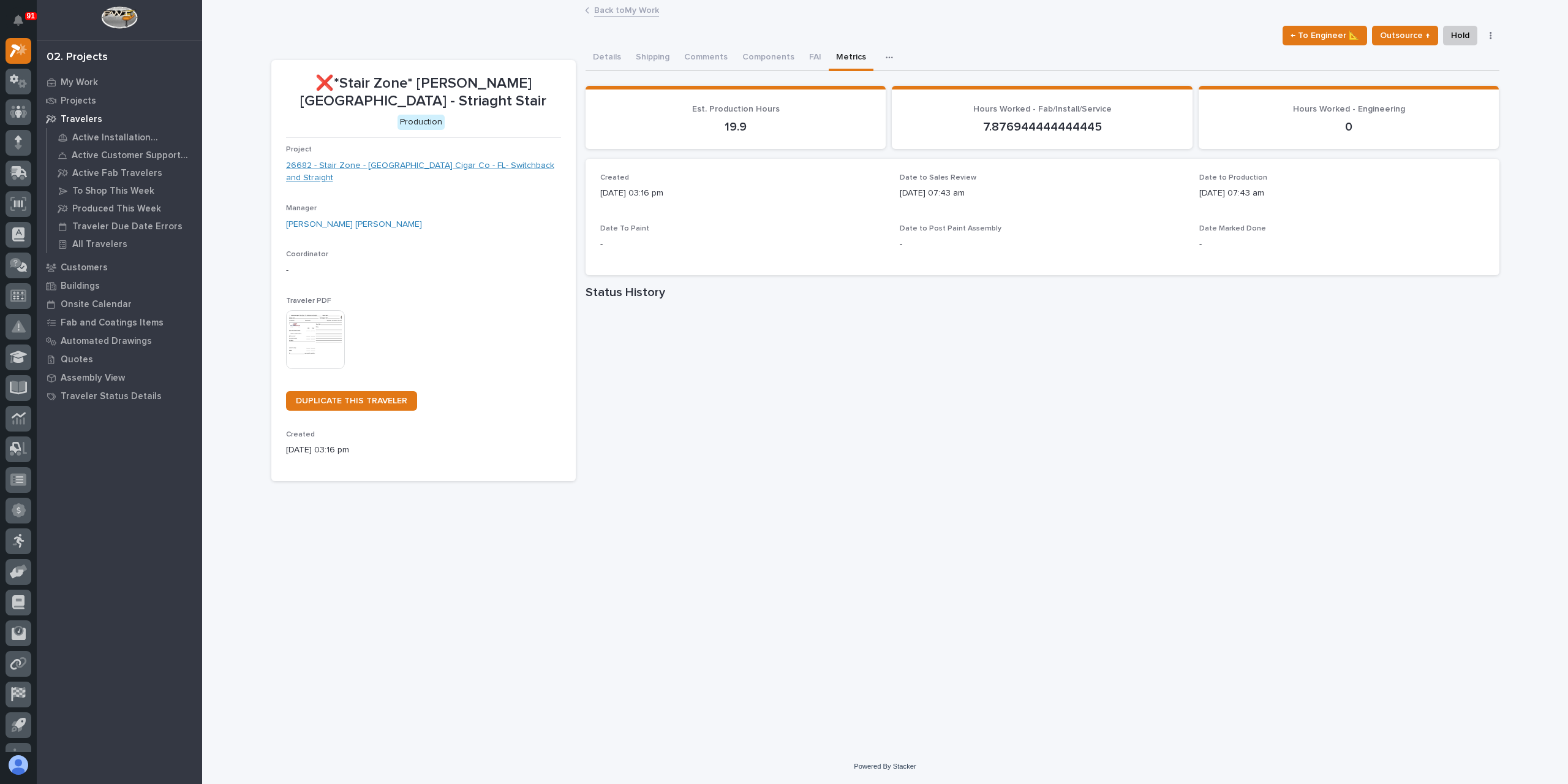
click at [424, 160] on link "26682 - Stair Zone - [GEOGRAPHIC_DATA] Cigar Co - FL- Switchback and Straight" at bounding box center [424, 172] width 275 height 25
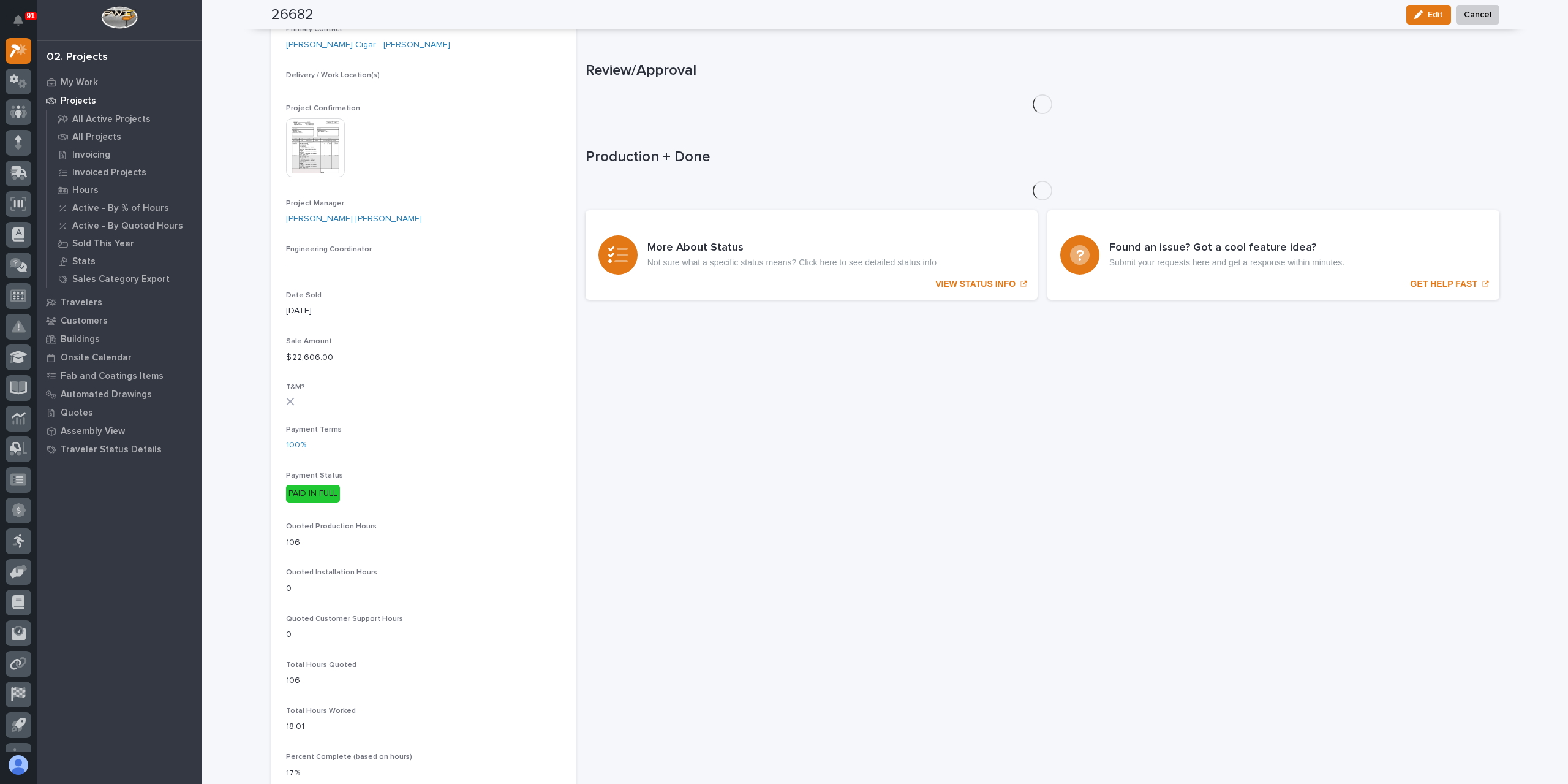
scroll to position [391, 0]
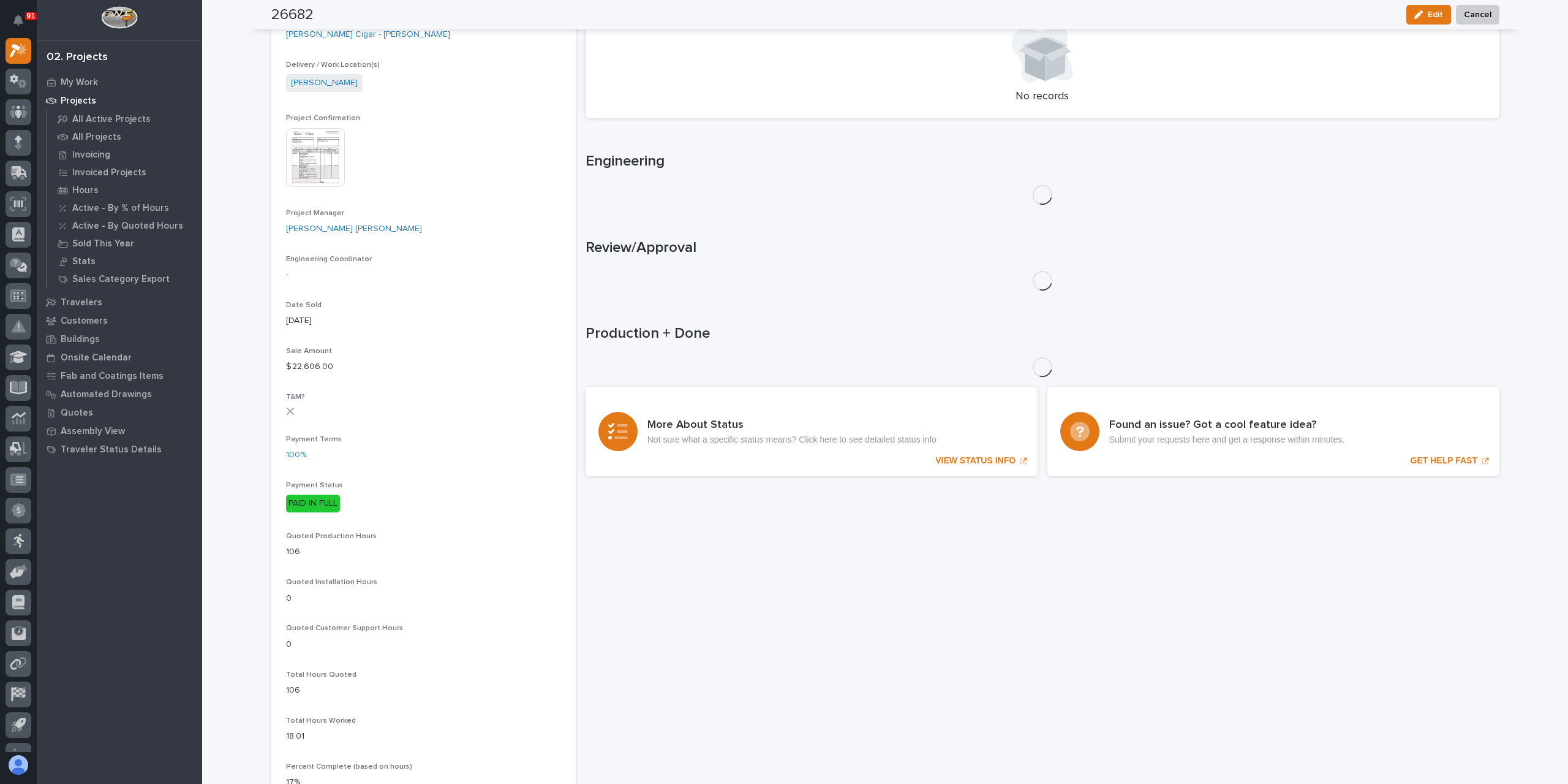
click at [303, 167] on img at bounding box center [315, 157] width 59 height 59
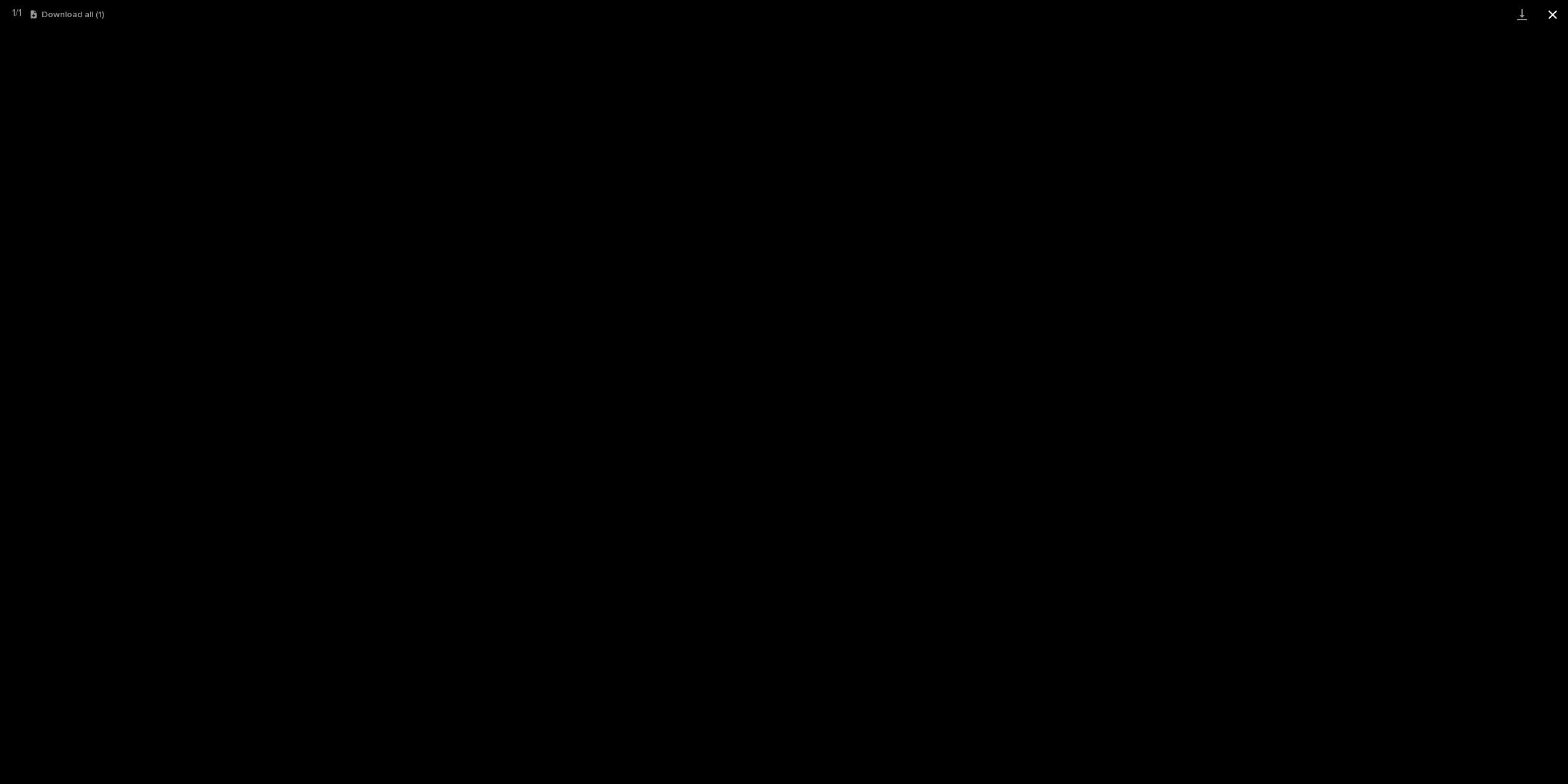
click at [1548, 16] on button "Close gallery" at bounding box center [1552, 14] width 30 height 29
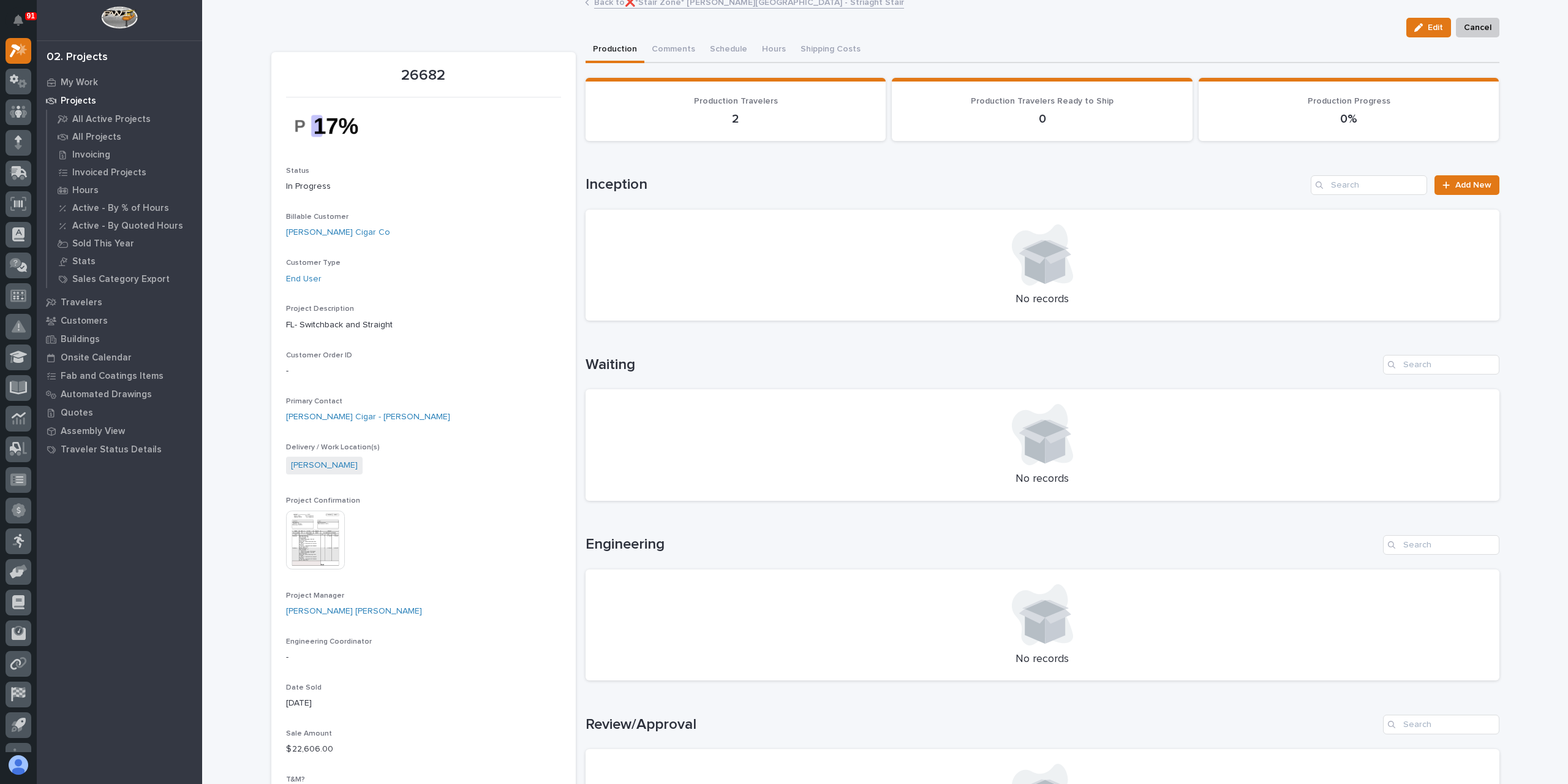
scroll to position [0, 0]
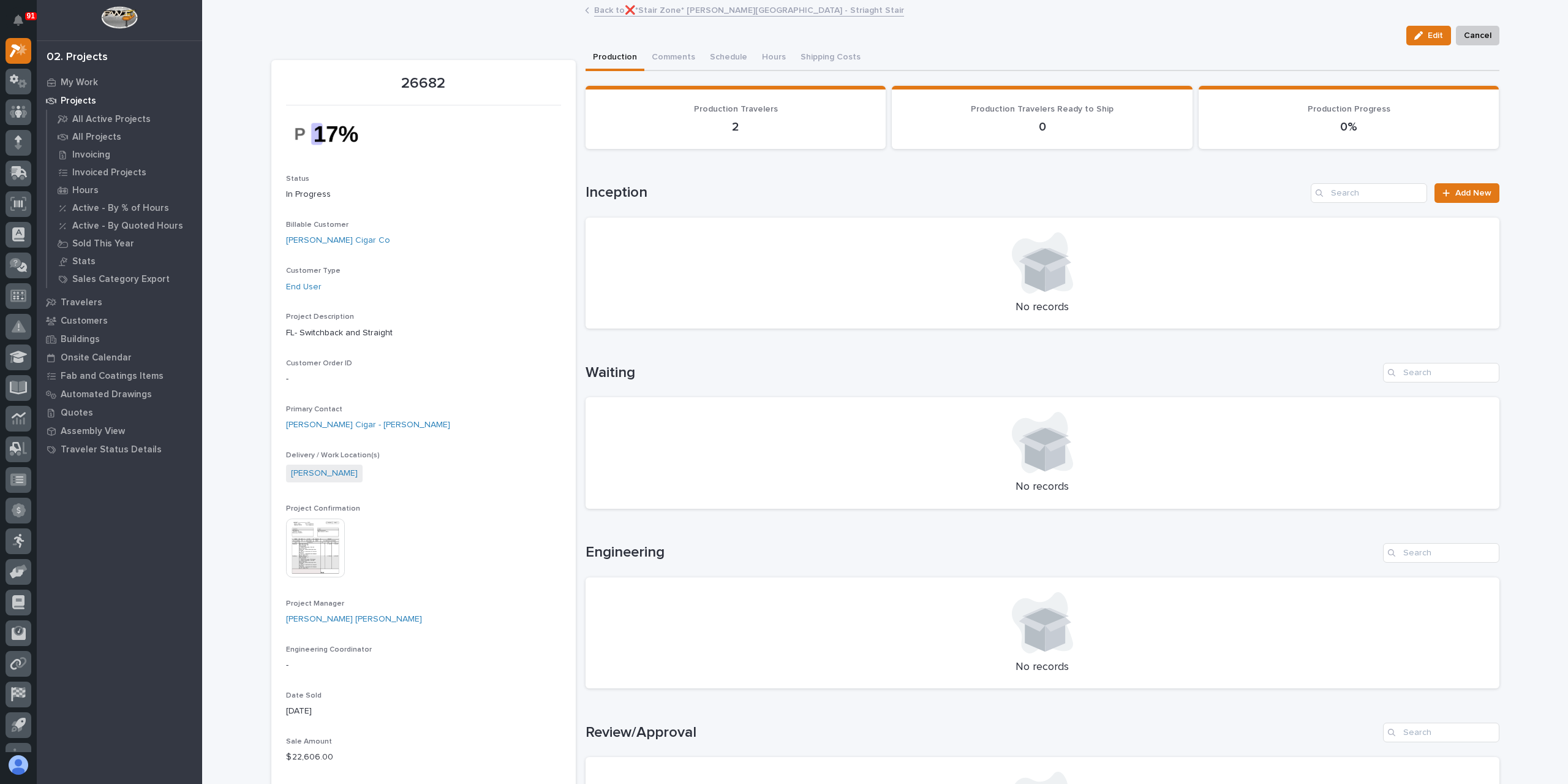
click at [686, 11] on link "Back to ❌*Stair Zone* Oliva Cigar - Striaght Stair" at bounding box center [749, 9] width 310 height 14
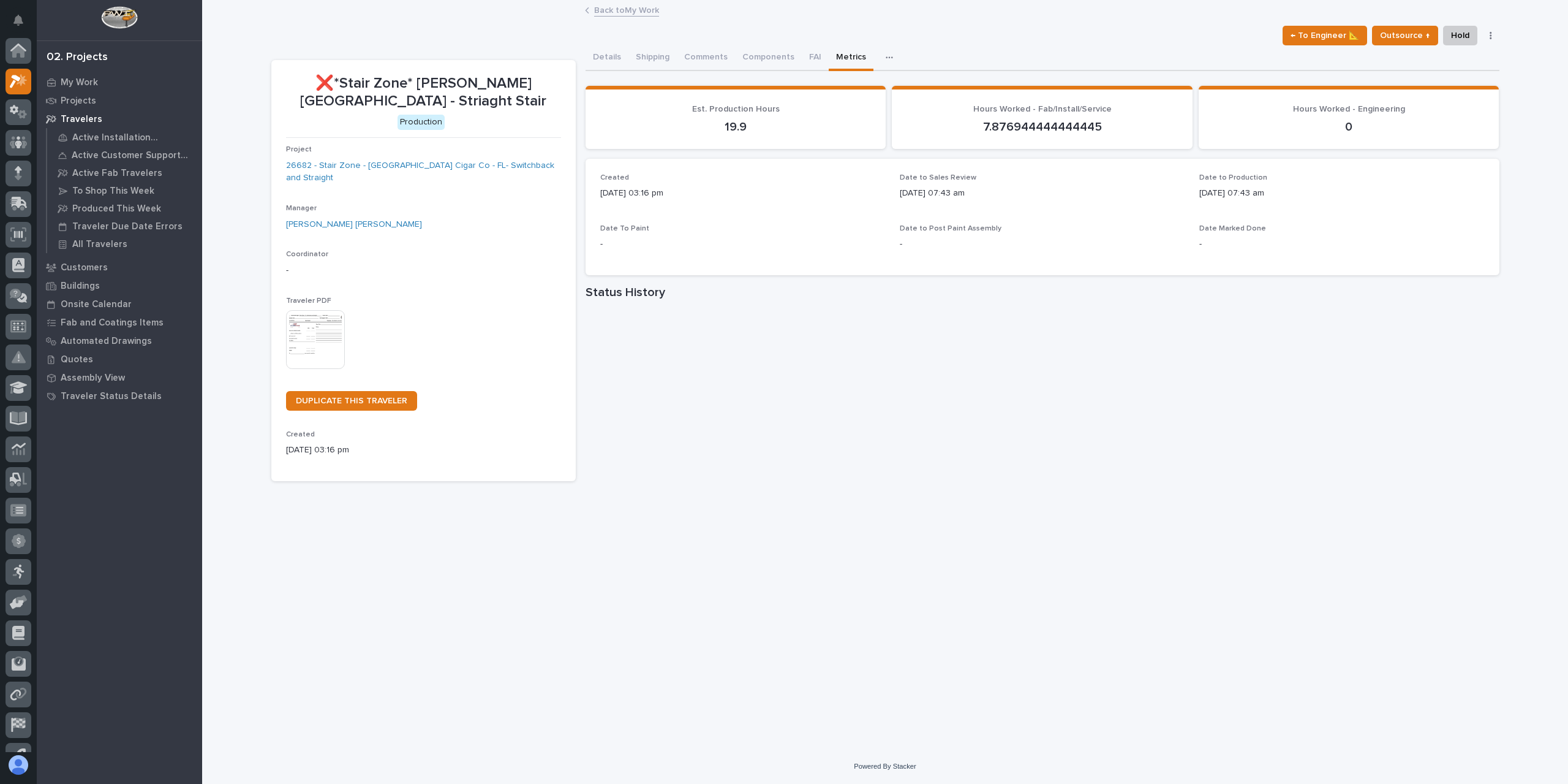
scroll to position [33, 0]
click at [627, 9] on link "Back to My Work" at bounding box center [627, 9] width 65 height 14
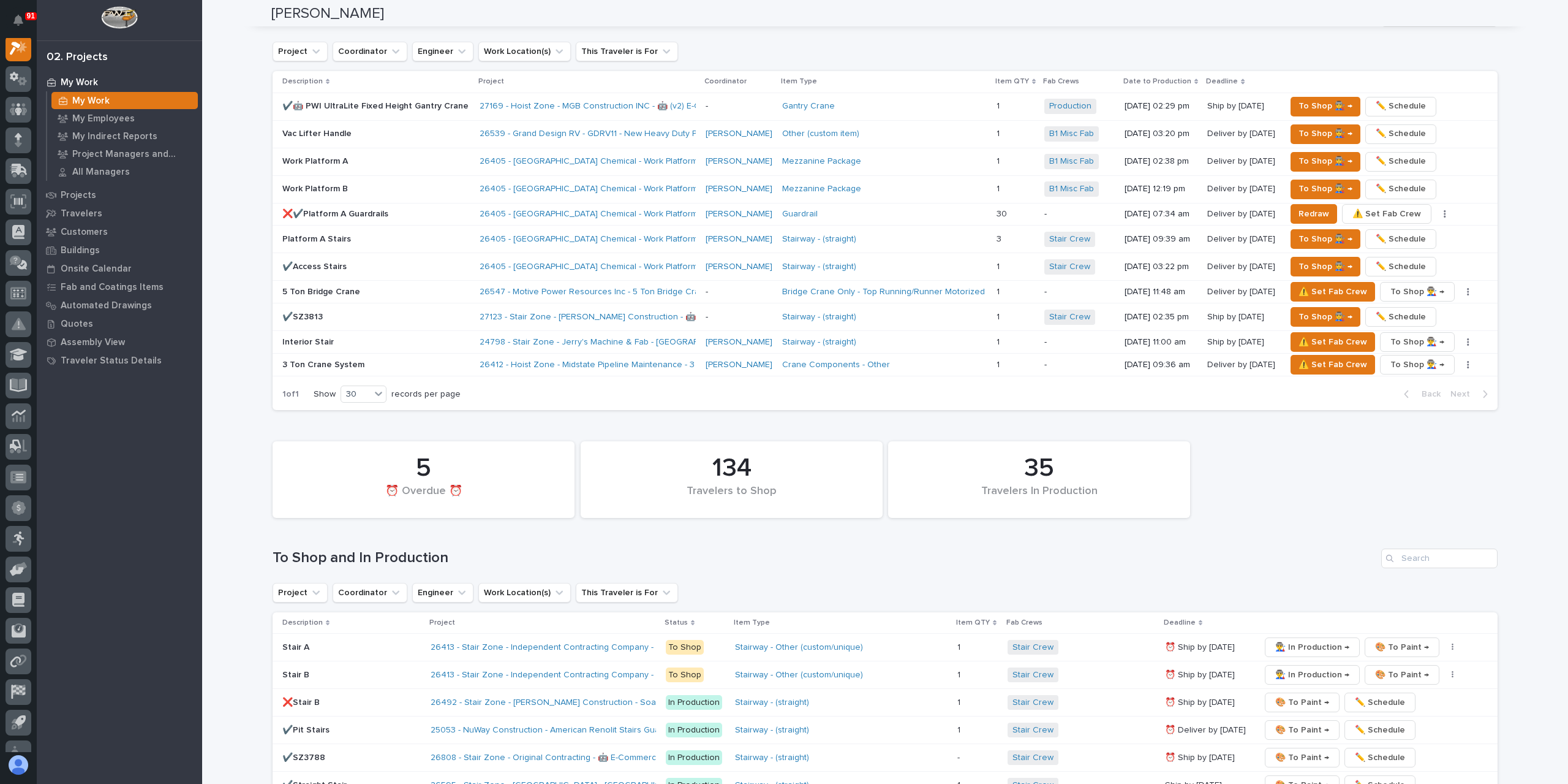
scroll to position [2267, 0]
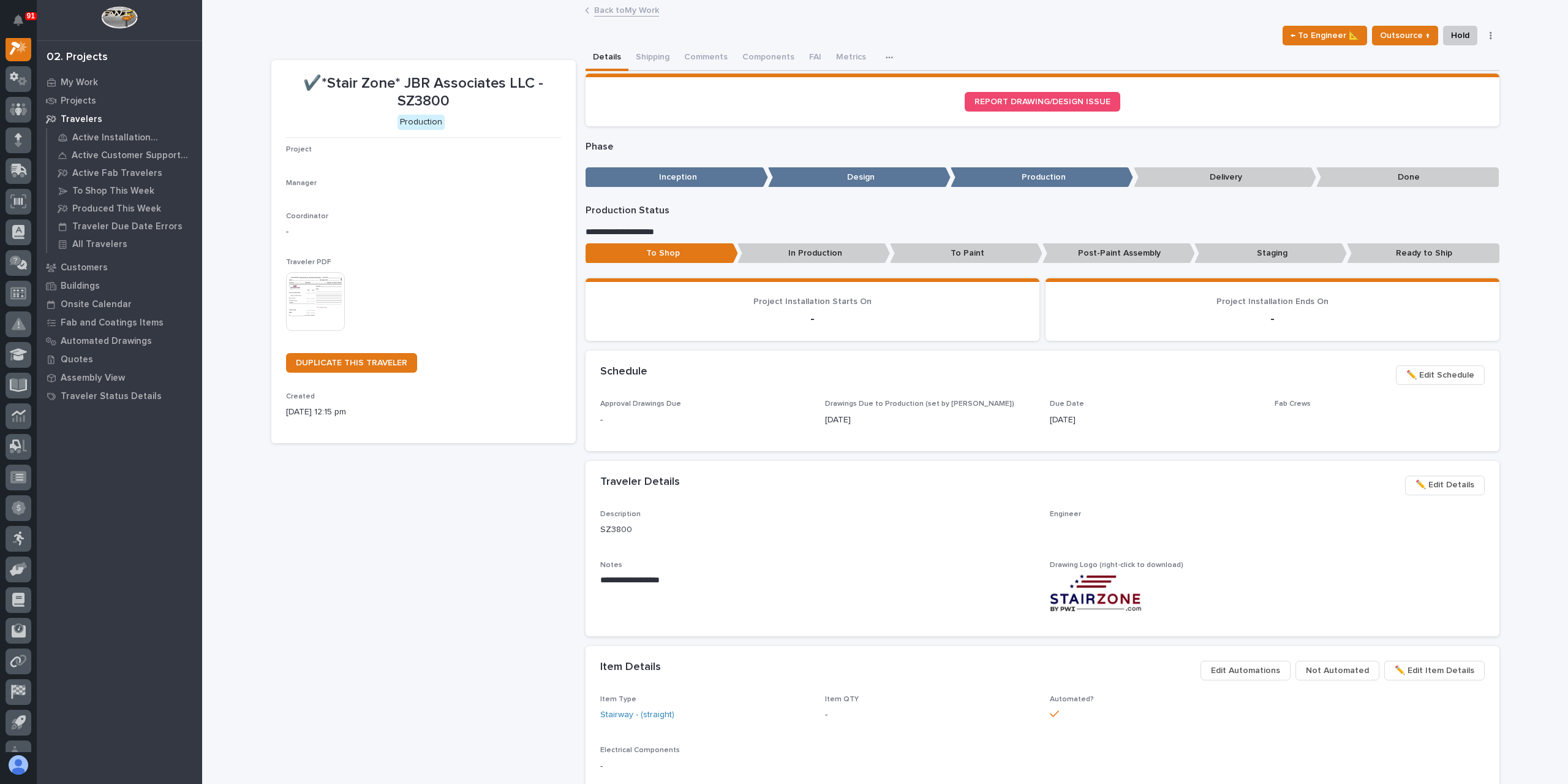
scroll to position [30, 0]
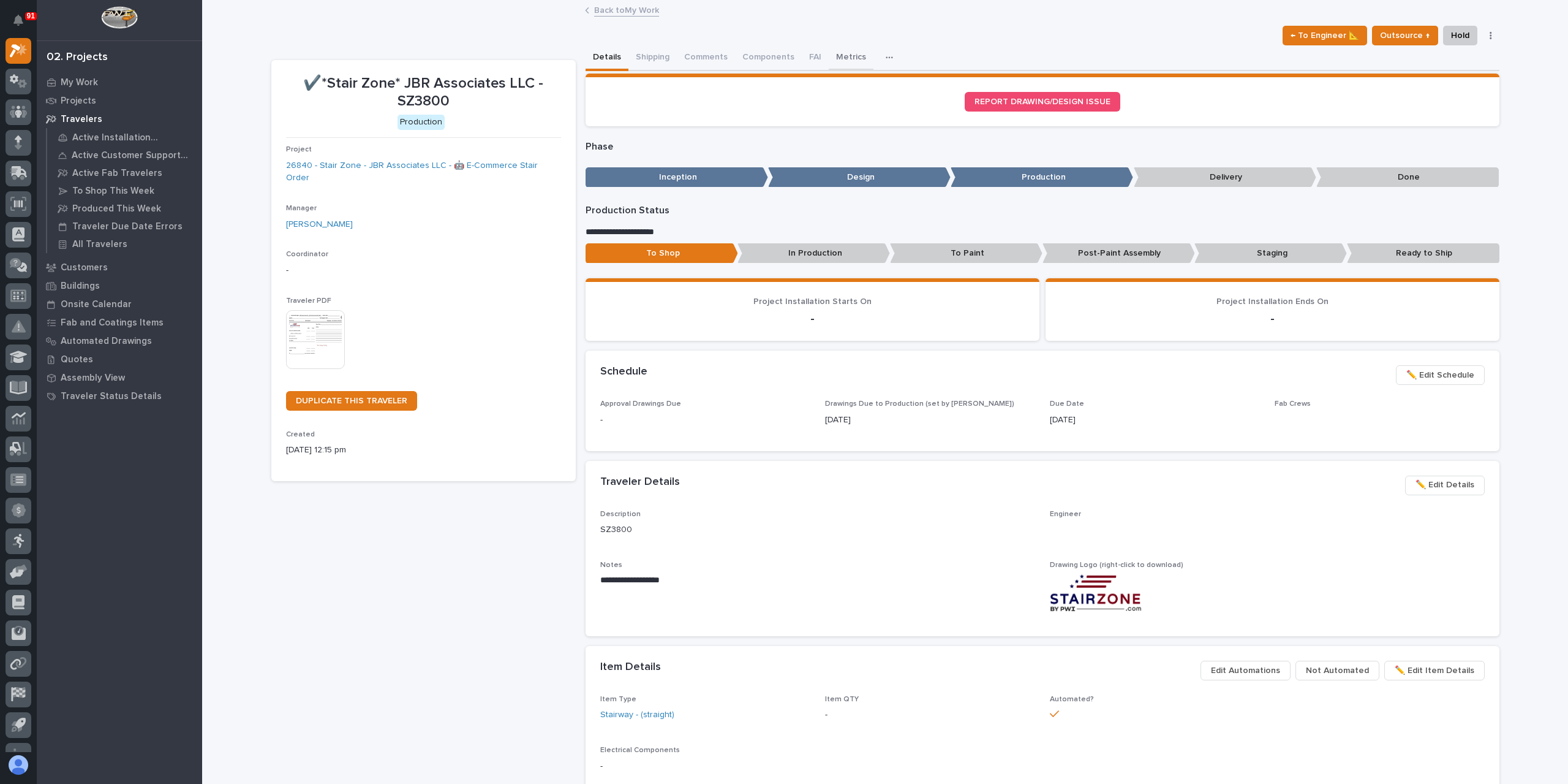
click at [846, 65] on button "Metrics" at bounding box center [851, 58] width 44 height 25
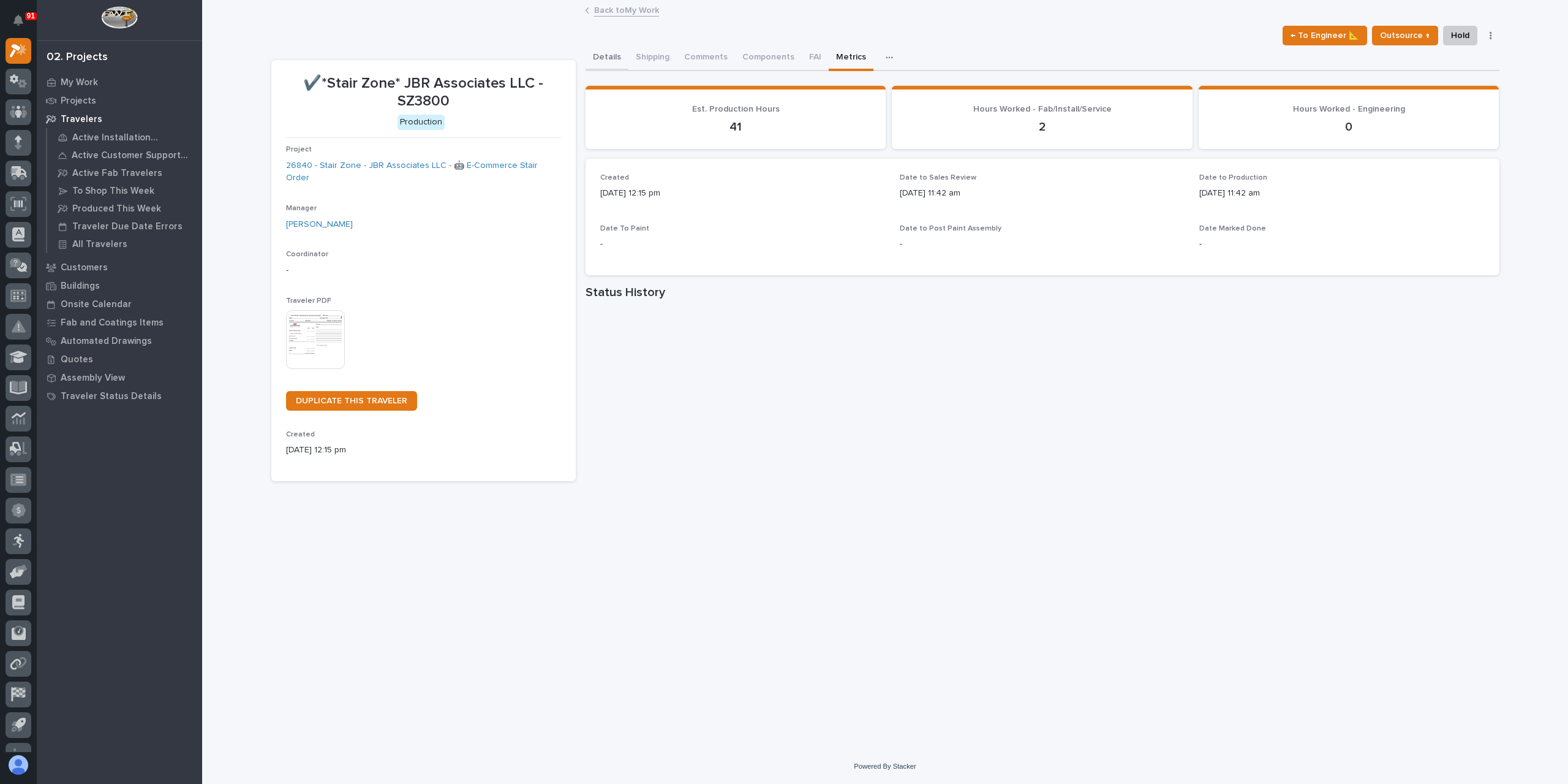
click at [611, 53] on button "Details" at bounding box center [606, 58] width 43 height 25
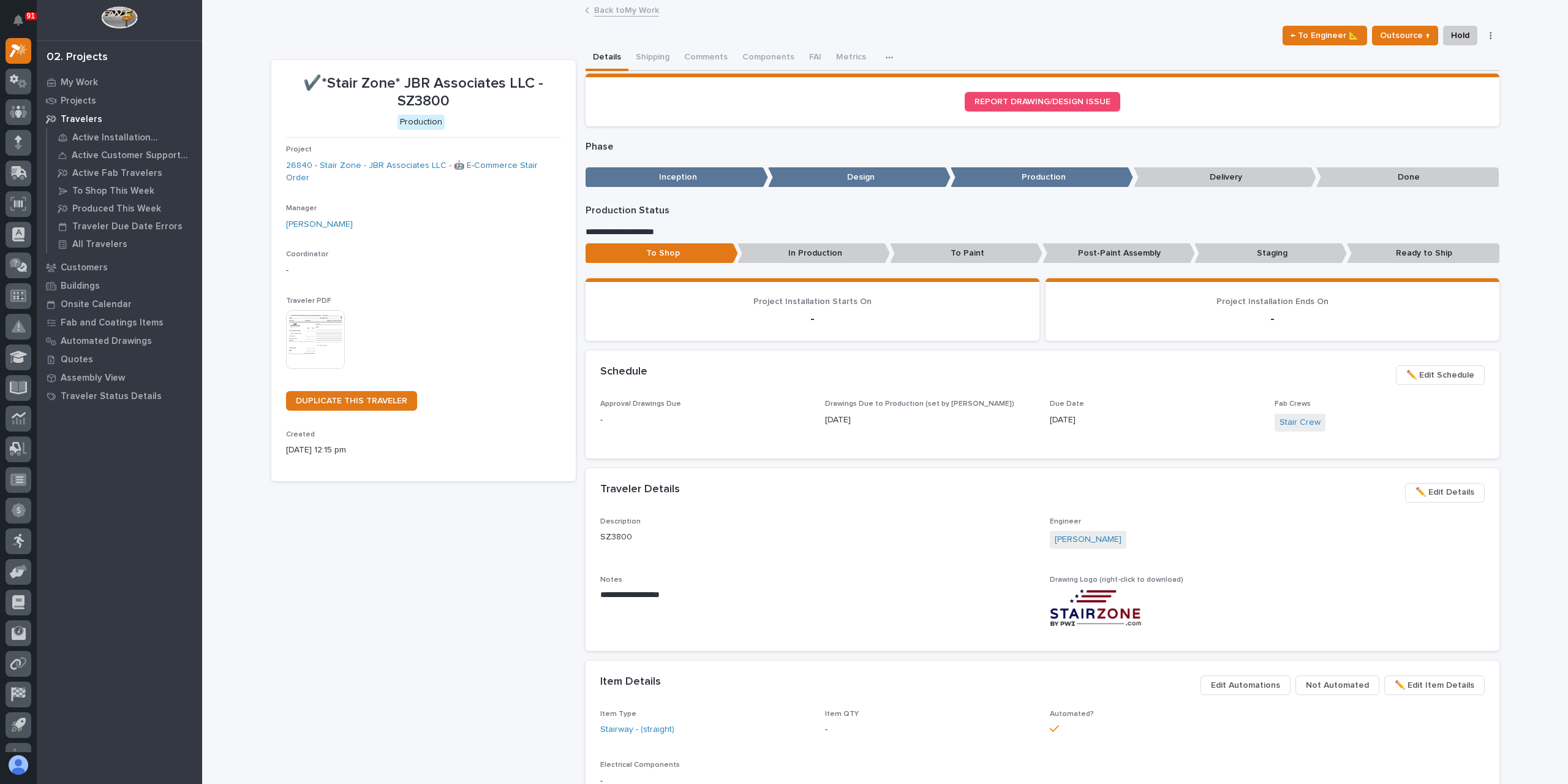
click at [599, 13] on link "Back to My Work" at bounding box center [627, 9] width 65 height 14
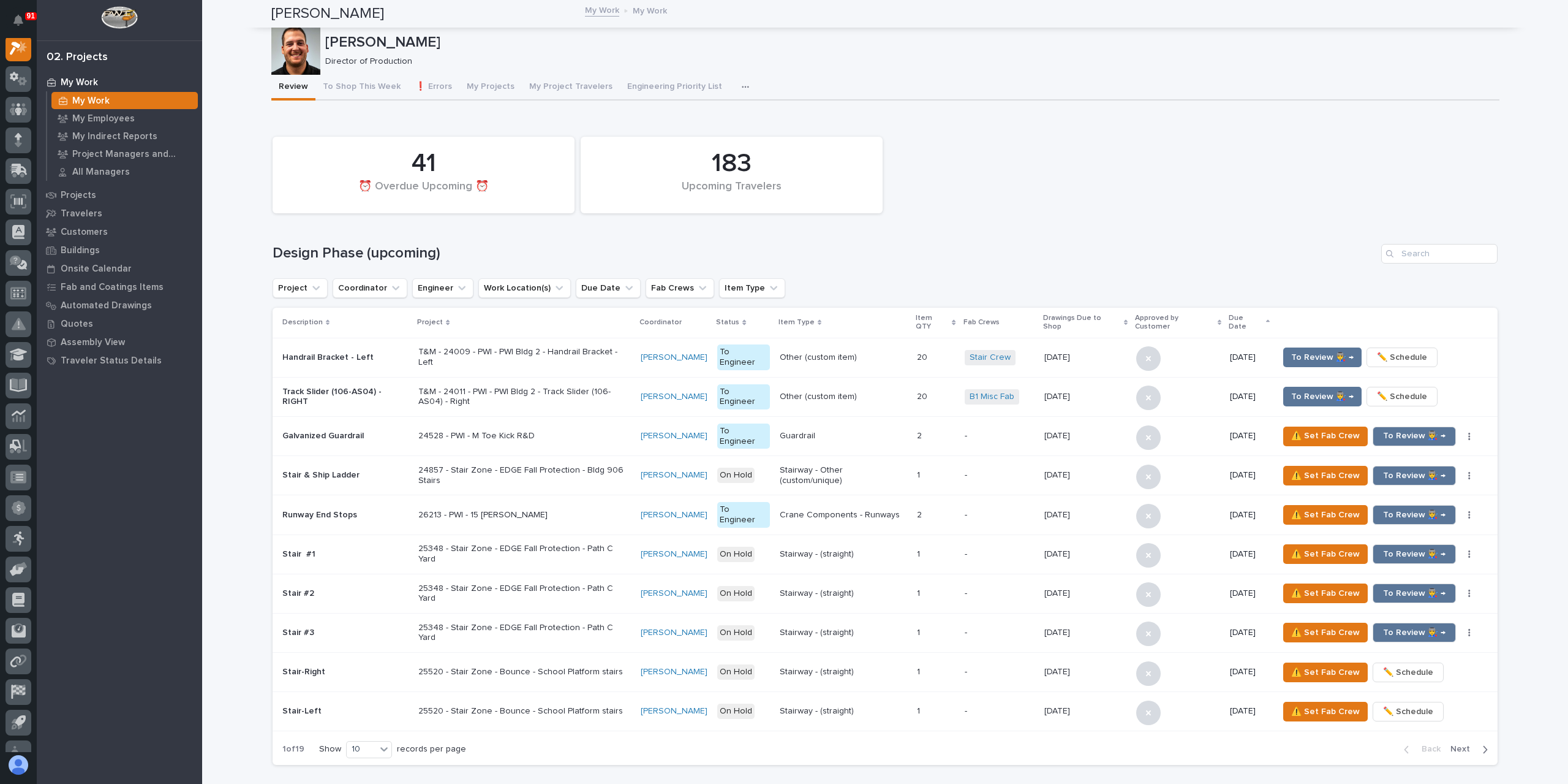
scroll to position [2452, 0]
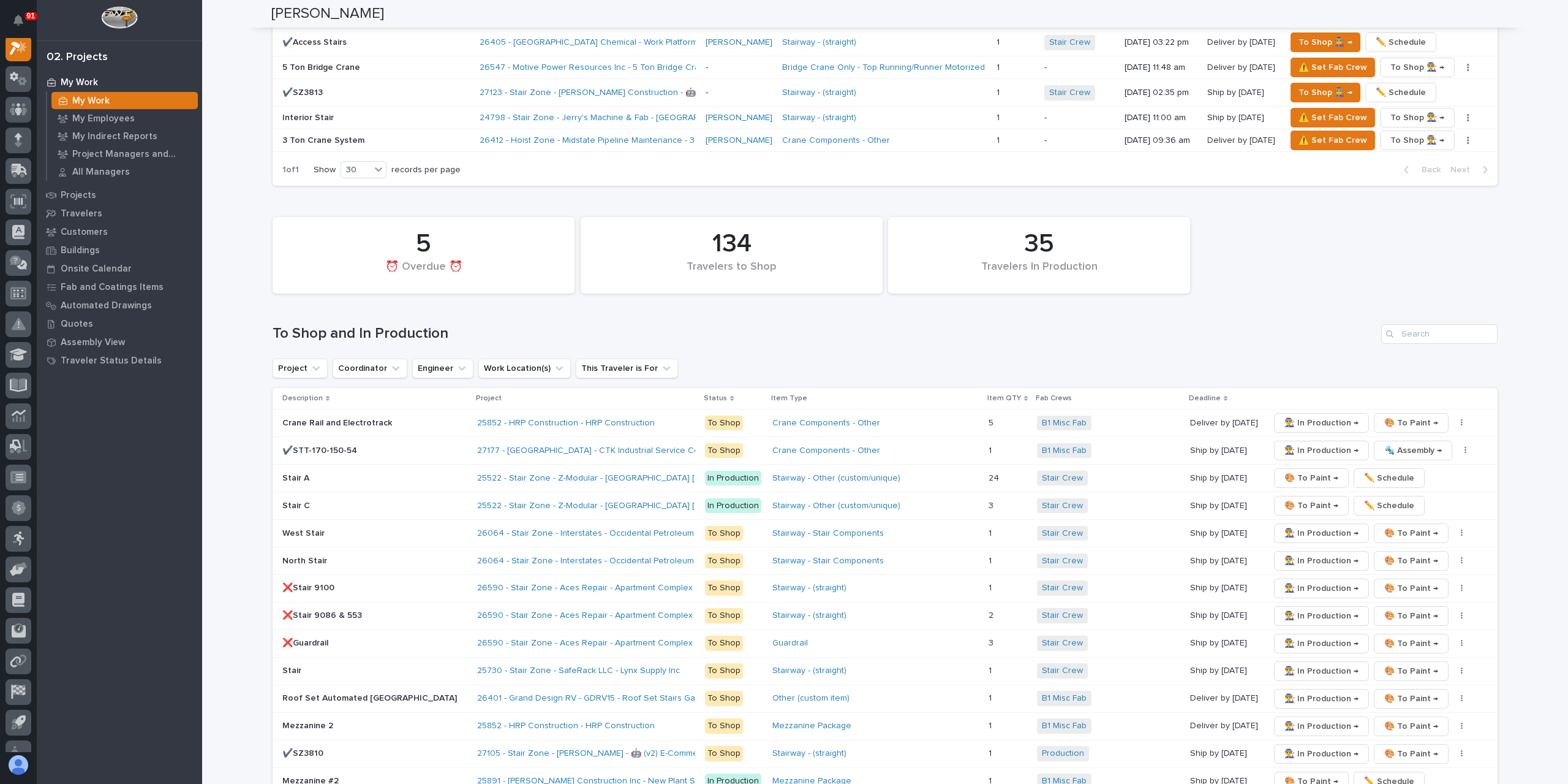
scroll to position [1961, 0]
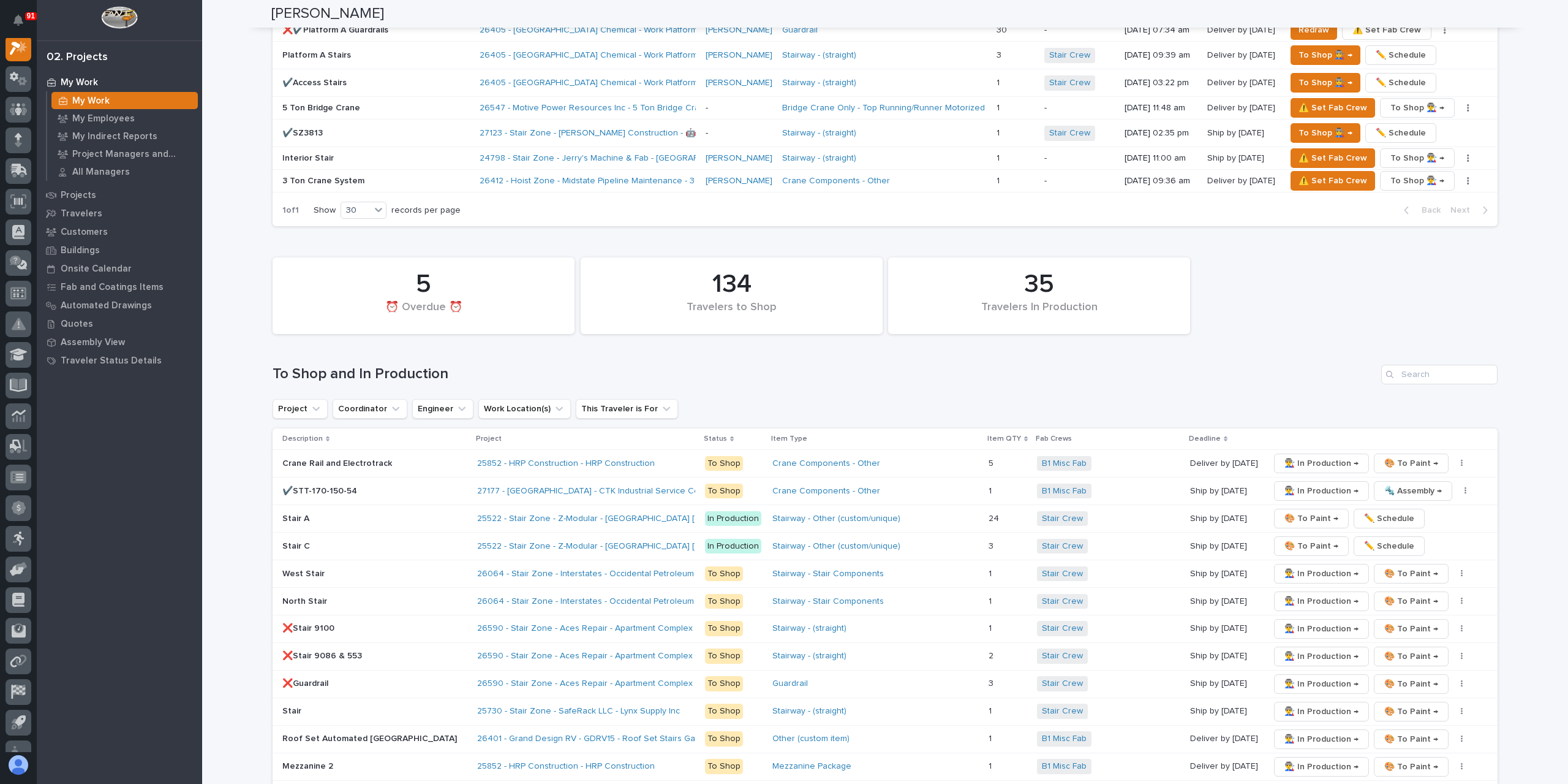
click at [297, 569] on p "West Stair" at bounding box center [375, 574] width 185 height 11
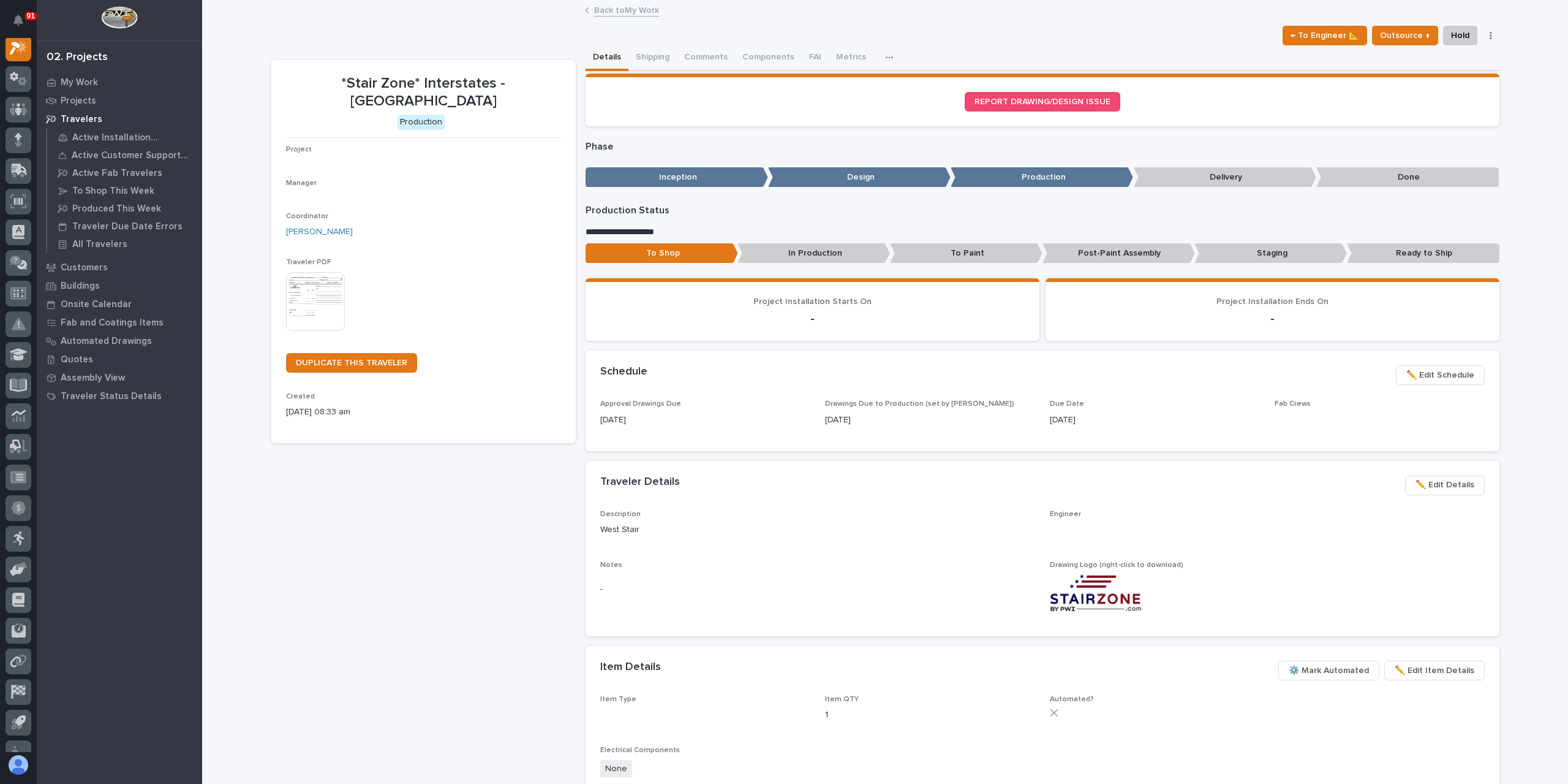
scroll to position [30, 0]
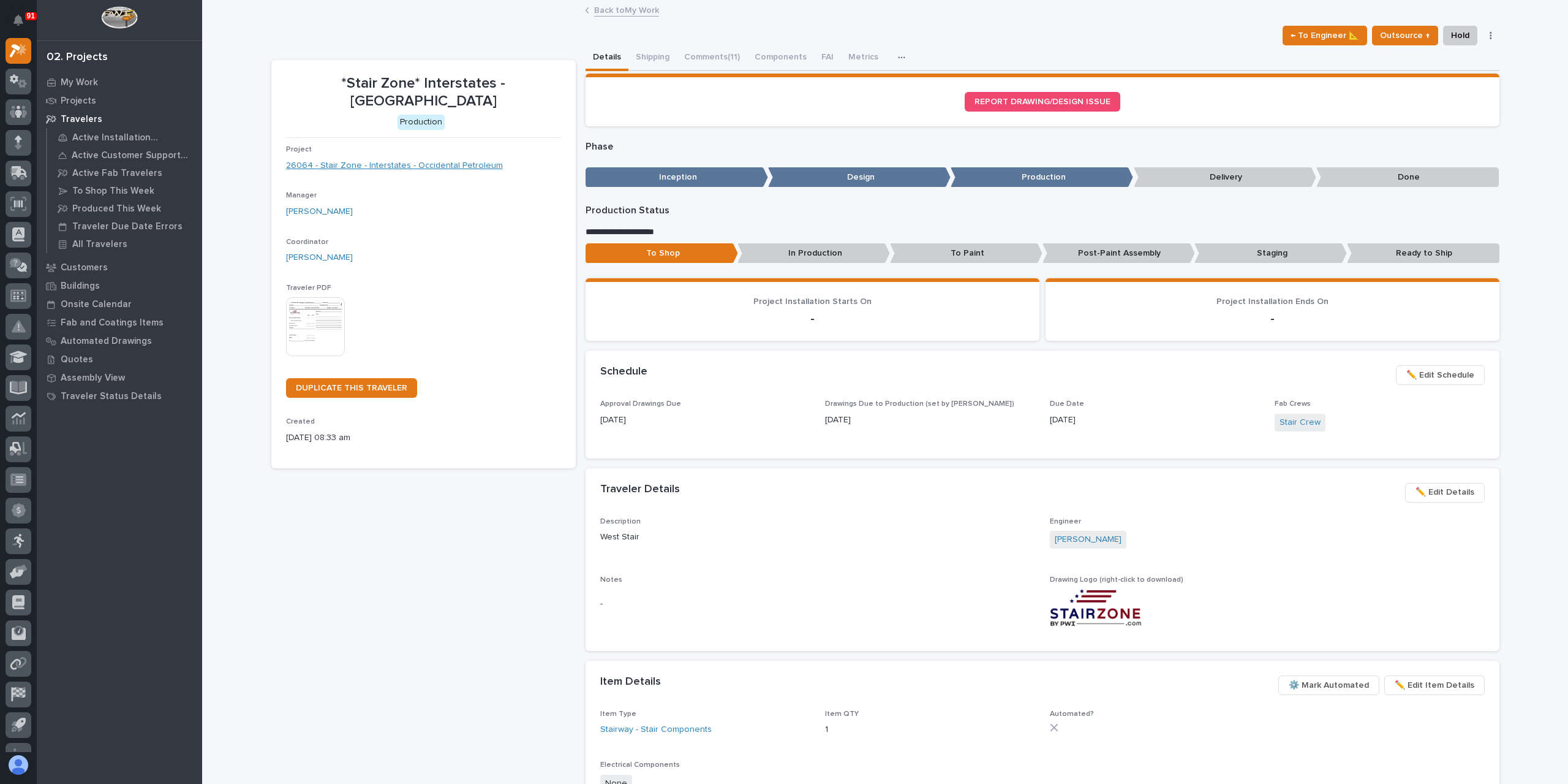
click at [364, 160] on link "26064 - Stair Zone - Interstates - Occidental Petroleum" at bounding box center [394, 166] width 217 height 13
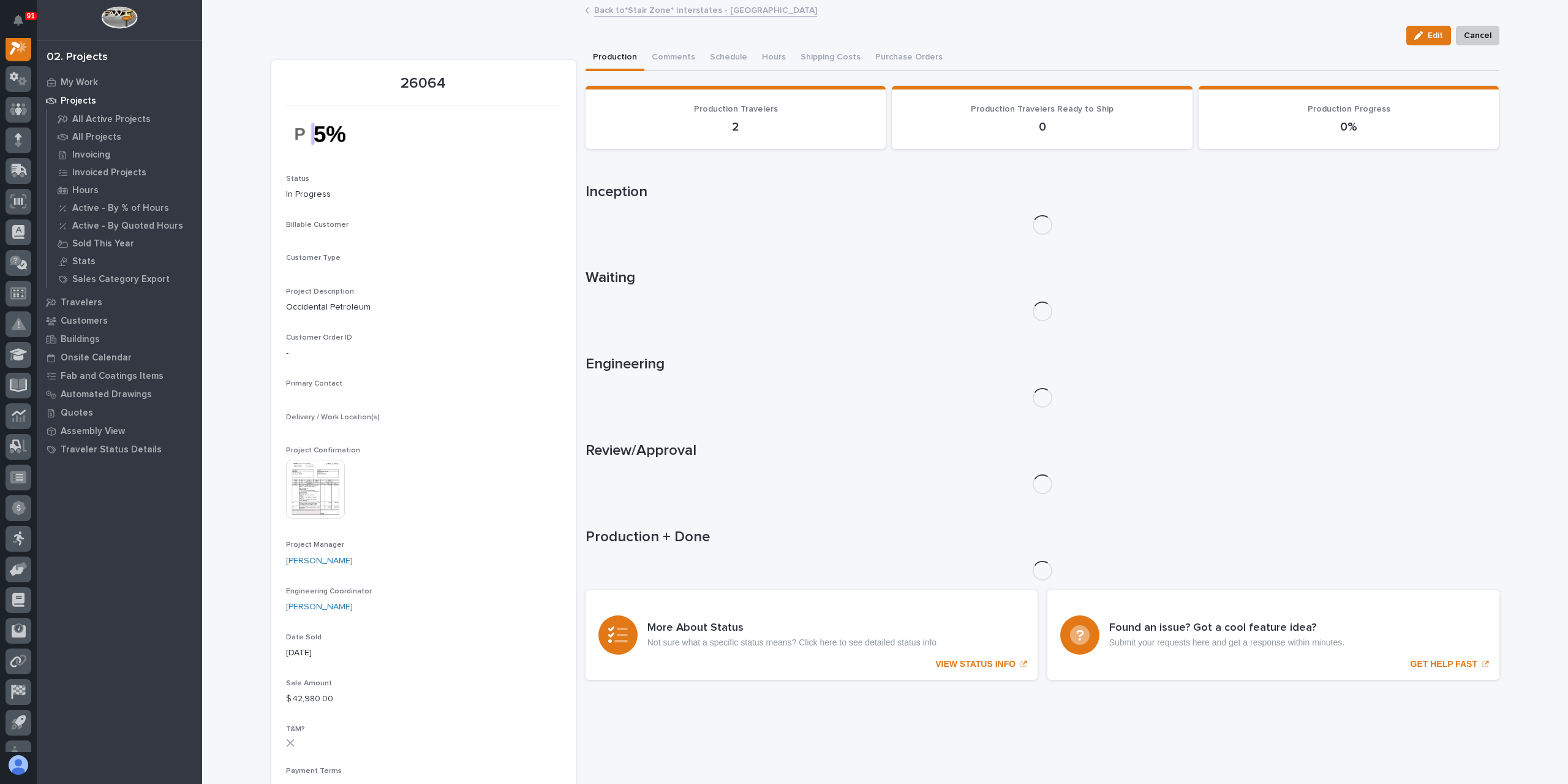
scroll to position [30, 0]
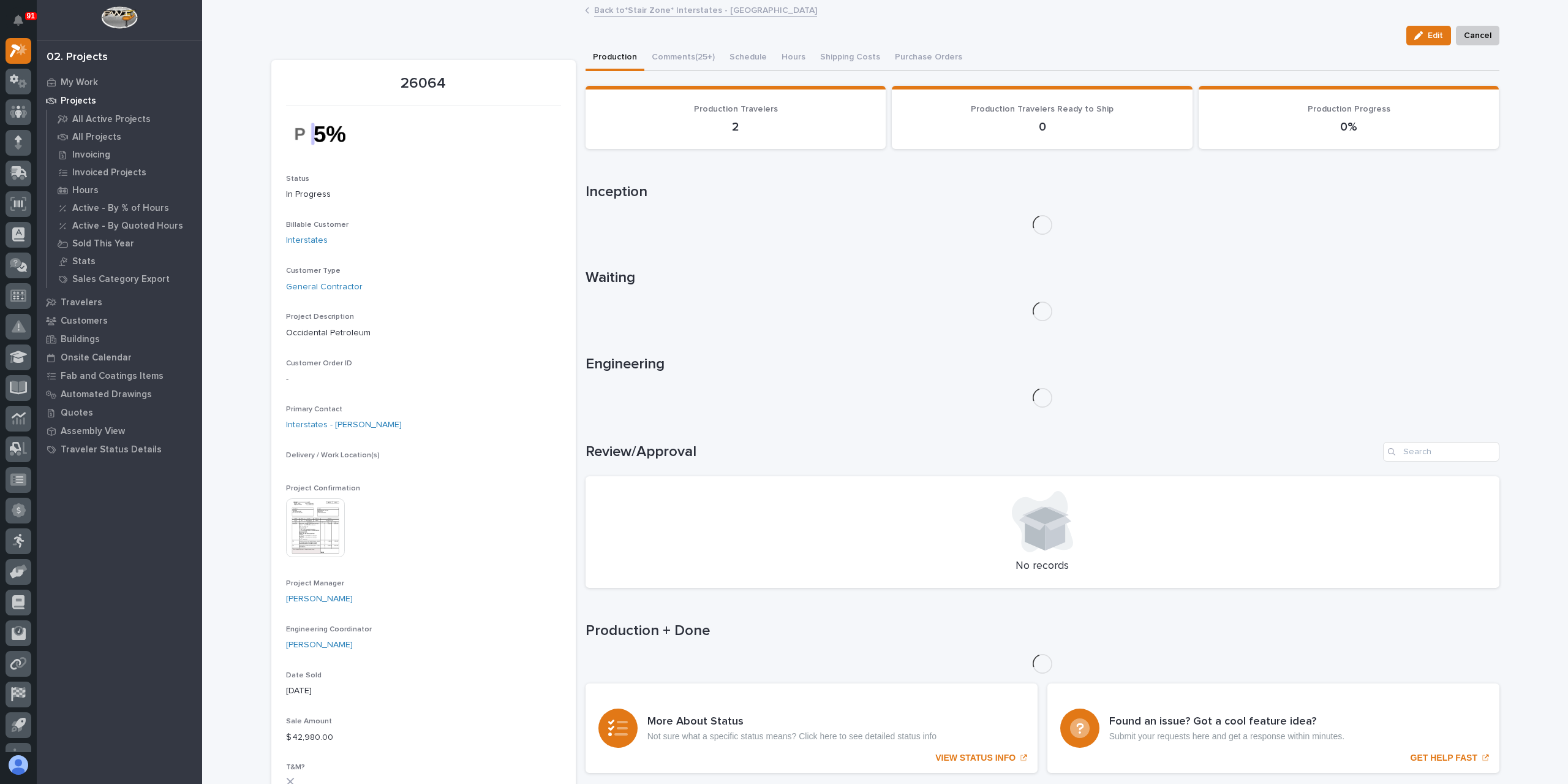
click at [295, 549] on img at bounding box center [315, 527] width 59 height 59
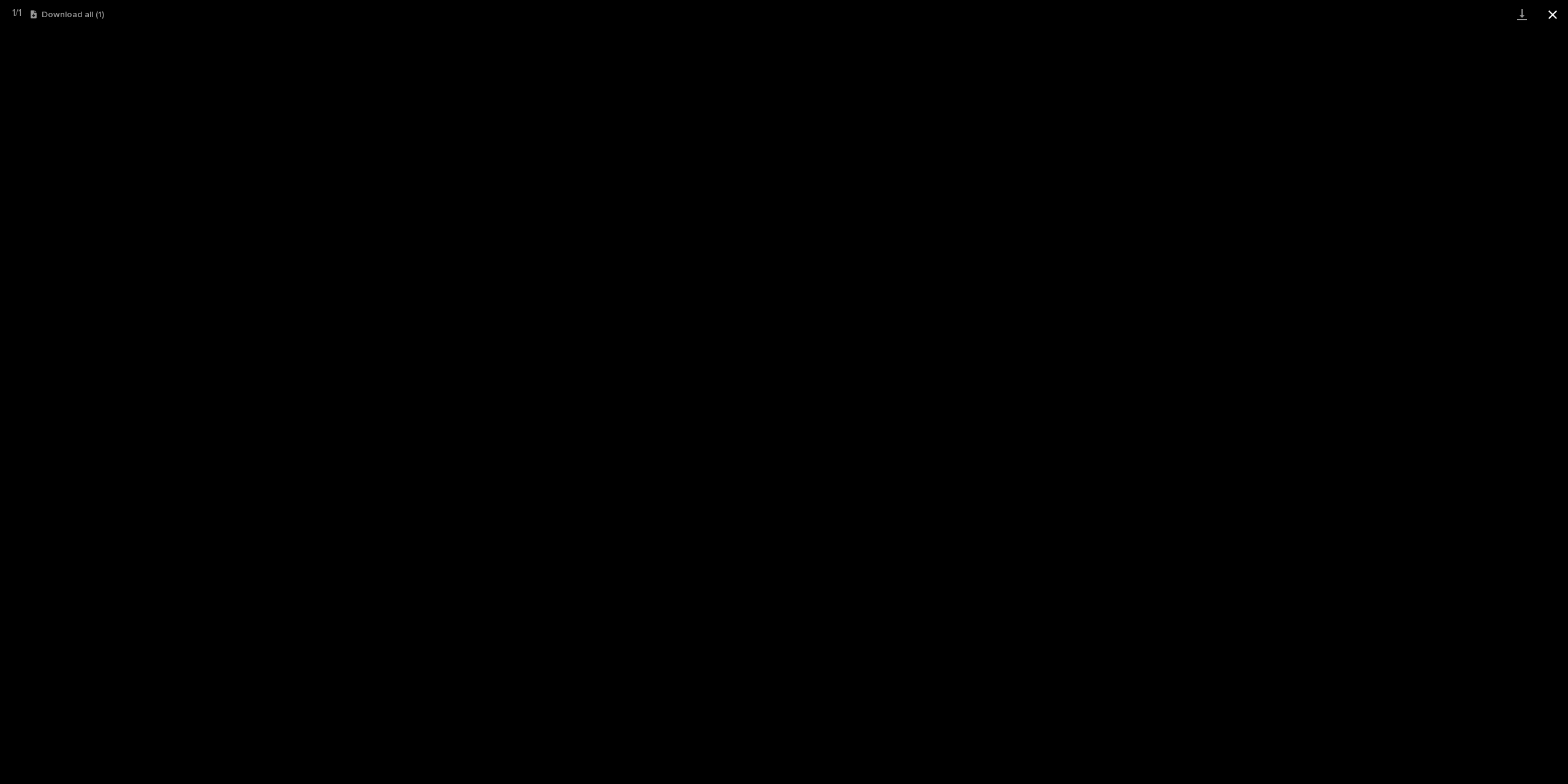
click at [1543, 13] on button "Close gallery" at bounding box center [1552, 14] width 30 height 29
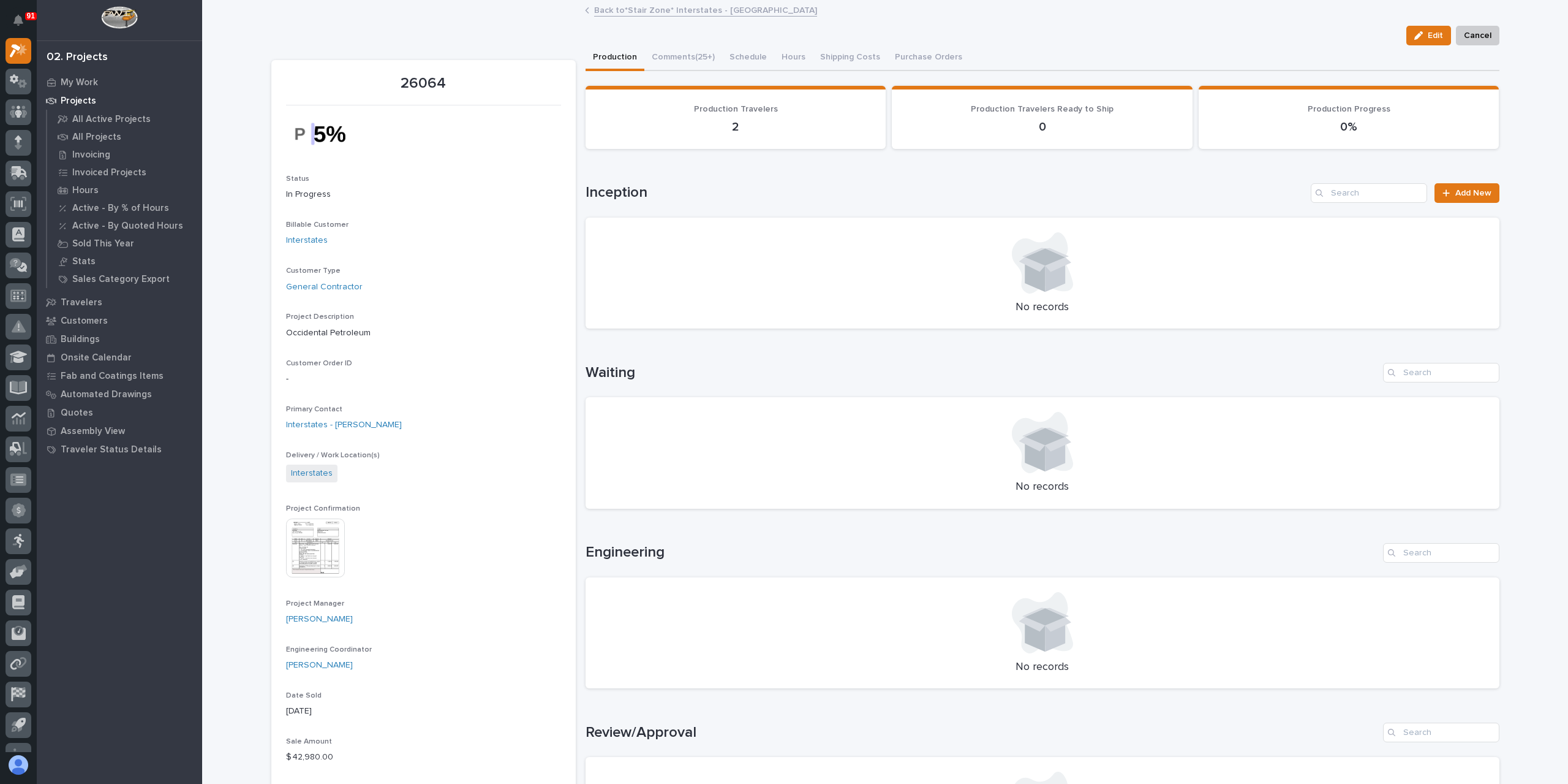
click at [626, 8] on link "Back to *Stair Zone* Interstates - [GEOGRAPHIC_DATA]" at bounding box center [706, 9] width 223 height 14
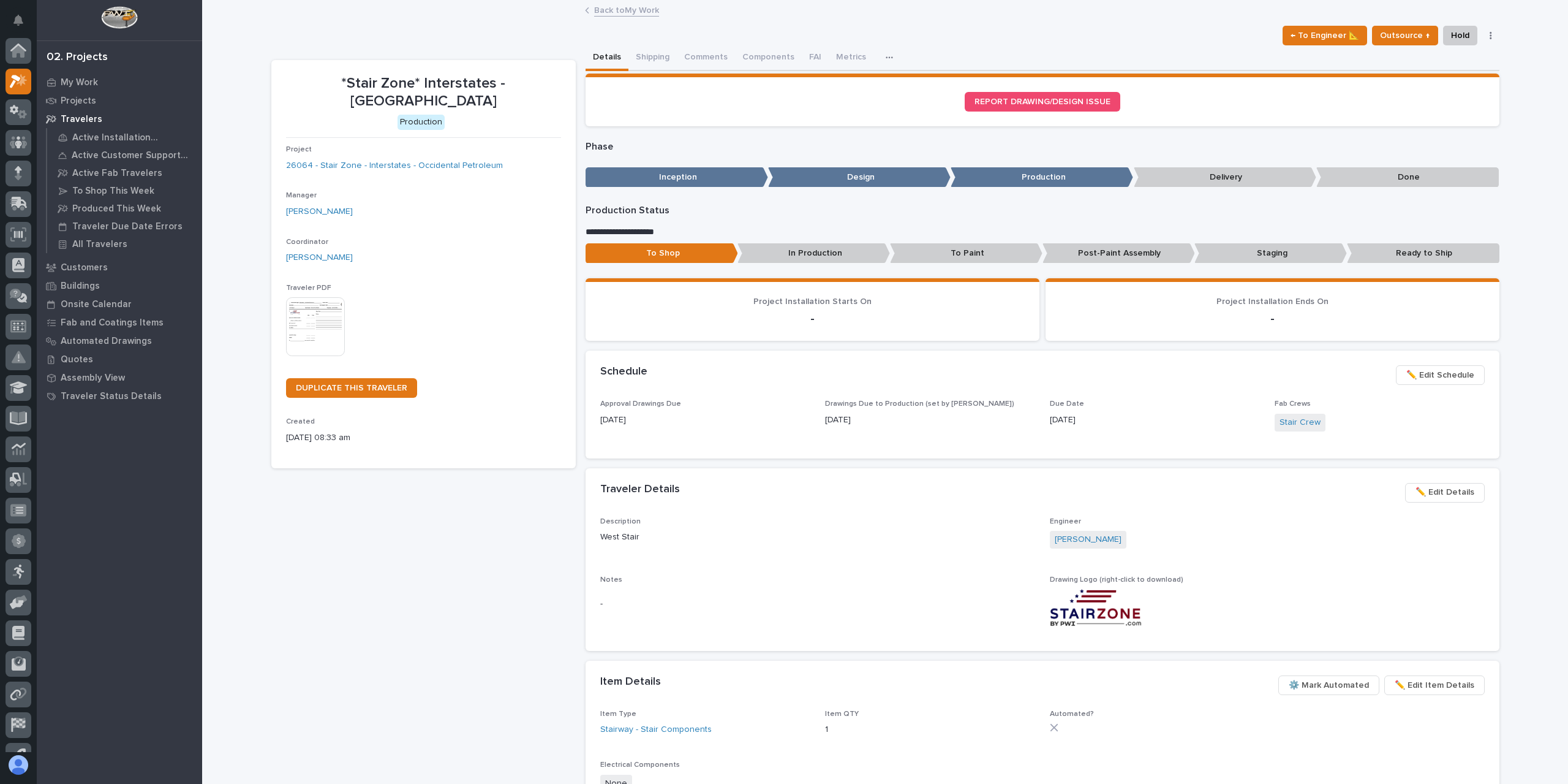
scroll to position [33, 0]
click at [844, 58] on button "Metrics" at bounding box center [863, 58] width 44 height 25
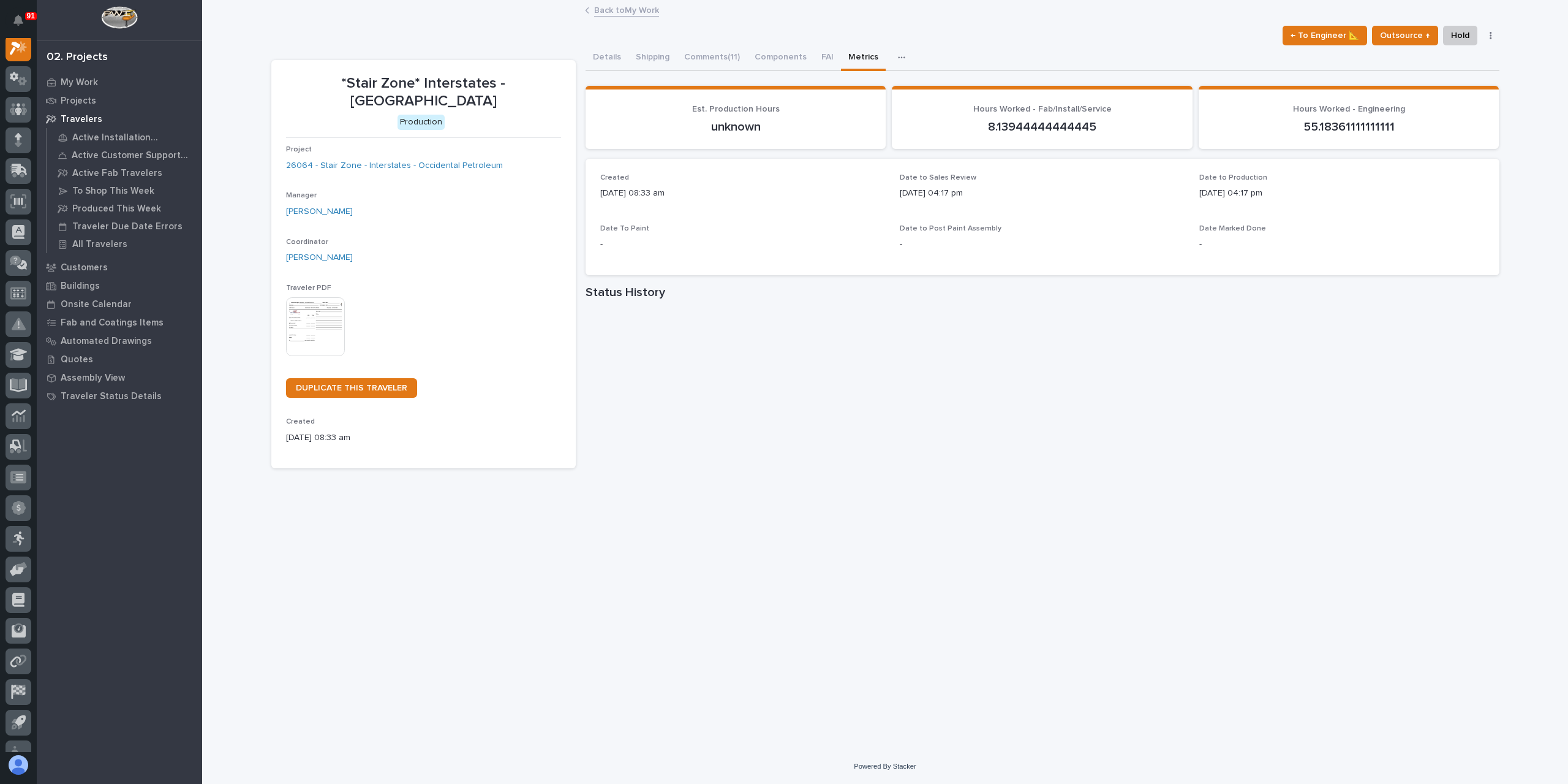
scroll to position [30, 0]
click at [647, 13] on link "Back to My Work" at bounding box center [627, 9] width 65 height 14
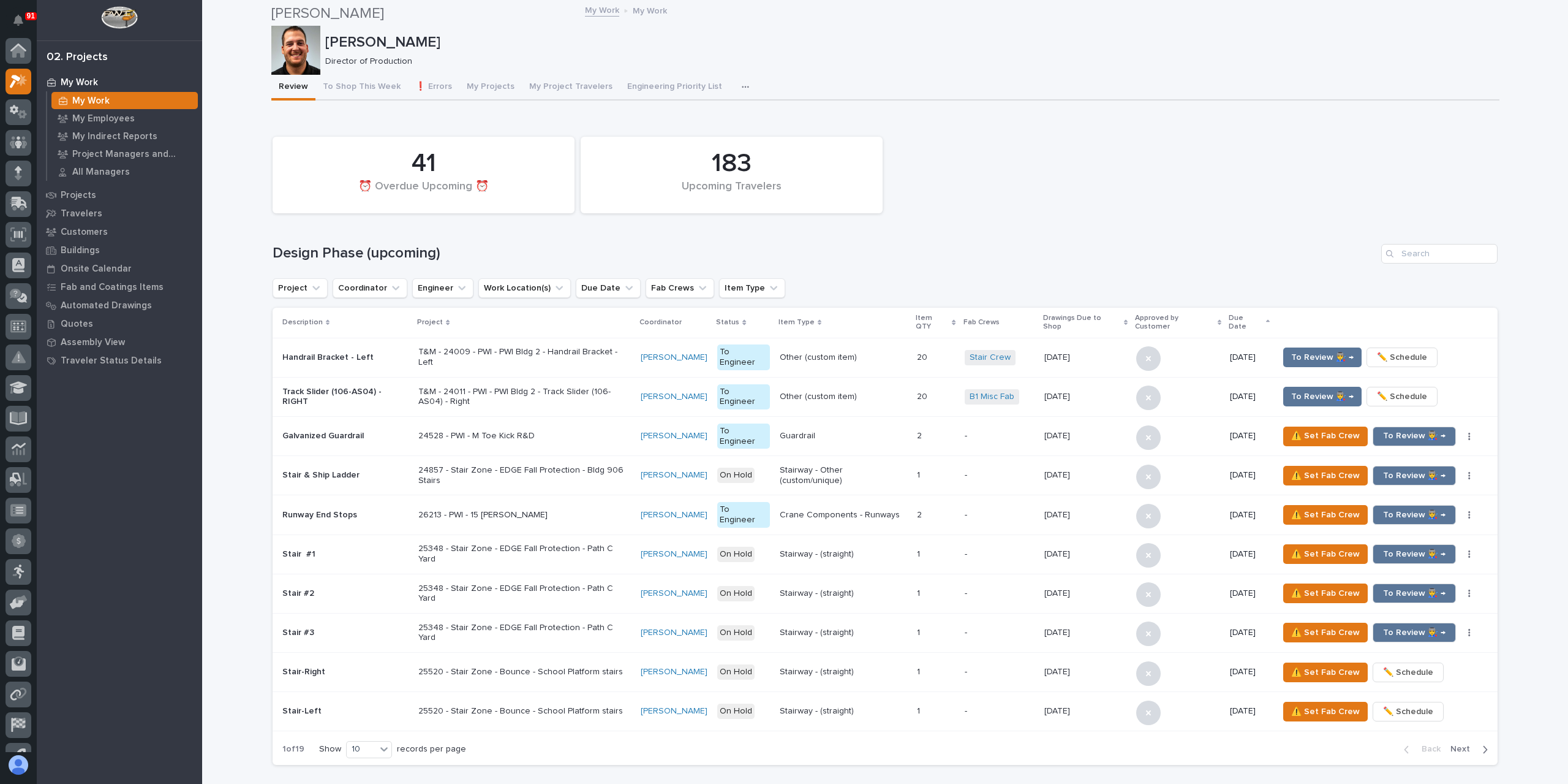
scroll to position [33, 0]
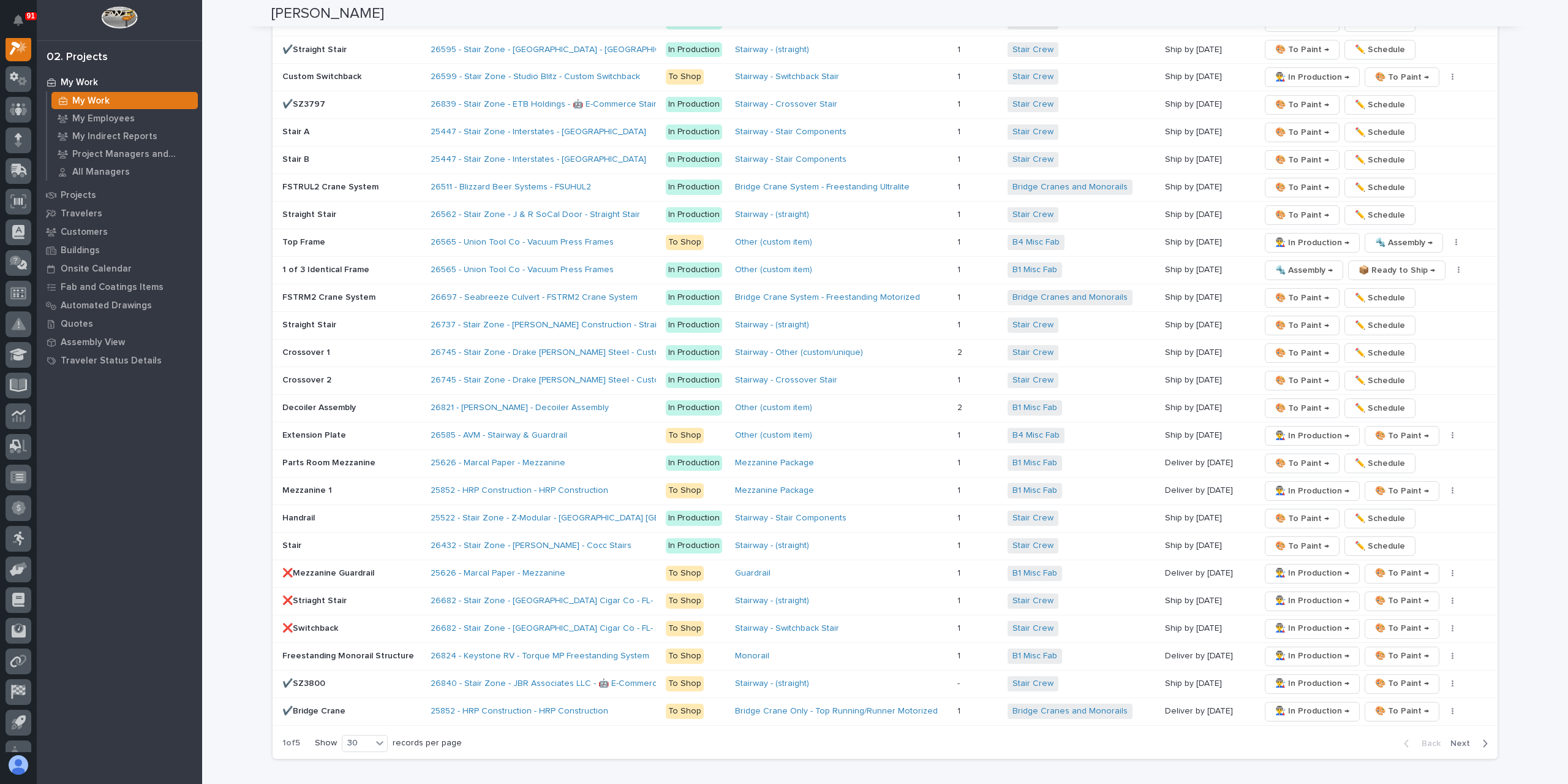
click at [1458, 738] on span "Next" at bounding box center [1464, 744] width 27 height 11
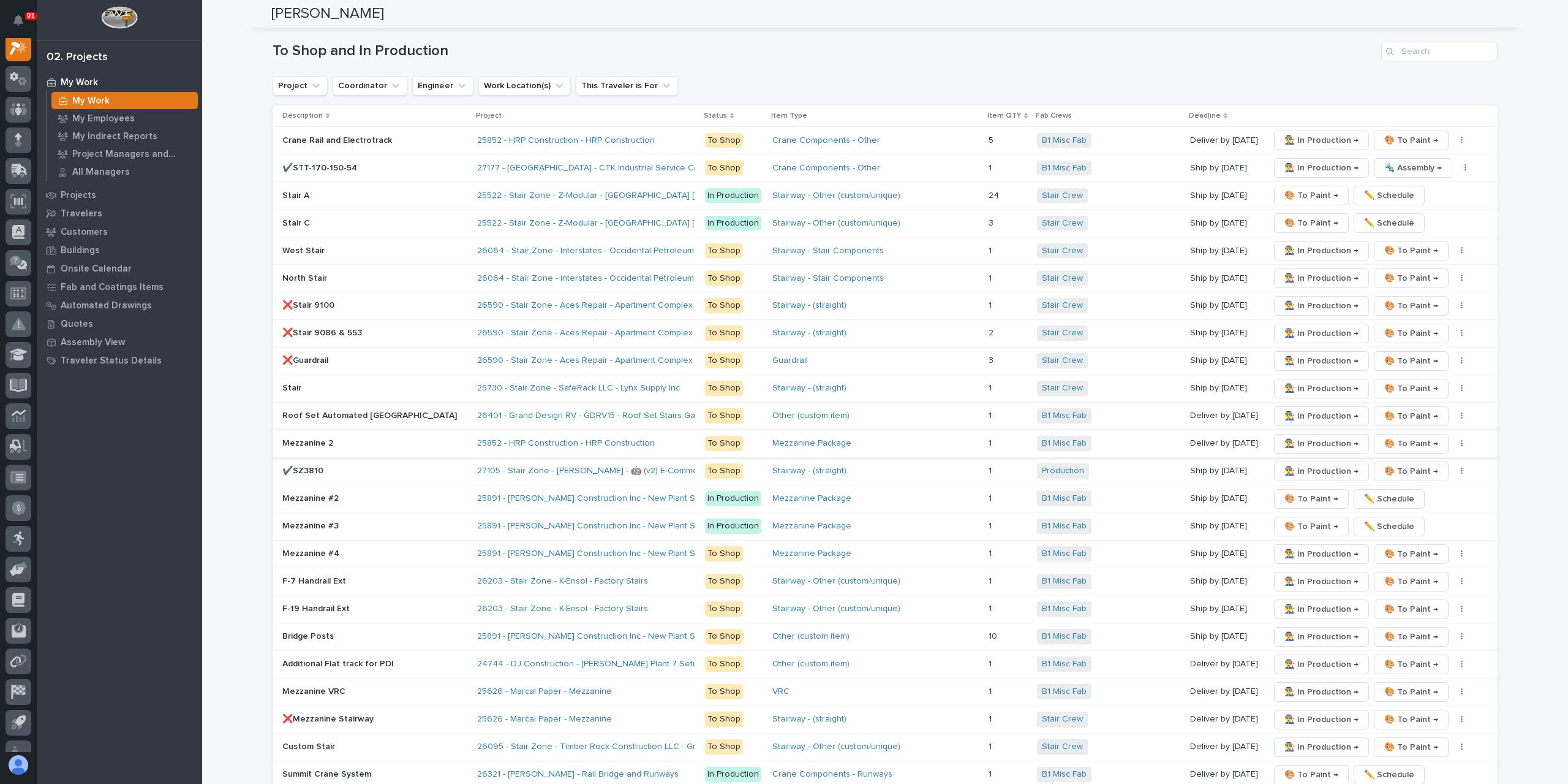
scroll to position [2205, 0]
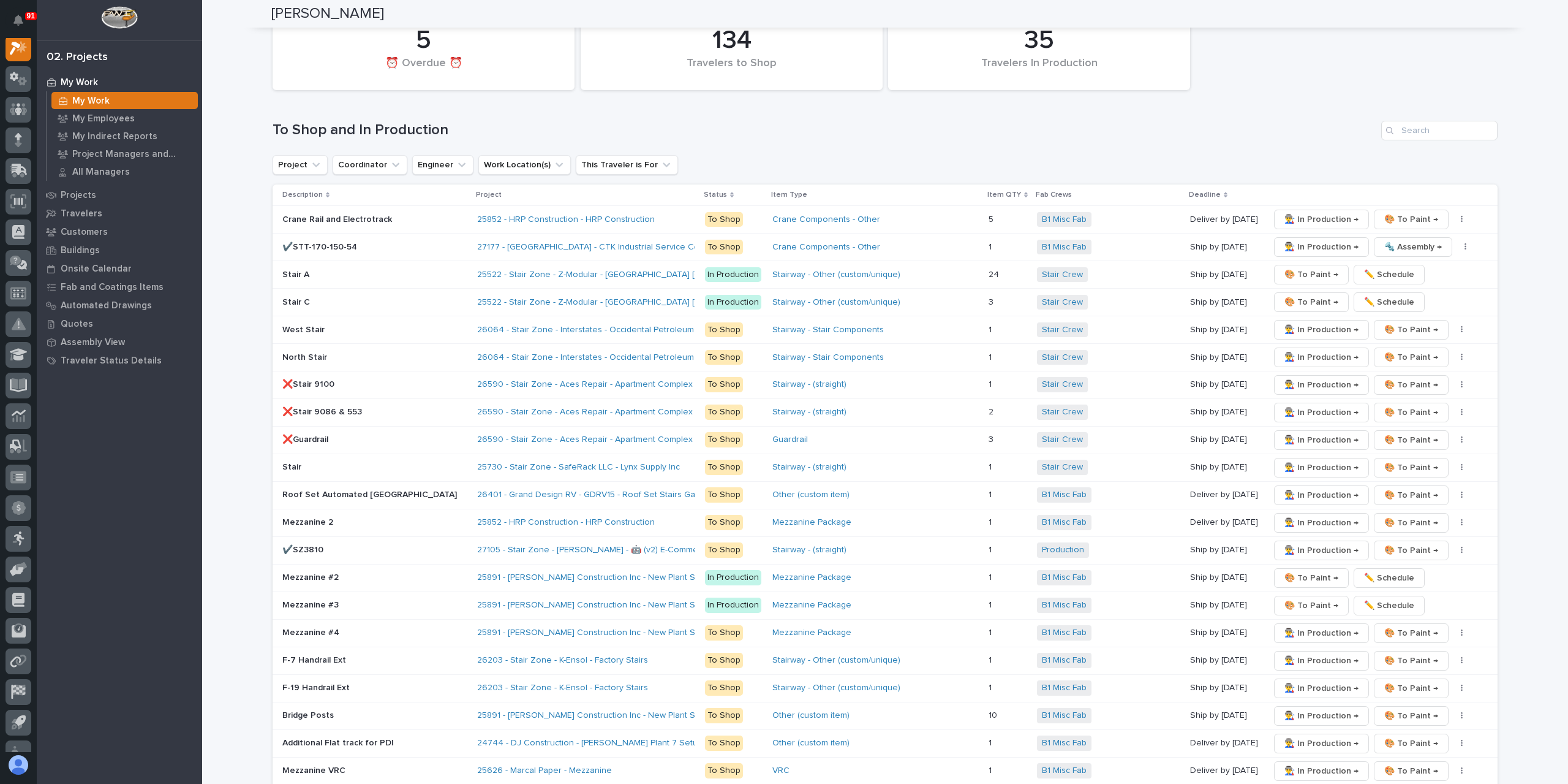
click at [311, 352] on p "North Stair" at bounding box center [375, 357] width 185 height 11
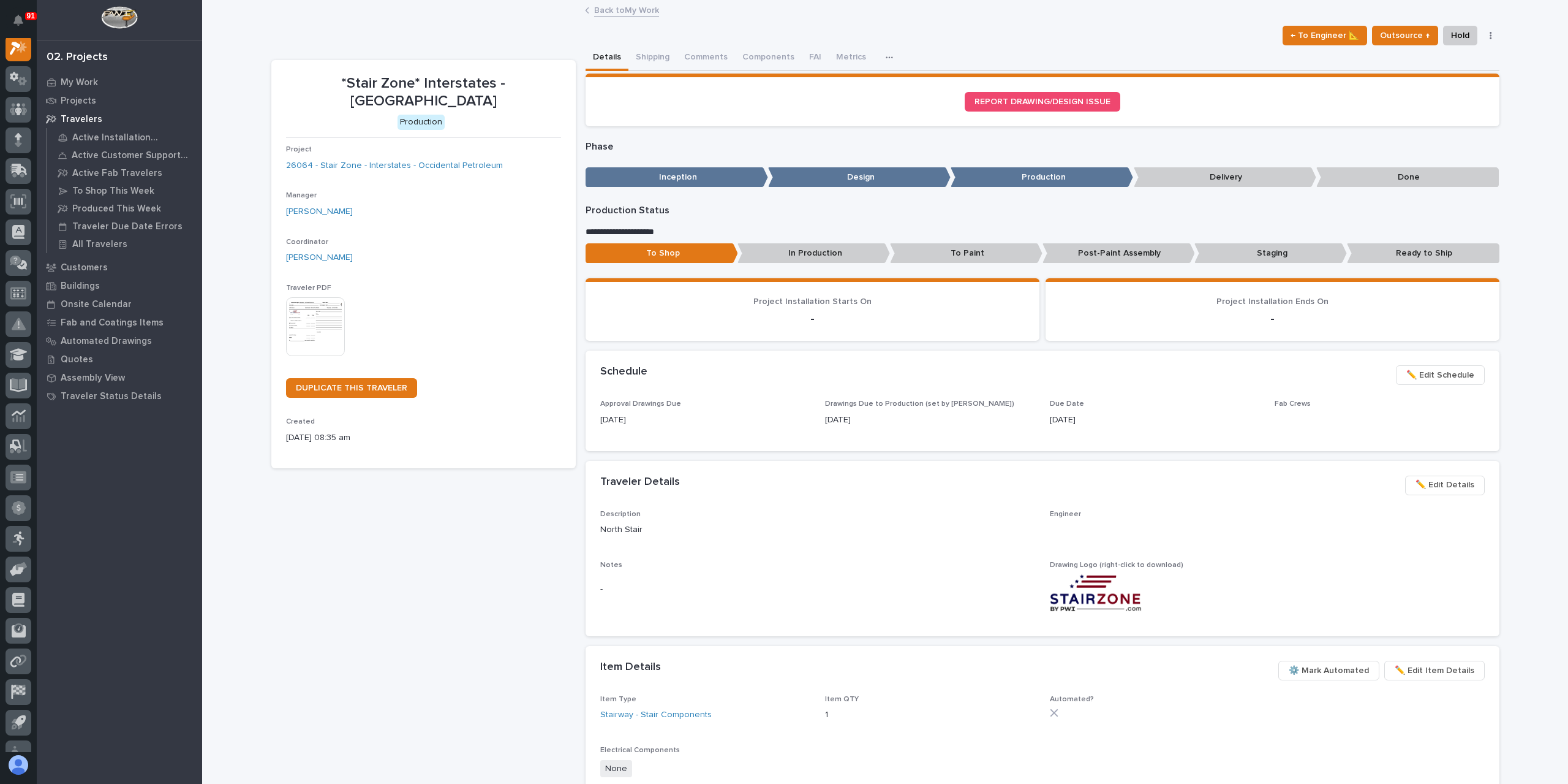
scroll to position [30, 0]
click at [844, 63] on button "Metrics" at bounding box center [864, 58] width 44 height 25
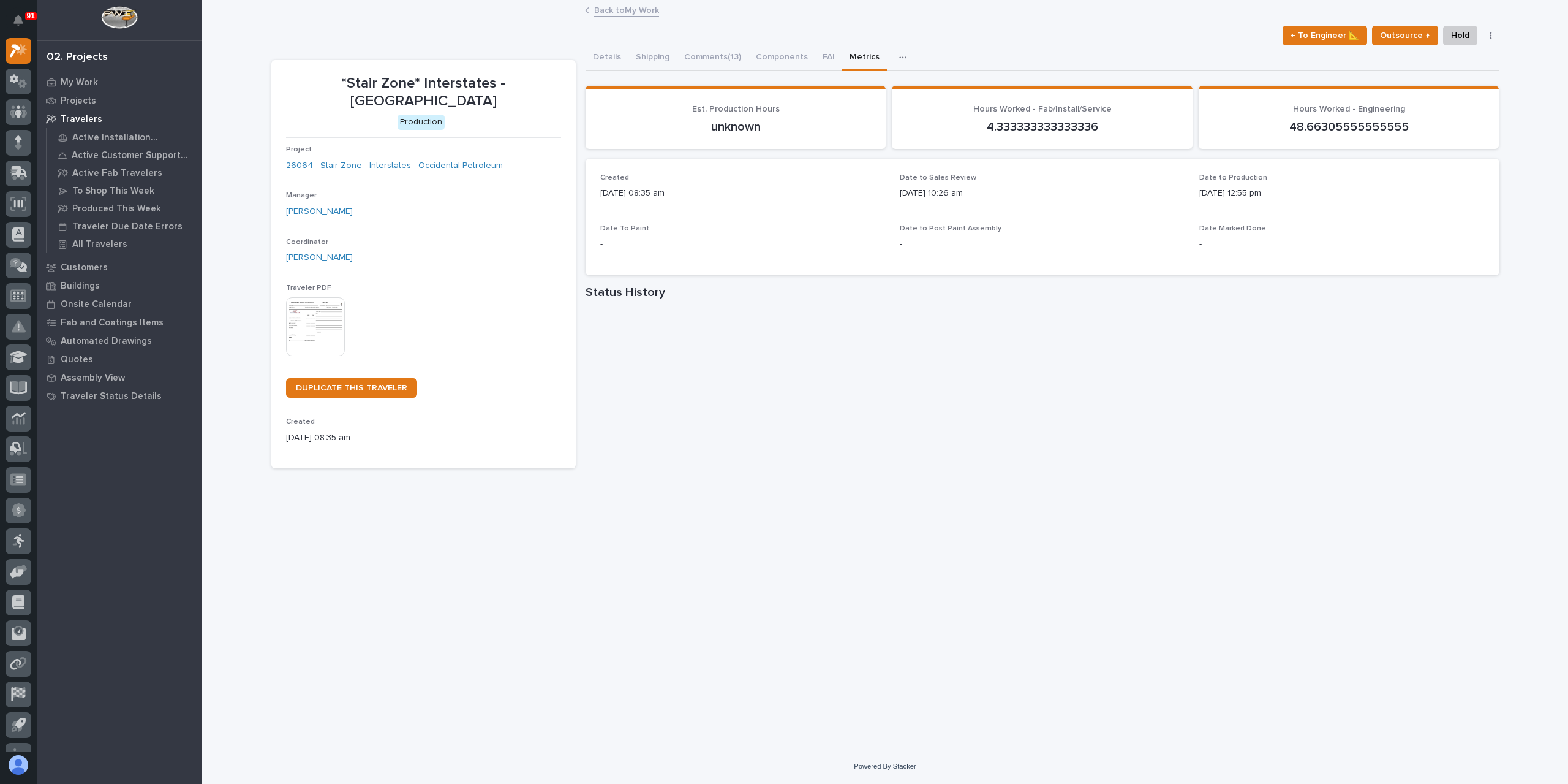
click at [653, 9] on link "Back to My Work" at bounding box center [627, 9] width 65 height 14
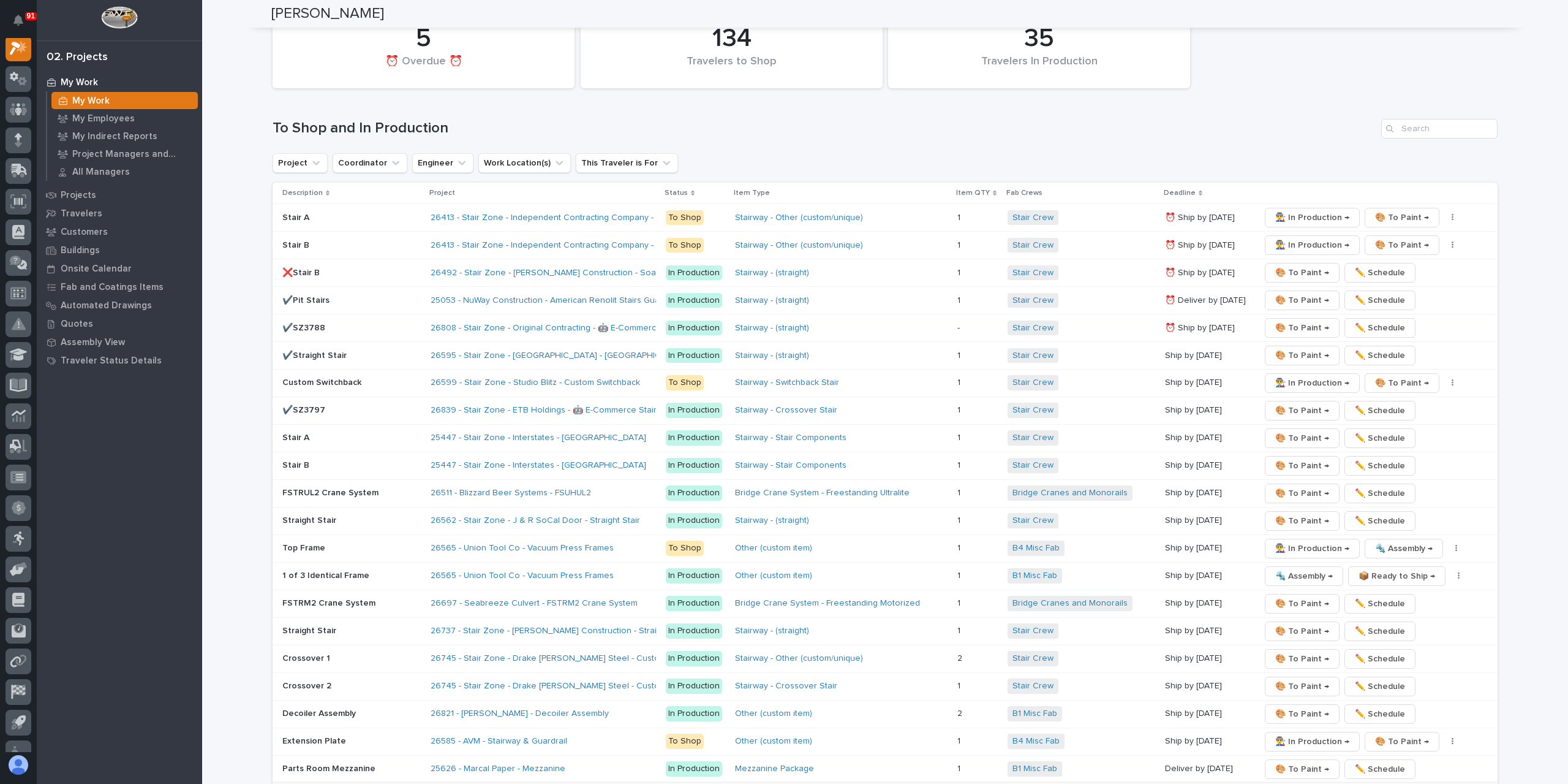
scroll to position [2267, 0]
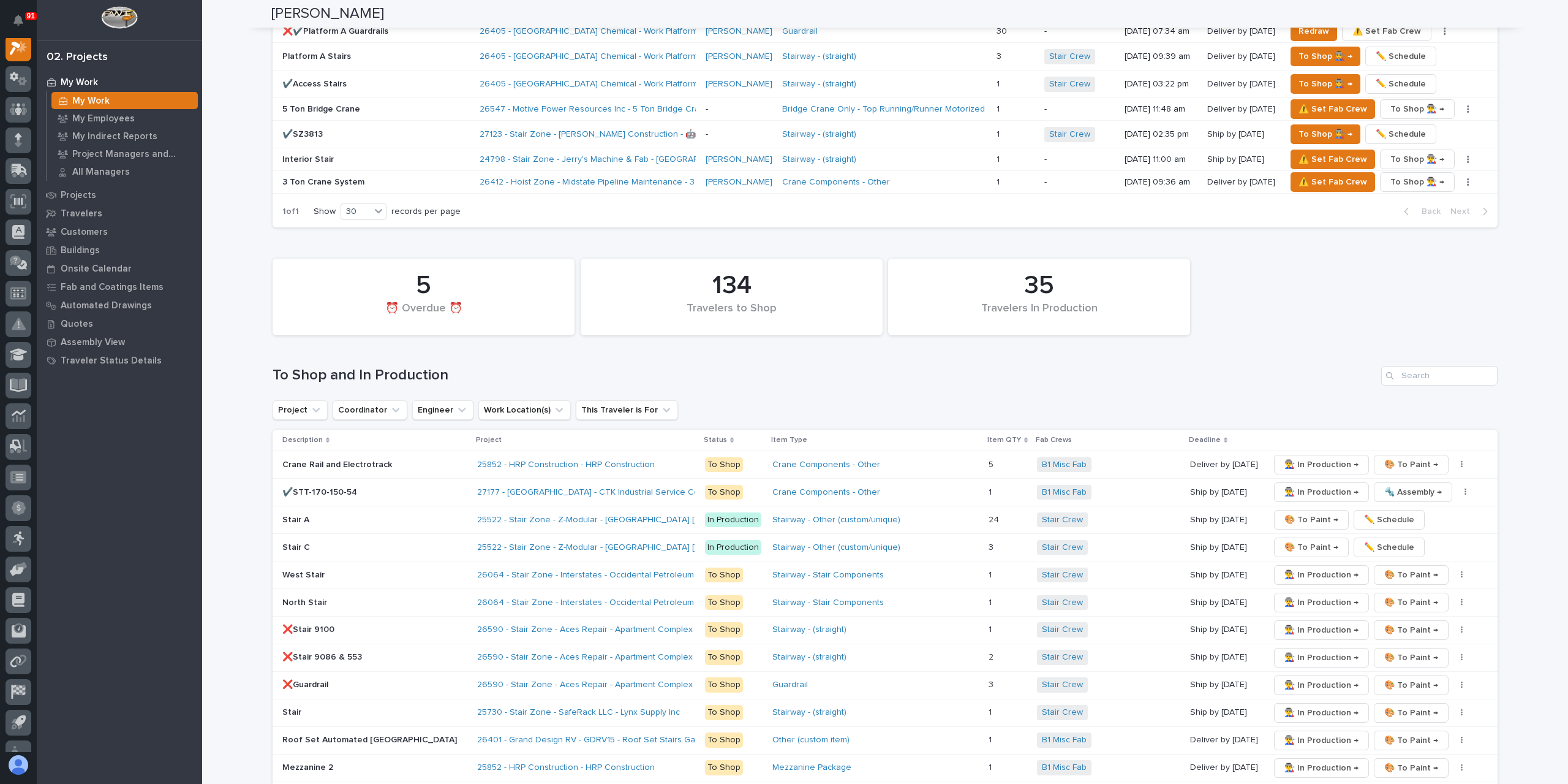
scroll to position [1961, 0]
click at [340, 783] on div "✔️SZ3810" at bounding box center [375, 792] width 185 height 13
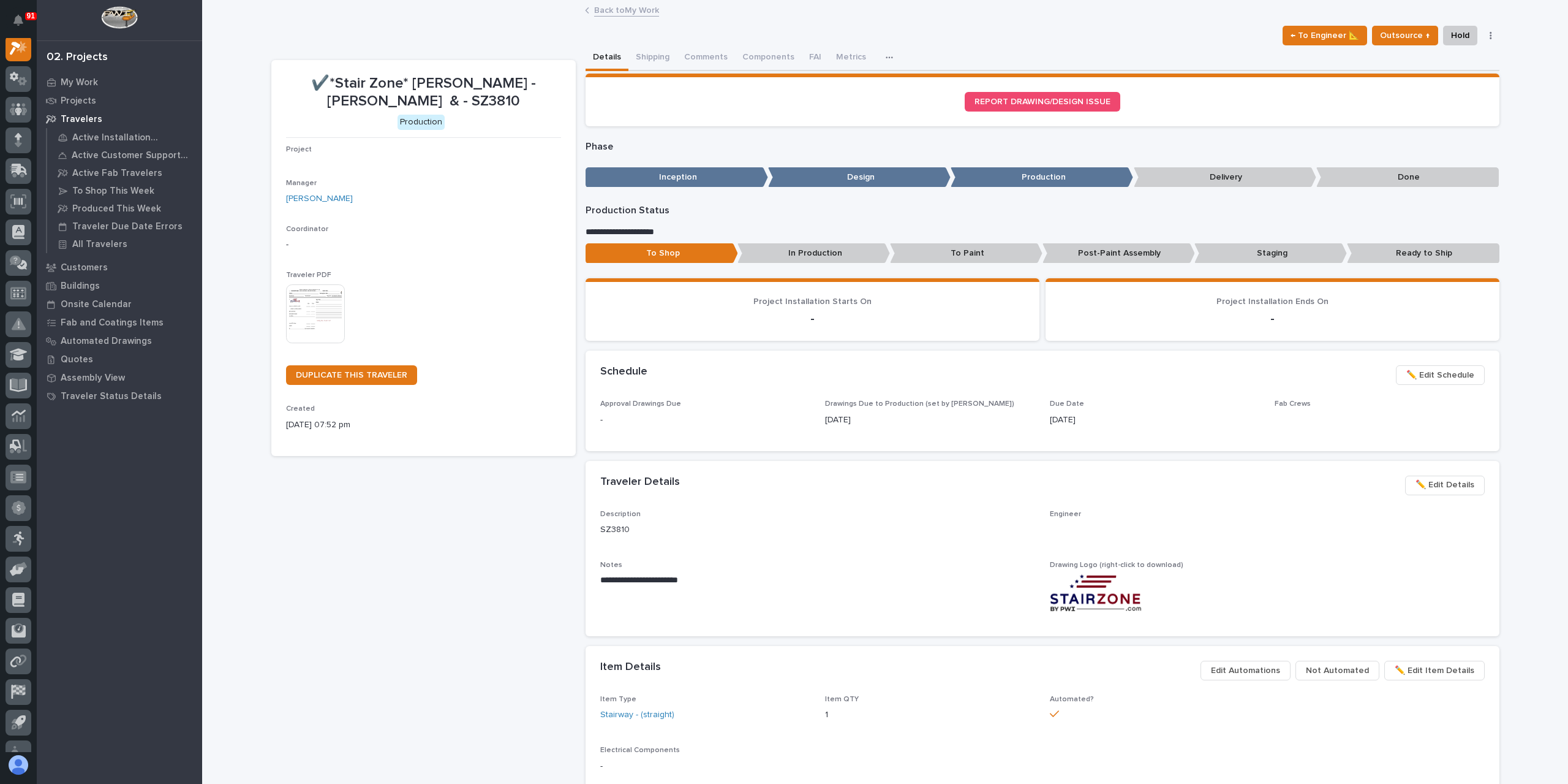
scroll to position [30, 0]
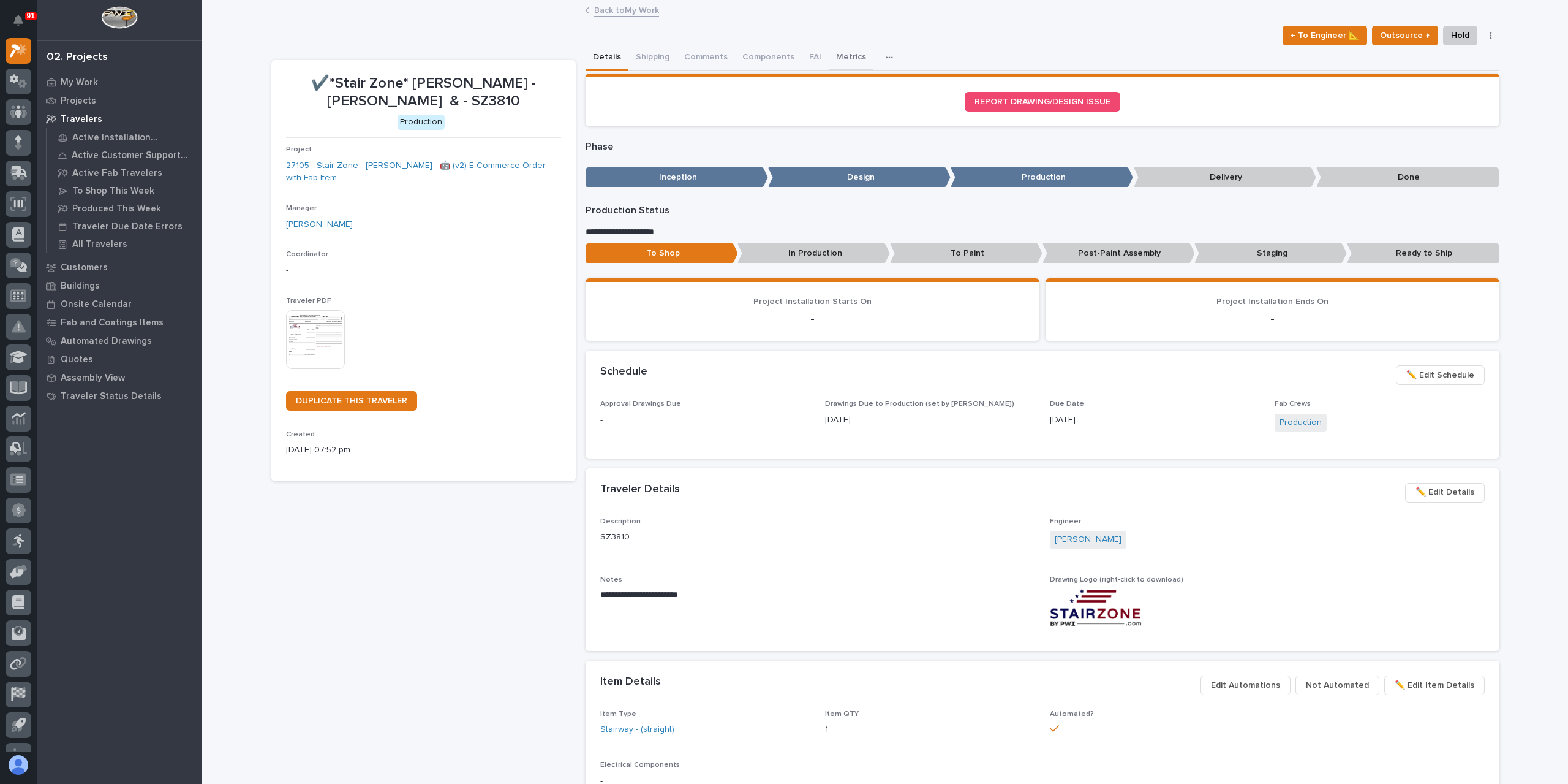
click at [837, 53] on button "Metrics" at bounding box center [851, 58] width 44 height 25
